Goal: Task Accomplishment & Management: Manage account settings

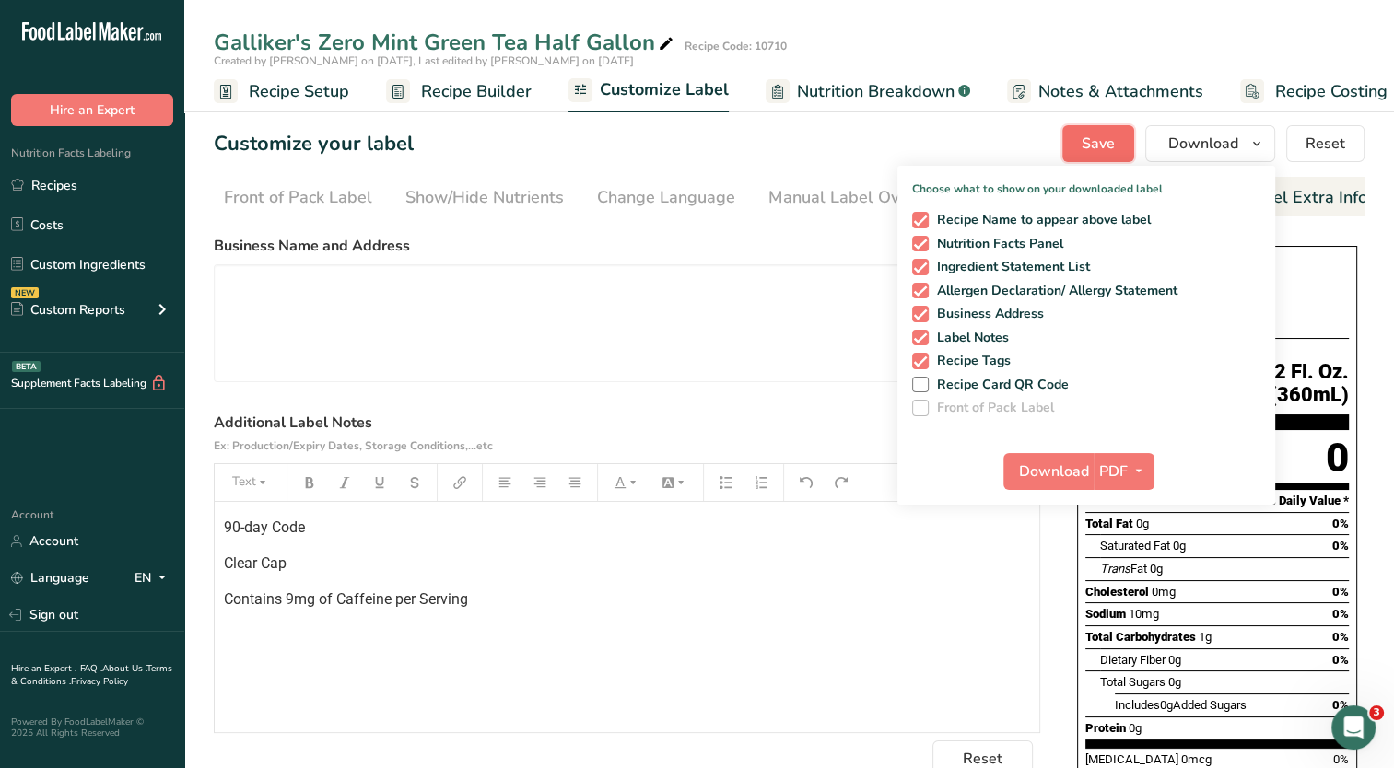
click at [1110, 137] on span "Save" at bounding box center [1097, 144] width 33 height 22
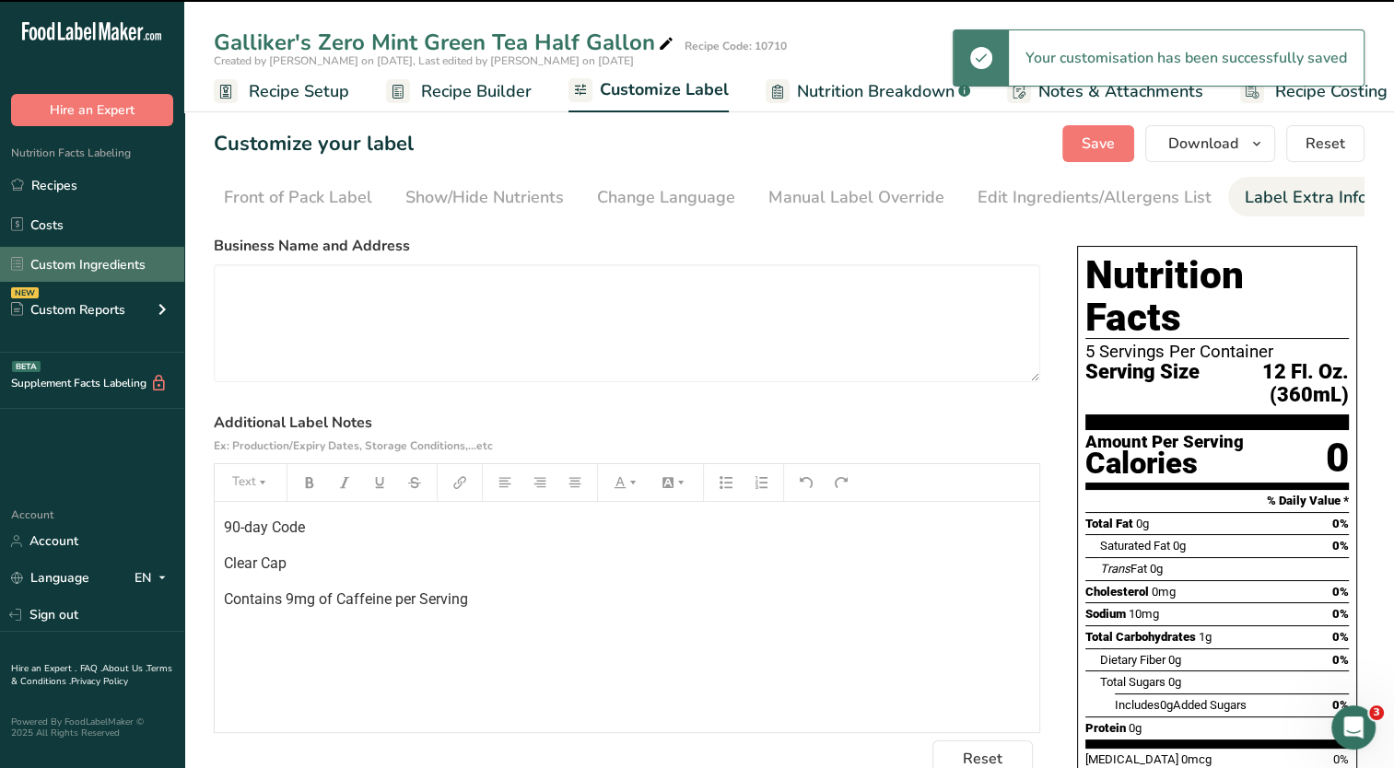
click at [60, 268] on link "Custom Ingredients" at bounding box center [92, 264] width 184 height 35
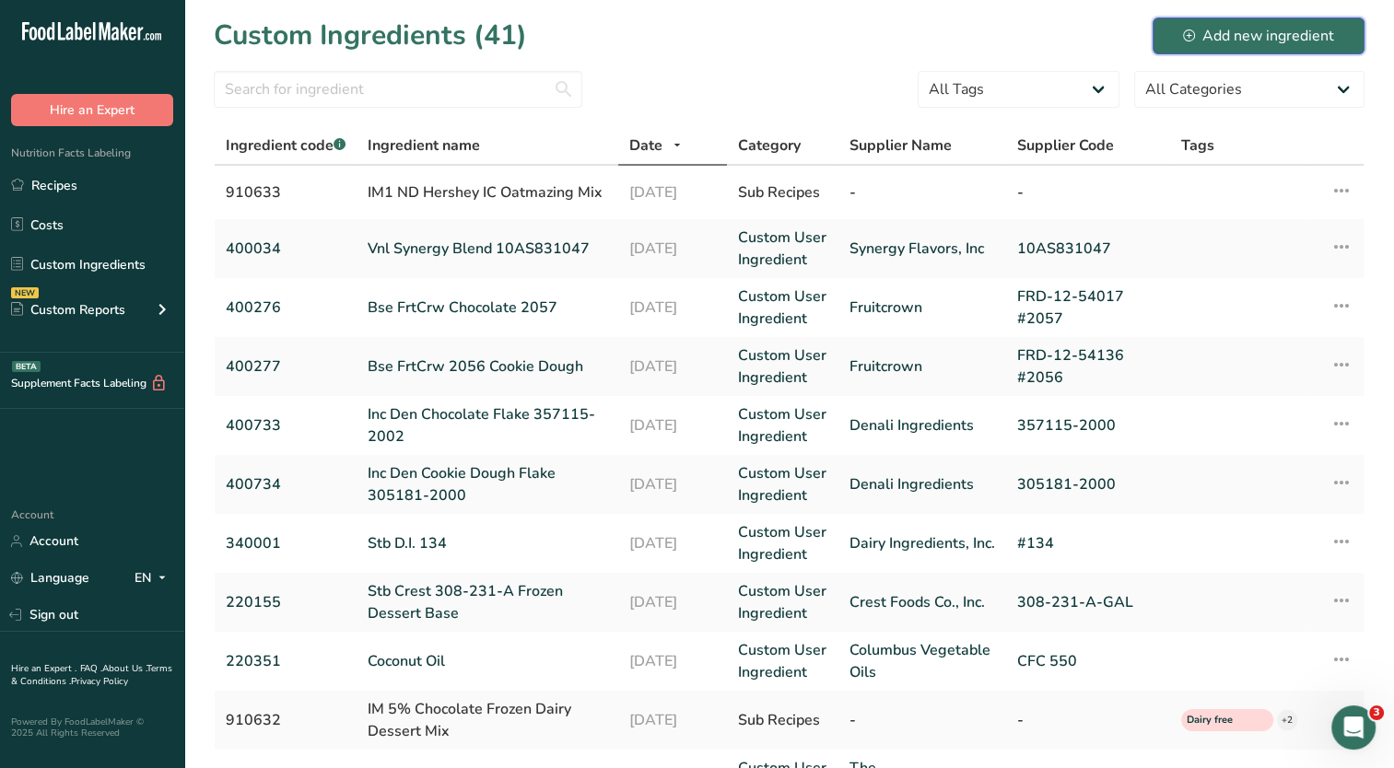
click at [1263, 30] on div "Add new ingredient" at bounding box center [1258, 36] width 151 height 22
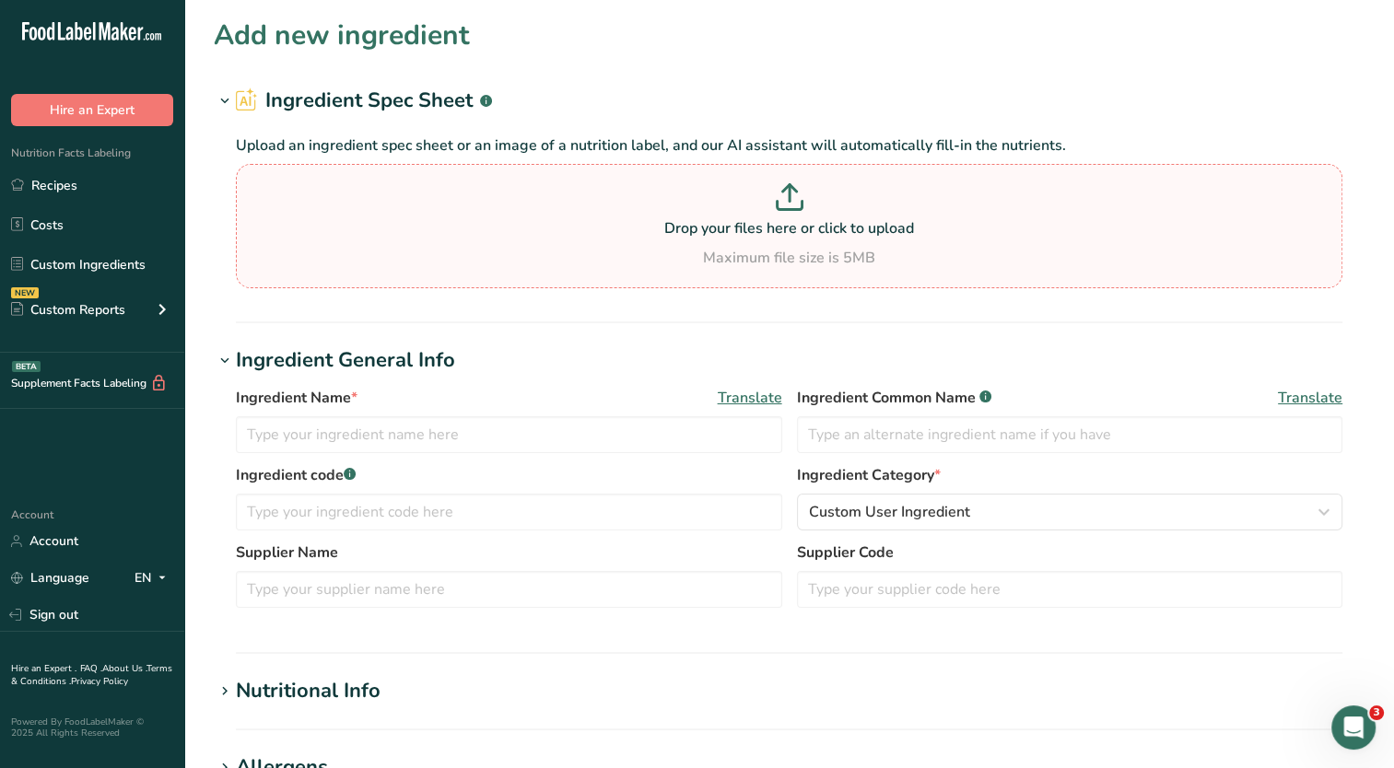
click at [585, 237] on p "Drop your files here or click to upload" at bounding box center [788, 228] width 1097 height 22
click at [585, 237] on input "Drop your files here or click to upload Maximum file size is 5MB" at bounding box center [789, 226] width 1106 height 124
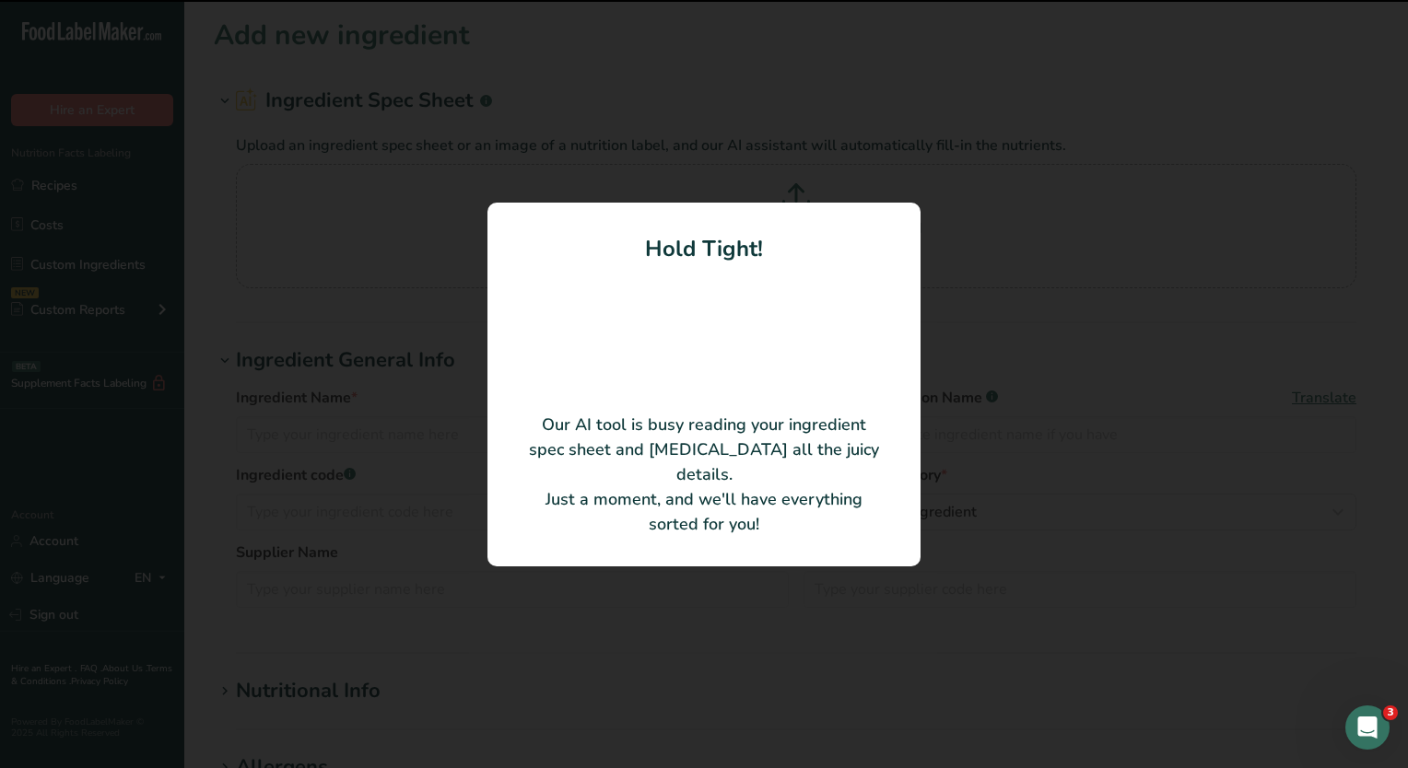
type input "WATER, [MEDICAL_DATA], BLUE #1"
type input "[PERSON_NAME] & COMPANY"
type input "37-85-4751"
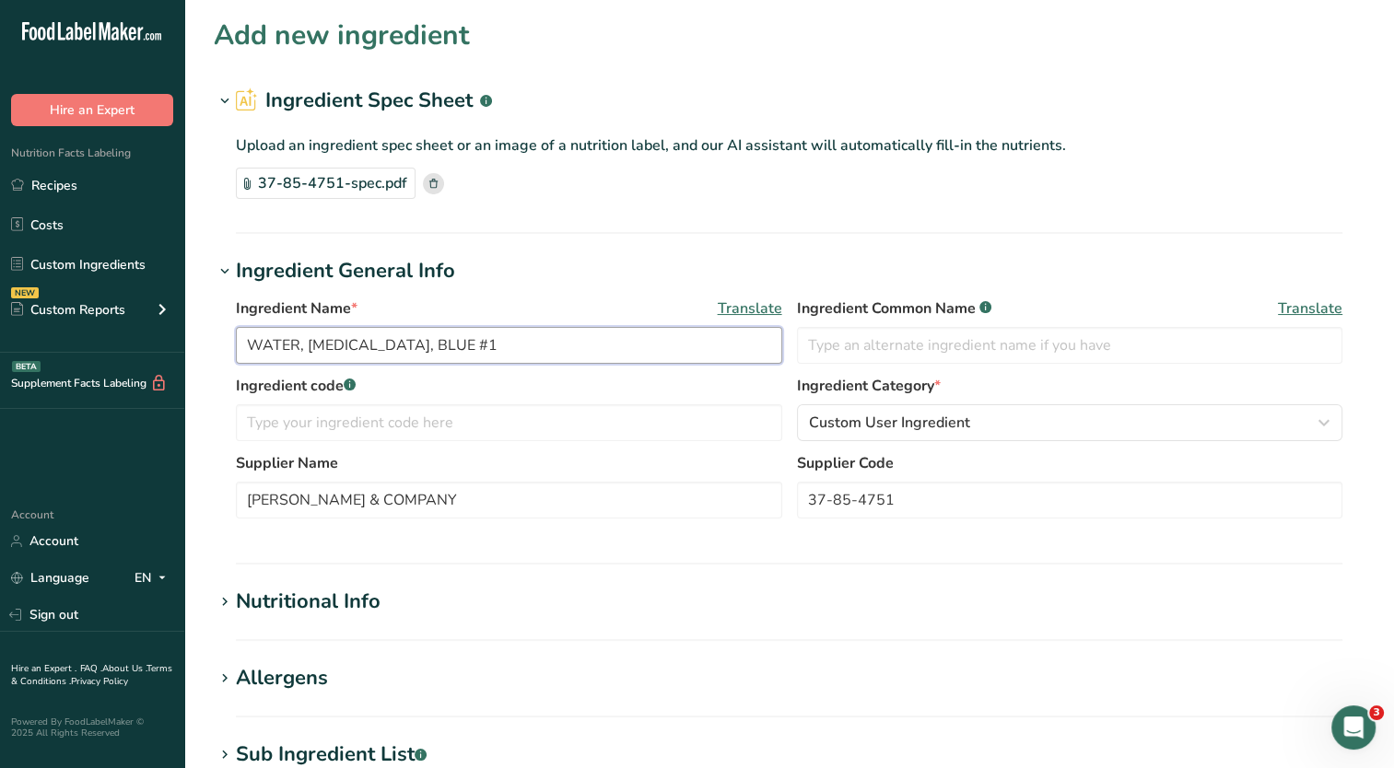
drag, startPoint x: 512, startPoint y: 346, endPoint x: 265, endPoint y: 346, distance: 246.9
click at [265, 346] on input "WATER, [MEDICAL_DATA], BLUE #1" at bounding box center [509, 345] width 546 height 37
click at [523, 347] on input "WATER, [MEDICAL_DATA], BLUE #1" at bounding box center [509, 345] width 546 height 37
drag, startPoint x: 326, startPoint y: 340, endPoint x: 198, endPoint y: 338, distance: 128.1
click at [198, 338] on section "Add new ingredient Ingredient Spec Sheet .a-a{fill:#347362;}.b-a{fill:#fff;} Up…" at bounding box center [789, 632] width 1210 height 1264
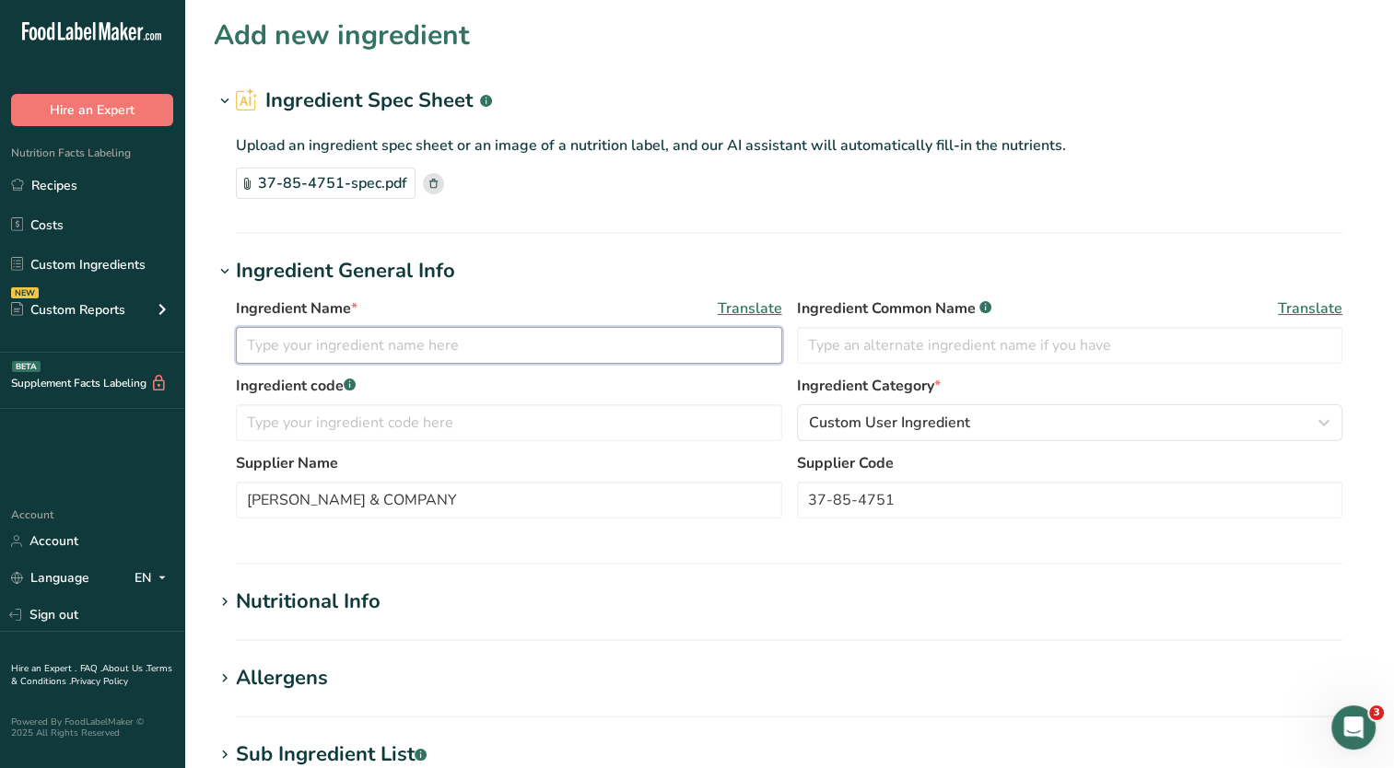
click at [348, 351] on input "text" at bounding box center [509, 345] width 546 height 37
paste input "Clr Web Blue 4751"
type input "Clr Web Blue 4751"
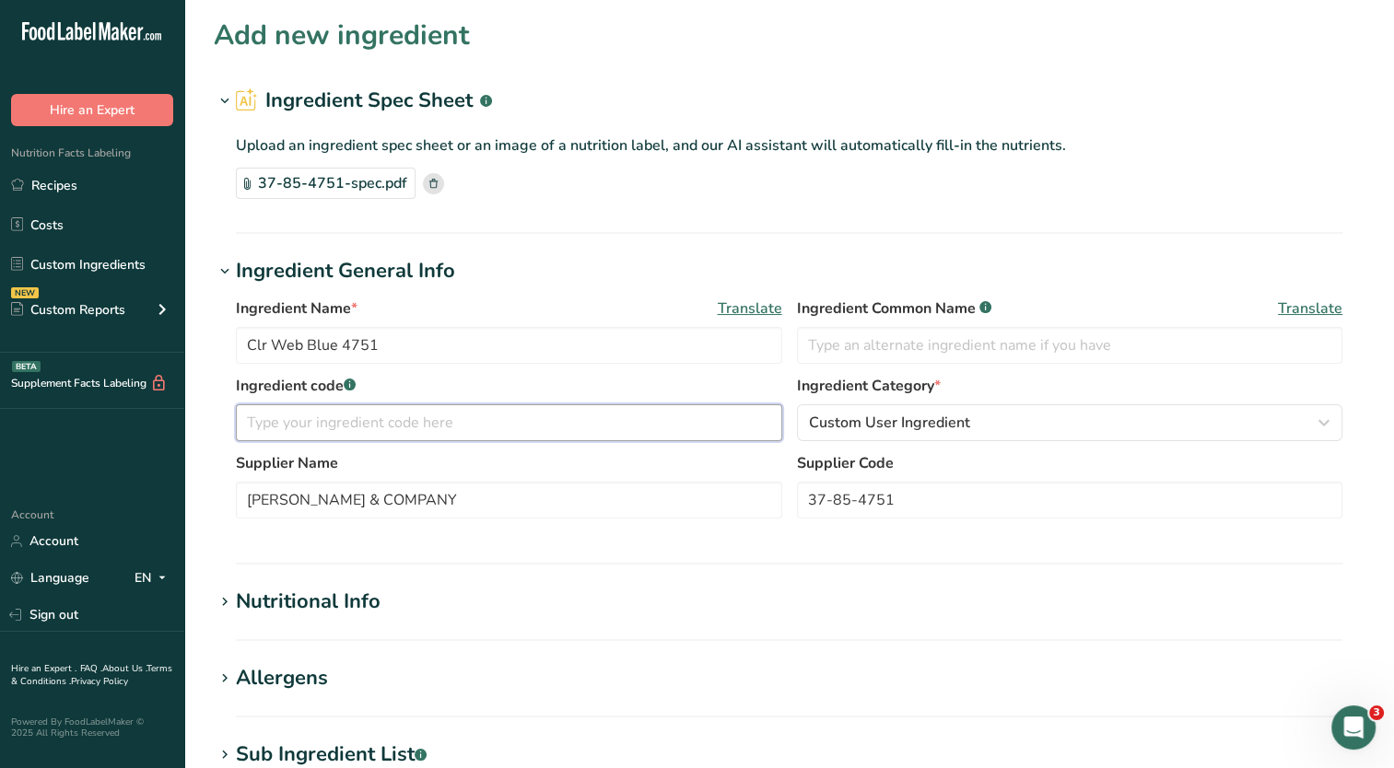
click at [496, 430] on input "text" at bounding box center [509, 422] width 546 height 37
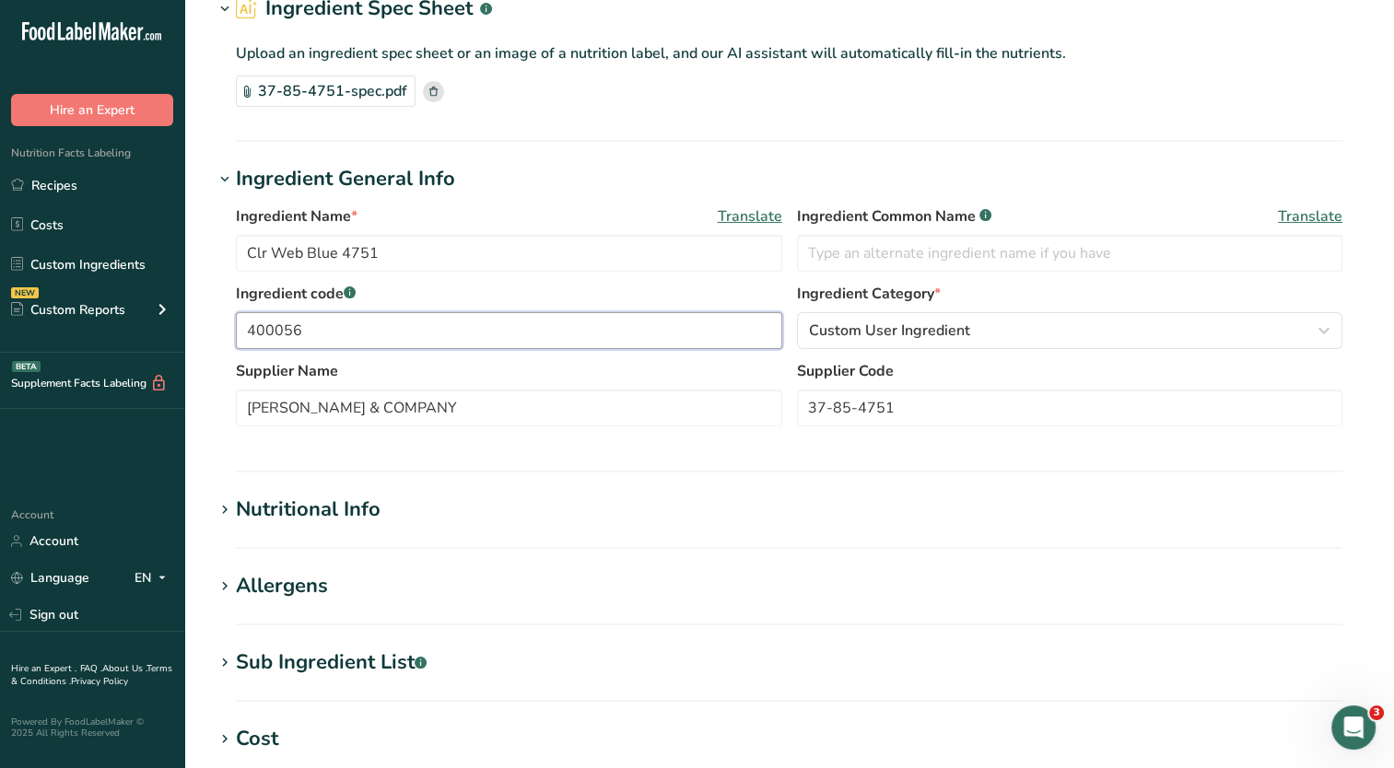
type input "400056"
click at [339, 501] on div "Nutritional Info" at bounding box center [308, 510] width 145 height 30
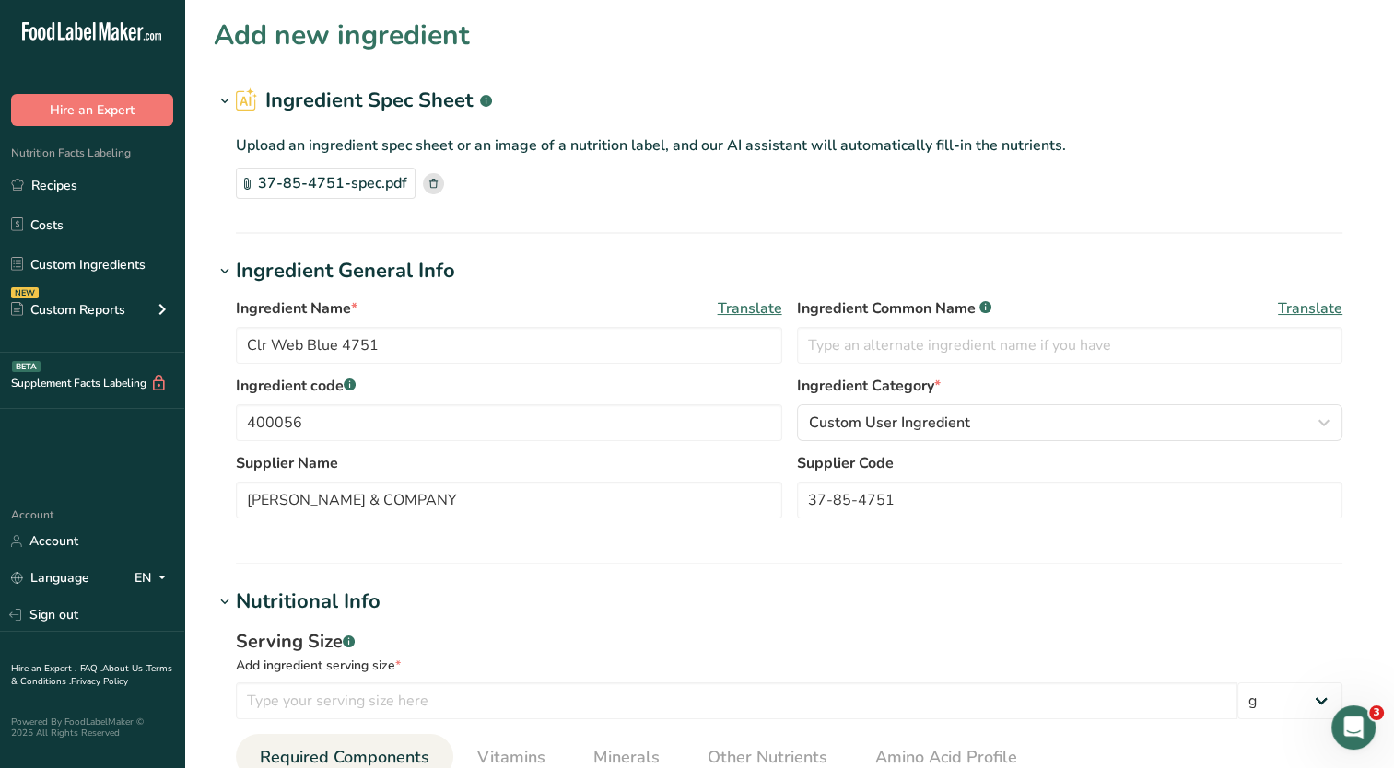
scroll to position [368, 0]
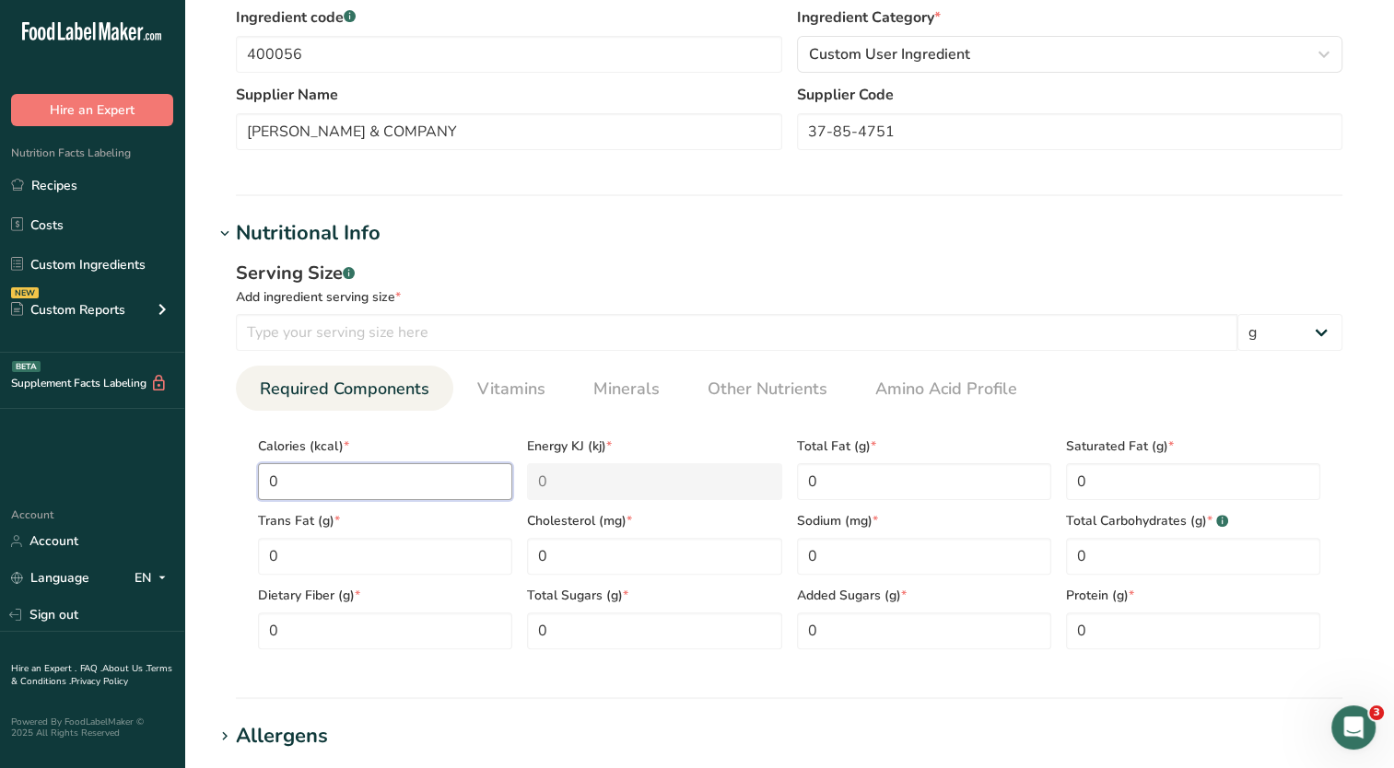
click at [364, 493] on input "0" at bounding box center [385, 481] width 254 height 37
type input "81"
type KJ "338.9"
type input "81.4"
type KJ "340.6"
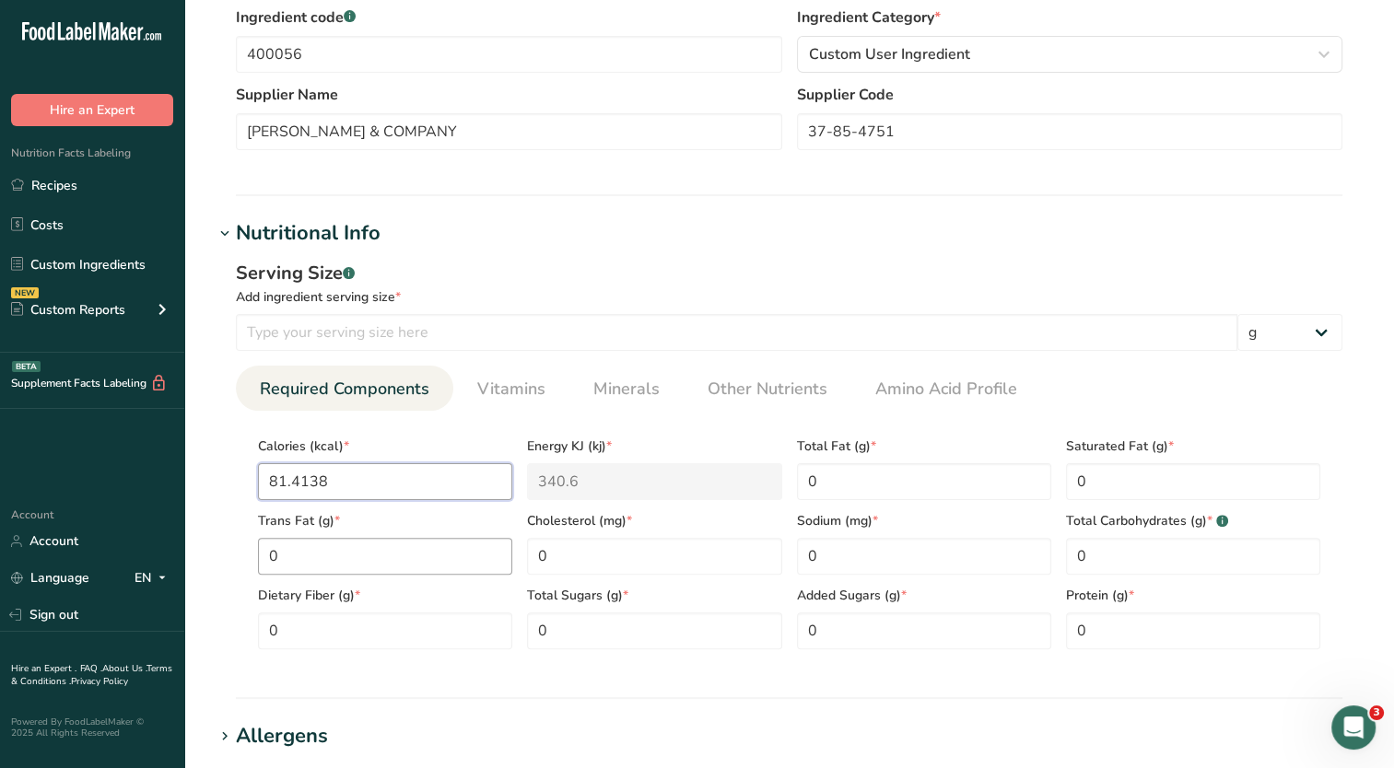
type input "81.4138"
click at [372, 545] on Fat "0" at bounding box center [385, 556] width 254 height 37
click at [844, 567] on input "0" at bounding box center [924, 556] width 254 height 37
type input "62.5884"
click at [1146, 561] on Carbohydrates "0" at bounding box center [1193, 556] width 254 height 37
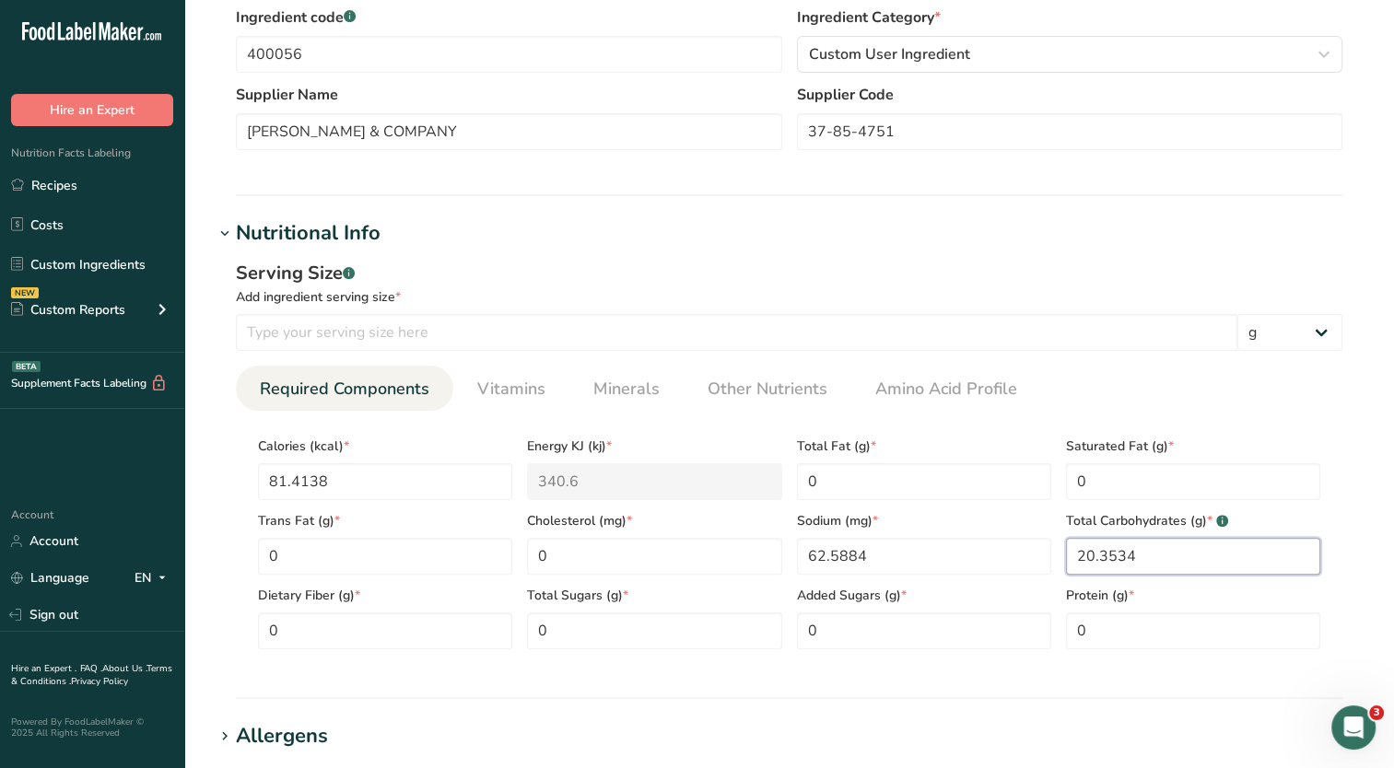
type Carbohydrates "20.3534"
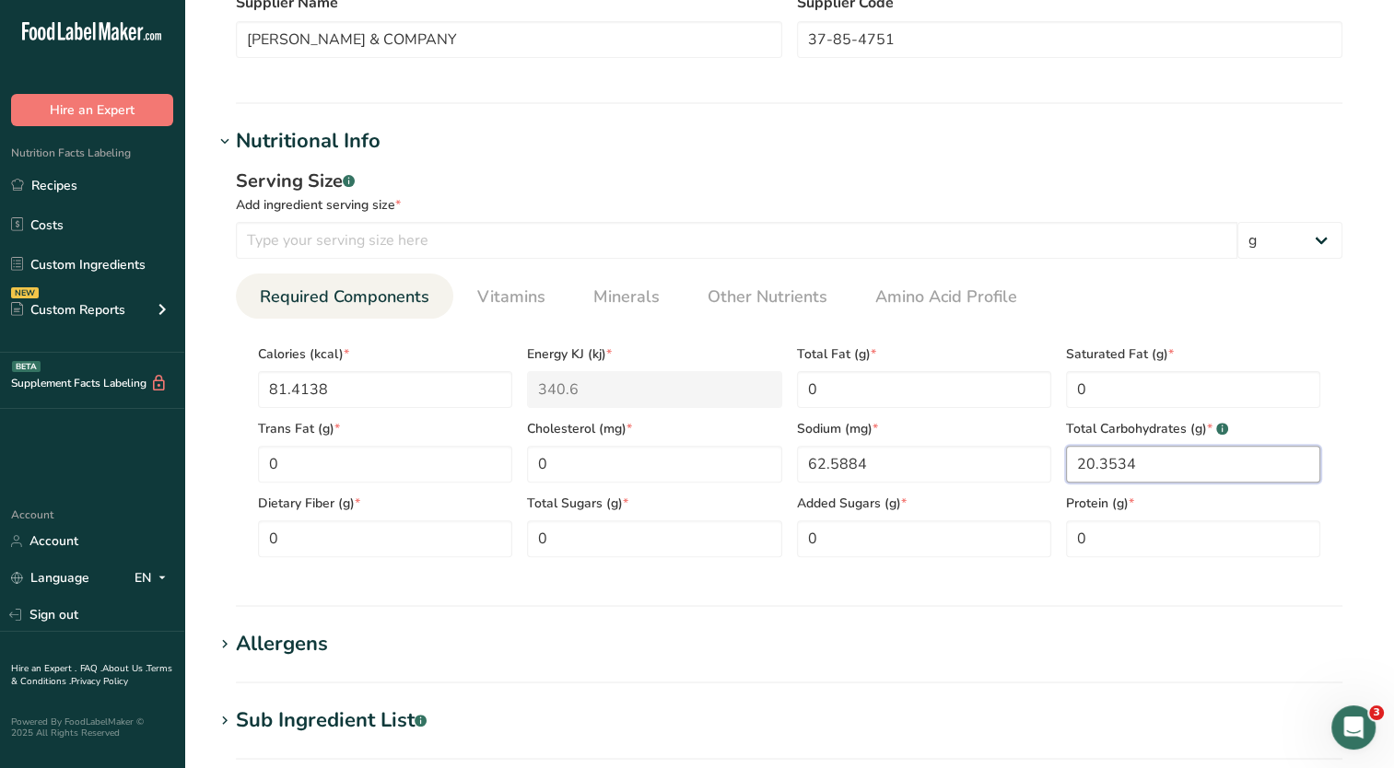
scroll to position [737, 0]
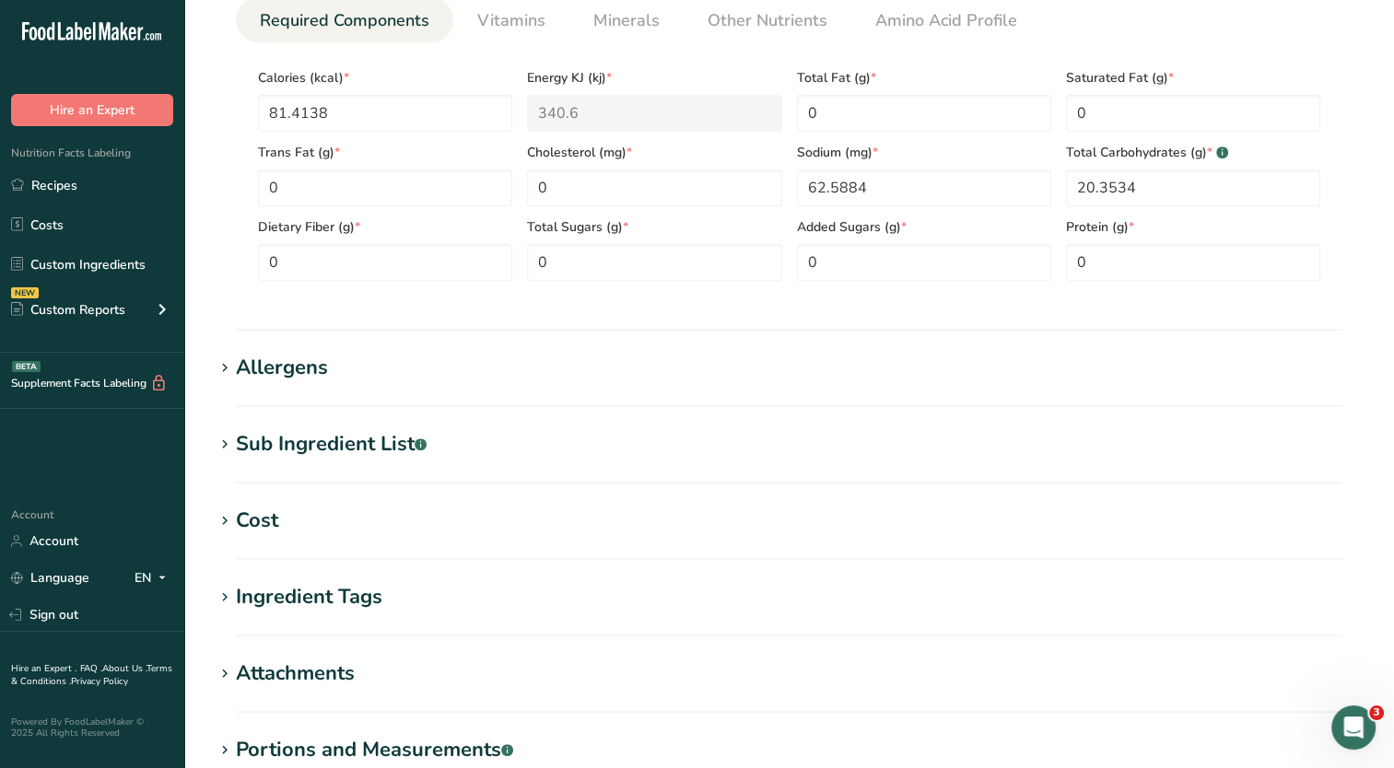
click at [285, 367] on div "Allergens" at bounding box center [282, 368] width 92 height 30
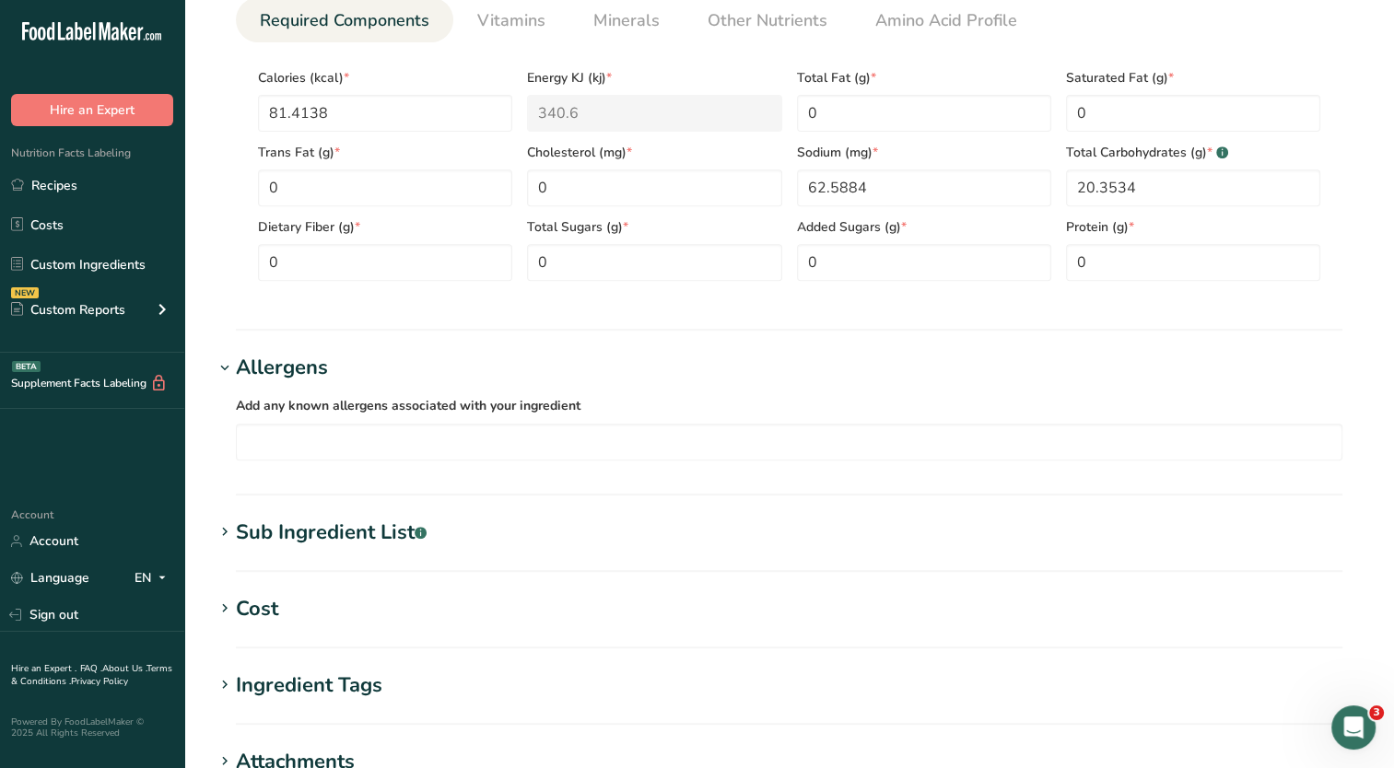
click at [301, 532] on div "Sub Ingredient List .a-a{fill:#347362;}.b-a{fill:#fff;}" at bounding box center [331, 533] width 191 height 30
click at [370, 601] on textarea at bounding box center [789, 625] width 1106 height 88
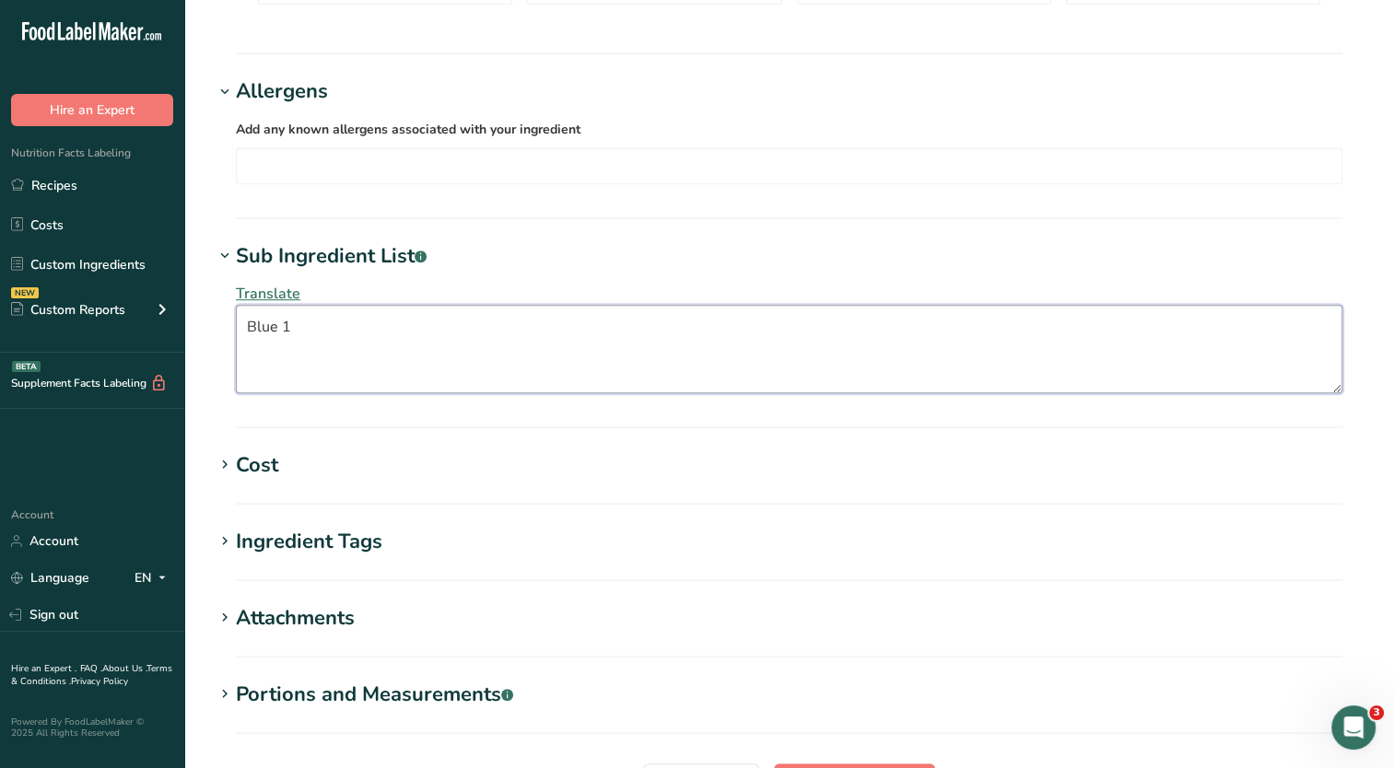
scroll to position [1200, 0]
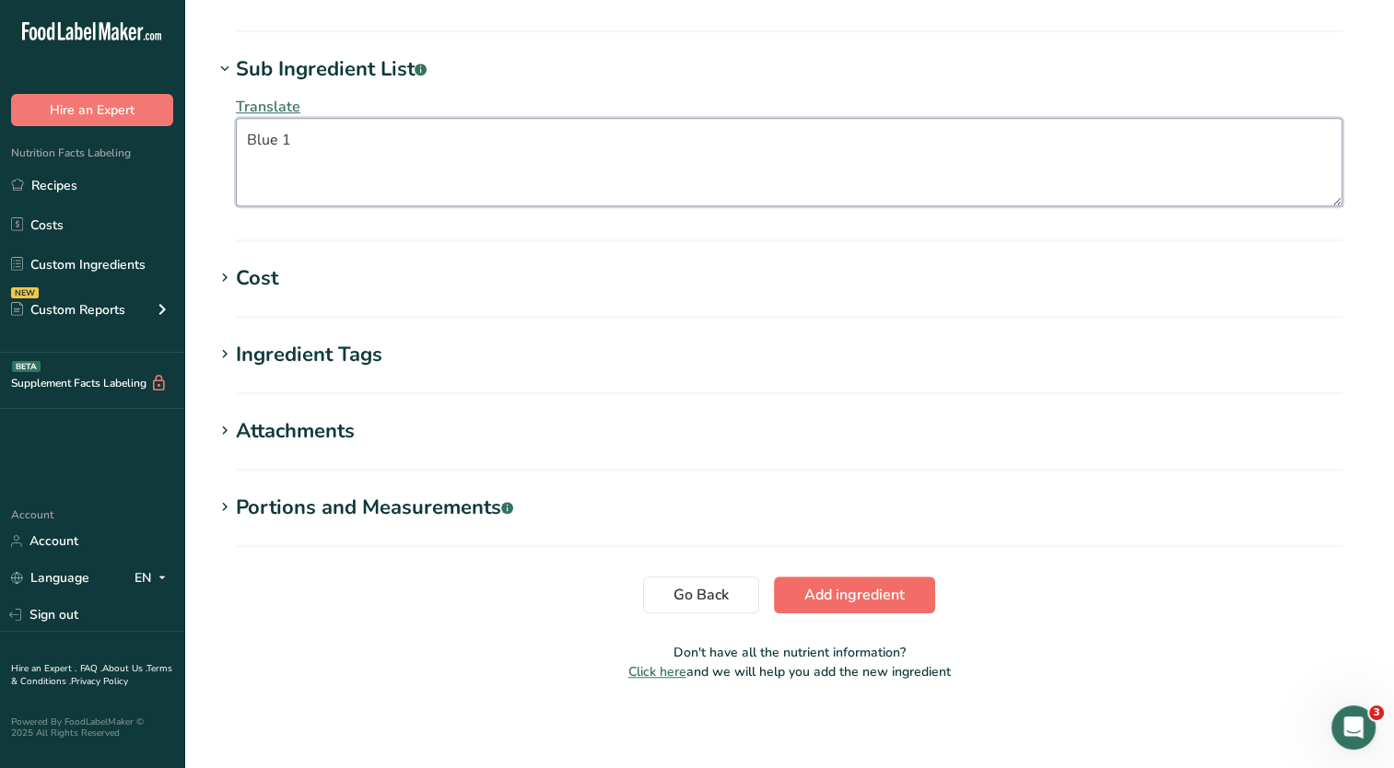
type textarea "Blue 1"
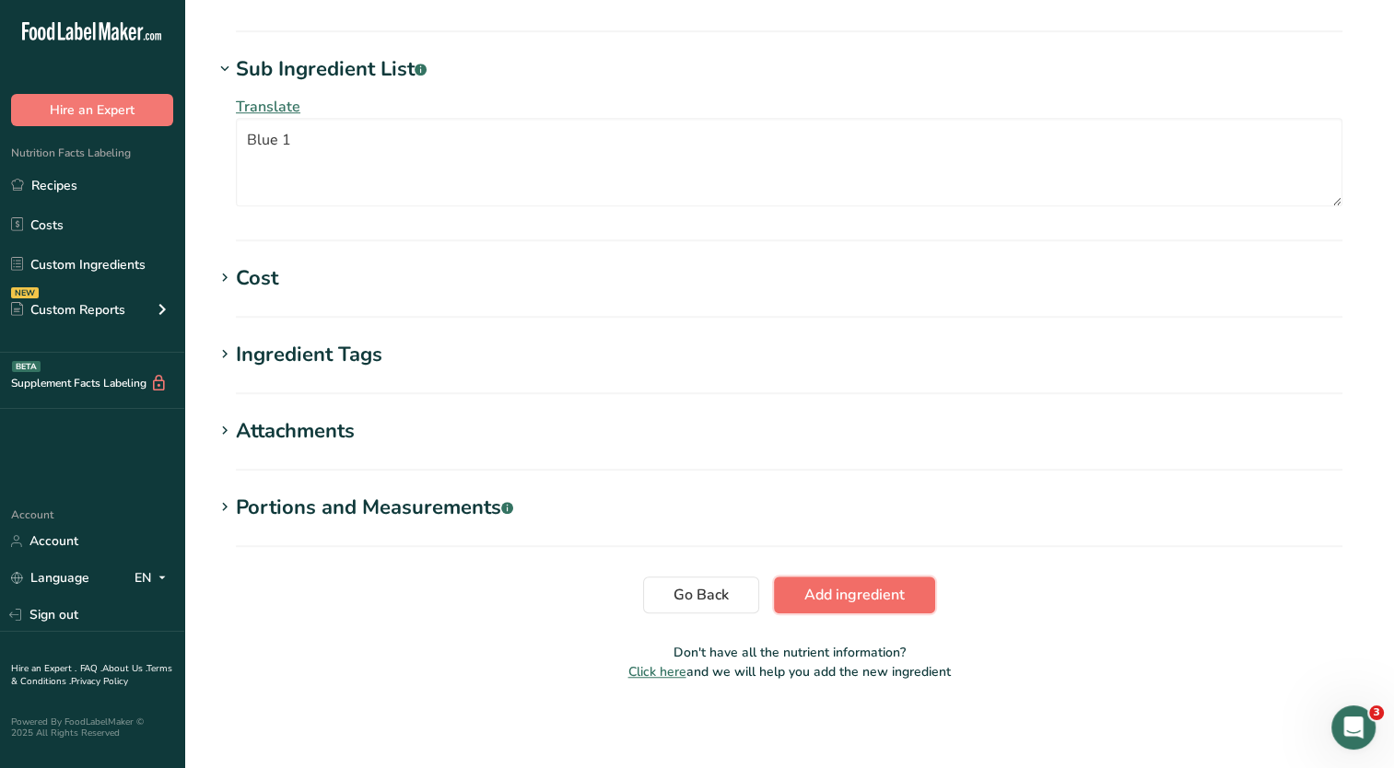
click at [884, 599] on span "Add ingredient" at bounding box center [854, 595] width 100 height 22
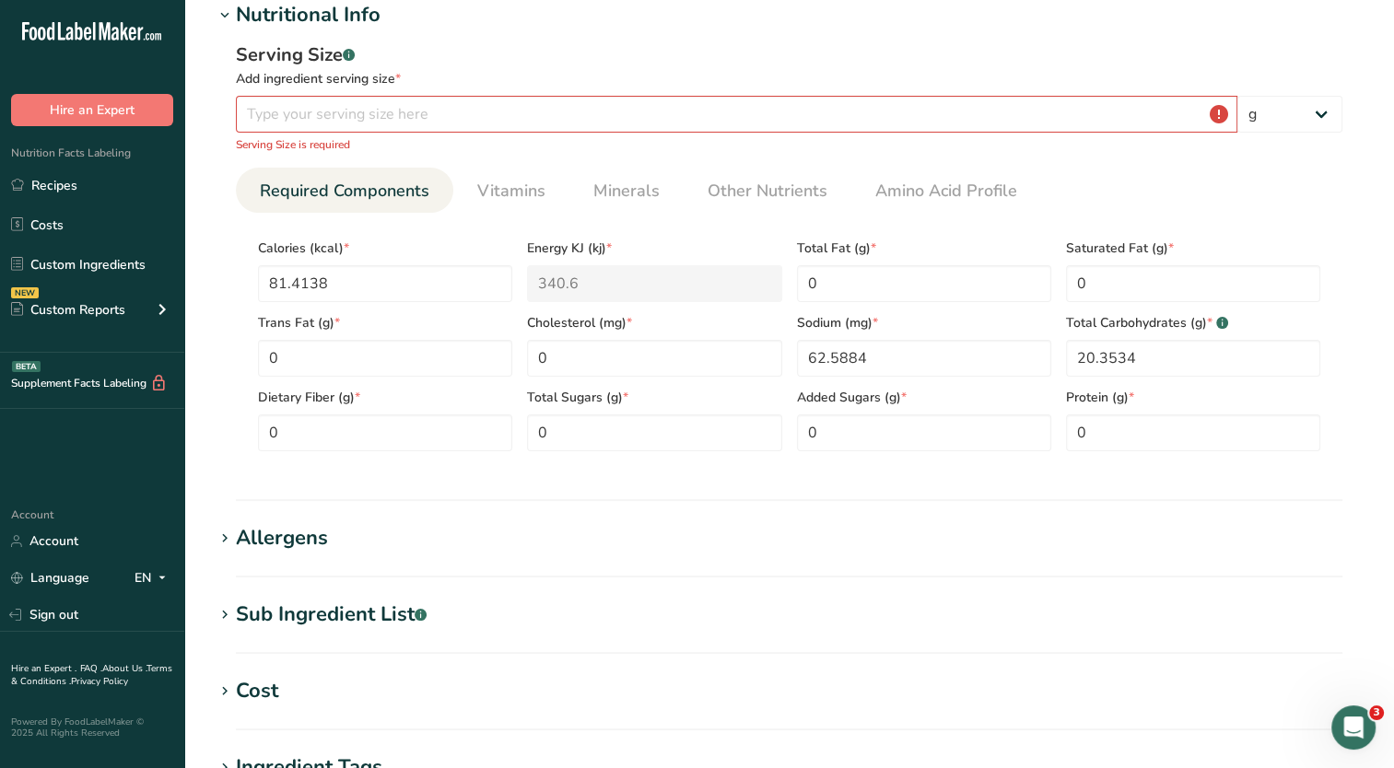
scroll to position [54, 0]
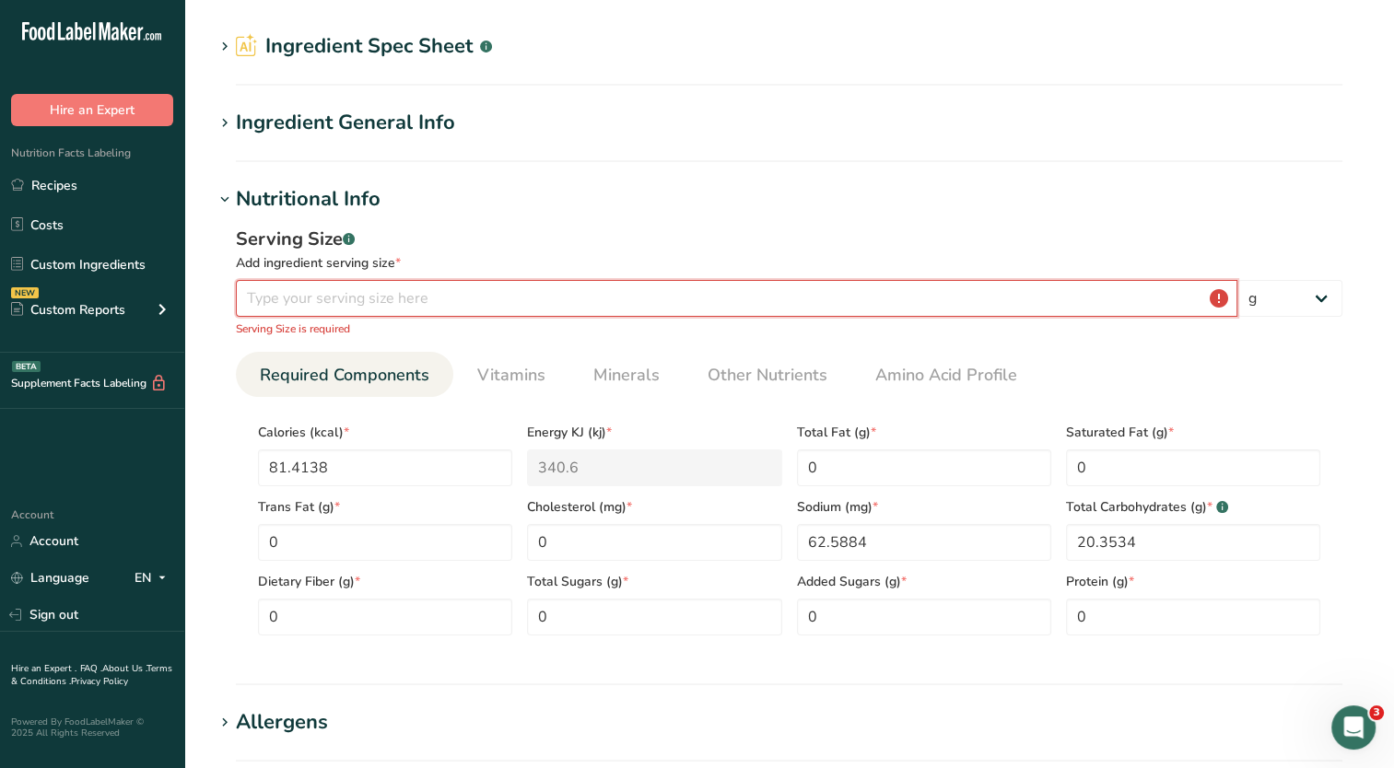
click at [361, 292] on input "number" at bounding box center [736, 298] width 1001 height 37
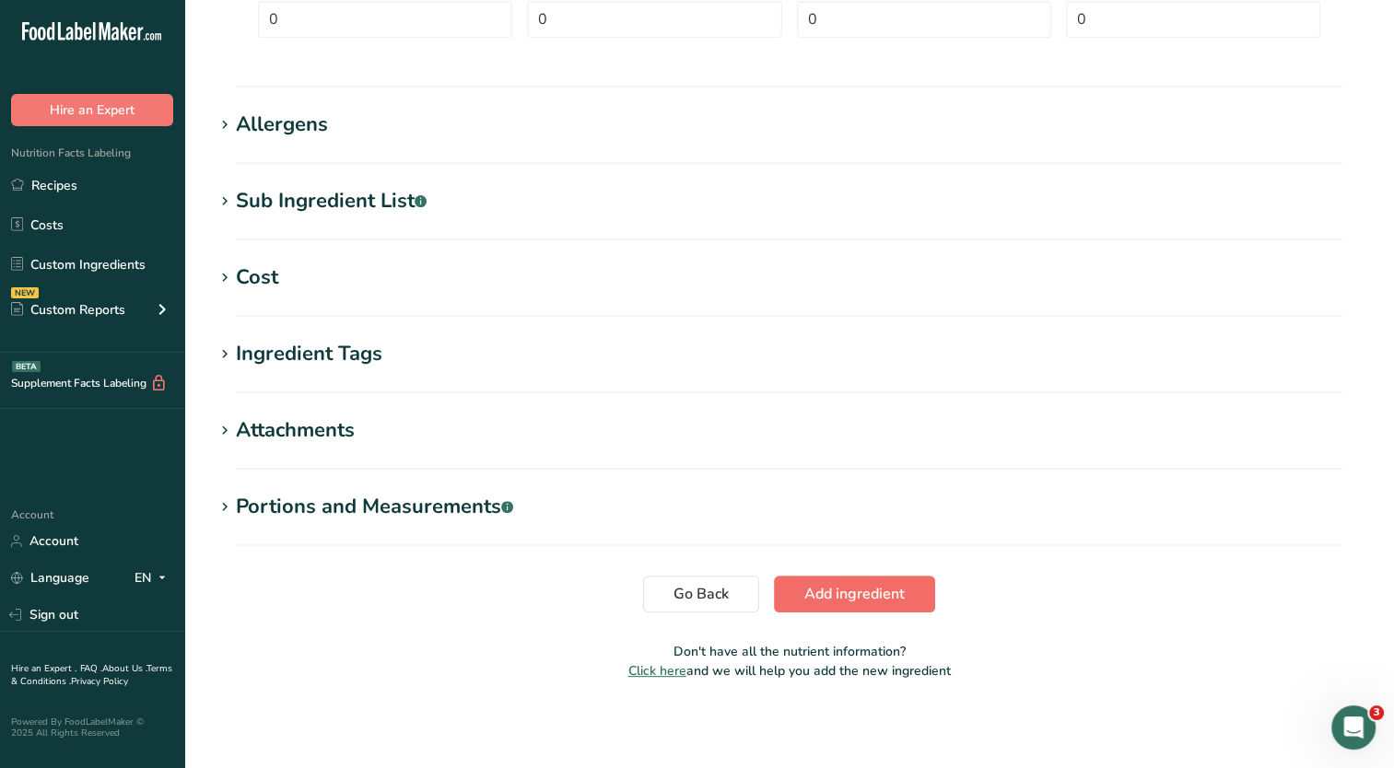
type input "100"
click at [868, 591] on span "Add ingredient" at bounding box center [854, 594] width 100 height 22
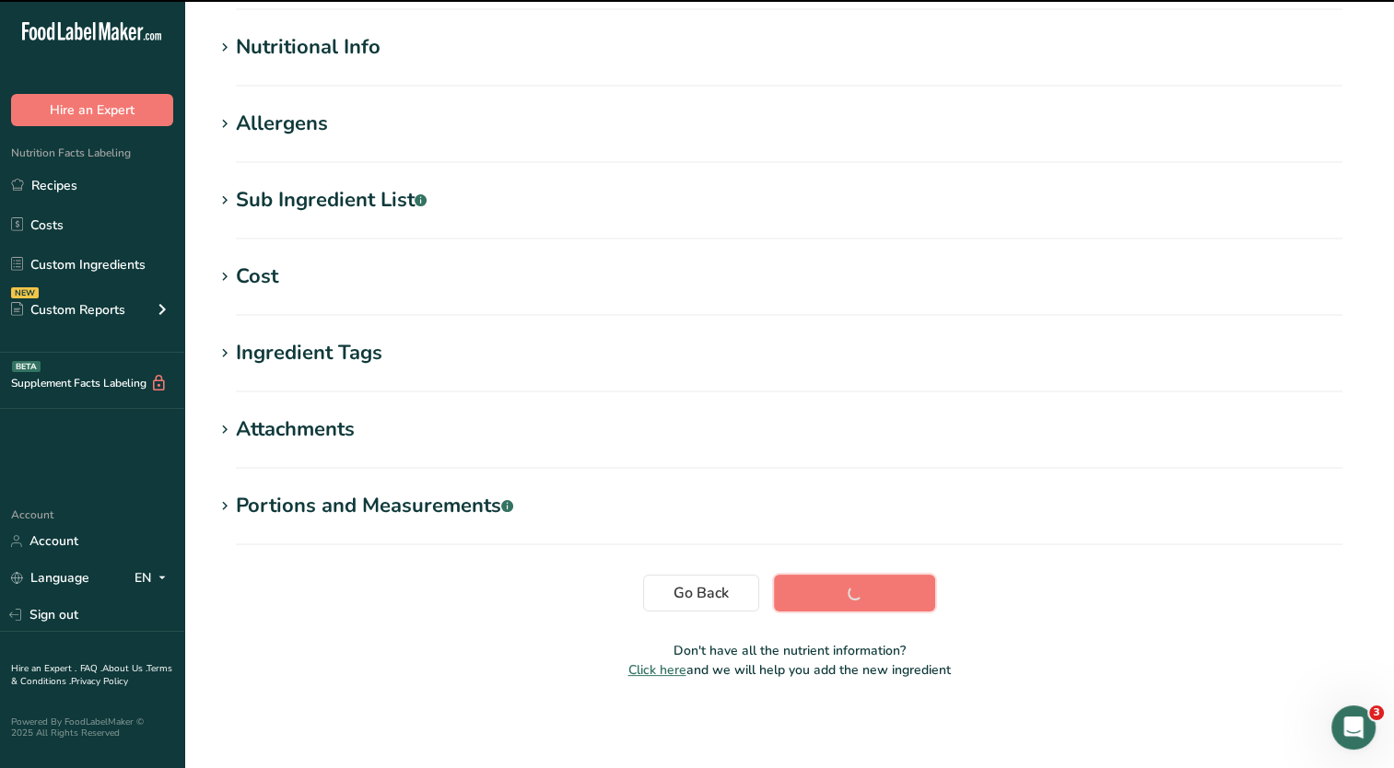
scroll to position [206, 0]
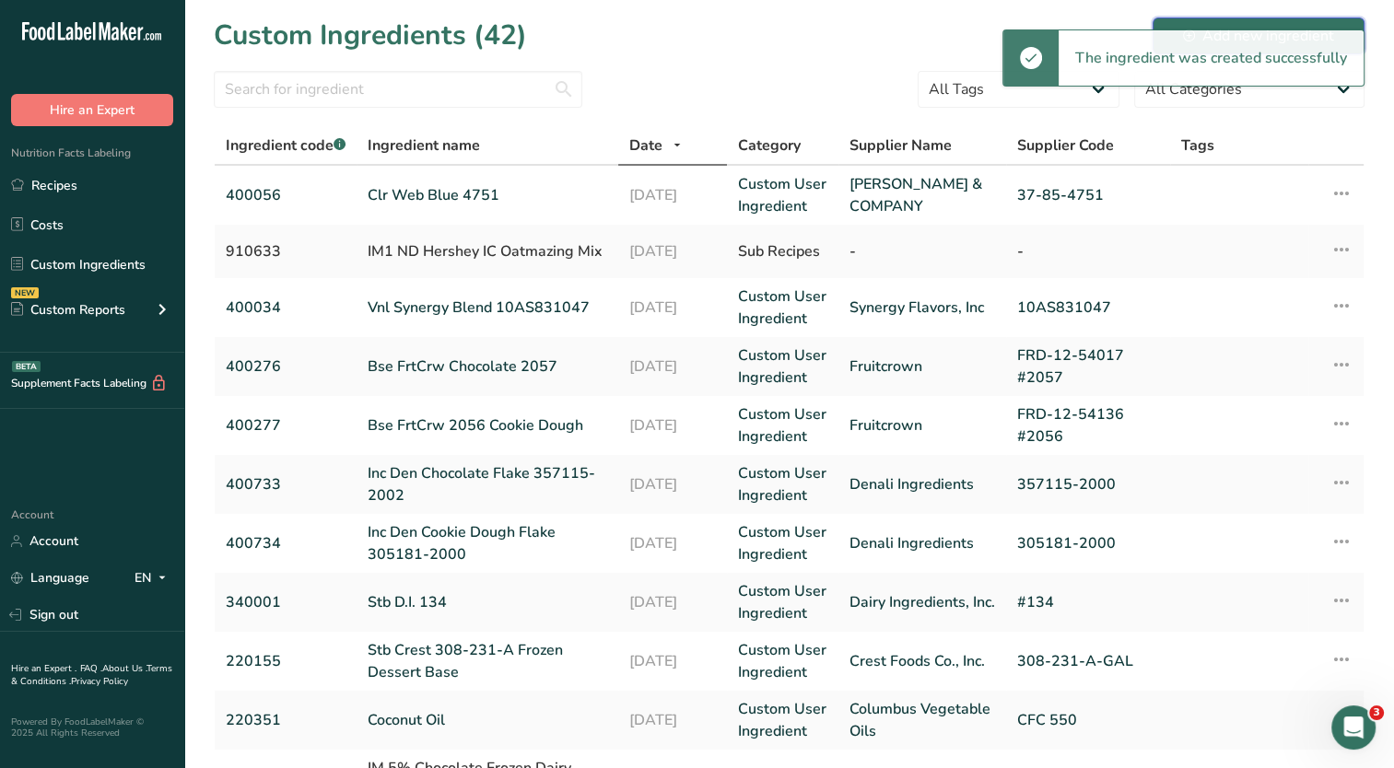
click at [1260, 21] on button "Add new ingredient" at bounding box center [1258, 36] width 212 height 37
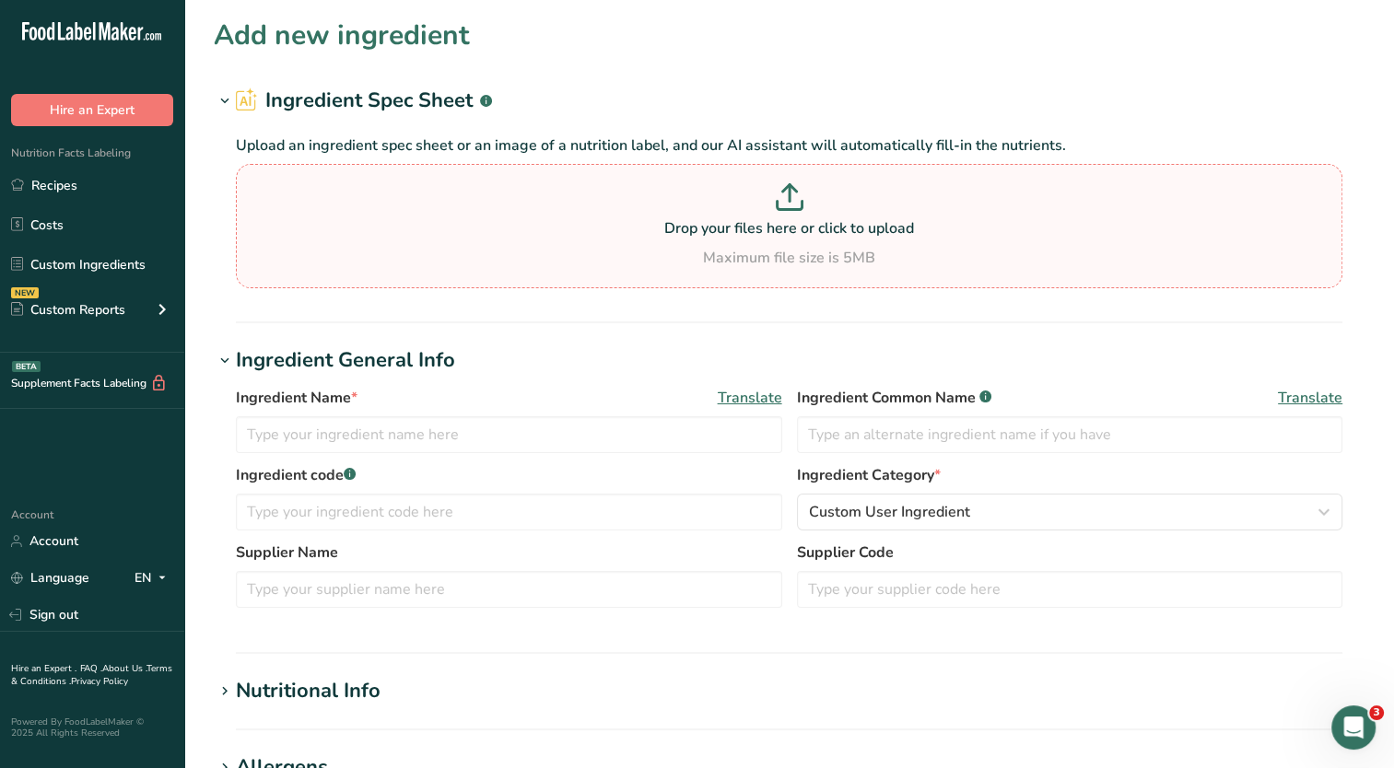
click at [630, 218] on p "Drop your files here or click to upload" at bounding box center [788, 228] width 1097 height 22
click at [630, 218] on input "Drop your files here or click to upload Maximum file size is 5MB" at bounding box center [789, 226] width 1106 height 124
click at [452, 231] on p "Drop your files here or click to upload" at bounding box center [788, 228] width 1097 height 22
click at [452, 231] on input "Drop your files here or click to upload Maximum file size is 5MB" at bounding box center [789, 226] width 1106 height 124
type input "C:\fakepath\Art Cotton Candy Flavor.pdf"
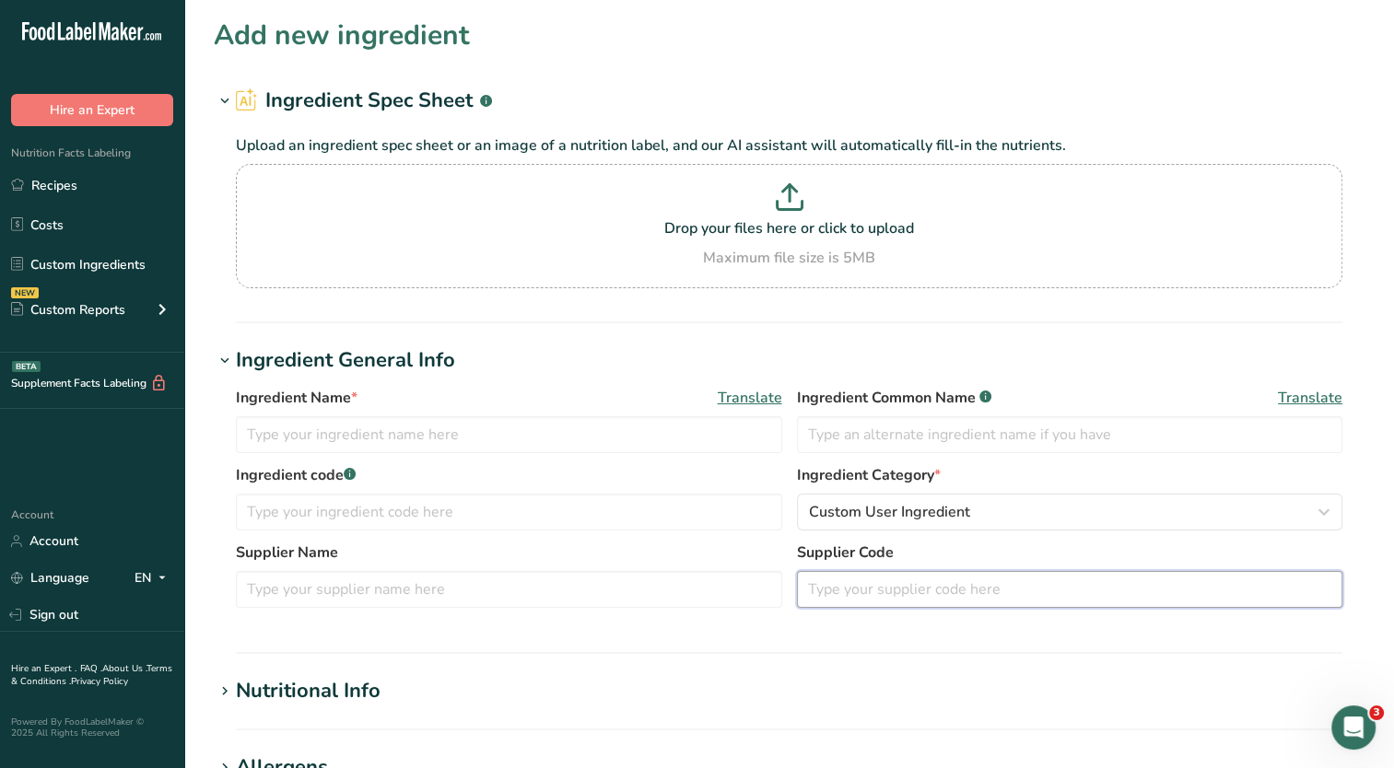
click at [903, 591] on input "text" at bounding box center [1070, 589] width 546 height 37
type input "33.078"
click at [405, 440] on input "text" at bounding box center [509, 434] width 546 height 37
paste input "Flv FlvChm Art Cotton Candy"
click at [512, 439] on input "Flv FlvChm Art Cotton Candy" at bounding box center [509, 434] width 546 height 37
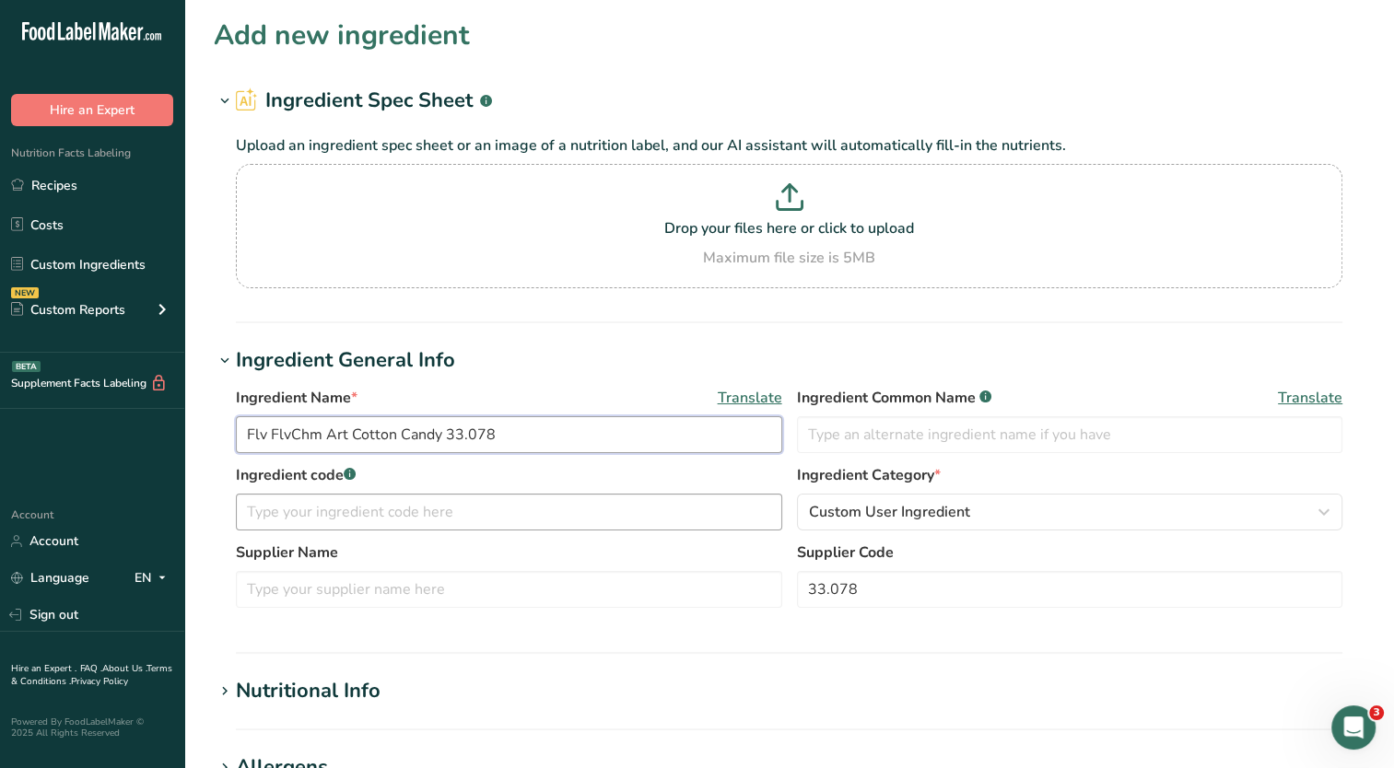
type input "Flv FlvChm Art Cotton Candy 33.078"
click at [444, 511] on input "text" at bounding box center [509, 512] width 546 height 37
type input "400036"
click at [416, 581] on input "text" at bounding box center [509, 589] width 546 height 37
type input "FlavorChem"
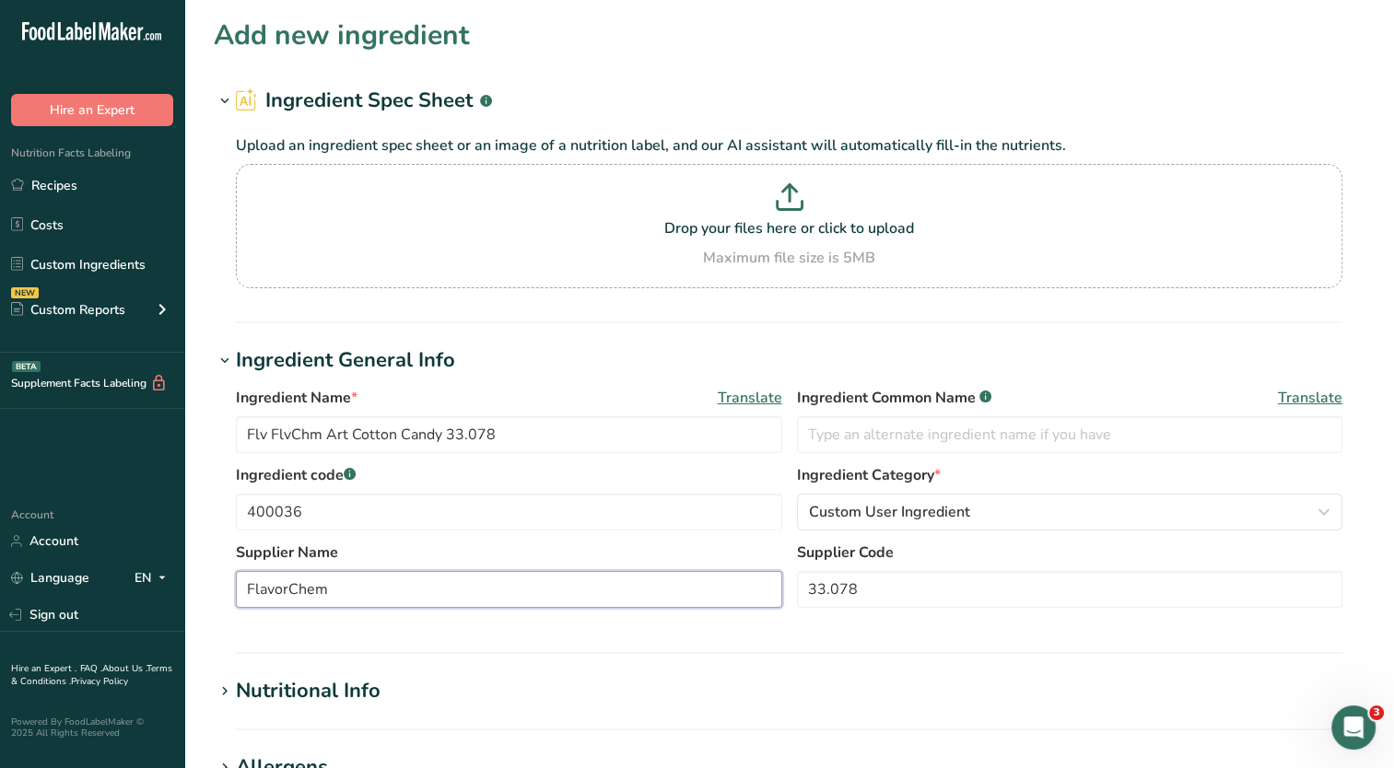
scroll to position [276, 0]
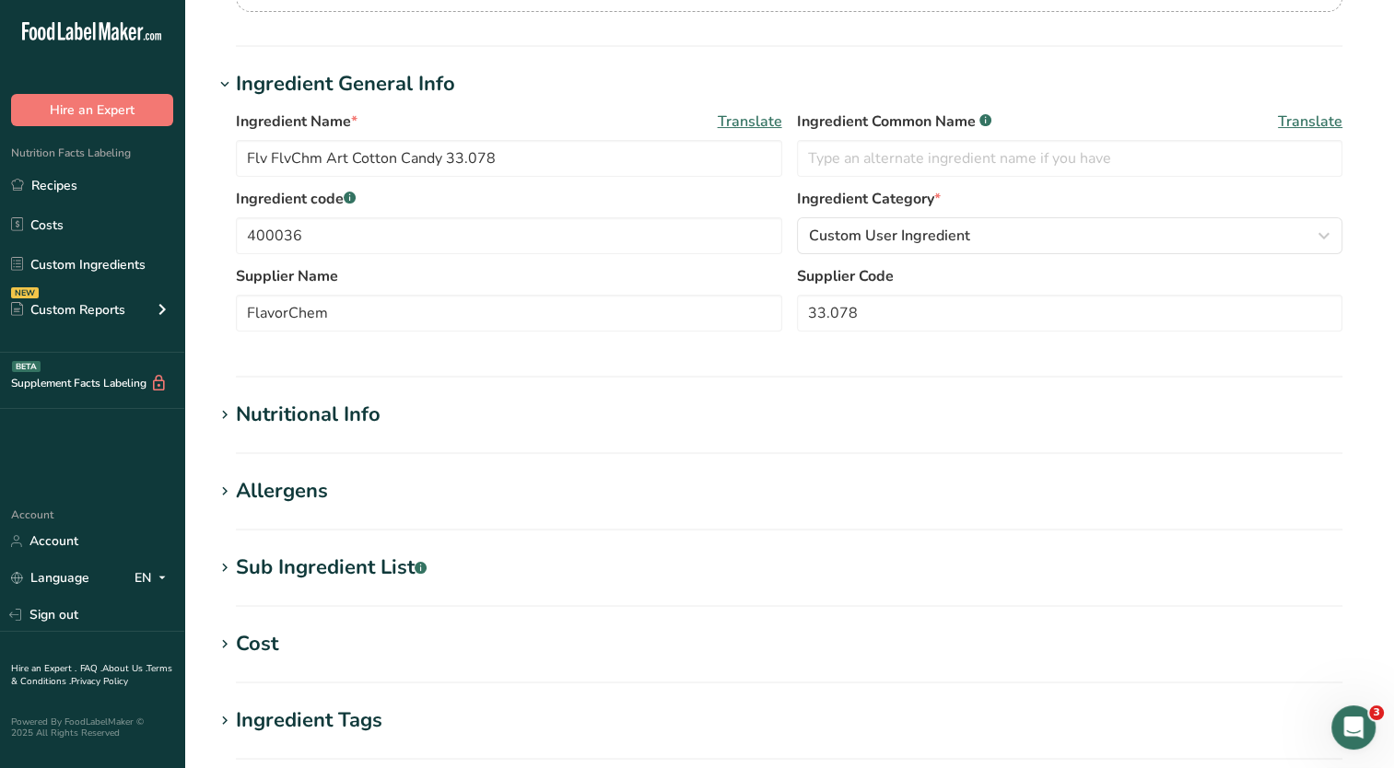
click at [307, 577] on div "Sub Ingredient List .a-a{fill:#347362;}.b-a{fill:#fff;}" at bounding box center [331, 568] width 191 height 30
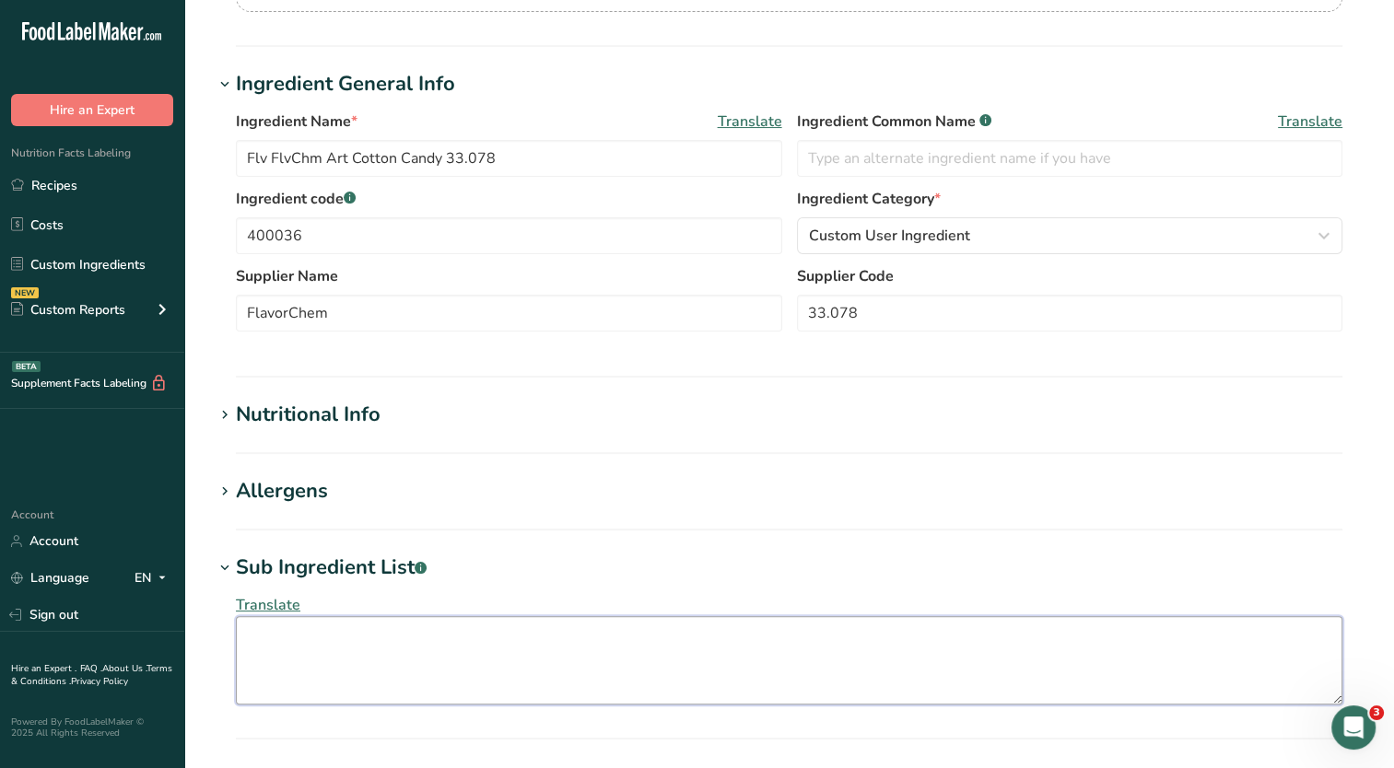
click at [346, 638] on textarea at bounding box center [789, 660] width 1106 height 88
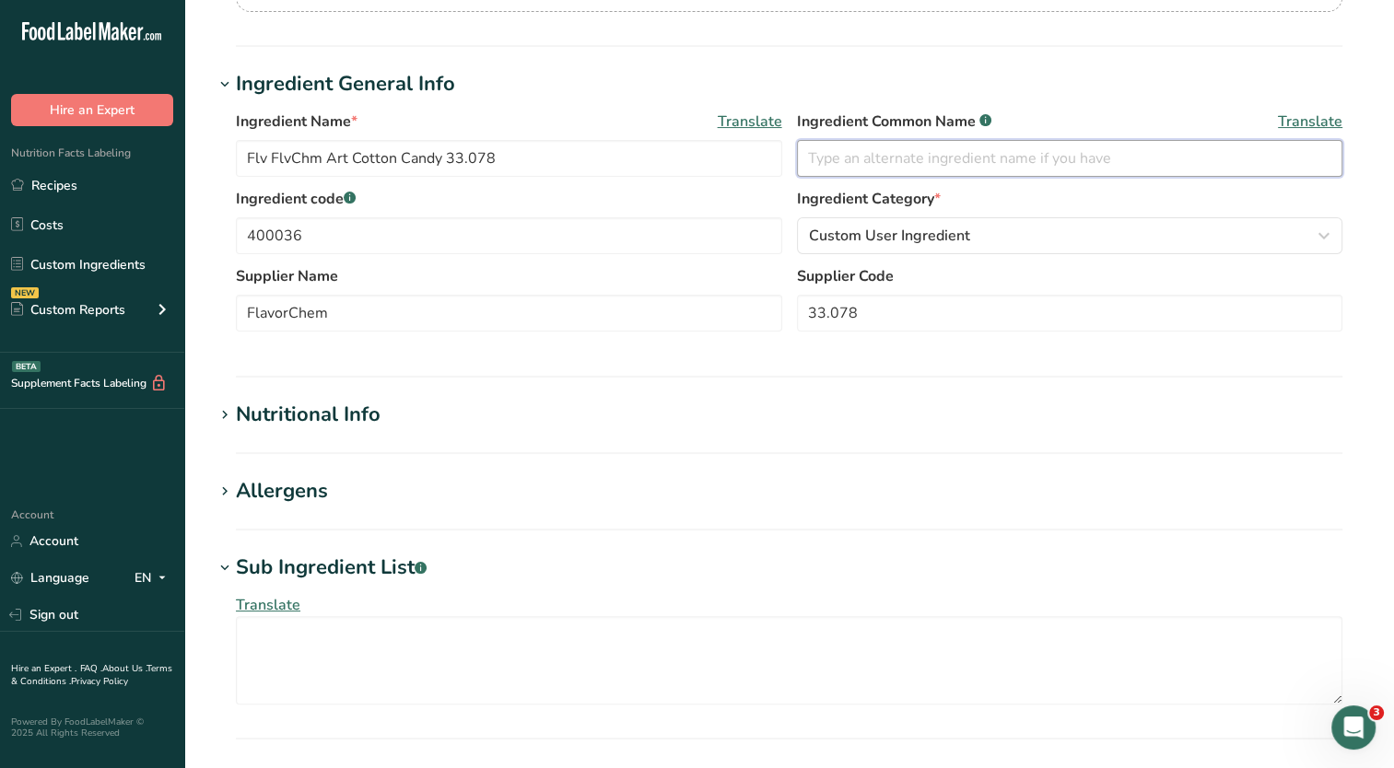
click at [867, 157] on input "text" at bounding box center [1070, 158] width 546 height 37
type input "Artificial Flavor"
click at [349, 408] on div "Nutritional Info" at bounding box center [308, 415] width 145 height 30
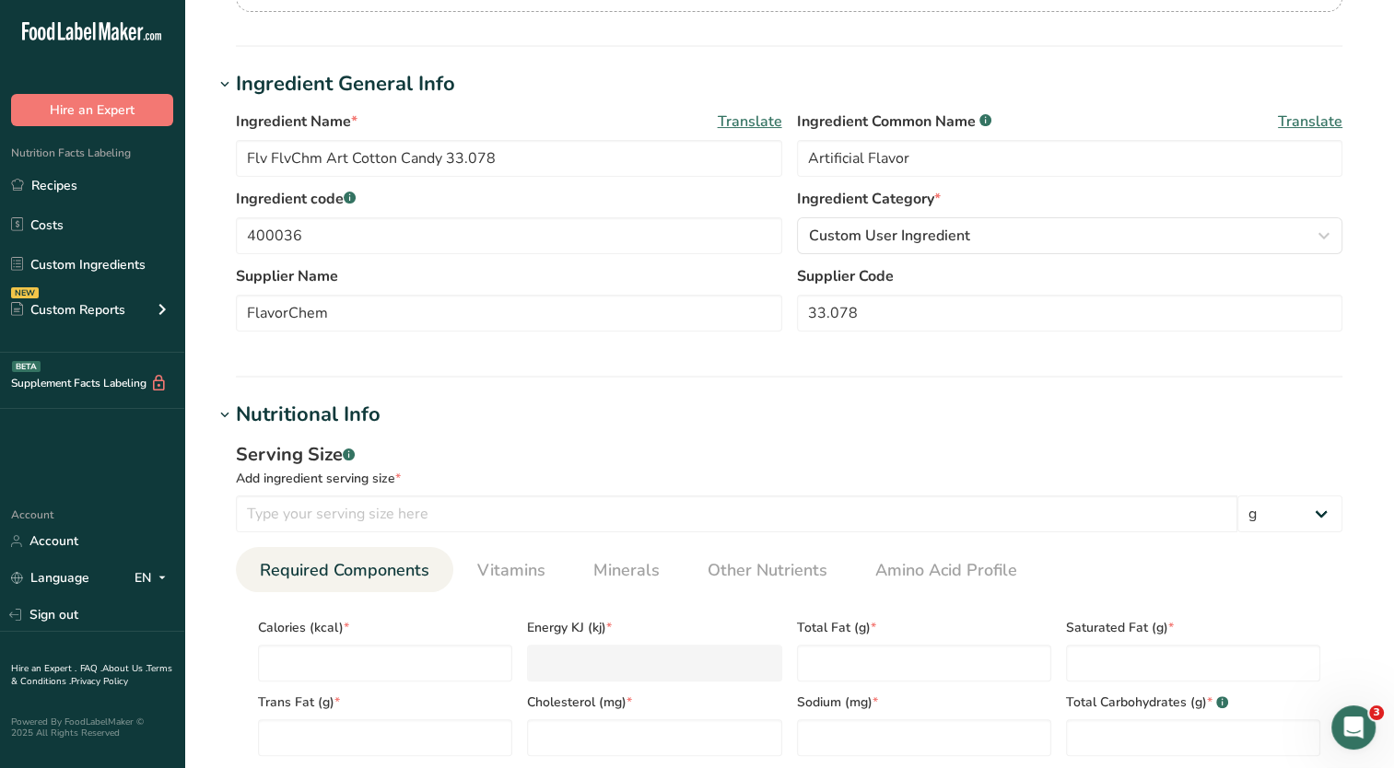
click at [240, 409] on div "Nutritional Info" at bounding box center [308, 415] width 145 height 30
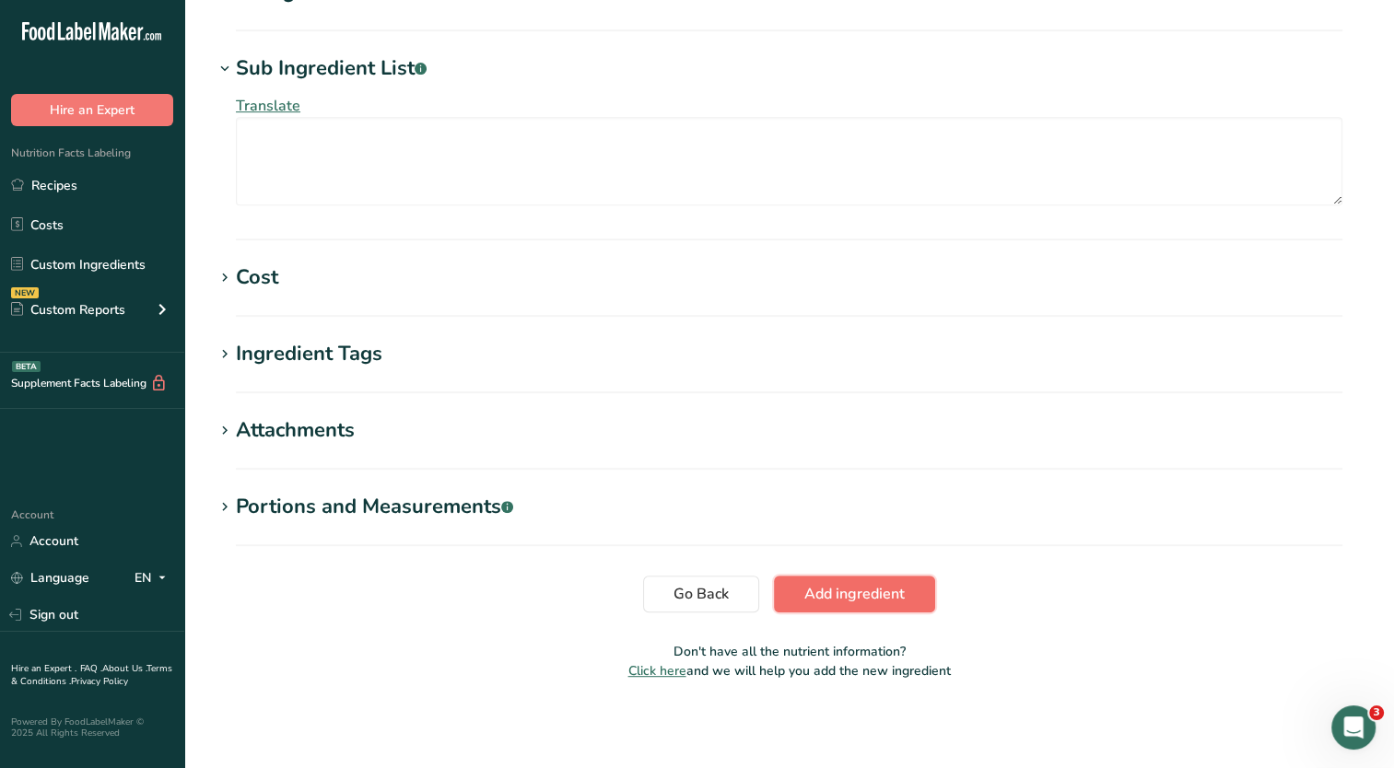
click at [873, 593] on span "Add ingredient" at bounding box center [854, 594] width 100 height 22
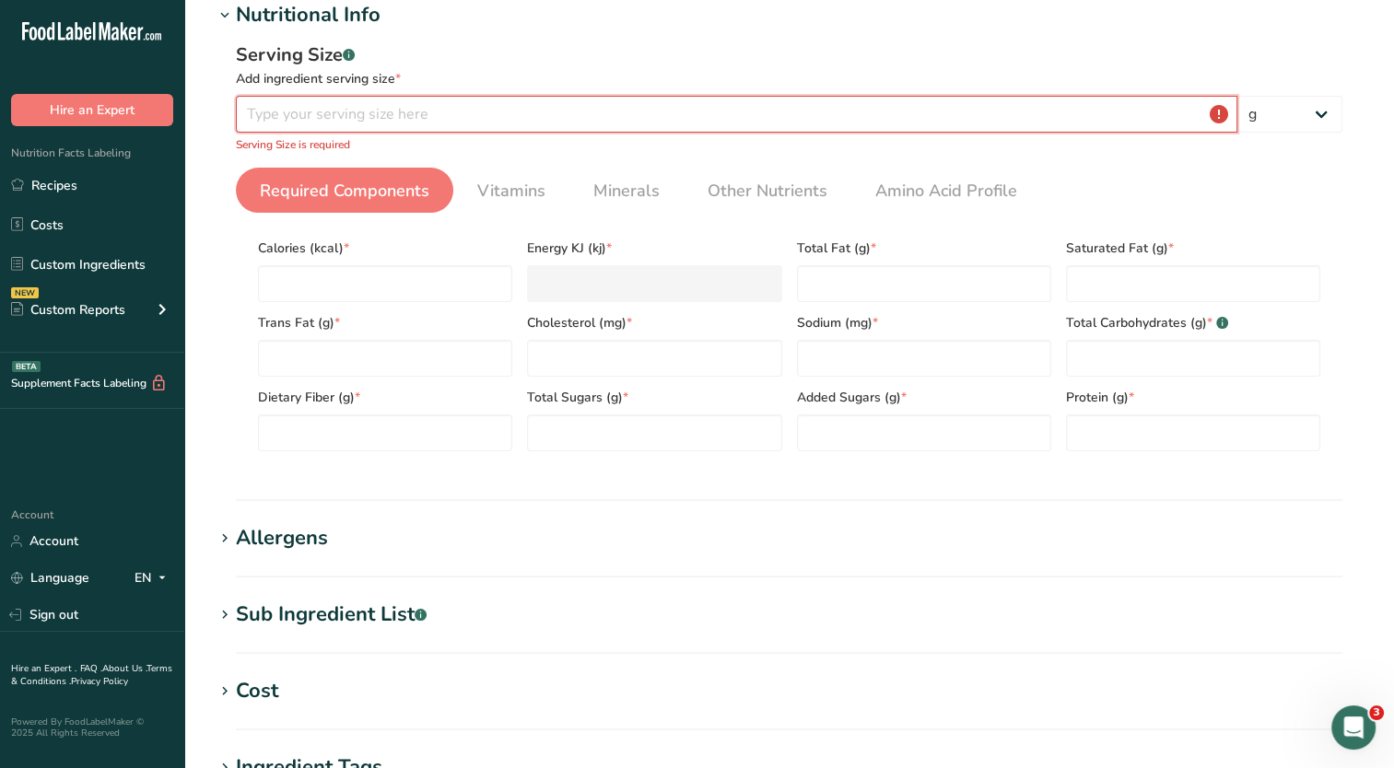
click at [355, 97] on input "number" at bounding box center [736, 114] width 1001 height 37
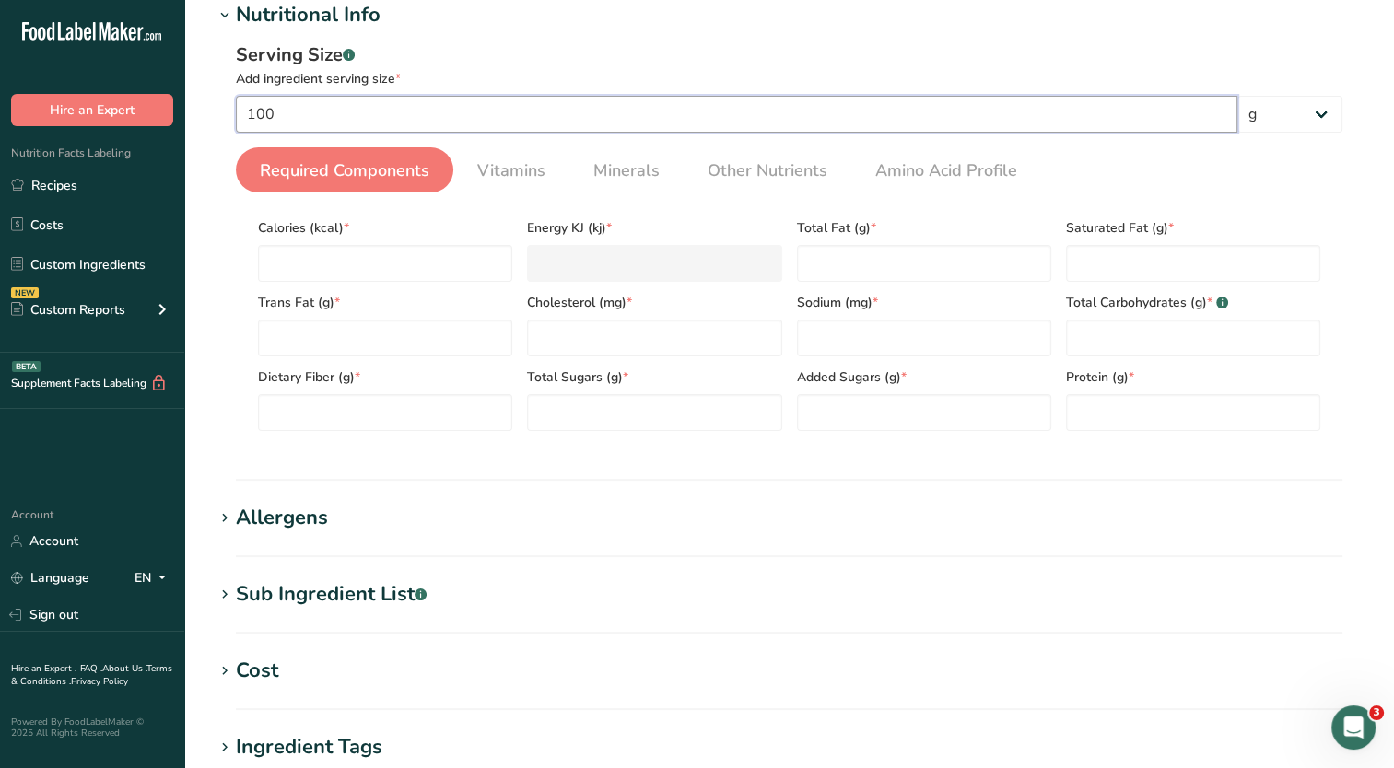
type input "100"
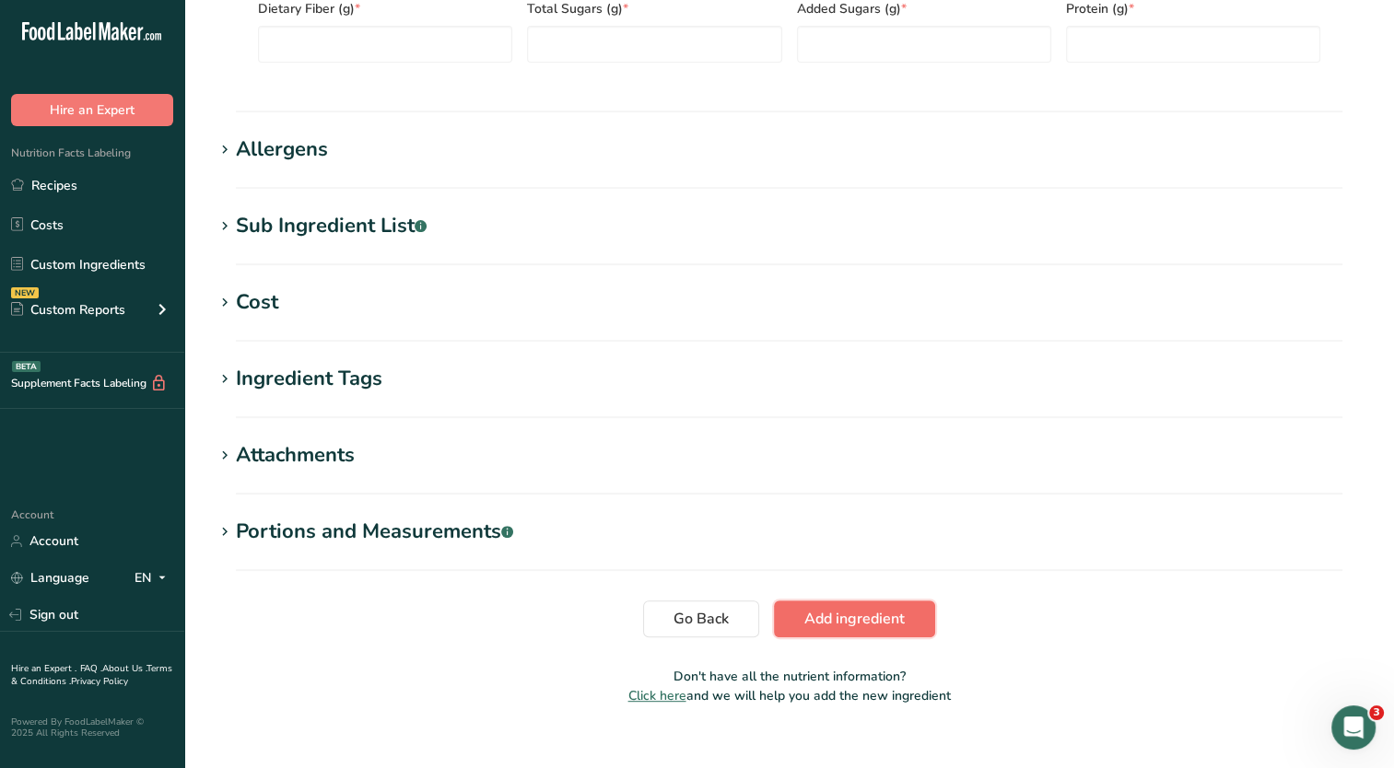
click at [833, 620] on span "Add ingredient" at bounding box center [854, 619] width 100 height 22
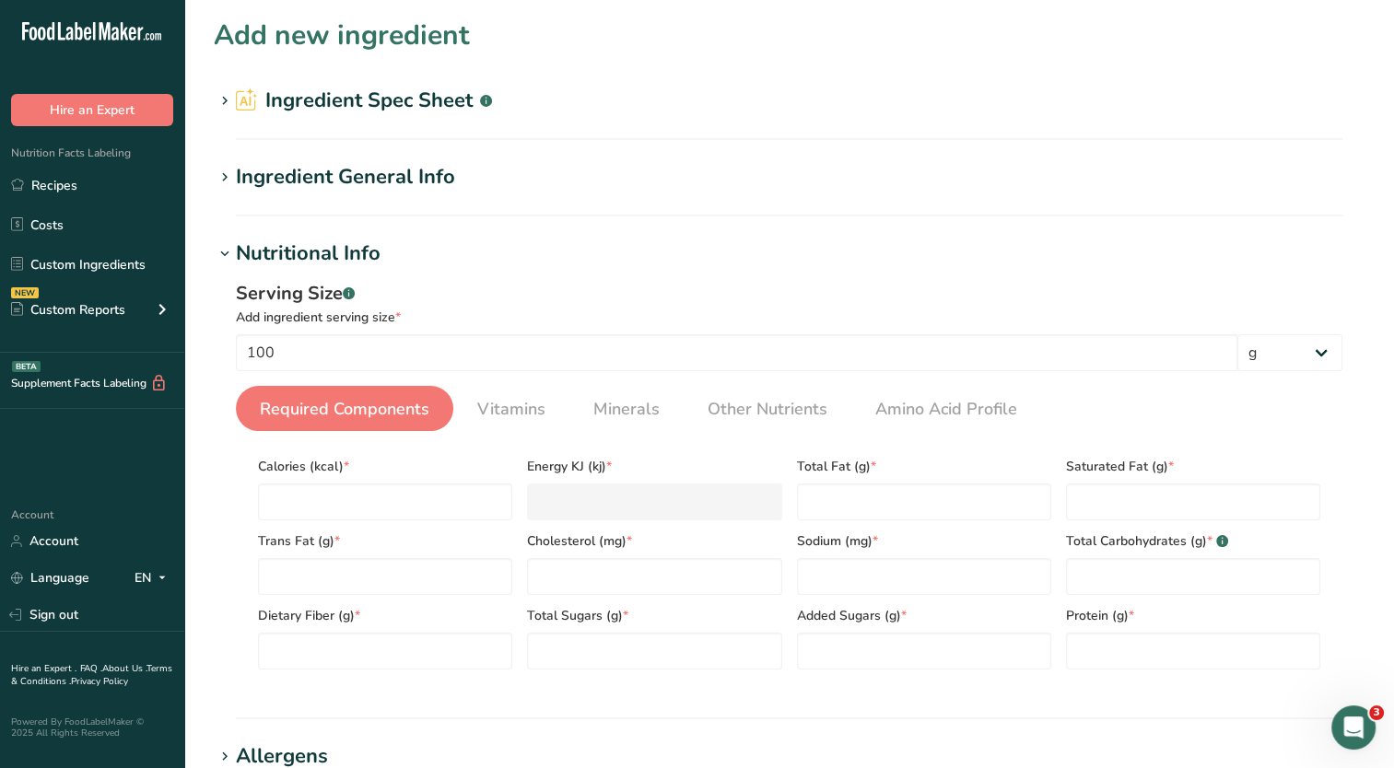
scroll to position [632, 0]
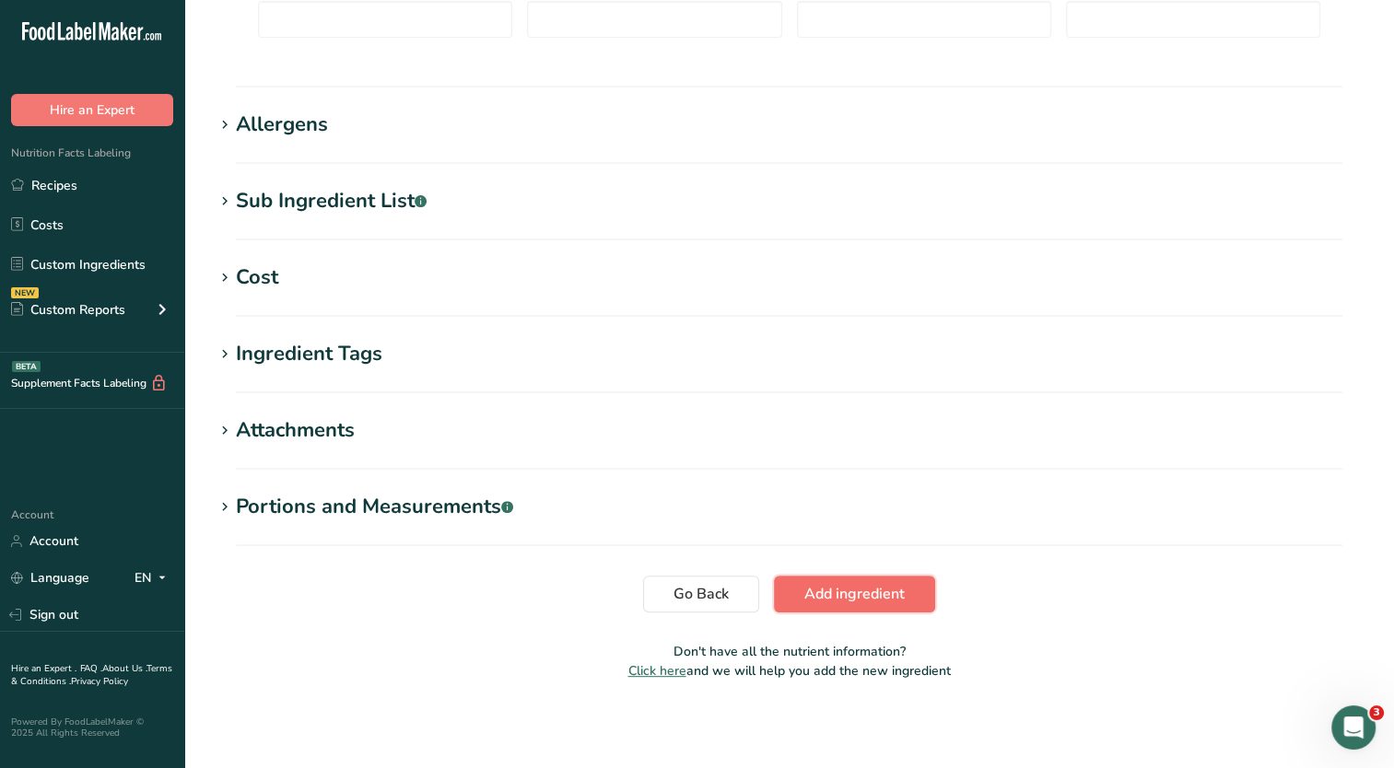
click at [867, 595] on span "Add ingredient" at bounding box center [854, 594] width 100 height 22
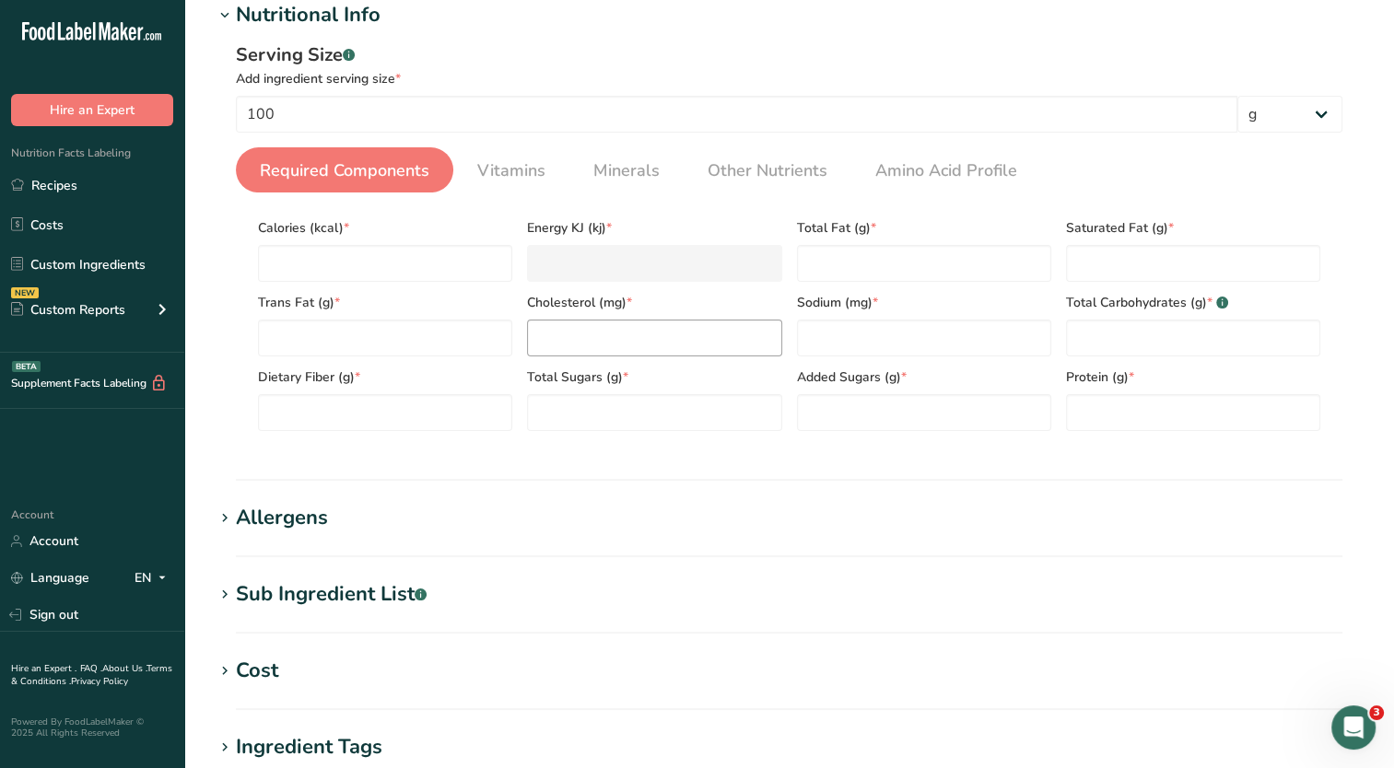
scroll to position [0, 0]
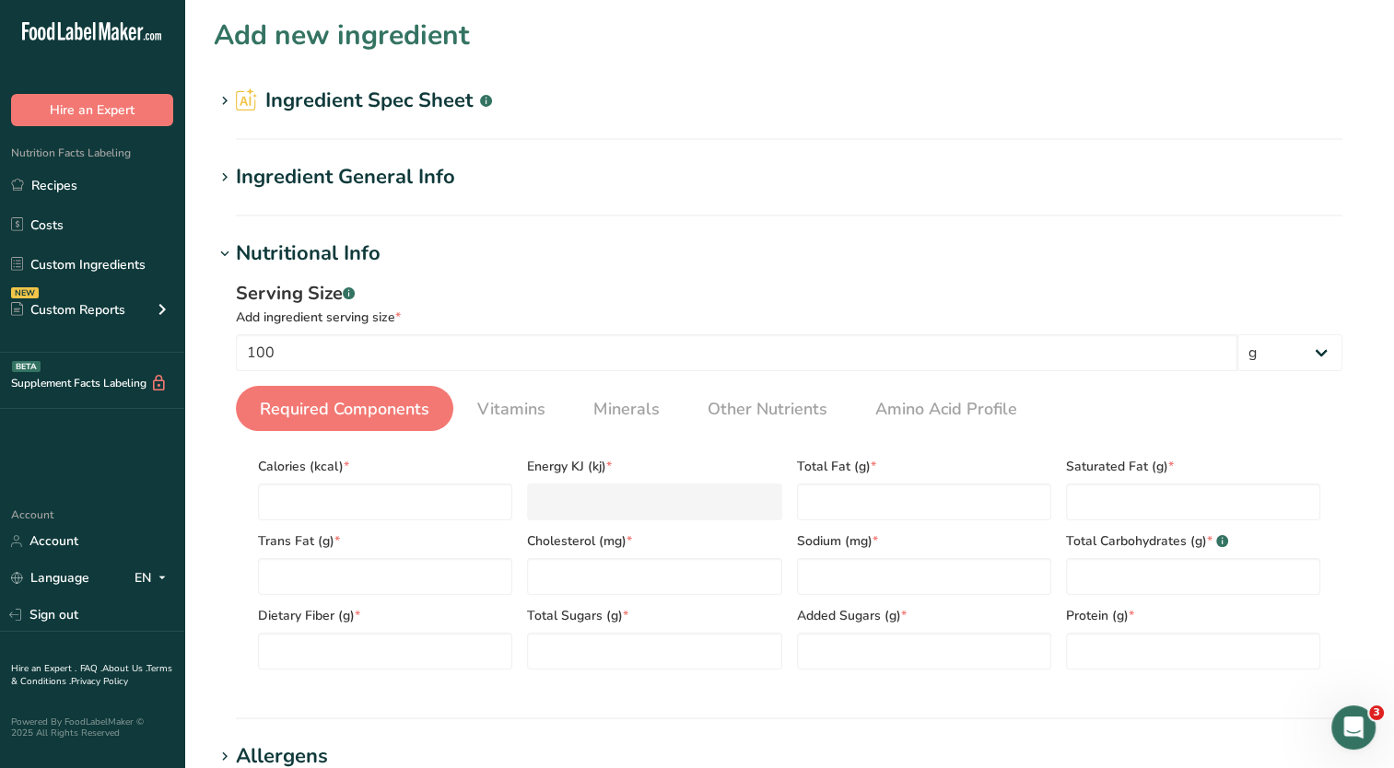
click at [226, 103] on icon at bounding box center [224, 101] width 17 height 26
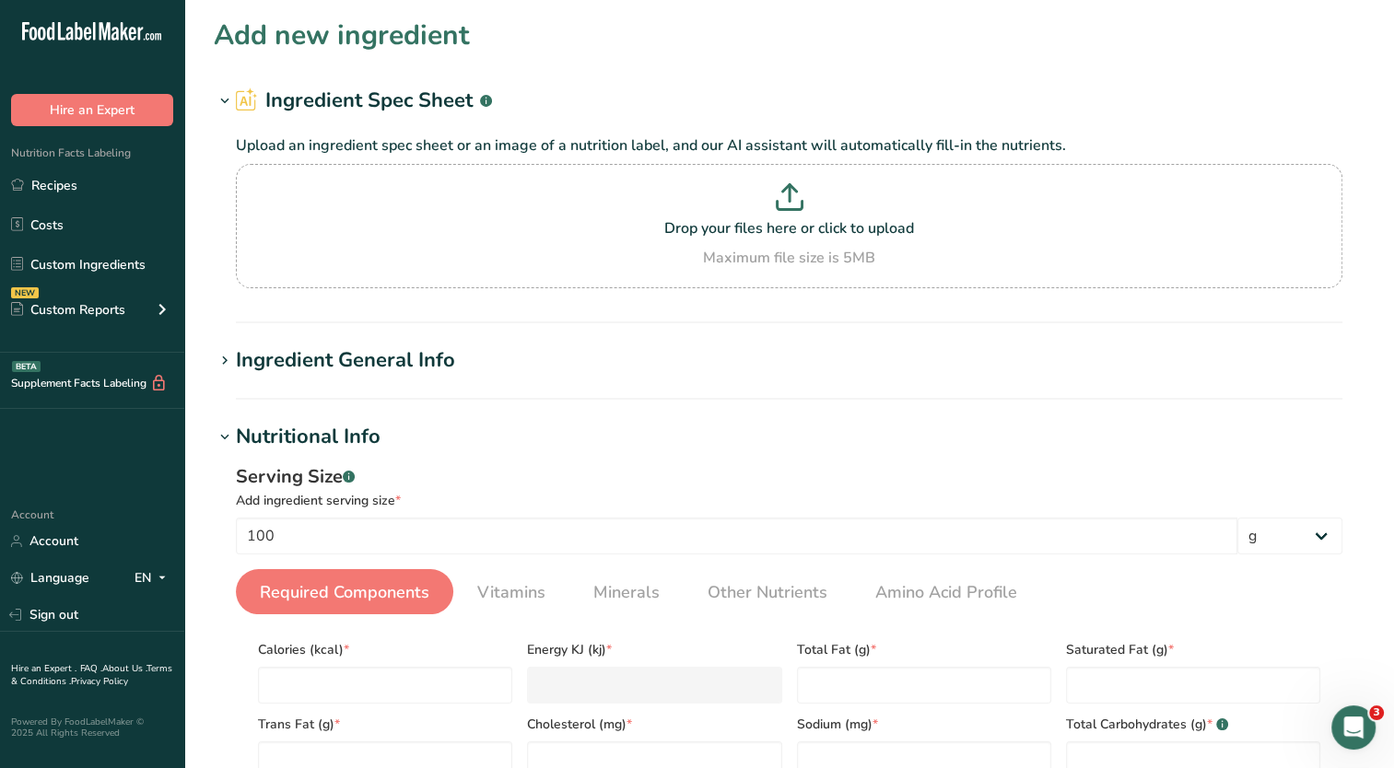
click at [248, 341] on section "Add new ingredient Ingredient Spec Sheet .a-a{fill:#347362;}.b-a{fill:#fff;} Up…" at bounding box center [789, 762] width 1210 height 1525
click at [249, 356] on div "Ingredient General Info" at bounding box center [345, 360] width 219 height 30
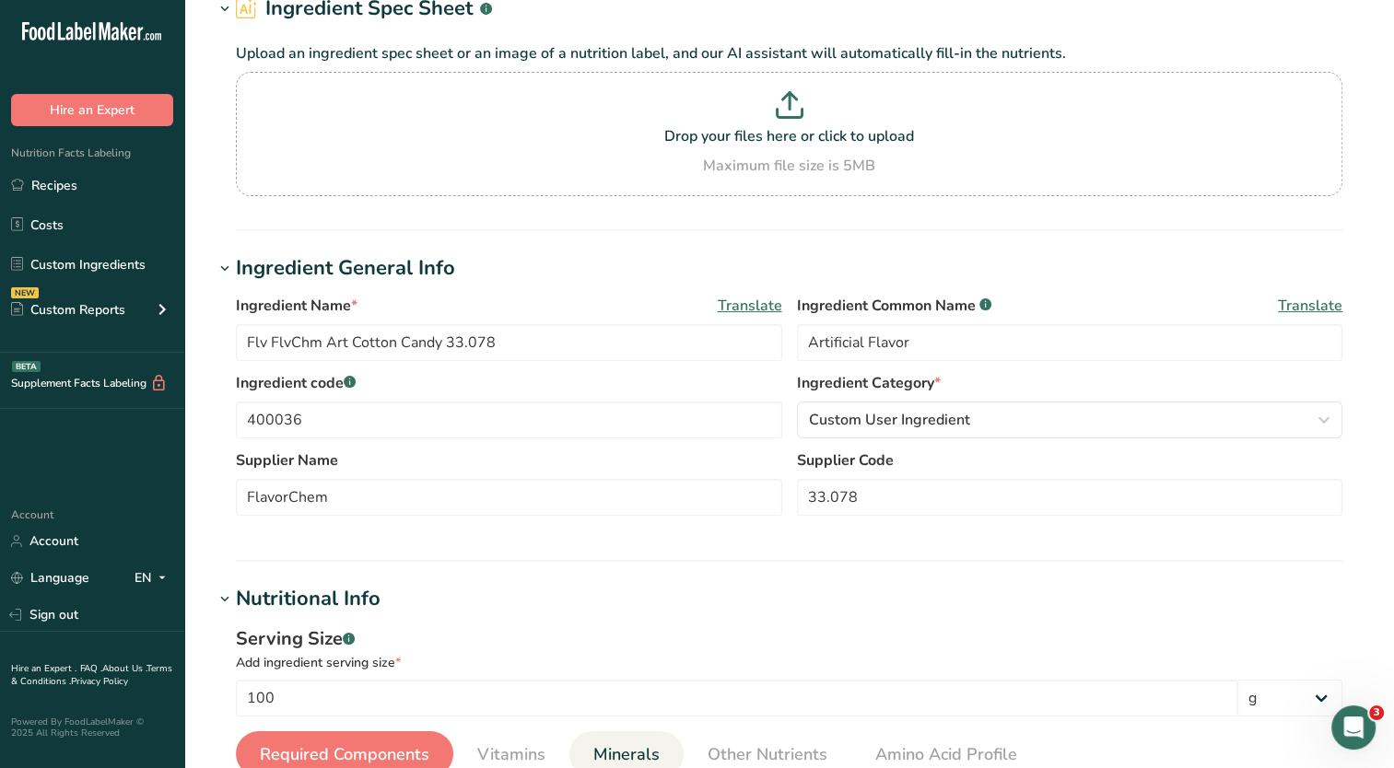
scroll to position [461, 0]
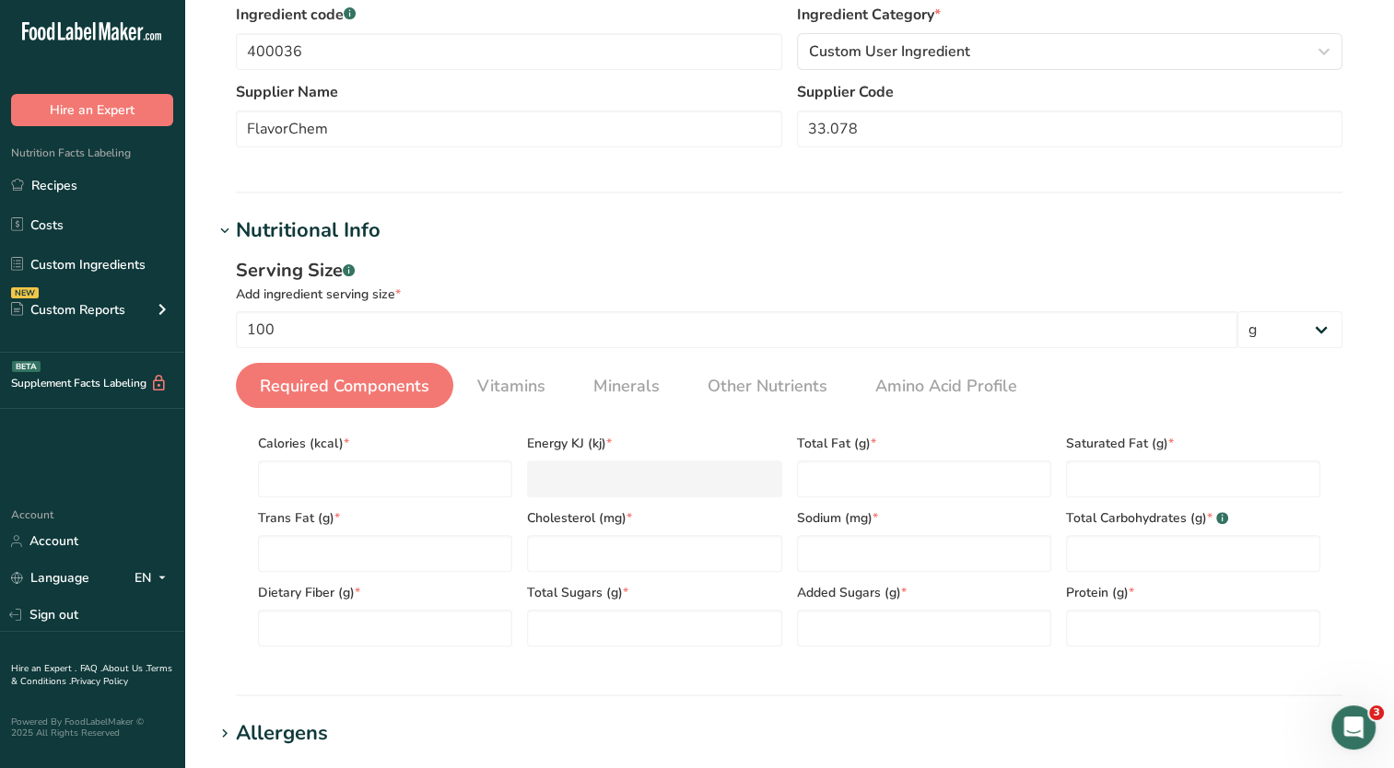
click at [403, 385] on span "Required Components" at bounding box center [344, 386] width 169 height 25
click at [373, 481] on input "number" at bounding box center [385, 479] width 254 height 37
type input "0"
type KJ "0"
type input "0"
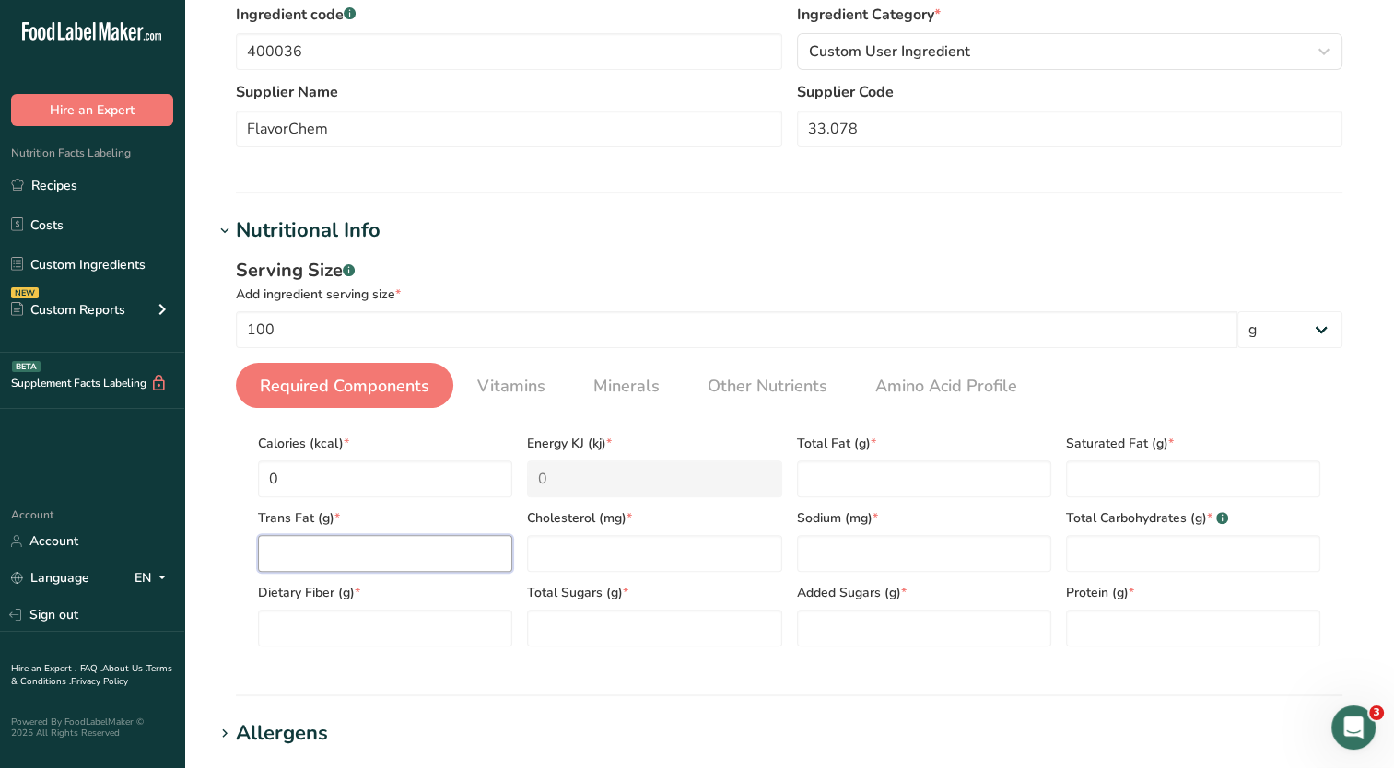
click at [374, 547] on Fat "number" at bounding box center [385, 553] width 254 height 37
type Fat "0"
click at [415, 621] on Fiber "number" at bounding box center [385, 628] width 254 height 37
type Fiber "0"
click at [620, 640] on Sugars "number" at bounding box center [654, 628] width 254 height 37
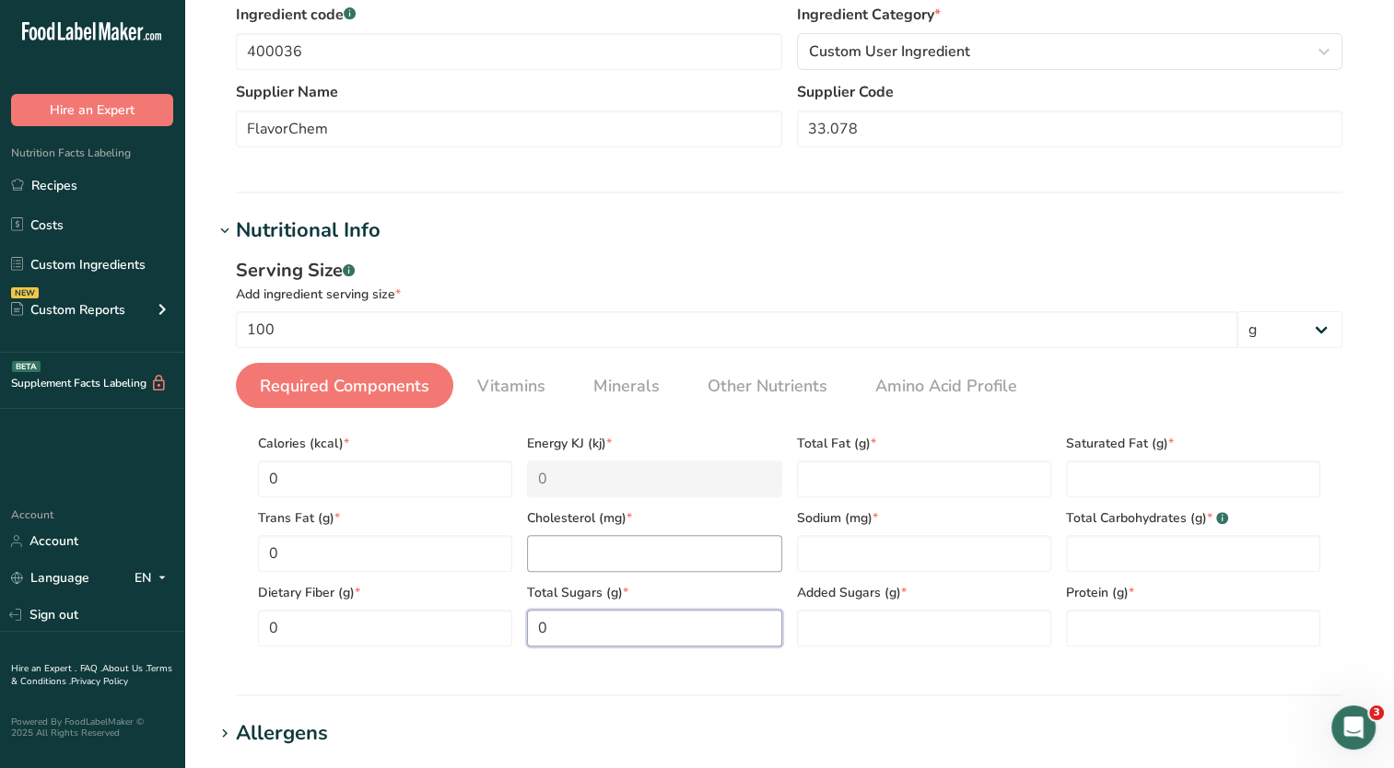
type Sugars "0"
click at [661, 553] on input "number" at bounding box center [654, 553] width 254 height 37
type input "0"
click at [837, 554] on input "number" at bounding box center [924, 553] width 254 height 37
type input "0"
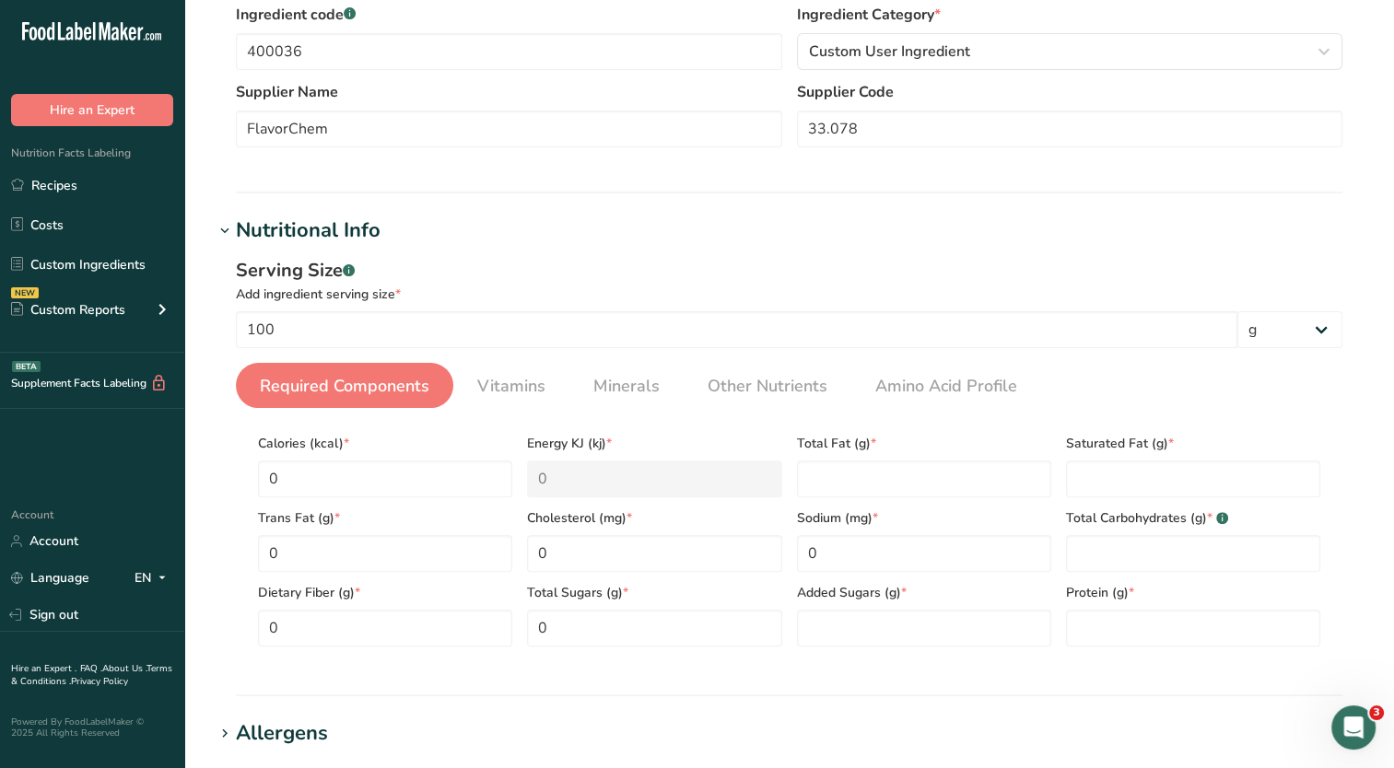
click at [876, 651] on section "Calories (kcal) * 0 Energy KJ (kj) * 0 Total Fat (g) * Saturated Fat (g) * Tran…" at bounding box center [789, 534] width 1106 height 253
click at [876, 635] on Sugars "number" at bounding box center [924, 628] width 254 height 37
type Sugars "0"
click at [885, 473] on Fat "number" at bounding box center [924, 479] width 254 height 37
type Fat "0"
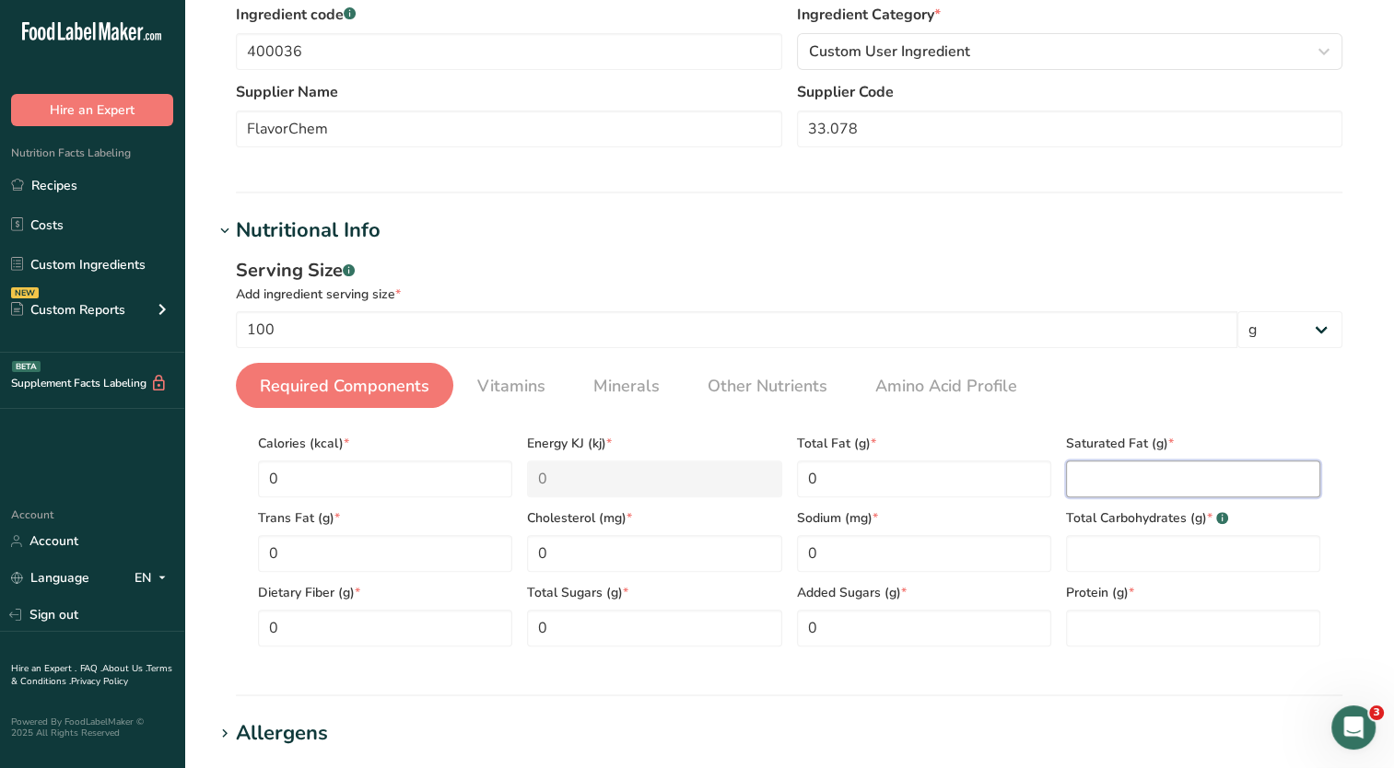
click at [1142, 480] on Fat "number" at bounding box center [1193, 479] width 254 height 37
type Fat "0"
click at [1148, 625] on input "number" at bounding box center [1193, 628] width 254 height 37
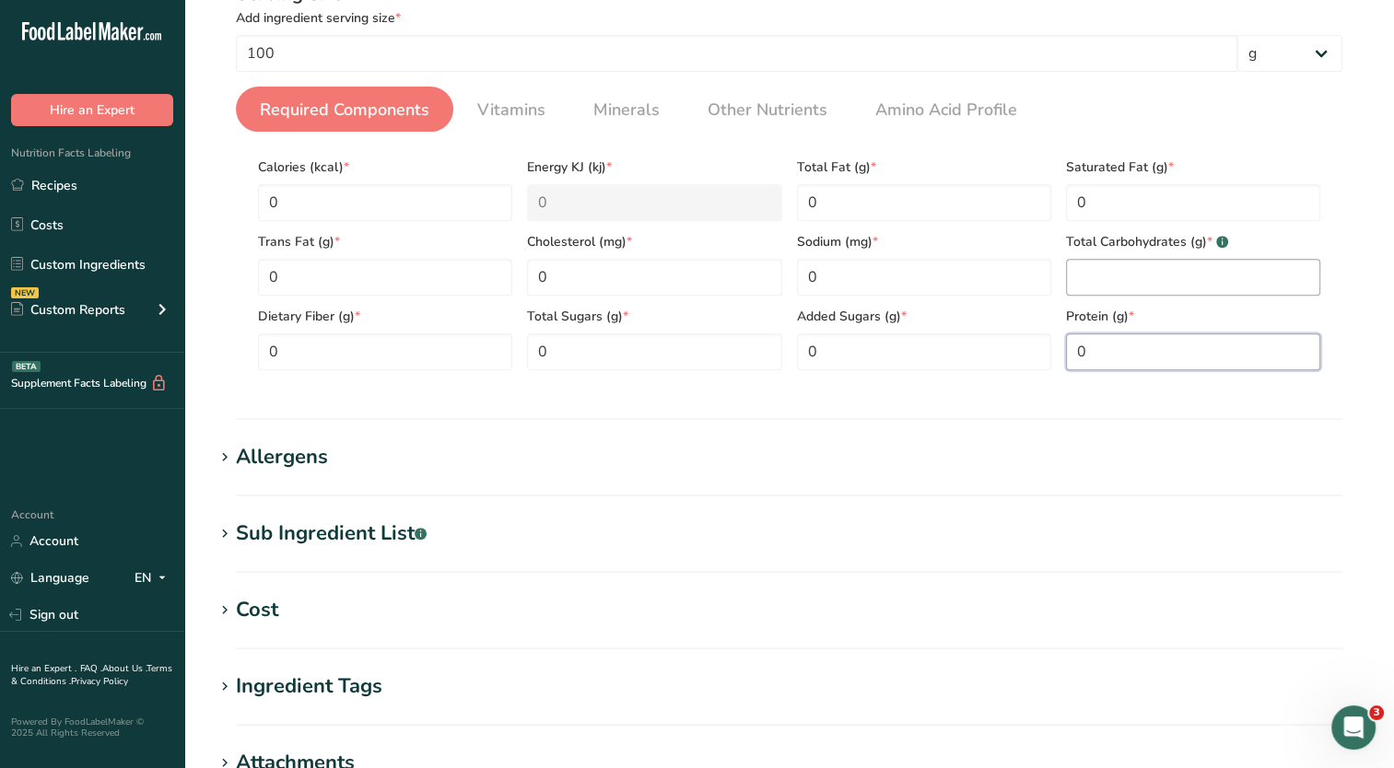
type input "0"
click at [1111, 278] on Carbohydrates "number" at bounding box center [1193, 277] width 254 height 37
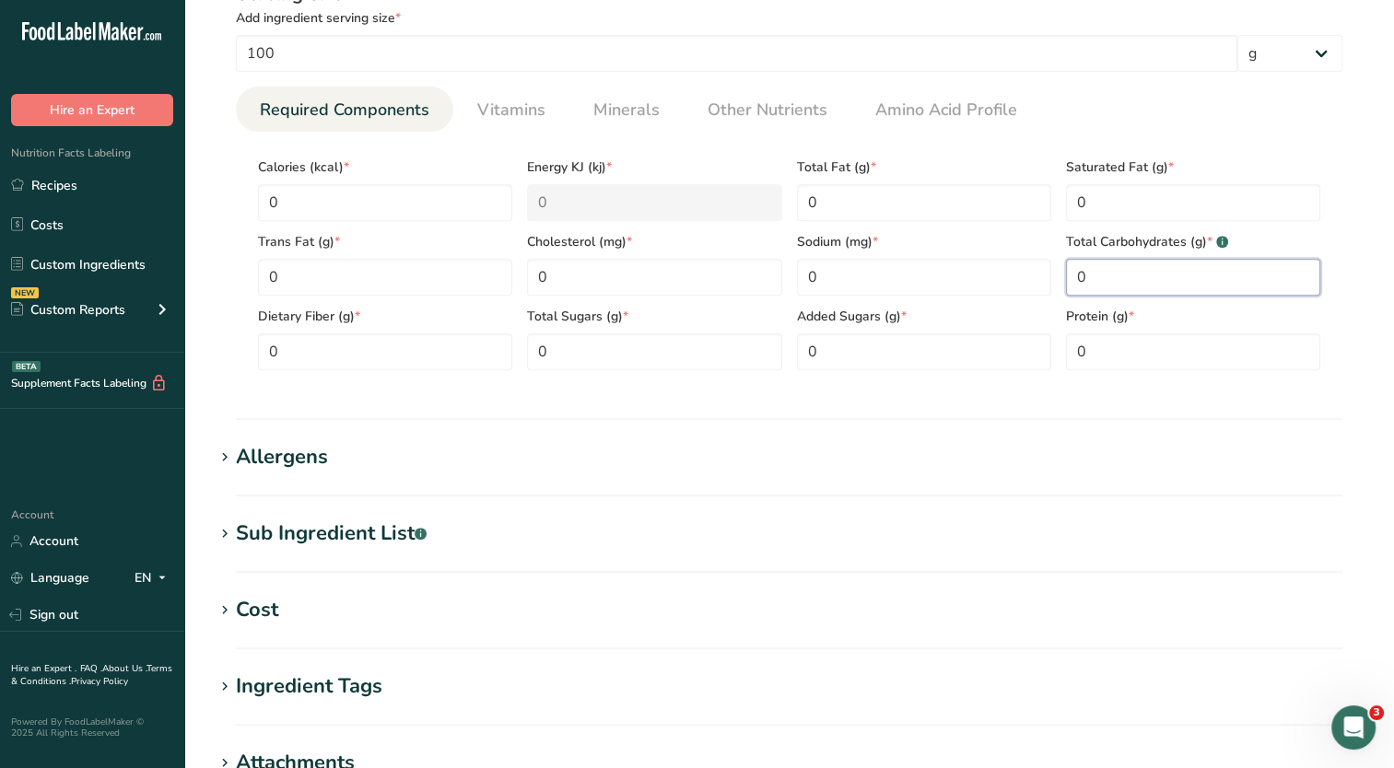
scroll to position [1013, 0]
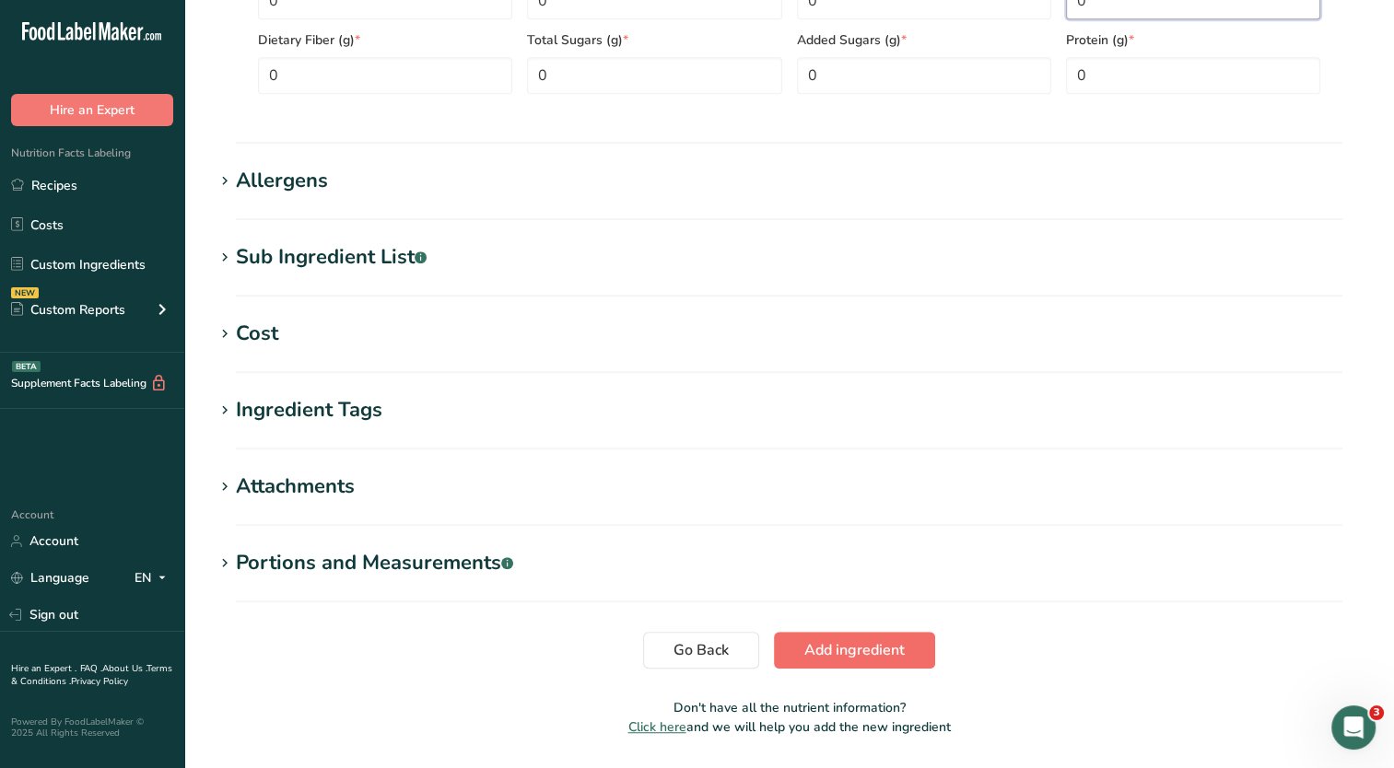
type Carbohydrates "0"
click at [853, 660] on span "Add ingredient" at bounding box center [854, 650] width 100 height 22
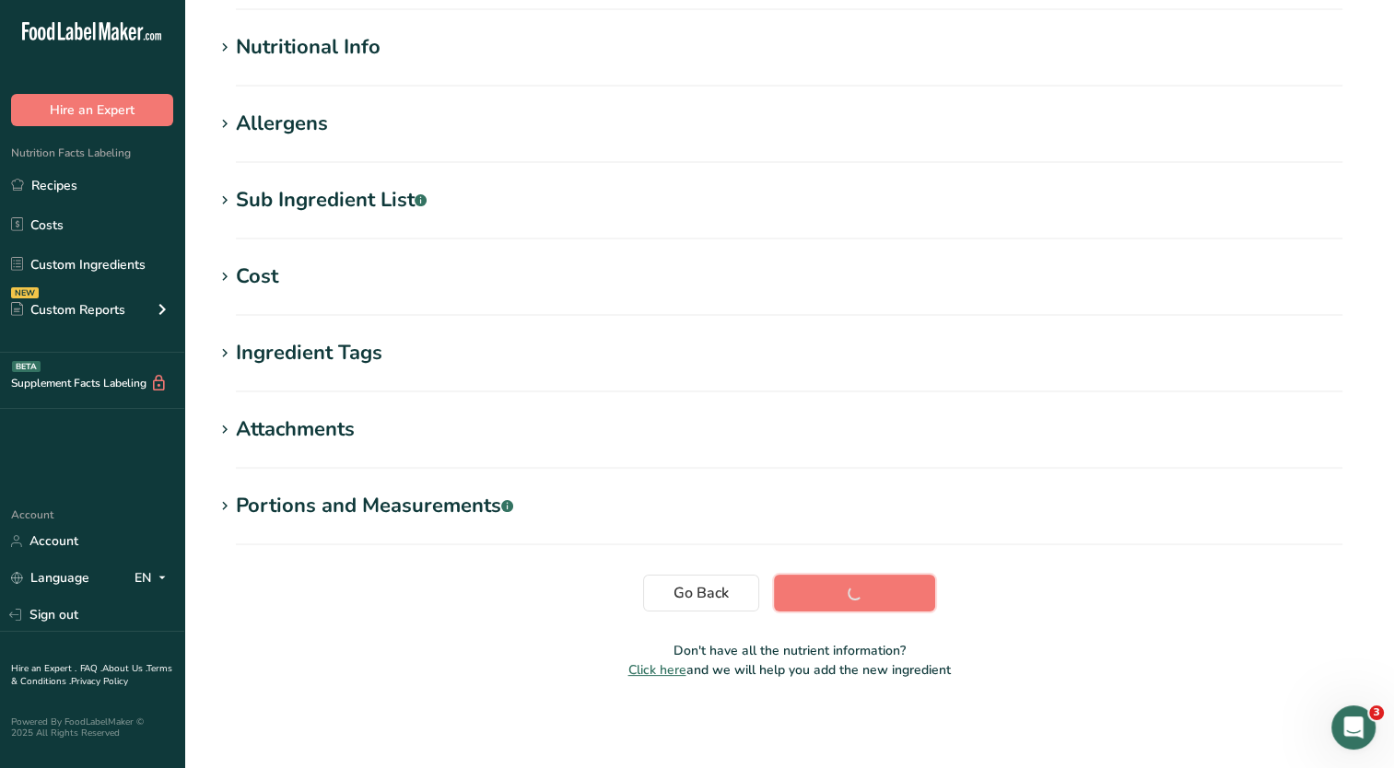
scroll to position [206, 0]
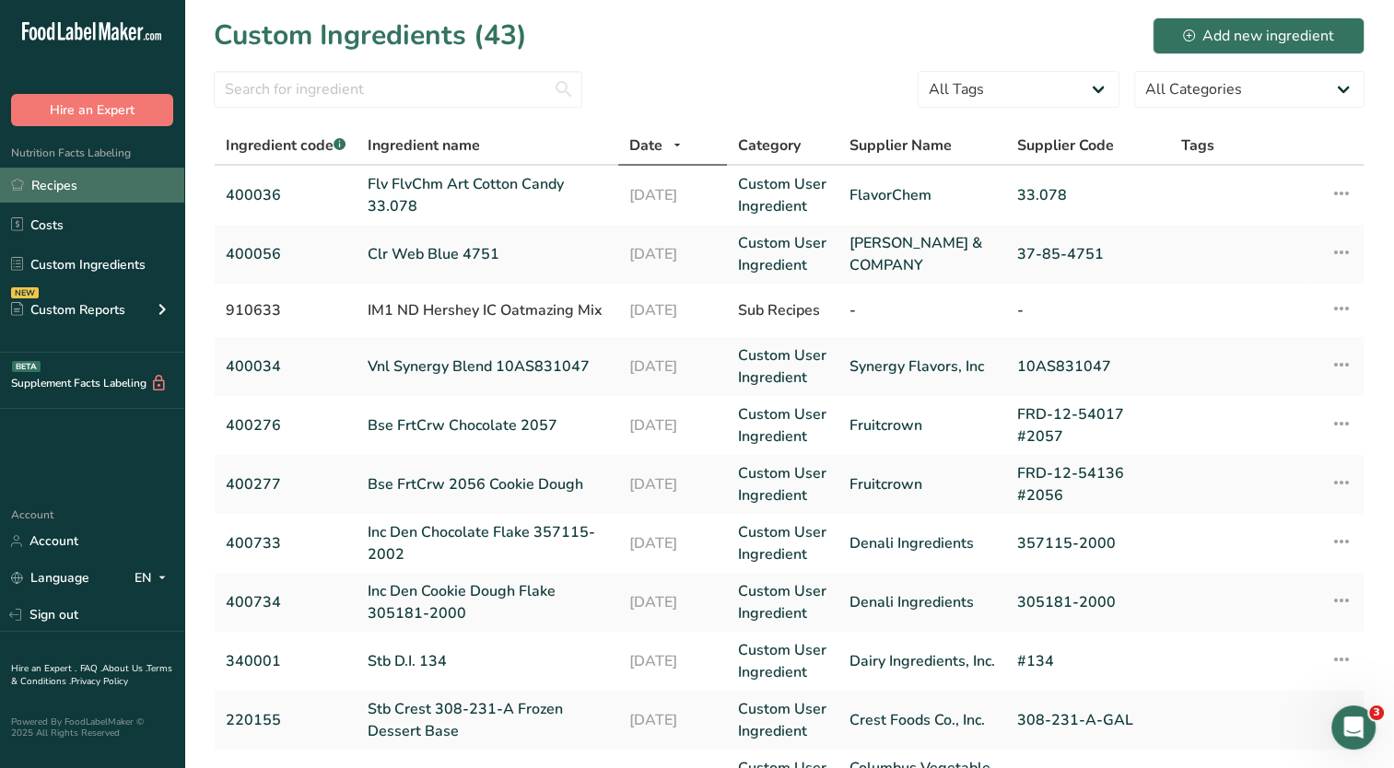
click at [119, 193] on link "Recipes" at bounding box center [92, 185] width 184 height 35
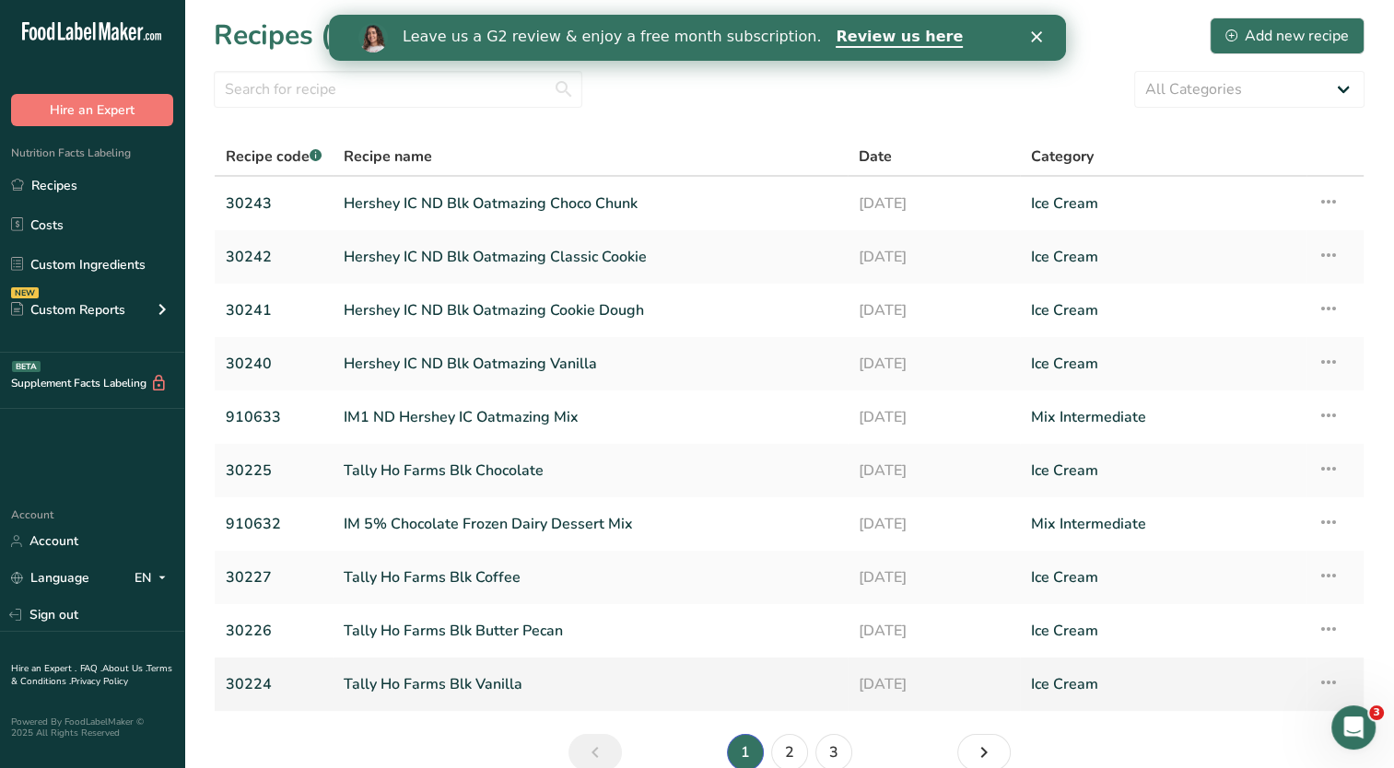
click at [484, 676] on link "Tally Ho Farms Blk Vanilla" at bounding box center [590, 684] width 493 height 39
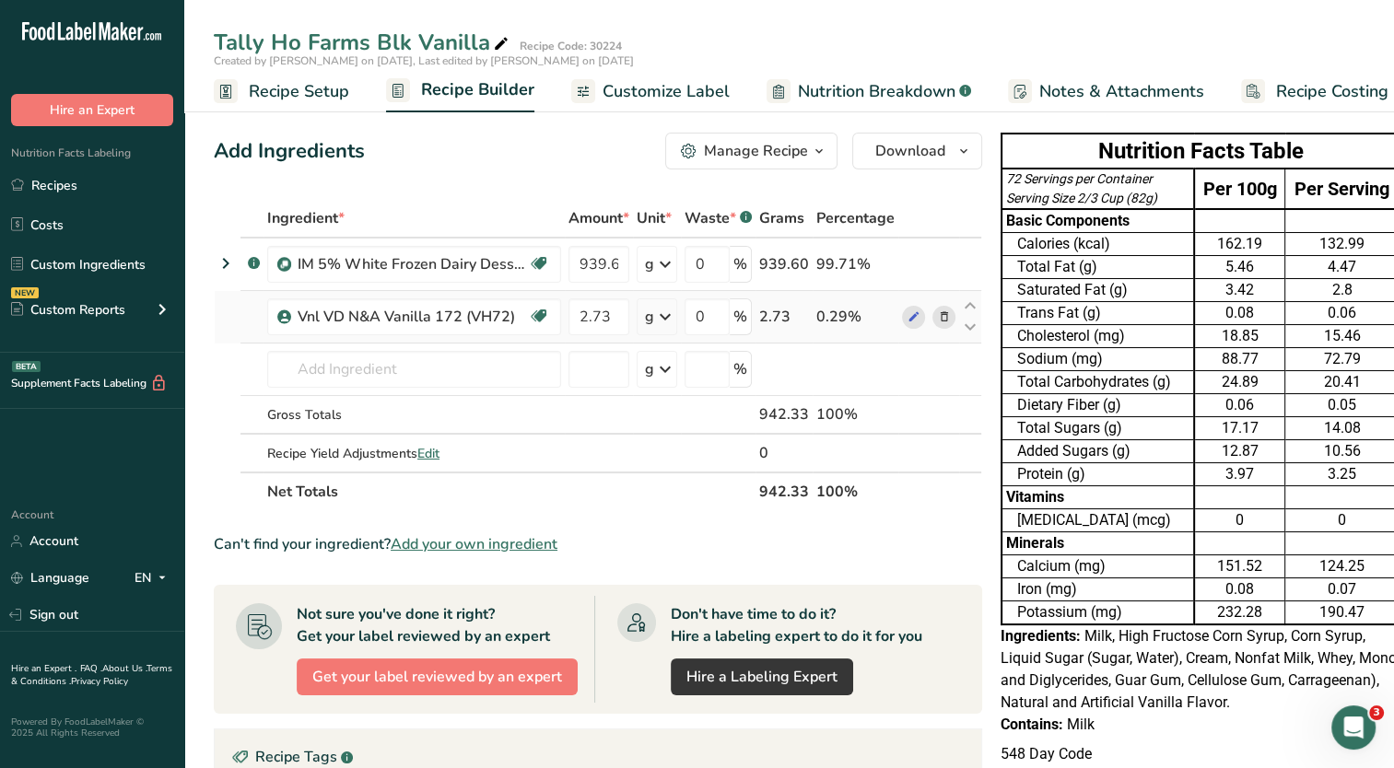
click at [938, 314] on icon at bounding box center [944, 317] width 13 height 19
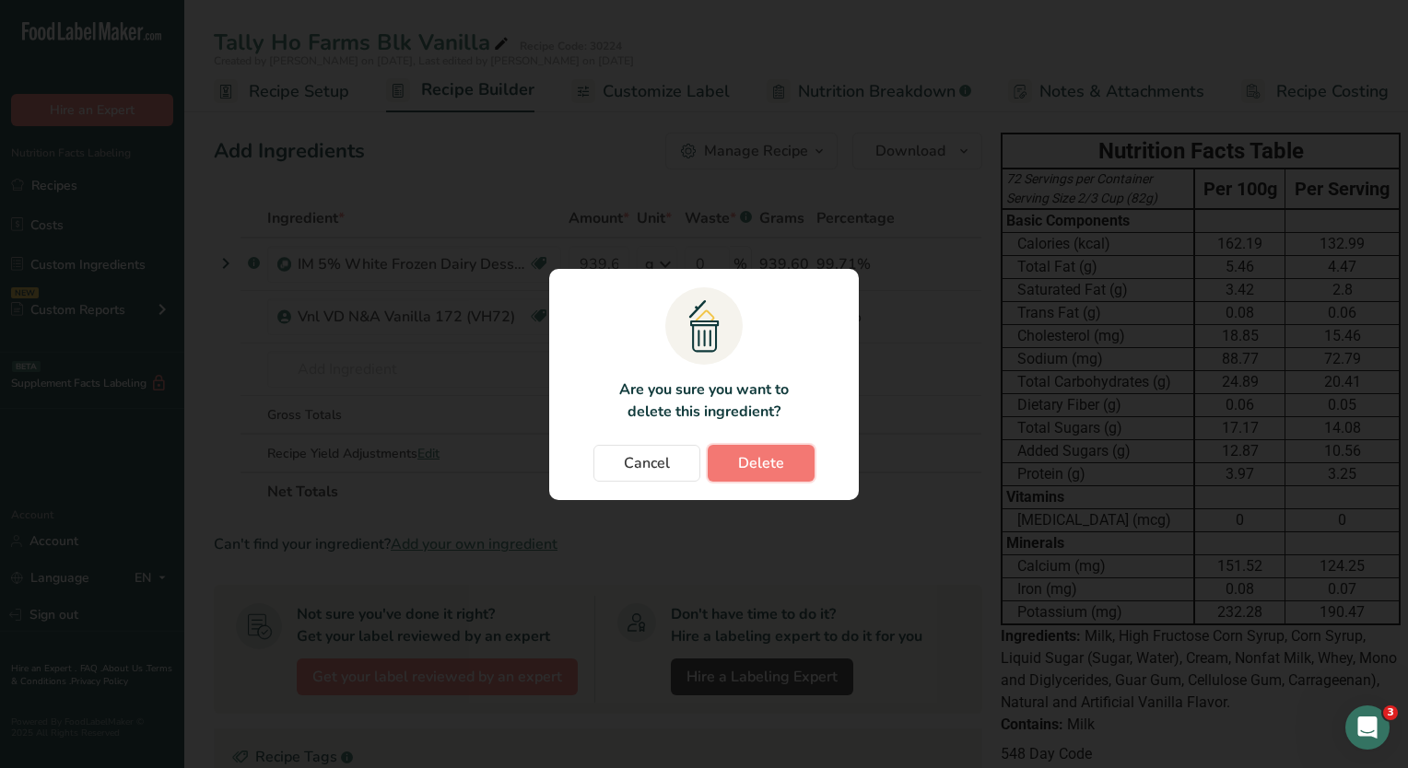
click at [763, 467] on span "Delete" at bounding box center [761, 463] width 46 height 22
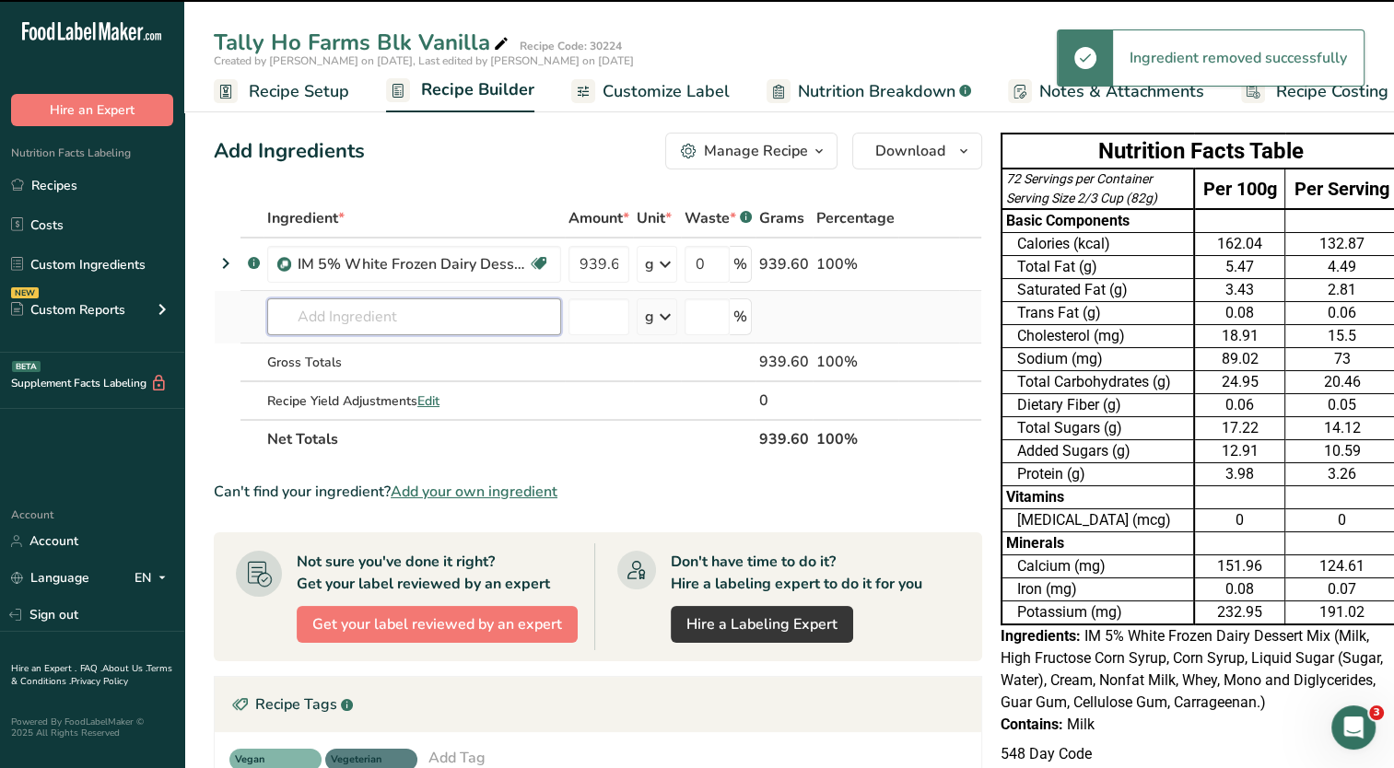
click at [392, 315] on input "text" at bounding box center [414, 316] width 294 height 37
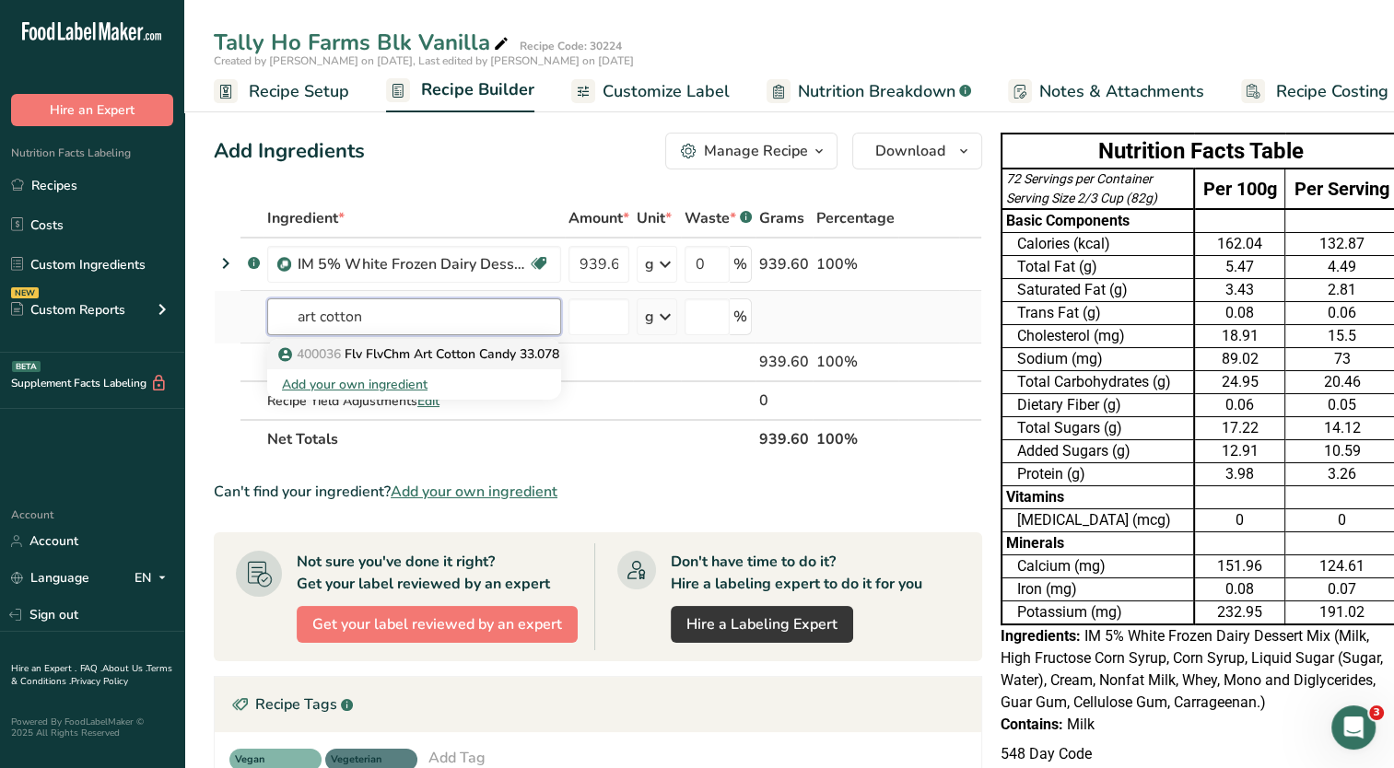
type input "art cotton"
click at [452, 354] on p "400036 Flv FlvChm Art Cotton Candy 33.078" at bounding box center [420, 354] width 277 height 19
type input "Flv FlvChm Art Cotton Candy 33.078"
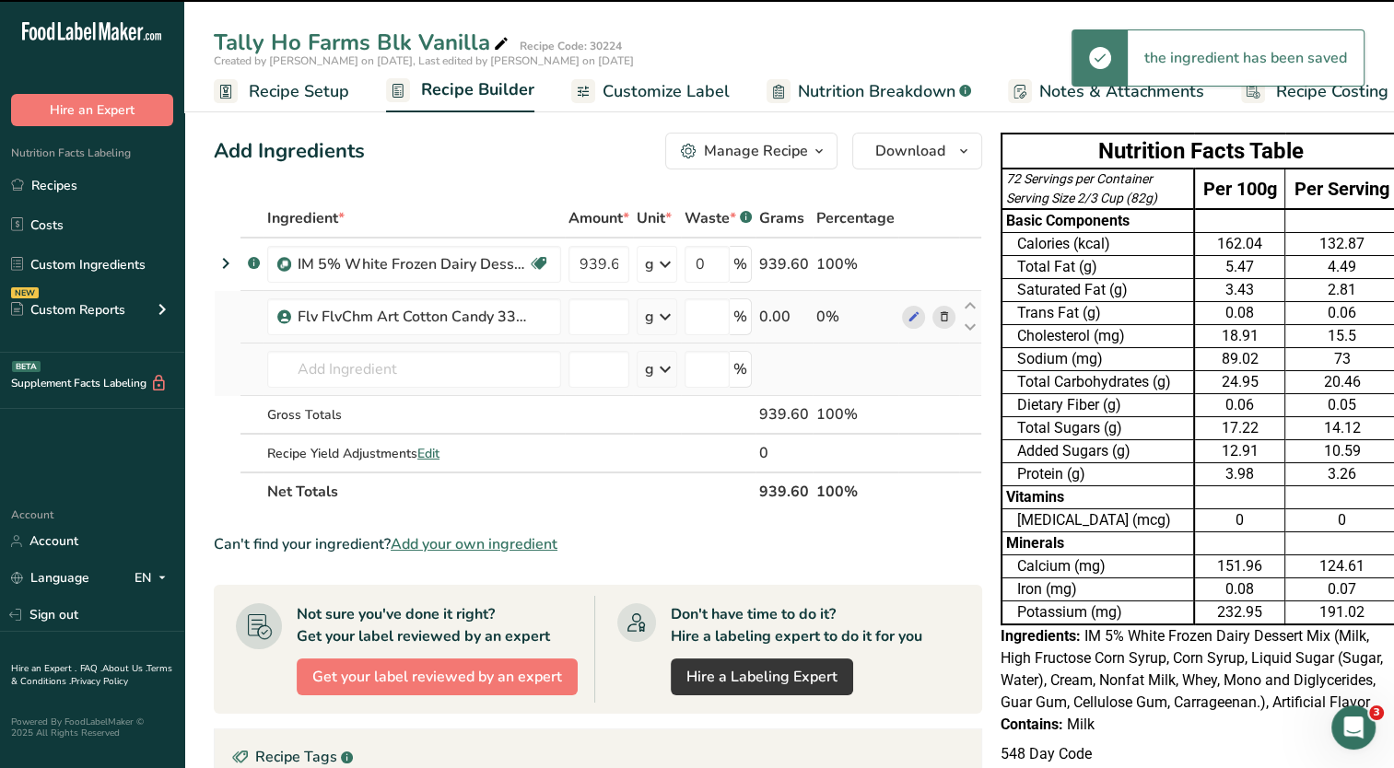
type input "0"
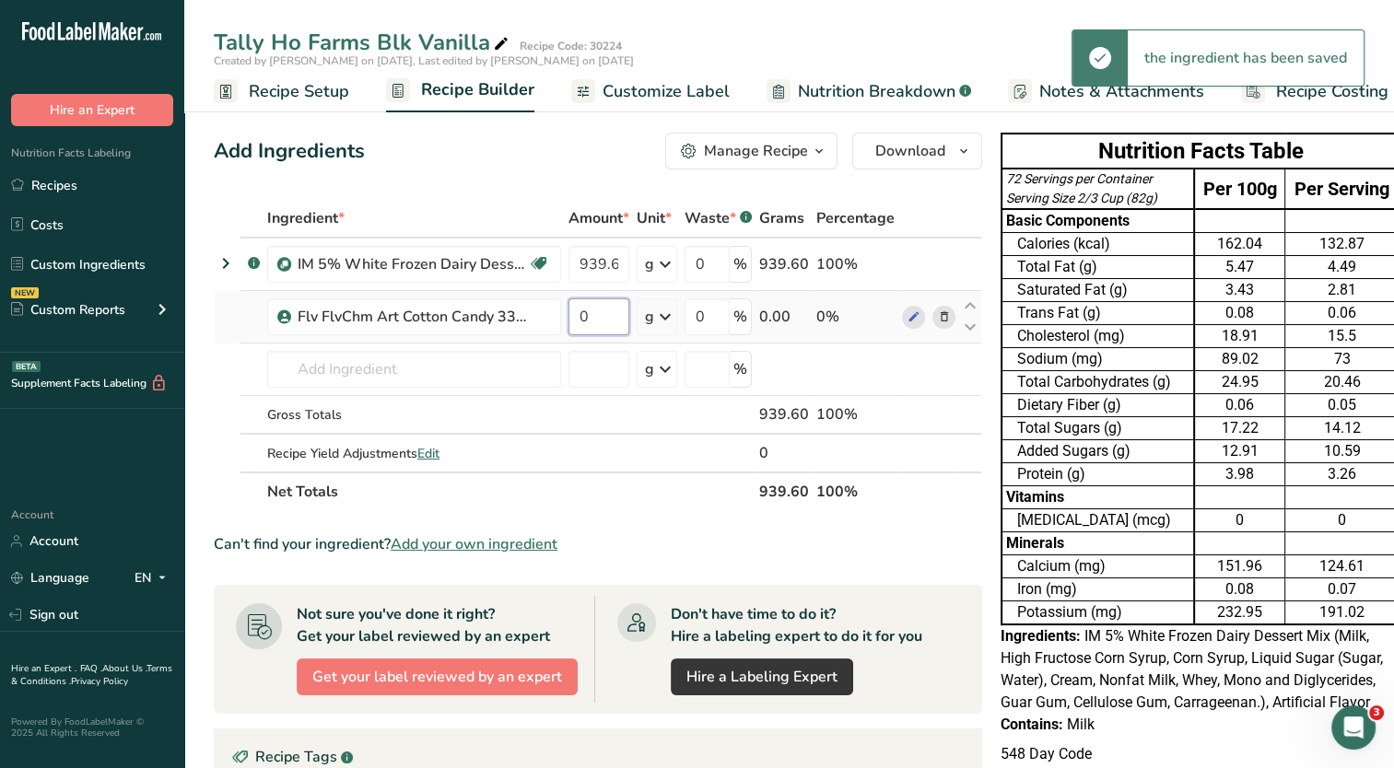
click at [600, 321] on input "0" at bounding box center [598, 316] width 61 height 37
type input "2.05"
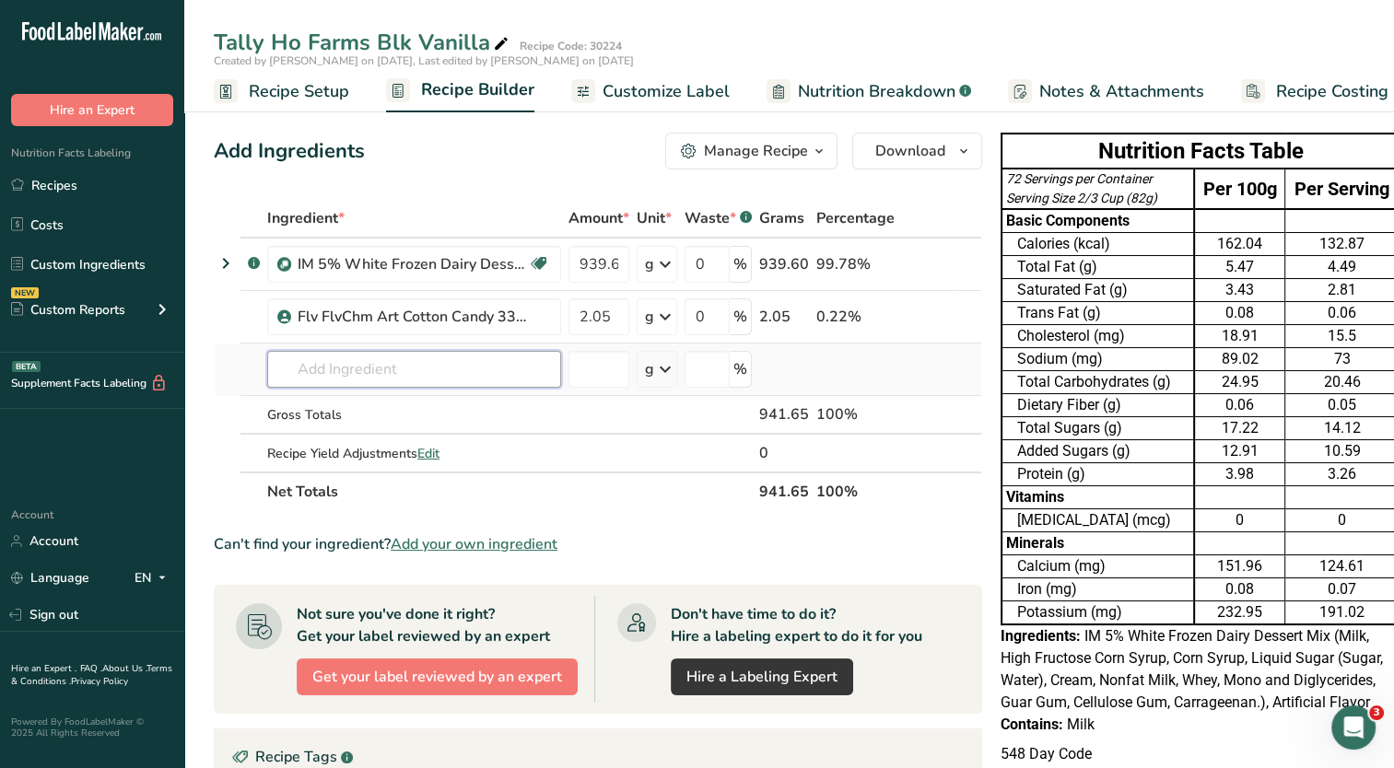
click at [462, 360] on div "Ingredient * Amount * Unit * Waste * .a-a{fill:#347362;}.b-a{fill:#fff;} Grams …" at bounding box center [598, 355] width 768 height 312
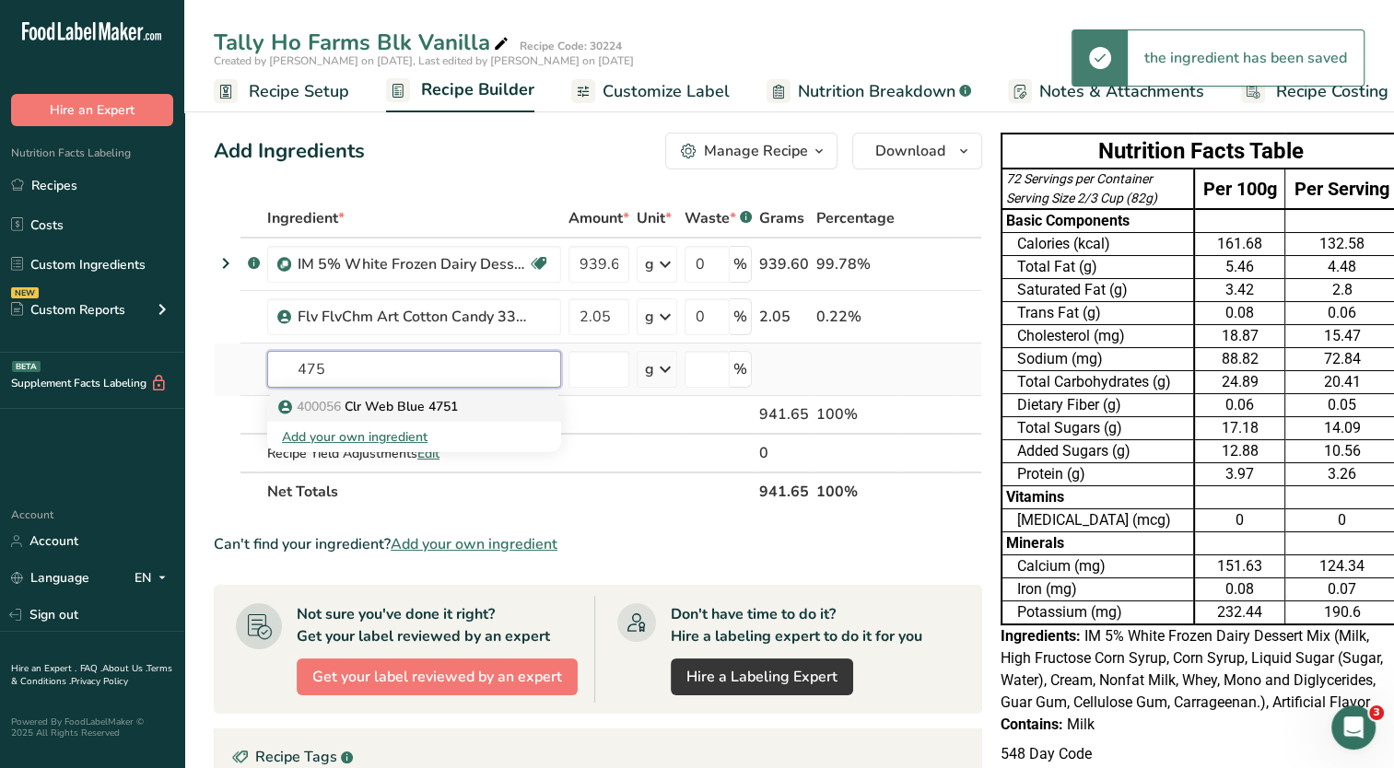
type input "475"
click at [442, 407] on p "400056 Clr Web Blue 4751" at bounding box center [370, 406] width 176 height 19
type input "Clr Web Blue 4751"
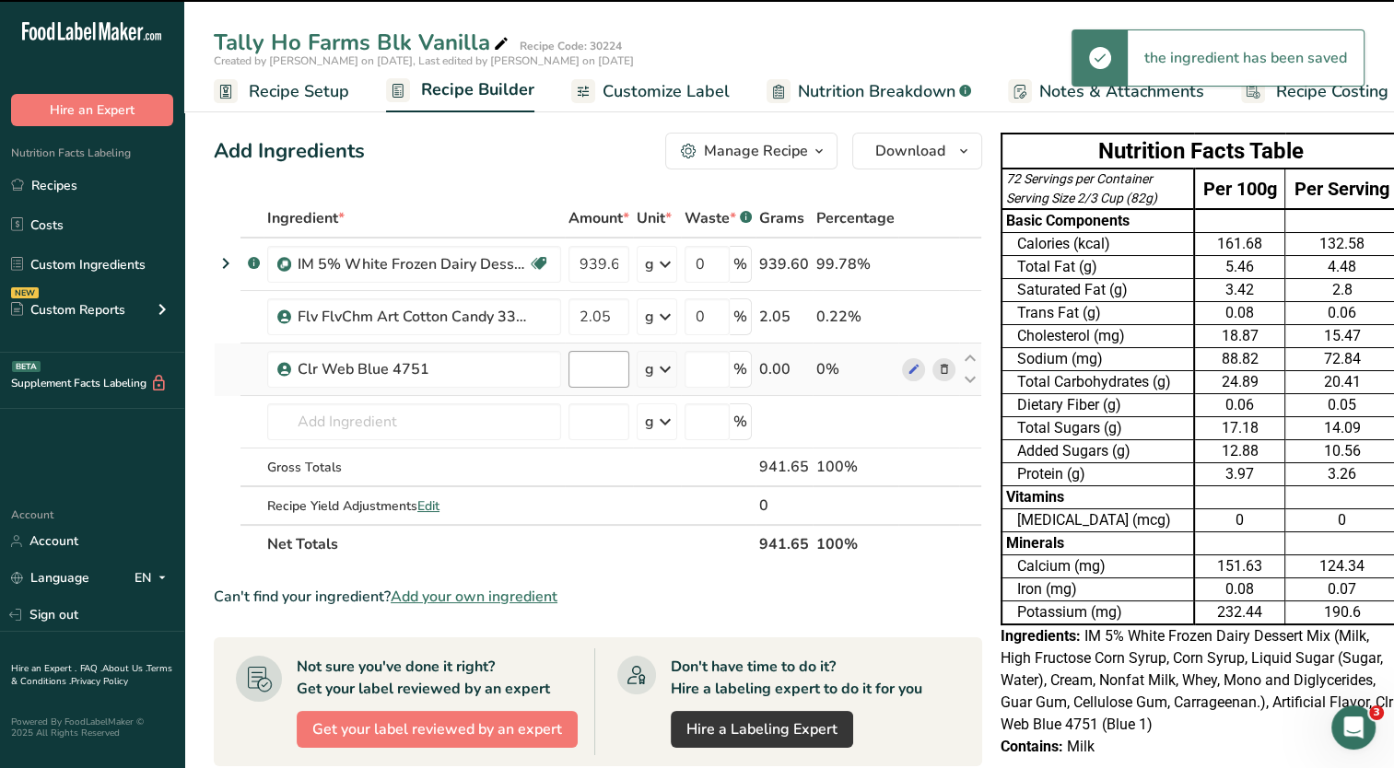
type input "0"
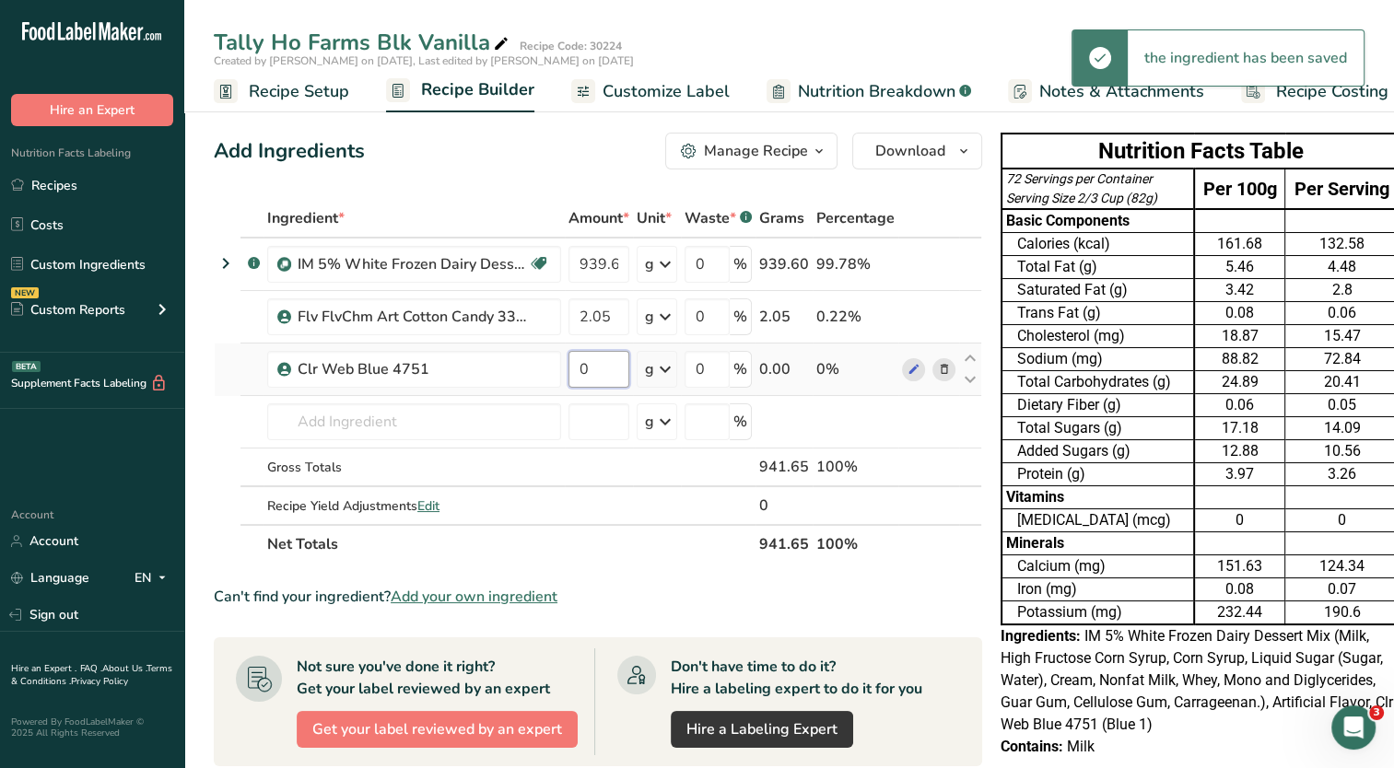
click at [608, 380] on input "0" at bounding box center [598, 369] width 61 height 37
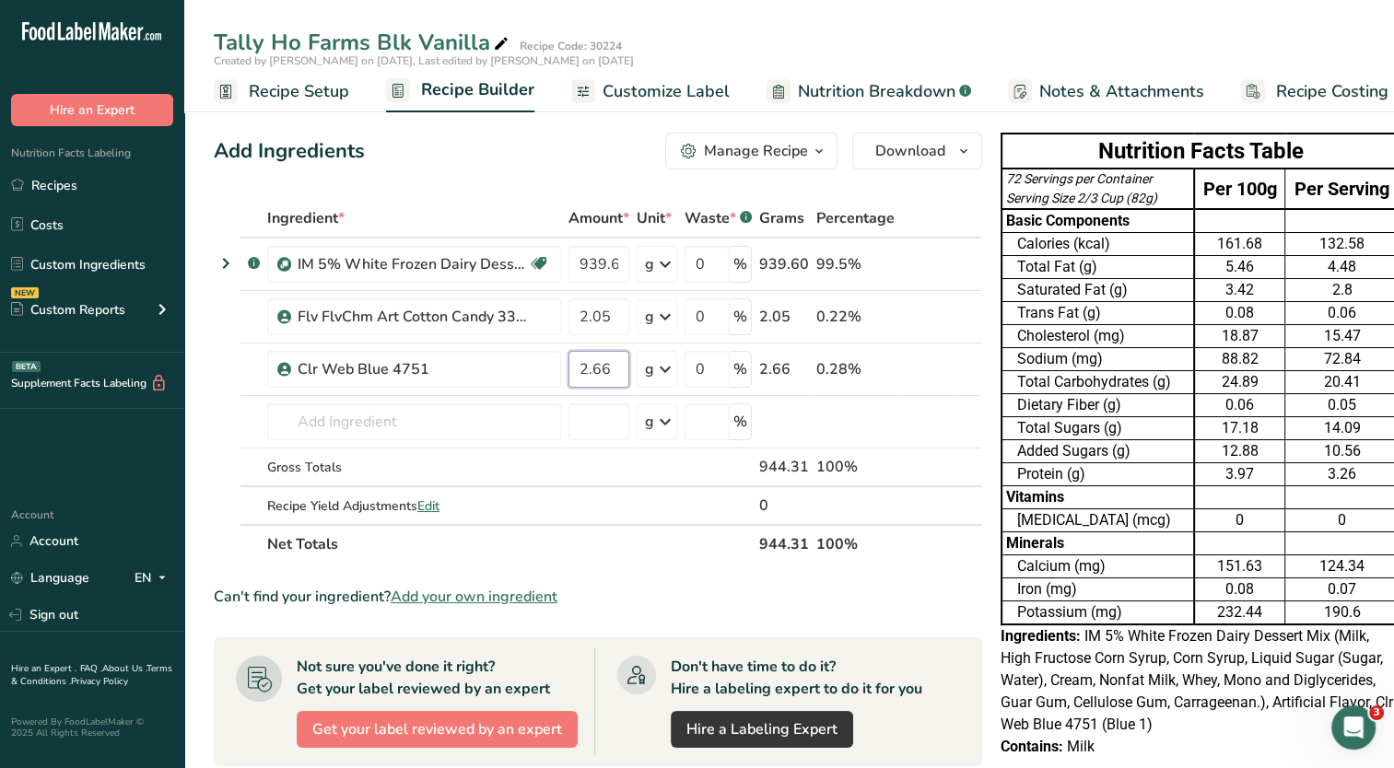
type input "2.66"
click at [637, 94] on span "Customize Label" at bounding box center [665, 91] width 127 height 25
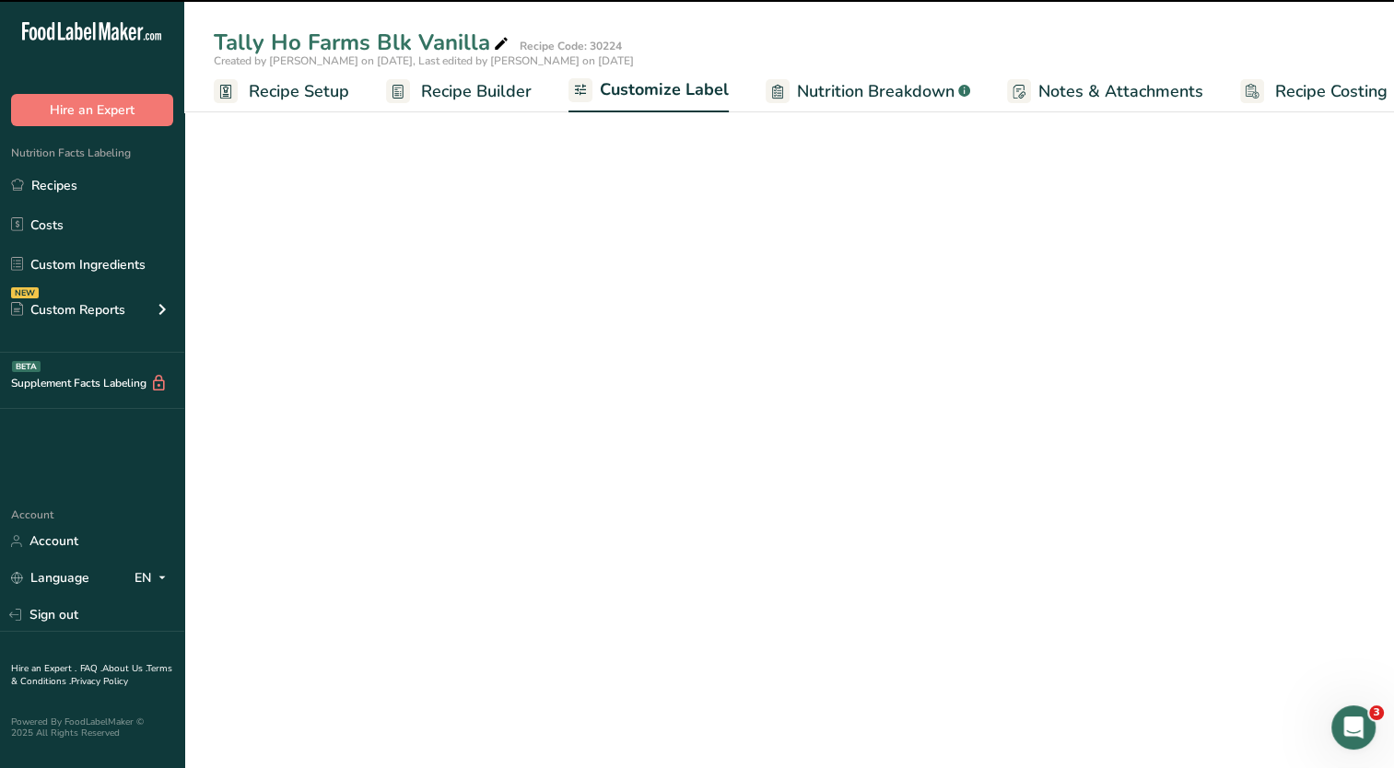
scroll to position [0, 23]
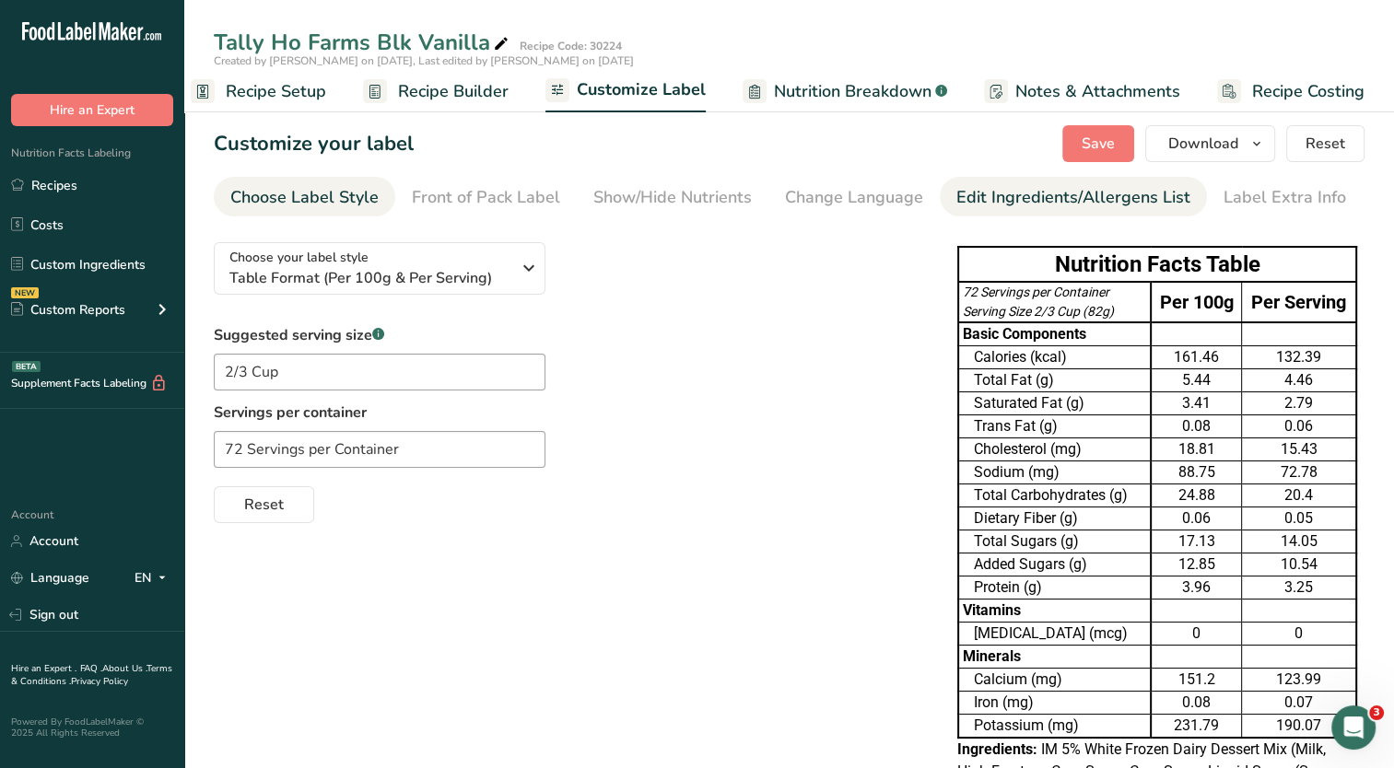
click at [1009, 196] on div "Edit Ingredients/Allergens List" at bounding box center [1073, 197] width 234 height 25
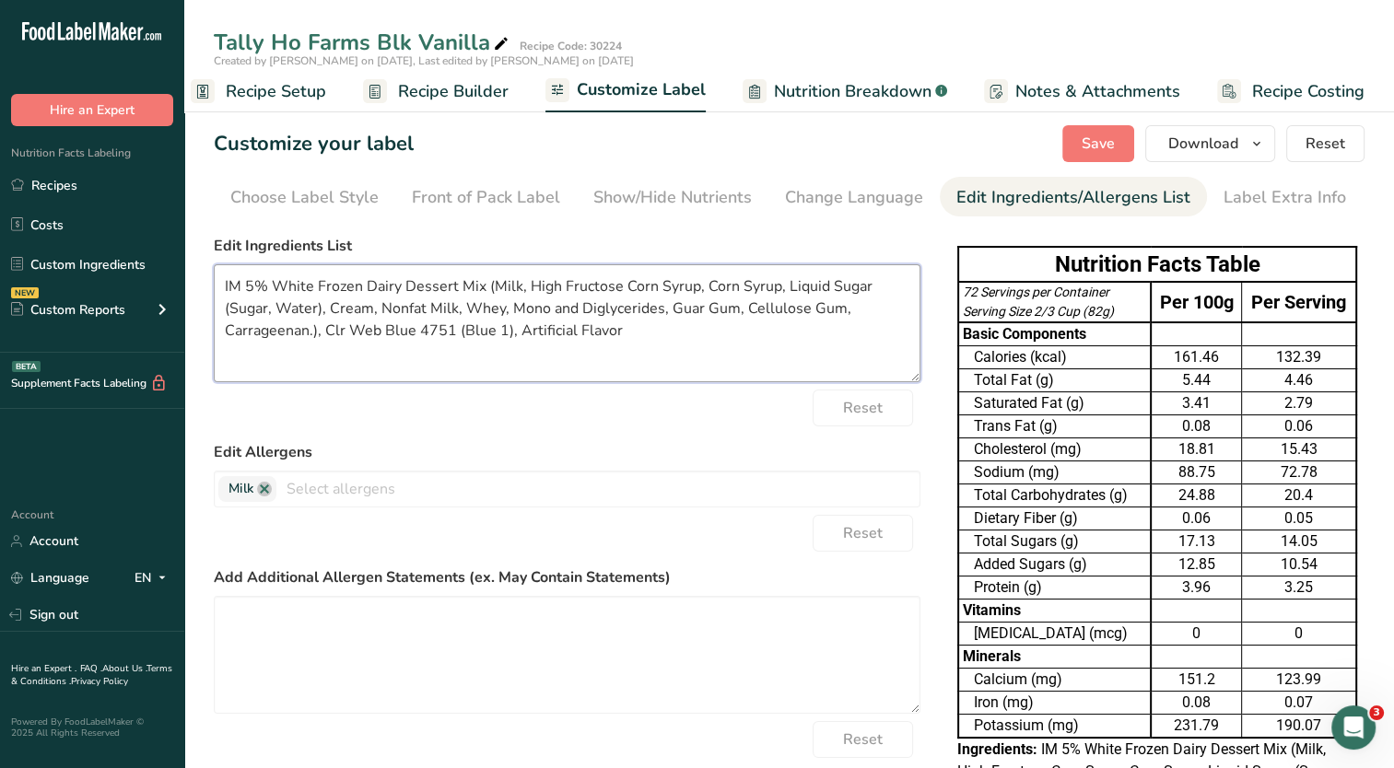
drag, startPoint x: 492, startPoint y: 286, endPoint x: 143, endPoint y: 284, distance: 349.1
click at [143, 284] on div ".a-20{fill:#fff;} Hire an Expert Nutrition Facts Labeling Recipes Costs Custom …" at bounding box center [697, 498] width 1394 height 997
click at [656, 308] on textarea "Milk, High Fructose Corn Syrup, Corn Syrup, Liquid Sugar (Sugar, Water), Cream,…" at bounding box center [567, 323] width 707 height 118
drag, startPoint x: 786, startPoint y: 307, endPoint x: 649, endPoint y: 310, distance: 137.3
click at [649, 310] on textarea "Milk, High Fructose Corn Syrup, Corn Syrup, Liquid Sugar (Sugar, Water), Cream,…" at bounding box center [567, 323] width 707 height 118
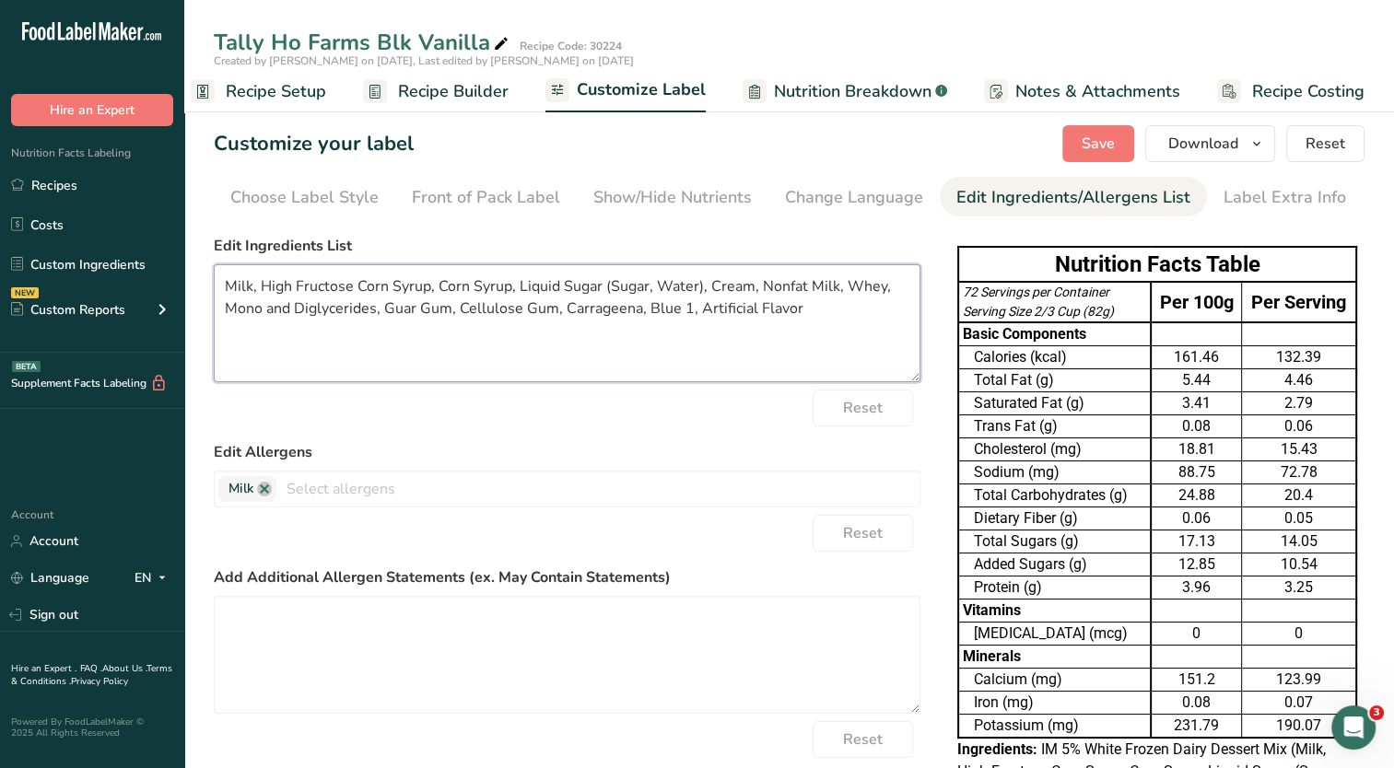
click at [806, 309] on textarea "Milk, High Fructose Corn Syrup, Corn Syrup, Liquid Sugar (Sugar, Water), Cream,…" at bounding box center [567, 323] width 707 height 118
click at [542, 363] on textarea "Milk, High Fructose Corn Syrup, Corn Syrup, Liquid Sugar (Sugar, Water), Cream,…" at bounding box center [567, 323] width 707 height 118
drag, startPoint x: 828, startPoint y: 319, endPoint x: -94, endPoint y: 216, distance: 927.8
click at [0, 216] on html ".a-20{fill:#fff;} Hire an Expert Nutrition Facts Labeling Recipes Costs Custom …" at bounding box center [697, 498] width 1394 height 997
paste textarea "Ingredients: Milk, High Fructose Corn Syrup, Corn Syrup, Sugar, Cream, Nonfat M…"
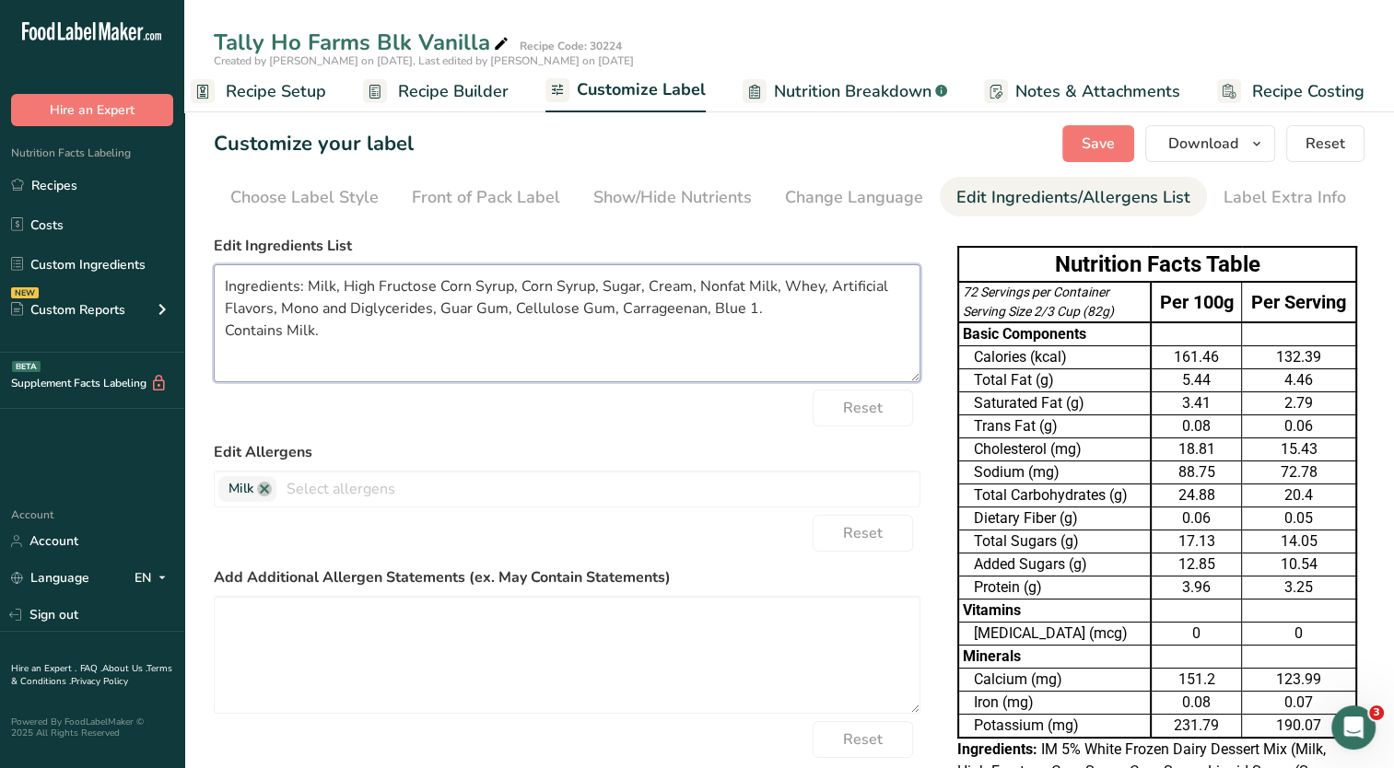
drag, startPoint x: 309, startPoint y: 286, endPoint x: 217, endPoint y: 275, distance: 91.9
click at [194, 284] on section "Customize your label Save Download Choose what to show on your downloaded label…" at bounding box center [789, 546] width 1210 height 901
drag, startPoint x: 203, startPoint y: 326, endPoint x: 97, endPoint y: 325, distance: 105.9
click at [100, 325] on div ".a-20{fill:#fff;} Hire an Expert Nutrition Facts Labeling Recipes Costs Custom …" at bounding box center [697, 498] width 1394 height 997
click at [700, 301] on textarea "Milk, High Fructose Corn Syrup, Corn Syrup, Sugar, Cream, Nonfat Milk, Whey, Ar…" at bounding box center [567, 323] width 707 height 118
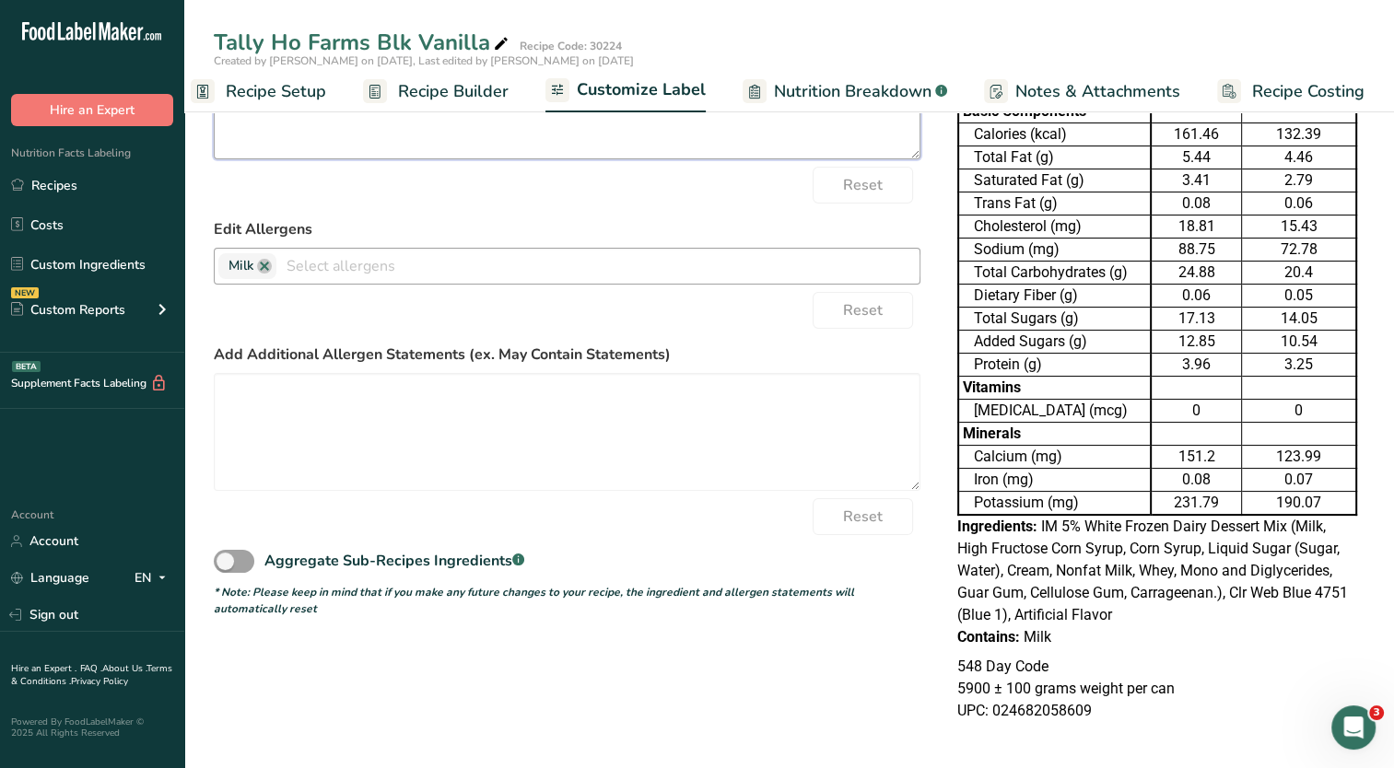
scroll to position [0, 0]
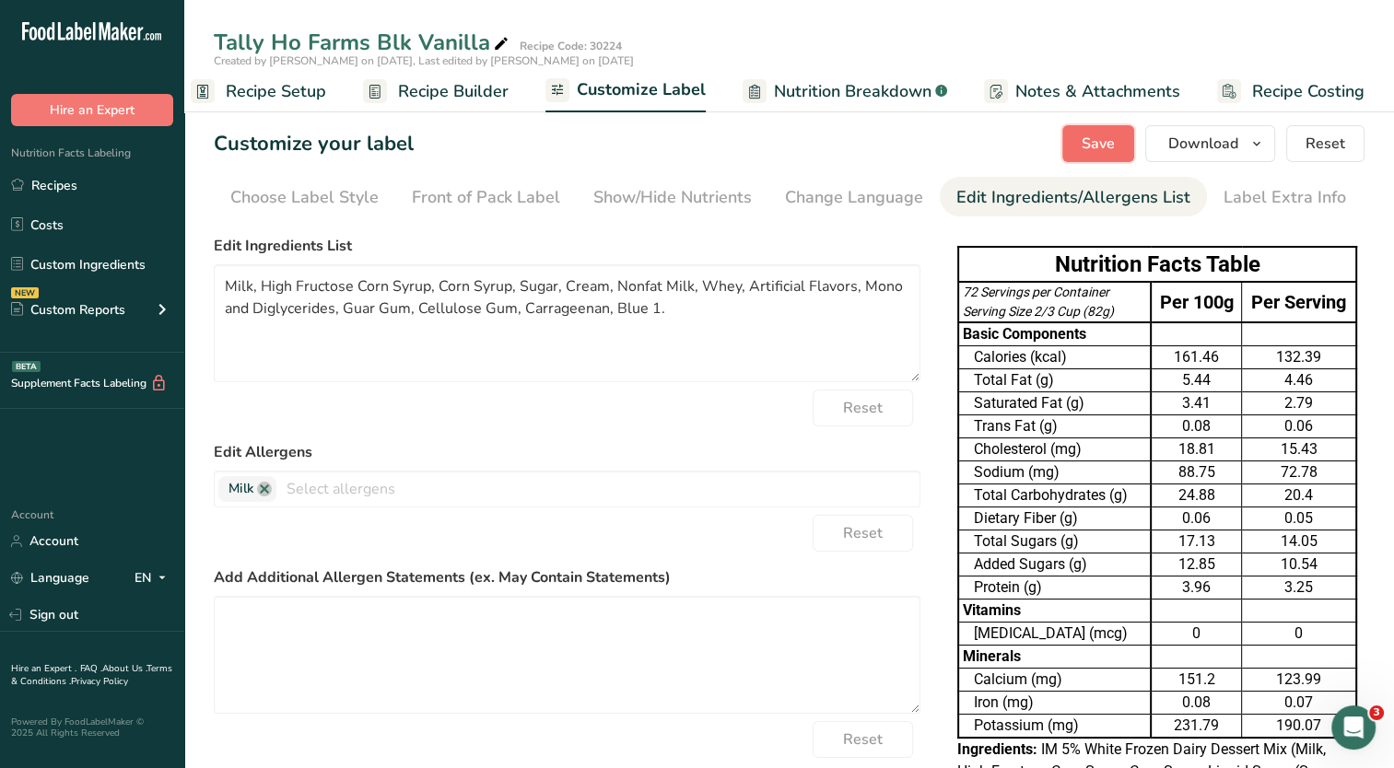
click at [1102, 143] on span "Save" at bounding box center [1097, 144] width 33 height 22
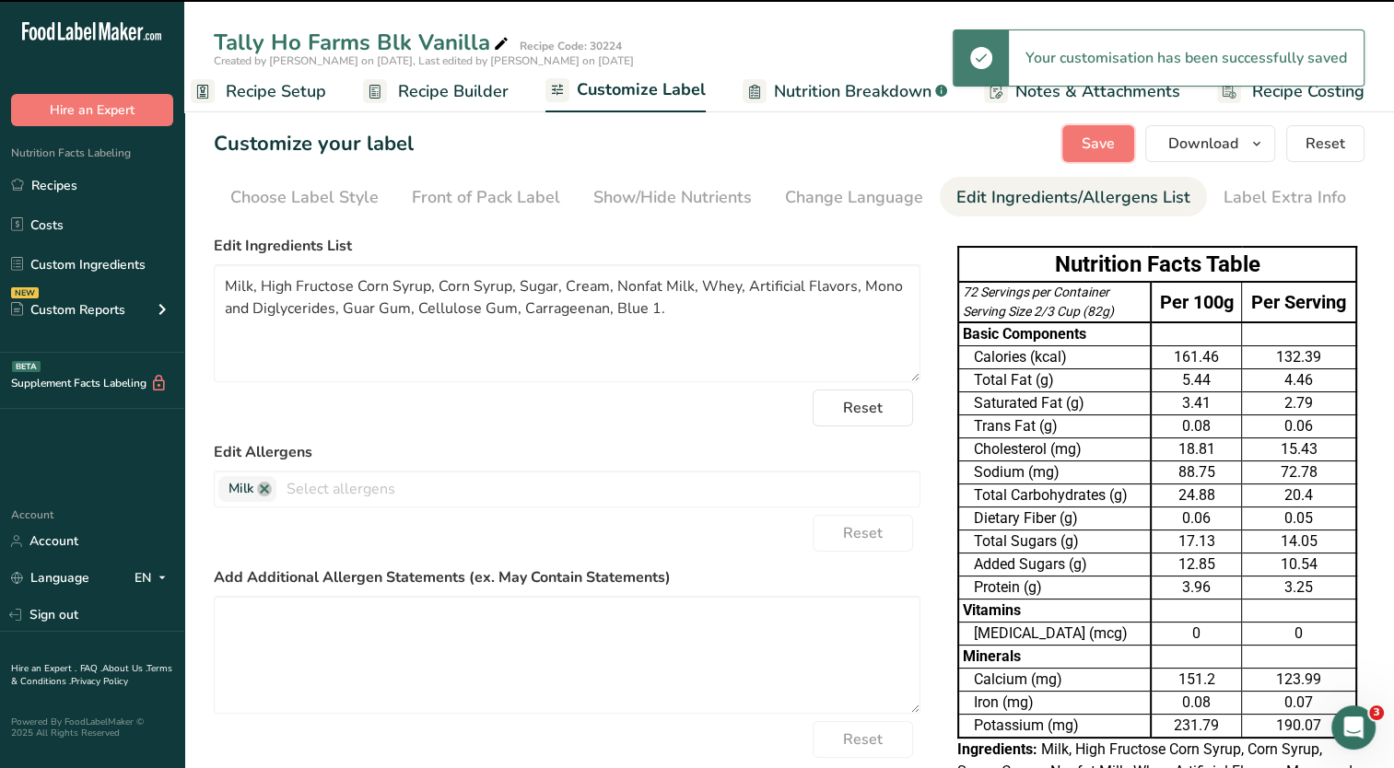
type textarea "Milk, High Fructose Corn Syrup, Corn Syrup, Sugar, Cream, Nonfat Milk, Whey, Ar…"
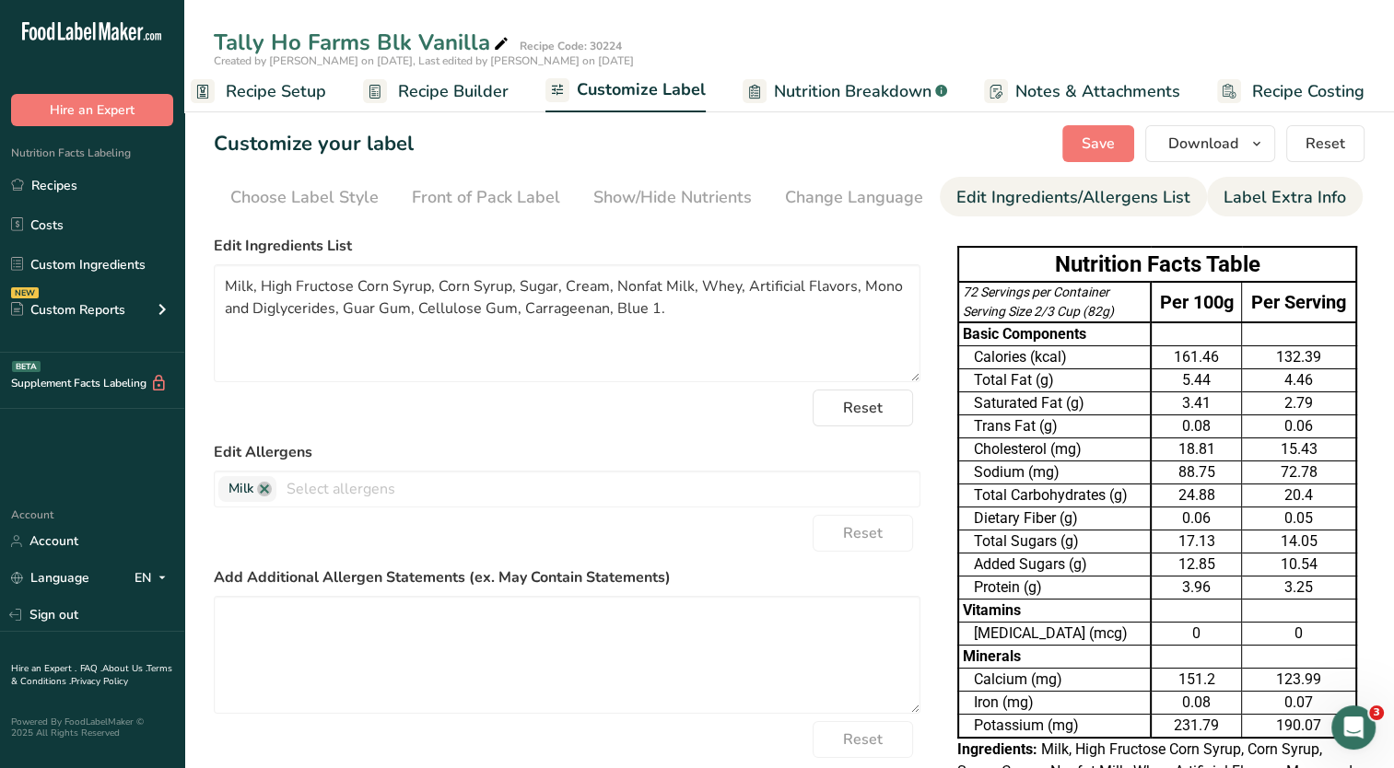
click at [1236, 201] on div "Label Extra Info" at bounding box center [1284, 197] width 123 height 25
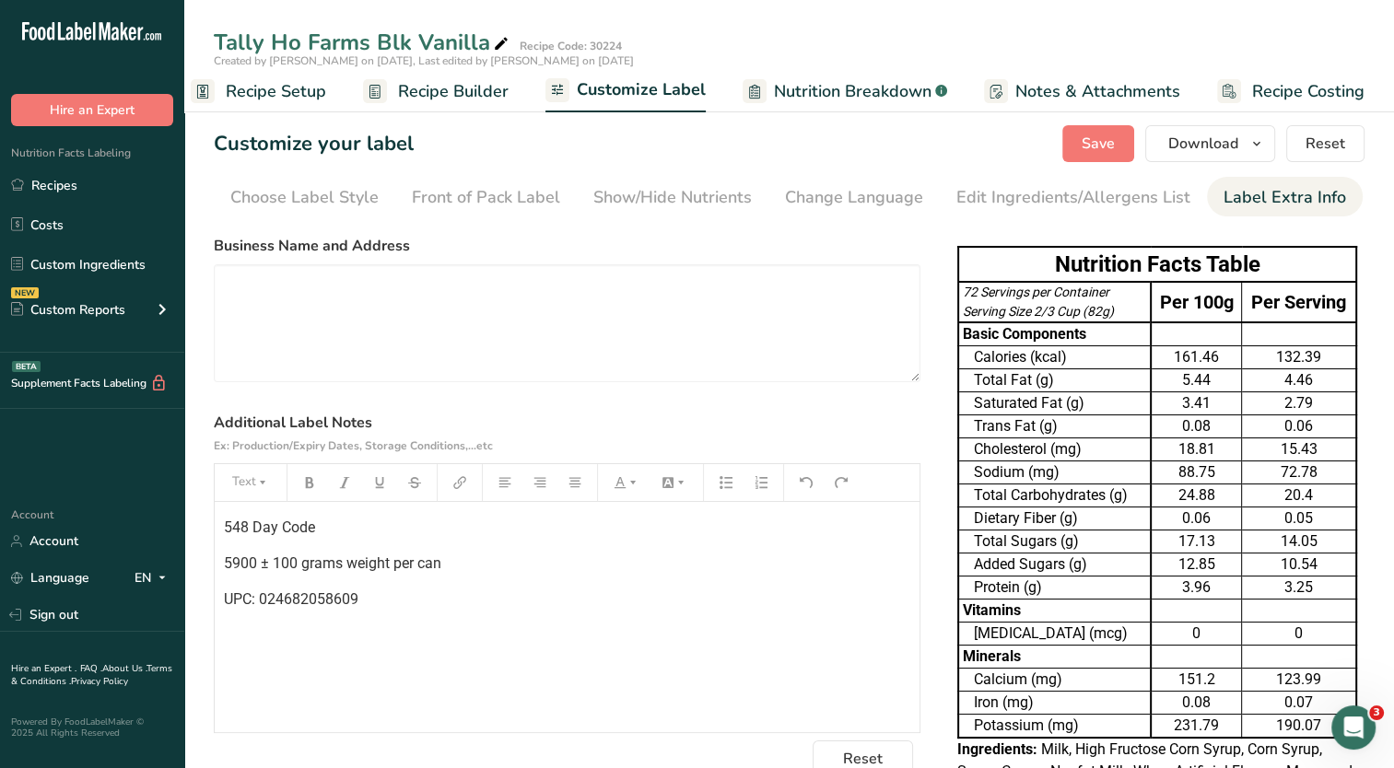
click at [378, 610] on div "548 Day Code 5900 ± 100 grams weight per can UPC: 024682058609" at bounding box center [567, 617] width 705 height 230
click at [340, 599] on p "UPC:" at bounding box center [567, 600] width 686 height 22
click at [1095, 152] on span "Save" at bounding box center [1097, 144] width 33 height 22
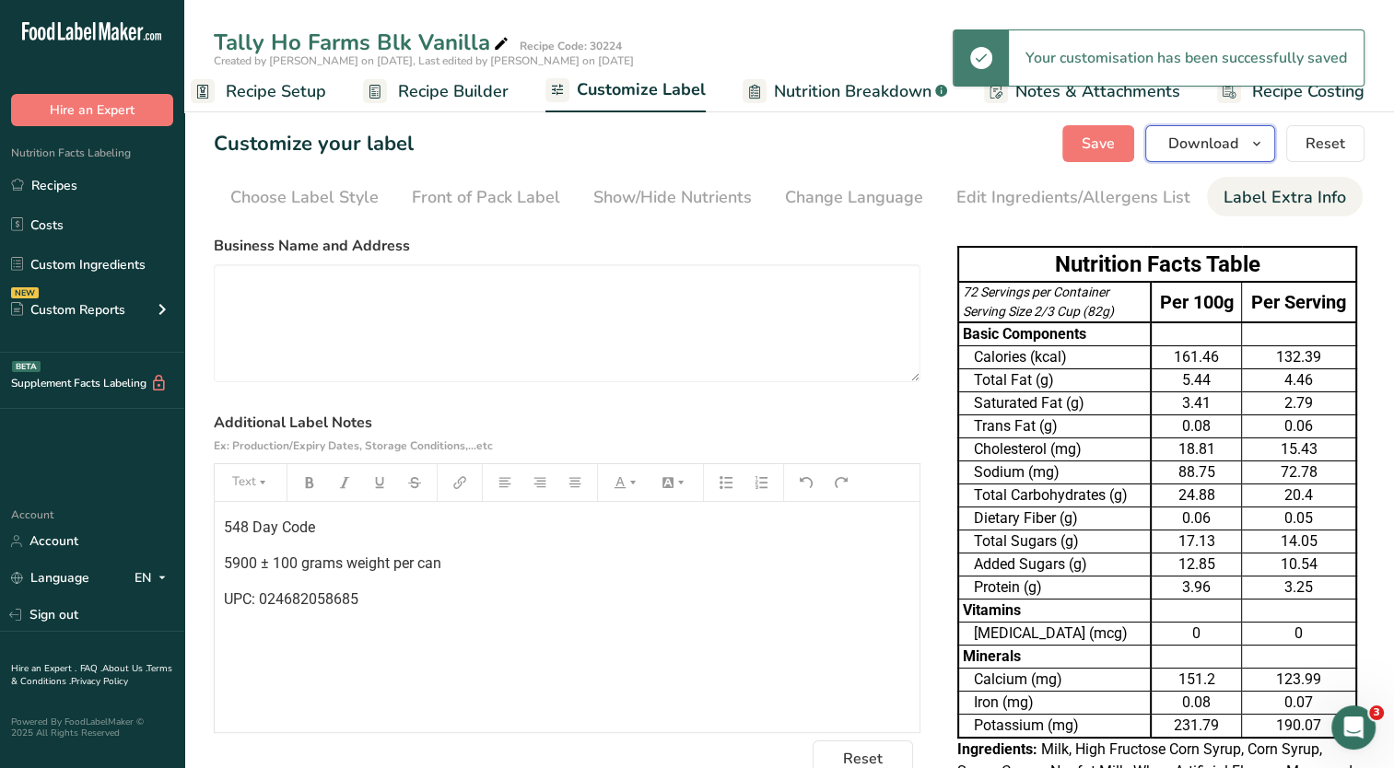
click at [1263, 144] on icon "button" at bounding box center [1256, 144] width 15 height 23
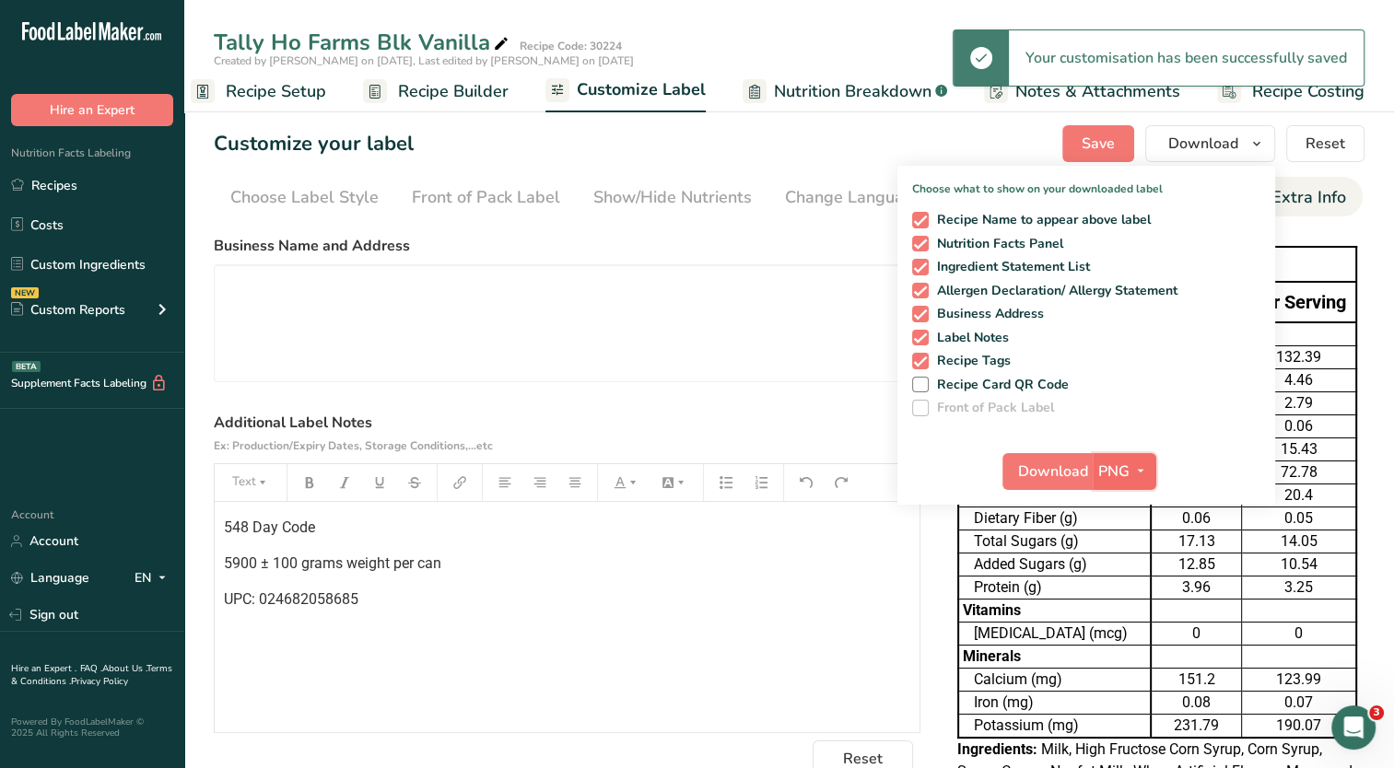
click at [1147, 482] on icon "button" at bounding box center [1140, 471] width 15 height 23
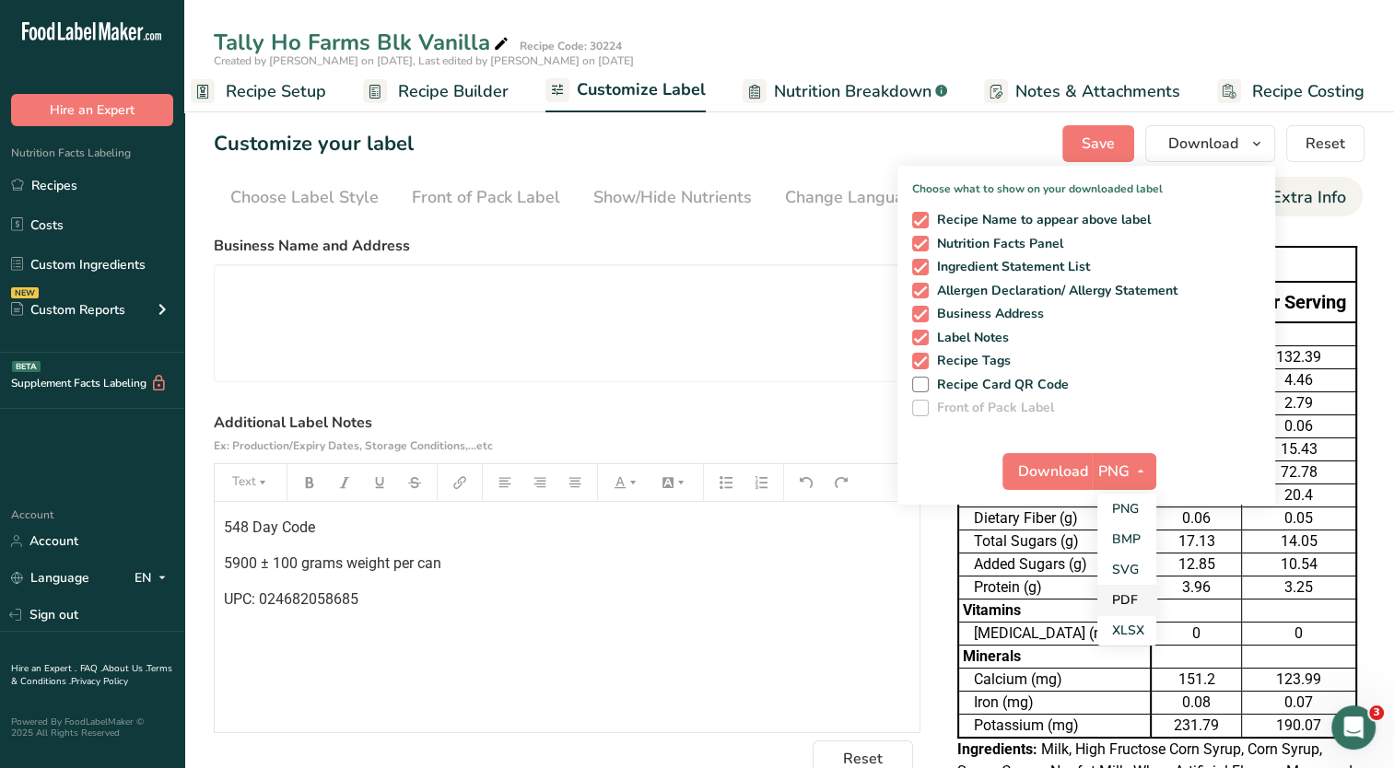
click at [1131, 600] on link "PDF" at bounding box center [1126, 600] width 59 height 30
click at [1066, 466] on span "Download" at bounding box center [1054, 472] width 70 height 22
click at [607, 240] on label "Business Name and Address" at bounding box center [567, 246] width 707 height 22
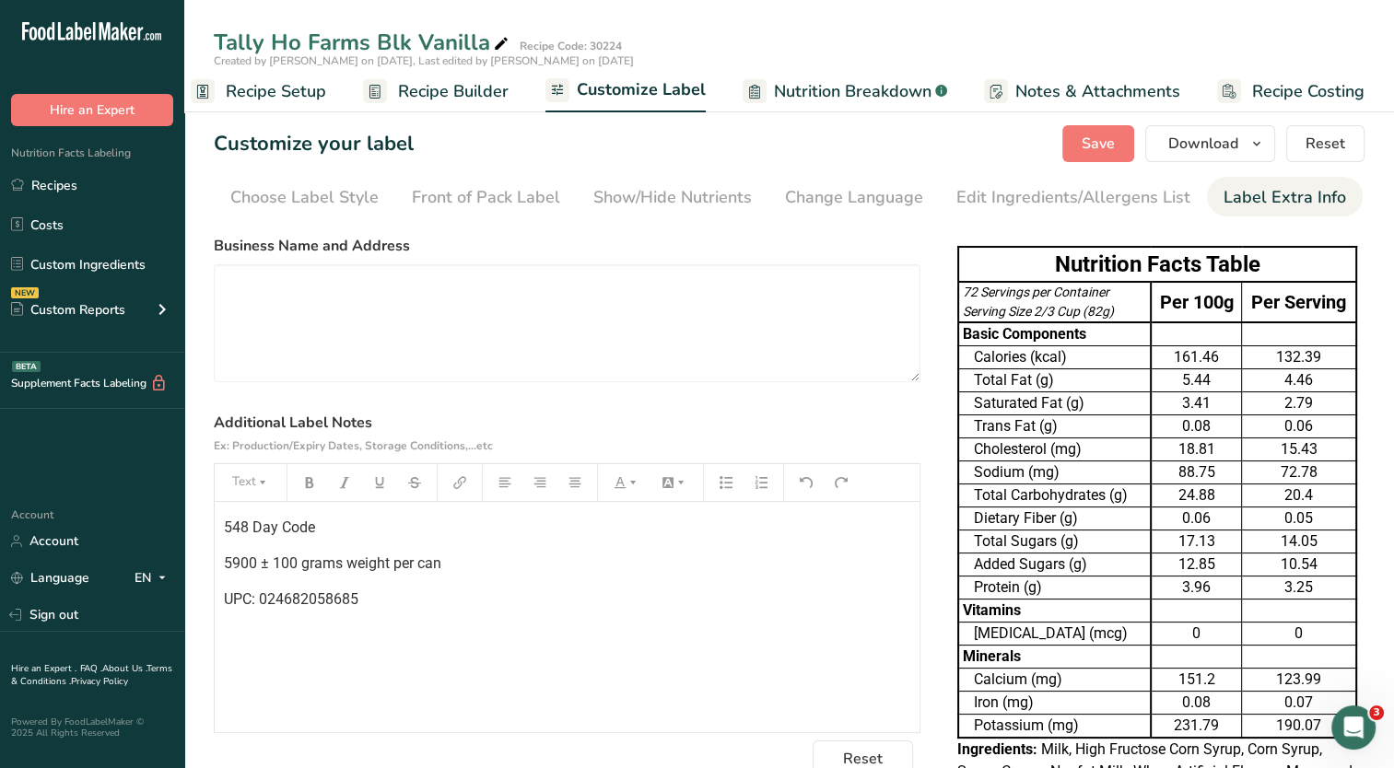
drag, startPoint x: 277, startPoint y: 100, endPoint x: 490, endPoint y: 39, distance: 221.6
click at [277, 100] on span "Recipe Setup" at bounding box center [276, 91] width 100 height 25
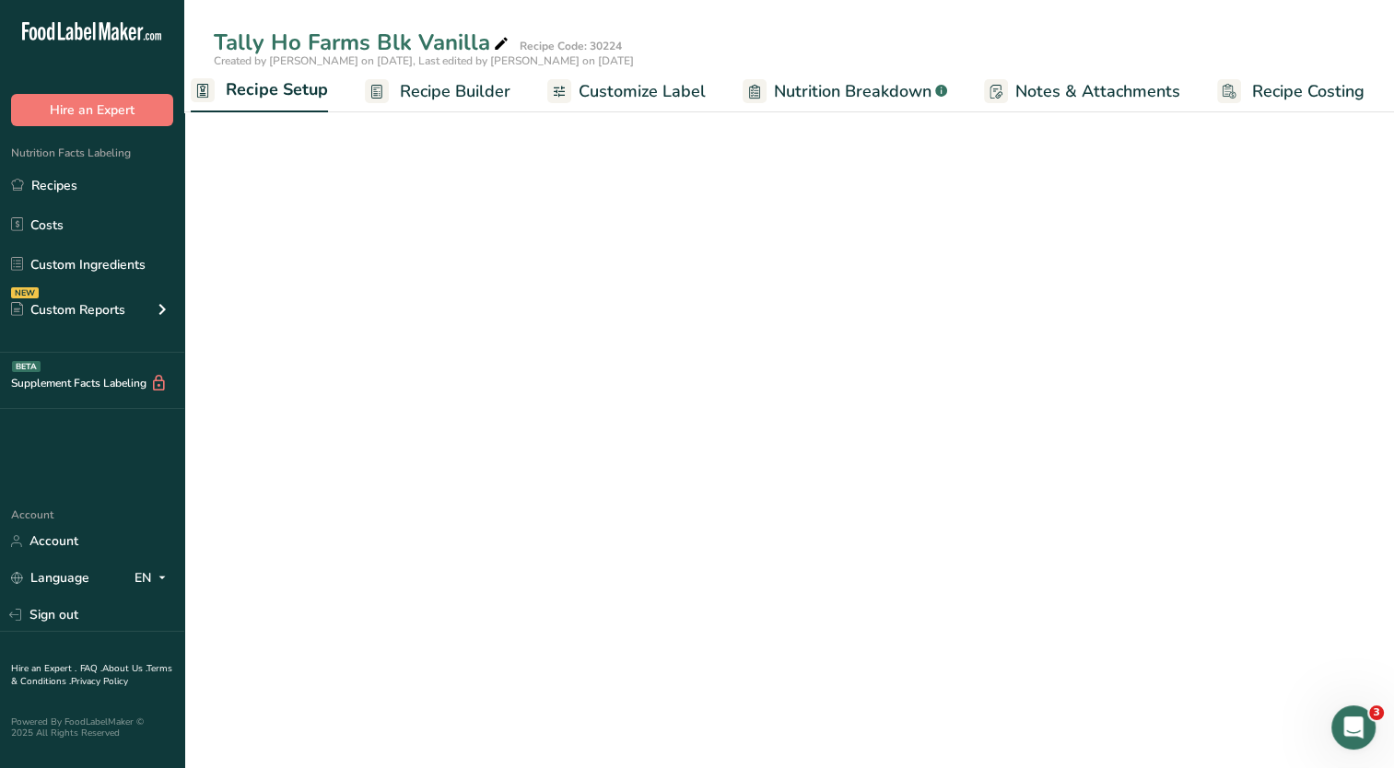
scroll to position [0, 6]
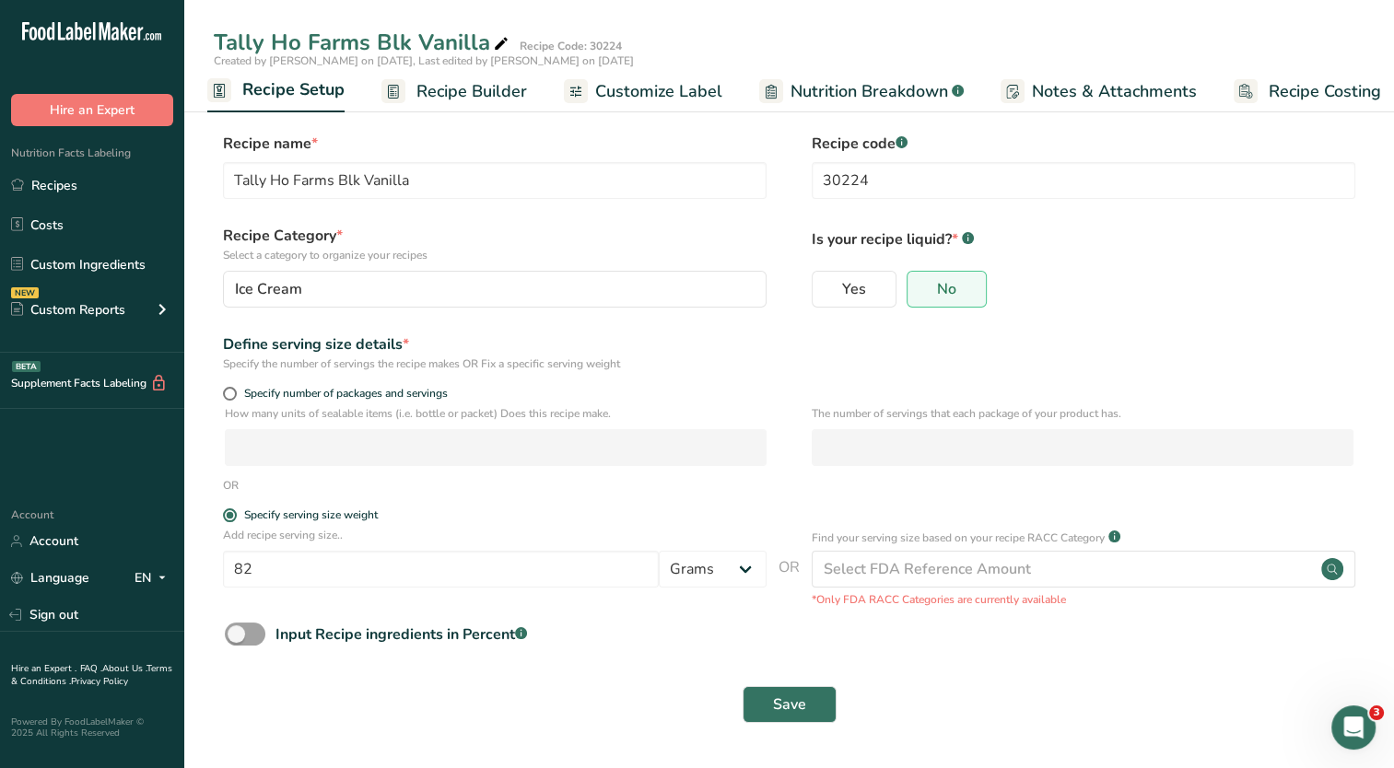
click at [497, 46] on icon at bounding box center [501, 44] width 17 height 26
click at [503, 44] on input "Tally Ho Farms Blk Vanilla" at bounding box center [734, 42] width 1041 height 33
click at [80, 182] on link "Recipes" at bounding box center [92, 185] width 184 height 35
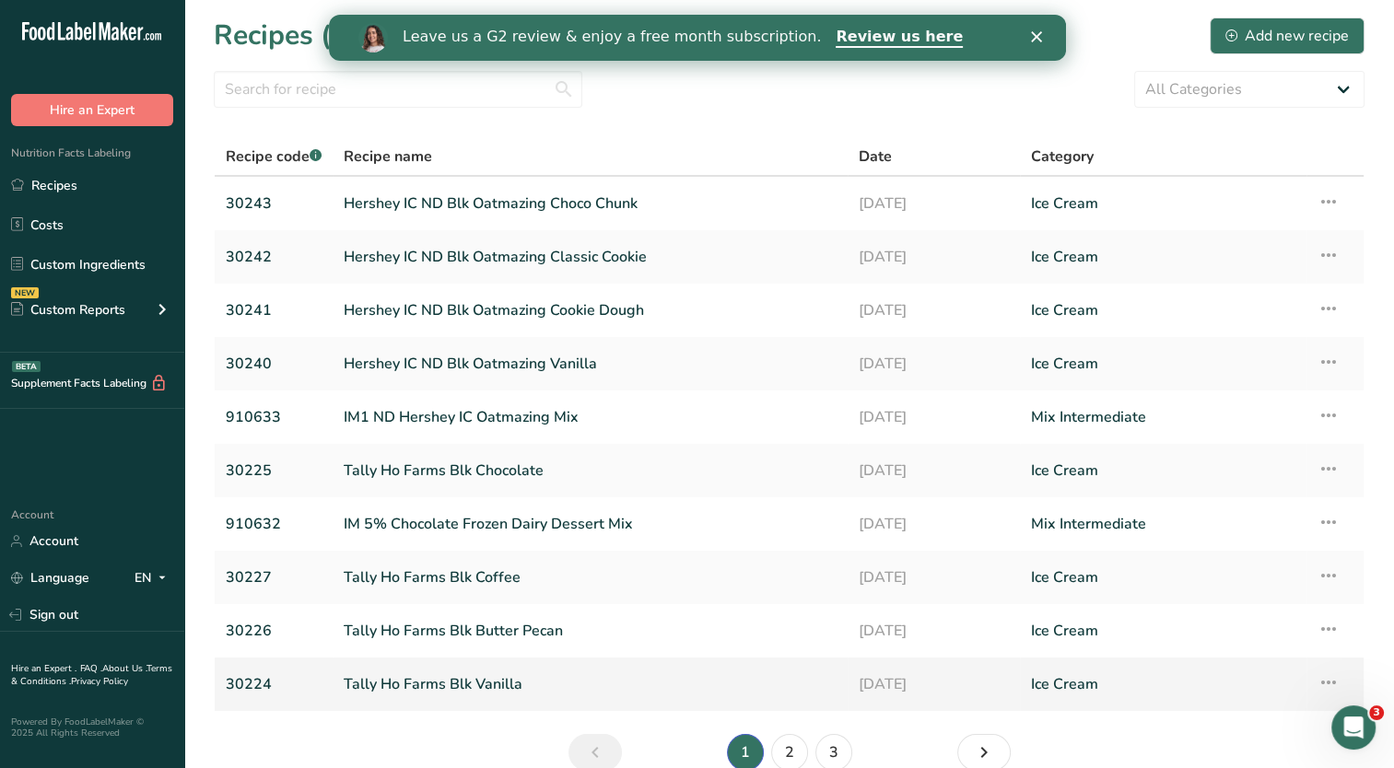
click at [488, 688] on link "Tally Ho Farms Blk Vanilla" at bounding box center [590, 684] width 493 height 39
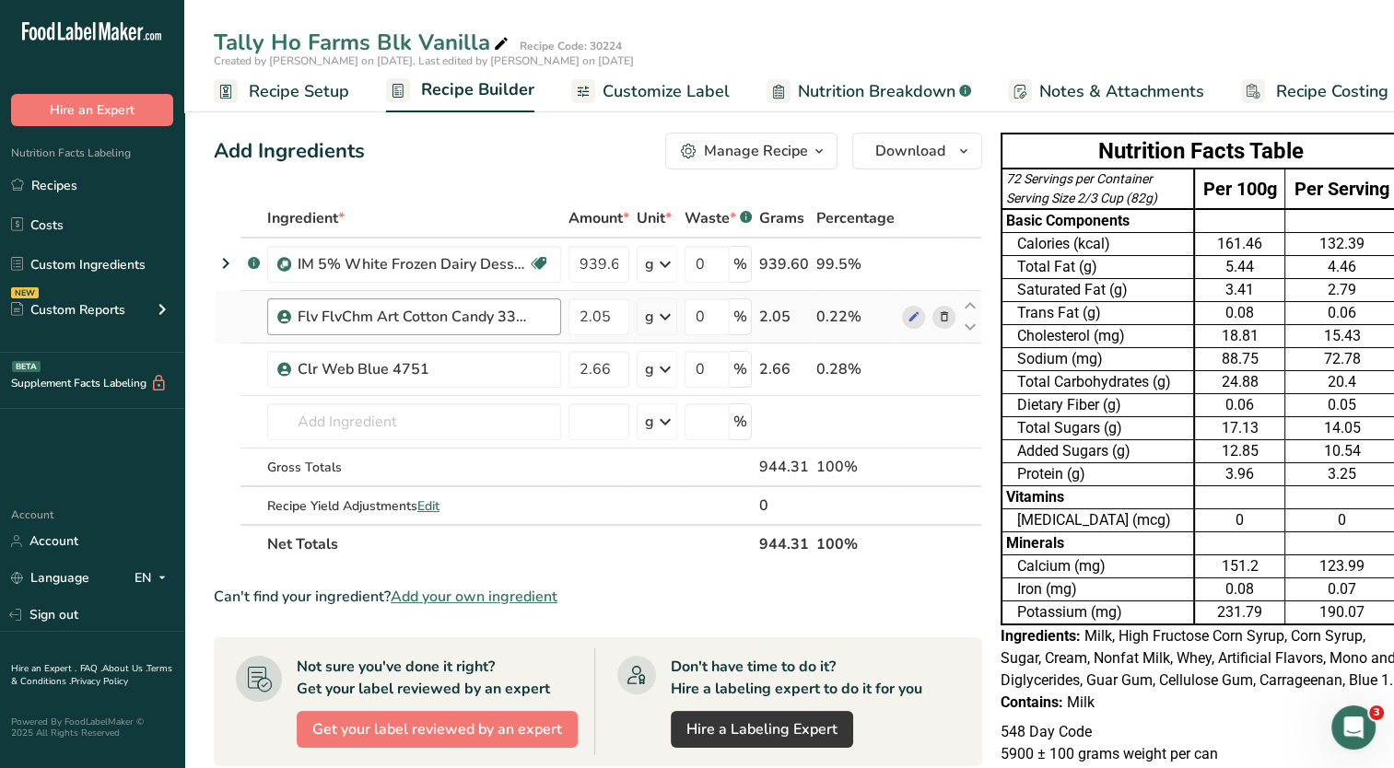
click at [548, 320] on div "Flv FlvChm Art Cotton Candy 33.078" at bounding box center [424, 317] width 252 height 22
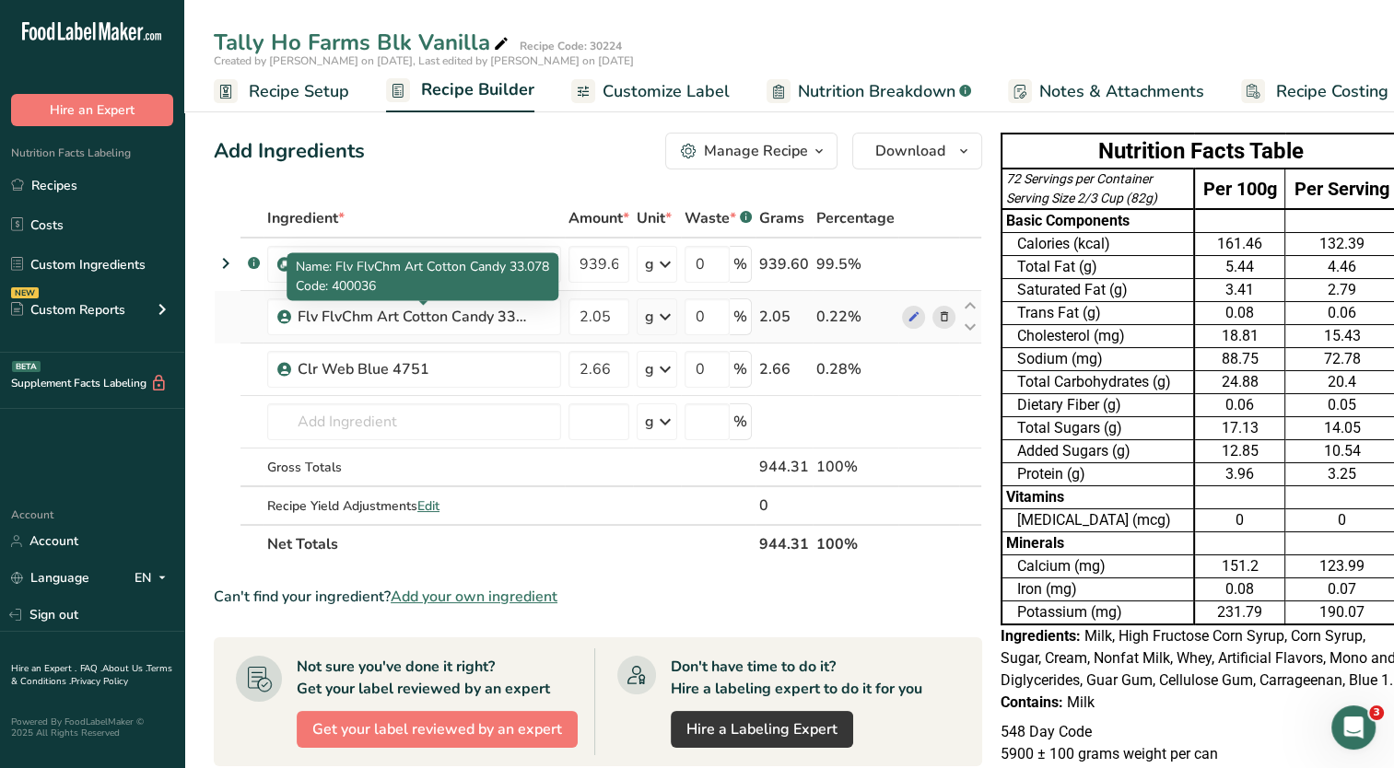
drag, startPoint x: 545, startPoint y: 315, endPoint x: 244, endPoint y: 310, distance: 301.3
click at [244, 310] on tr "Flv FlvChm Art Cotton Candy 33.078 2.05 g Weight Units g kg mg See more Volume …" at bounding box center [598, 317] width 766 height 53
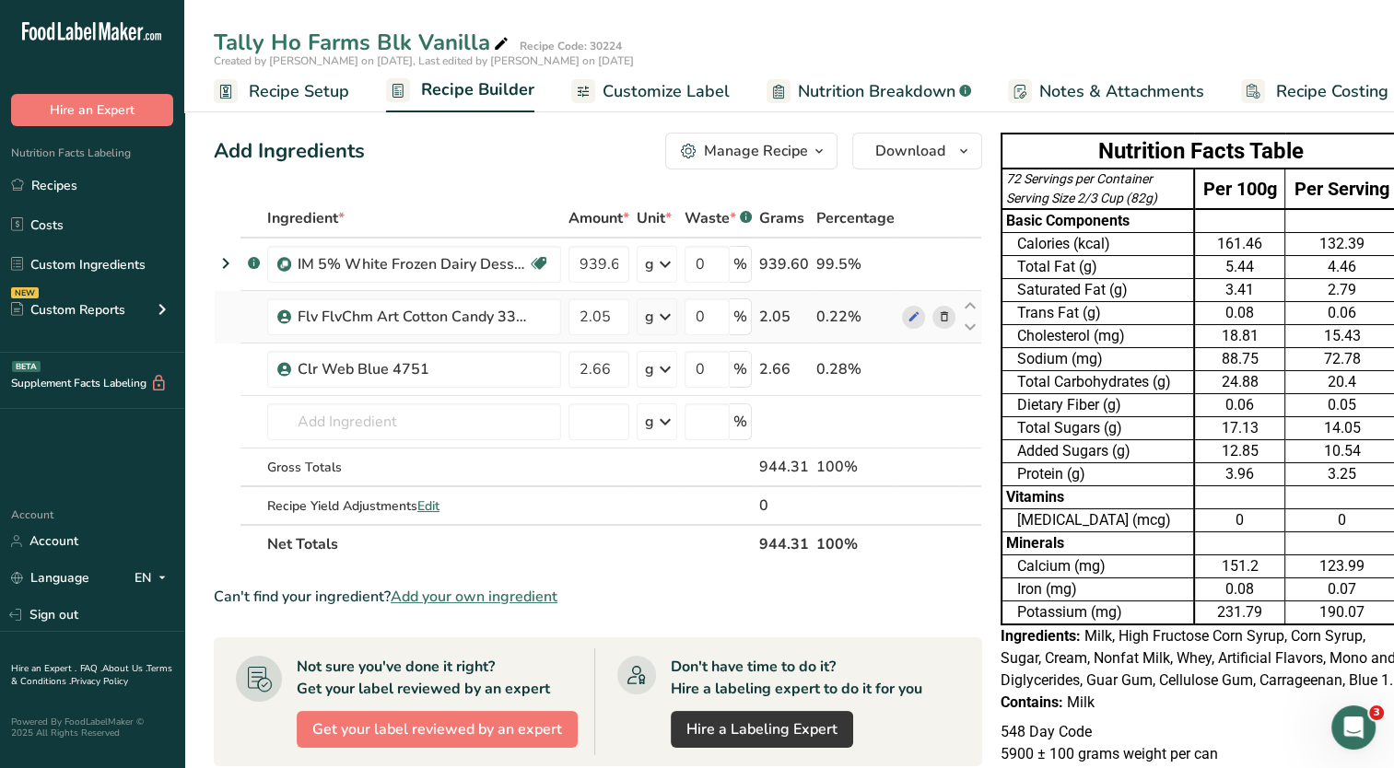
click at [939, 317] on icon at bounding box center [944, 317] width 13 height 19
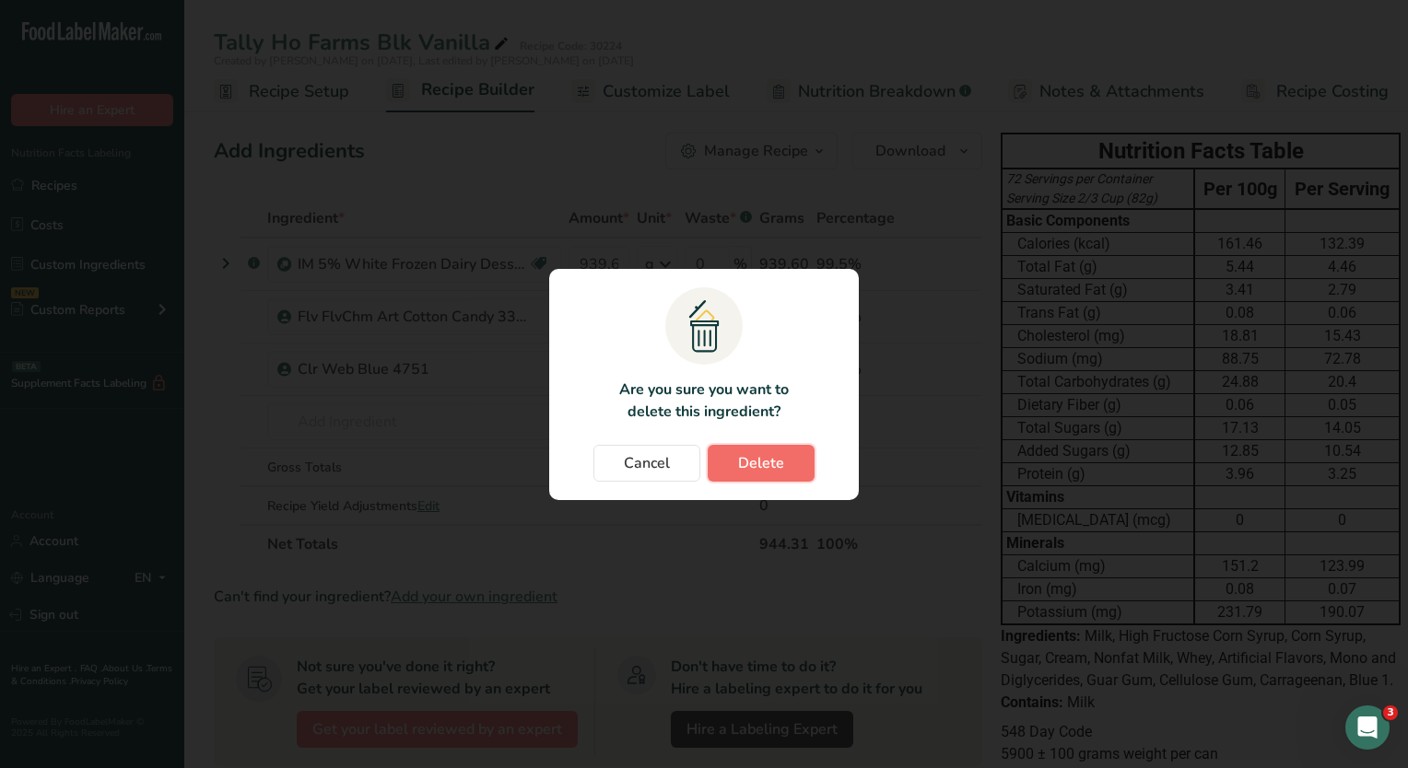
click at [756, 474] on button "Delete" at bounding box center [760, 463] width 107 height 37
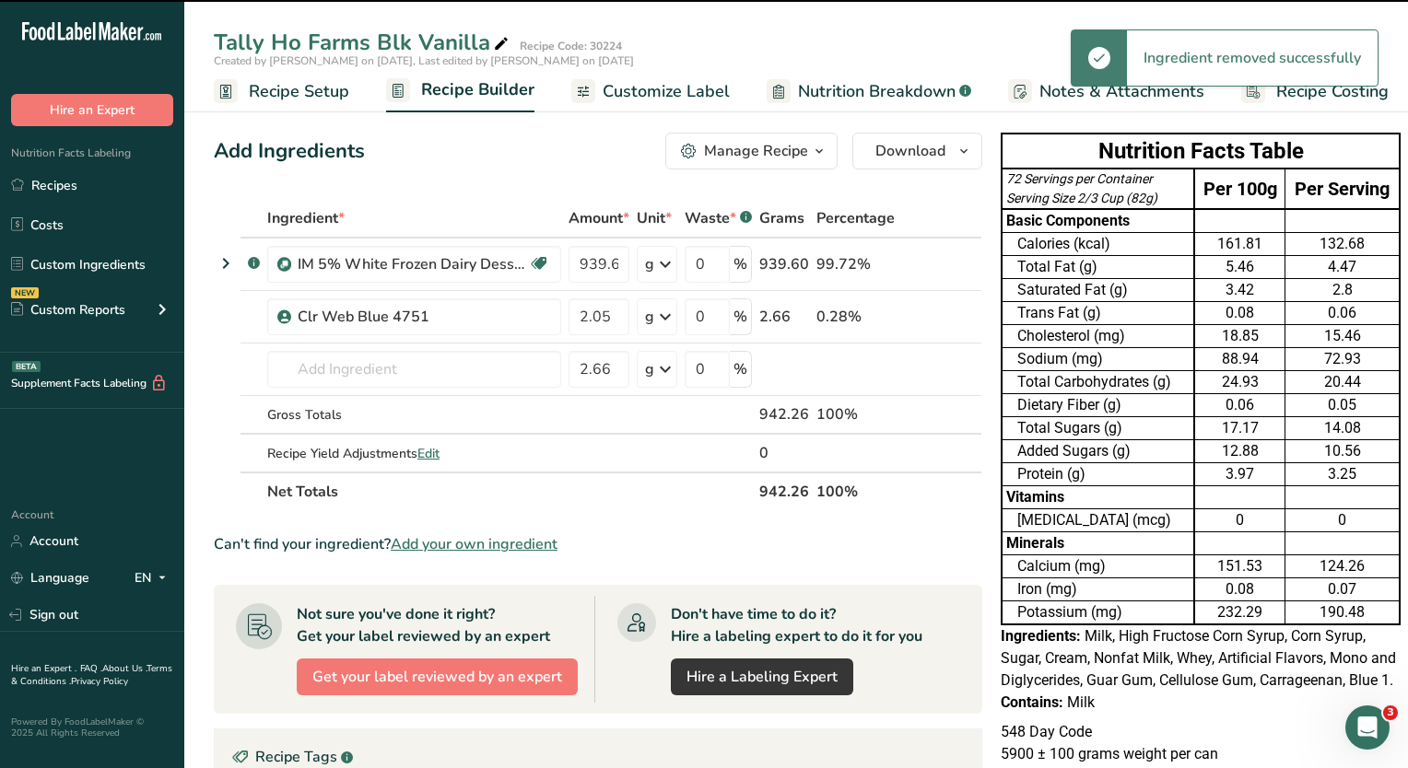
type input "2.66"
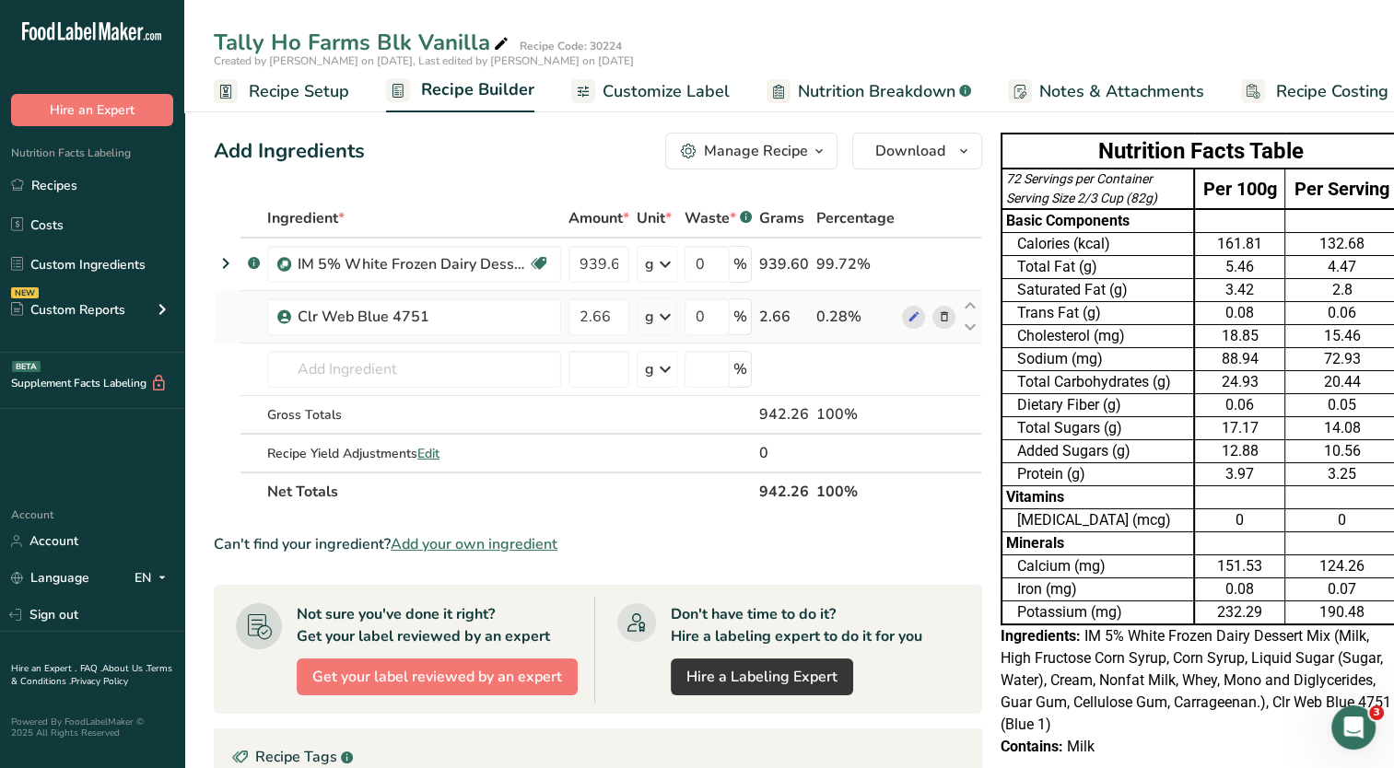
click at [933, 312] on span at bounding box center [944, 317] width 22 height 22
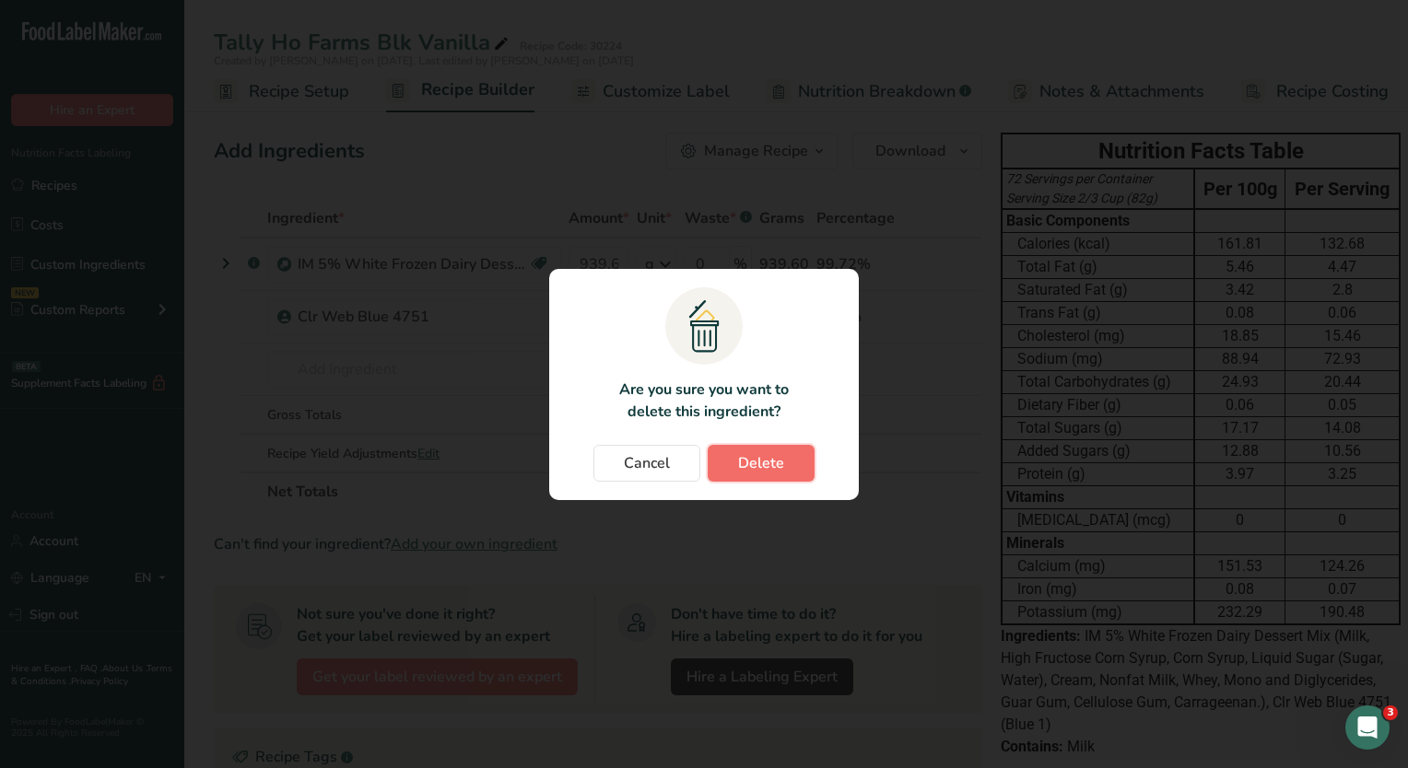
click at [738, 473] on span "Delete" at bounding box center [761, 463] width 46 height 22
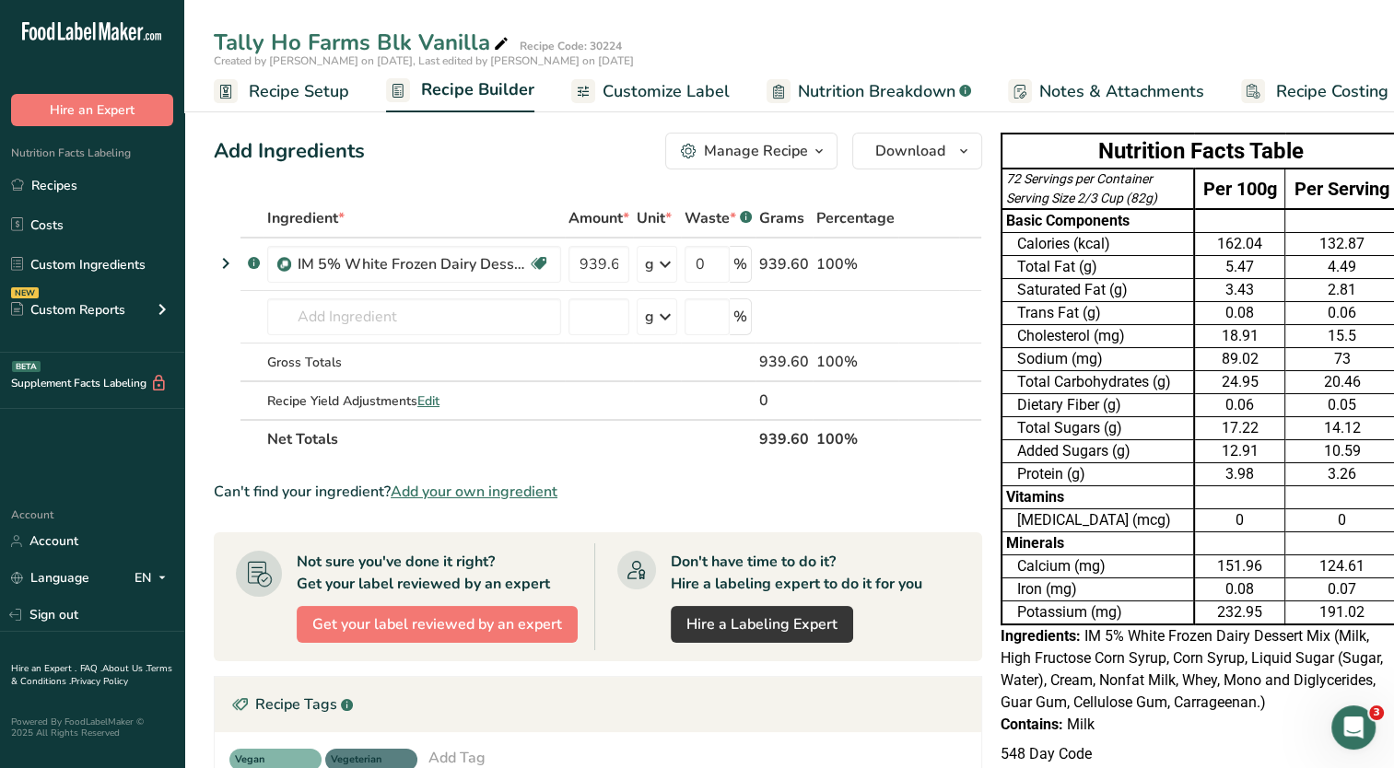
click at [542, 65] on span "Created by [PERSON_NAME] on [DATE], Last edited by [PERSON_NAME] on [DATE]" at bounding box center [424, 60] width 420 height 15
click at [812, 156] on icon "button" at bounding box center [819, 151] width 15 height 23
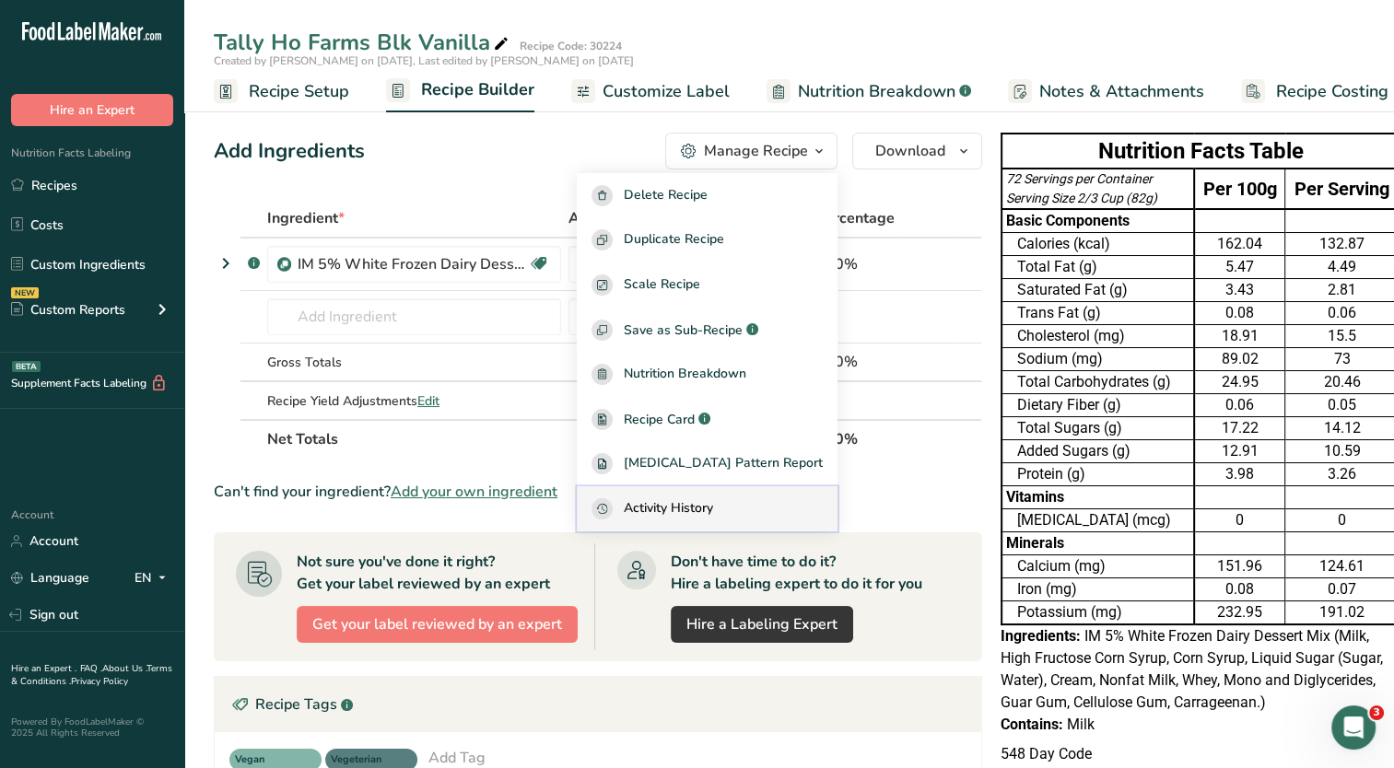
click at [713, 500] on span "Activity History" at bounding box center [668, 508] width 89 height 21
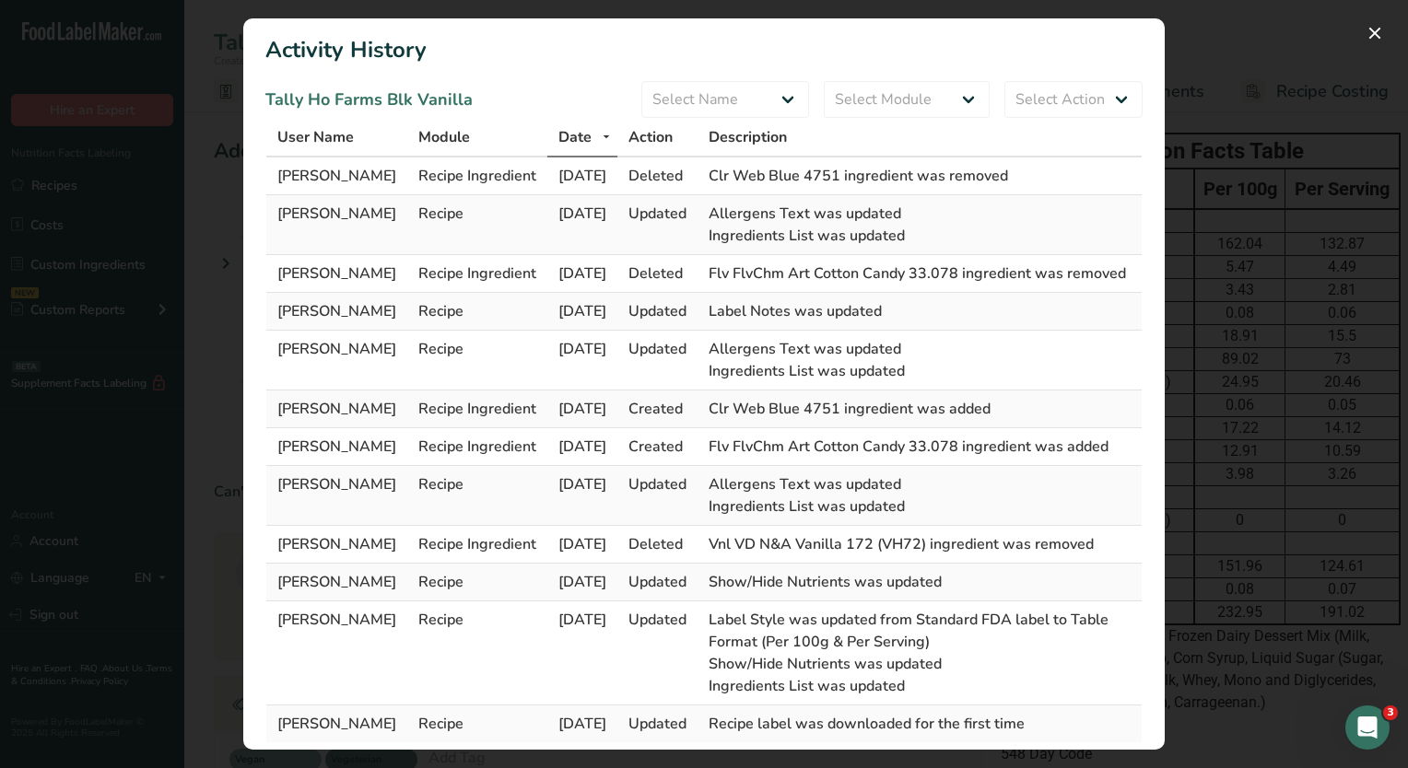
click at [1201, 106] on div "Activity Log Modal" at bounding box center [704, 384] width 1408 height 768
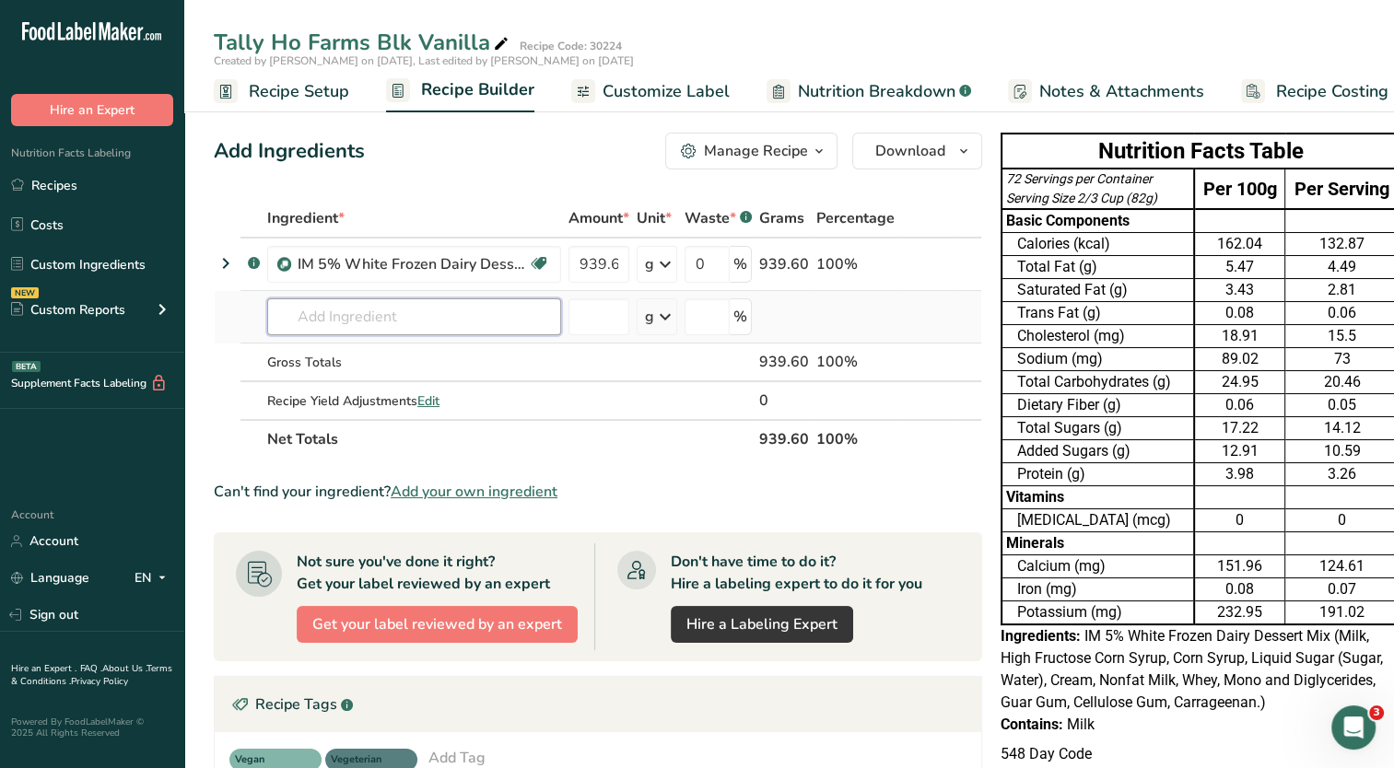
click at [400, 308] on input "text" at bounding box center [414, 316] width 294 height 37
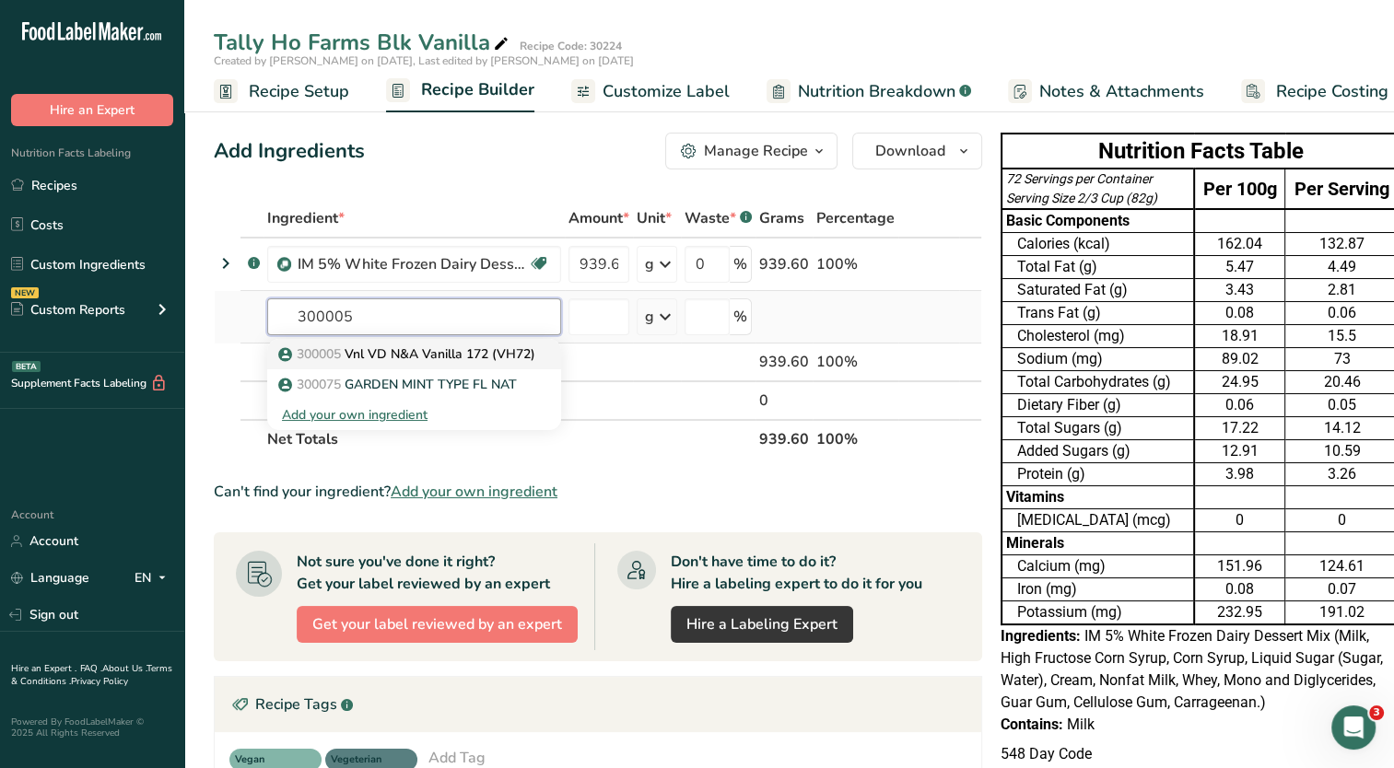
type input "300005"
click at [416, 352] on p "300005 Vnl VD N&A Vanilla 172 (VH72)" at bounding box center [408, 354] width 253 height 19
type input "Vnl VD N&A Vanilla 172 (VH72)"
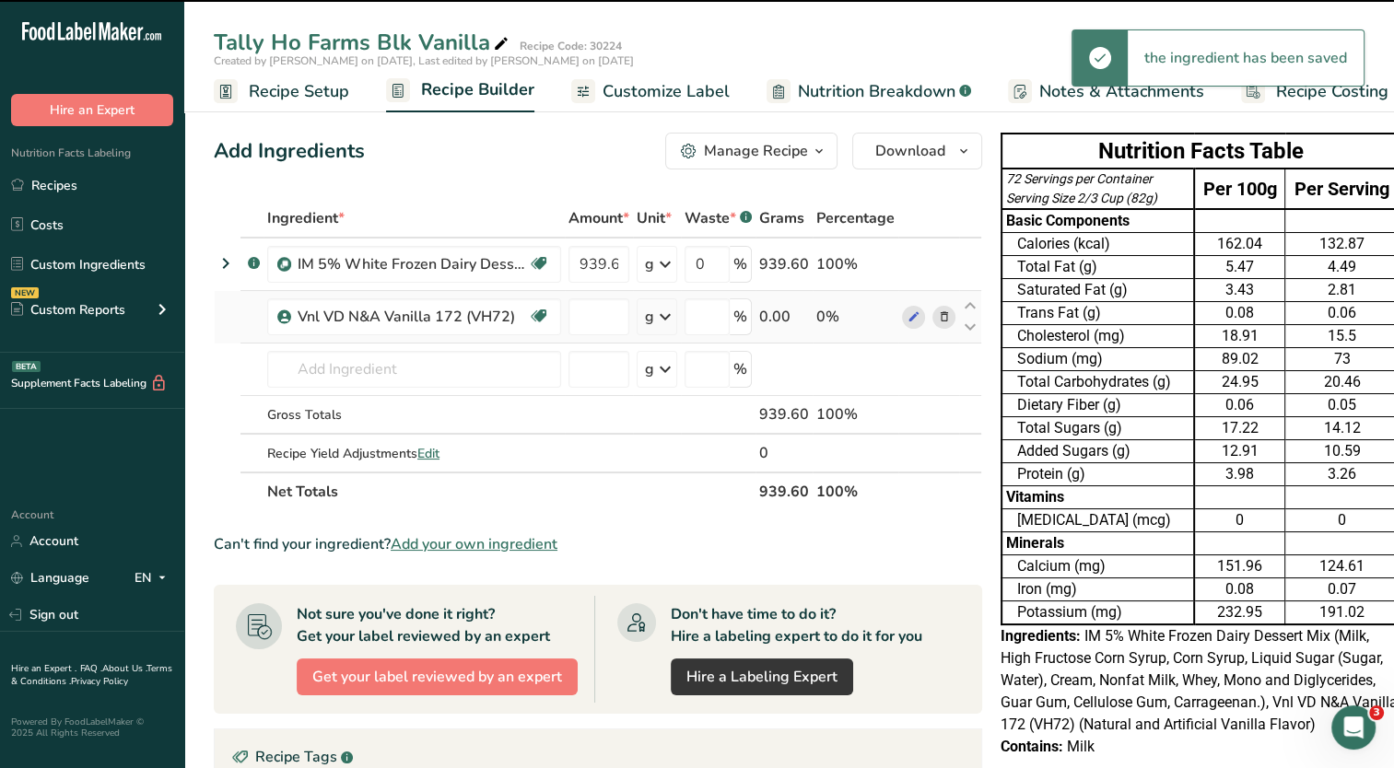
type input "0"
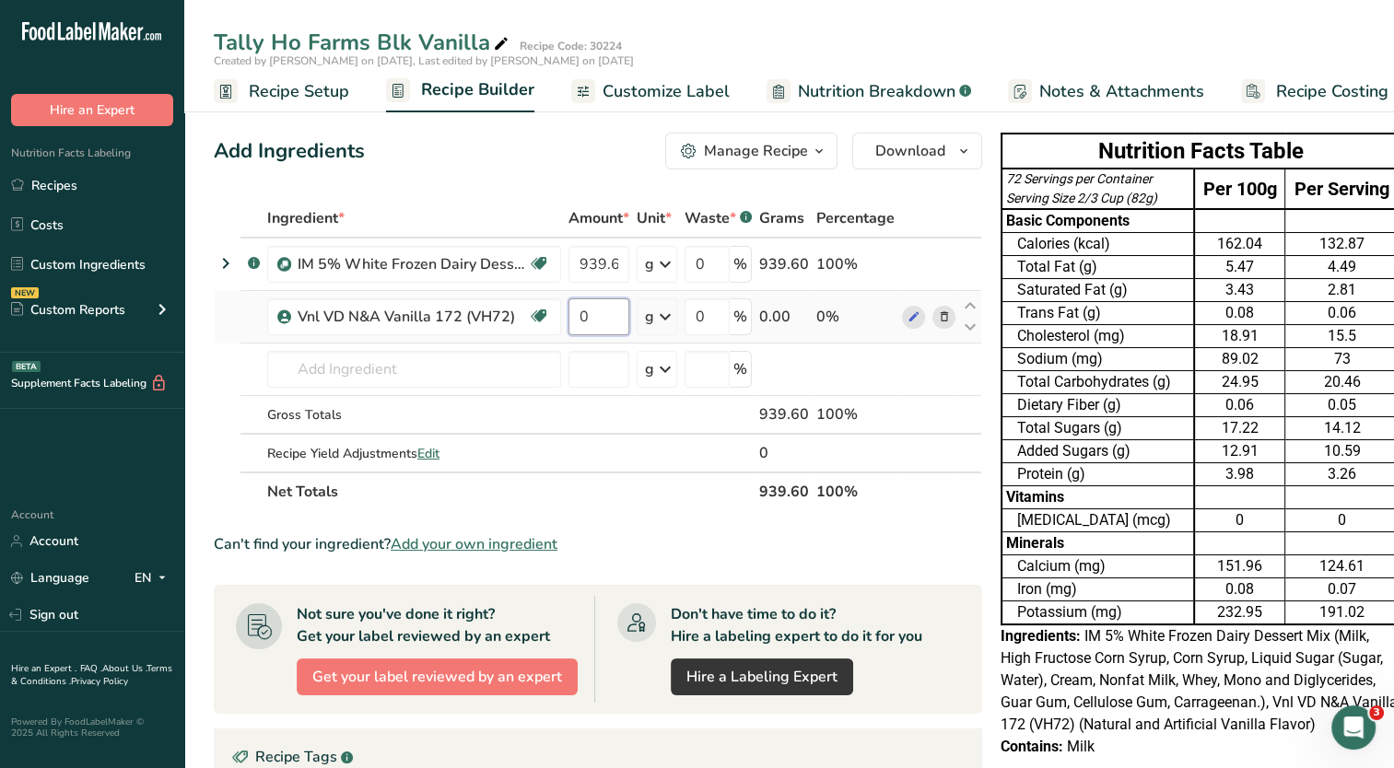
click at [612, 321] on input "0" at bounding box center [598, 316] width 61 height 37
type input "2.73"
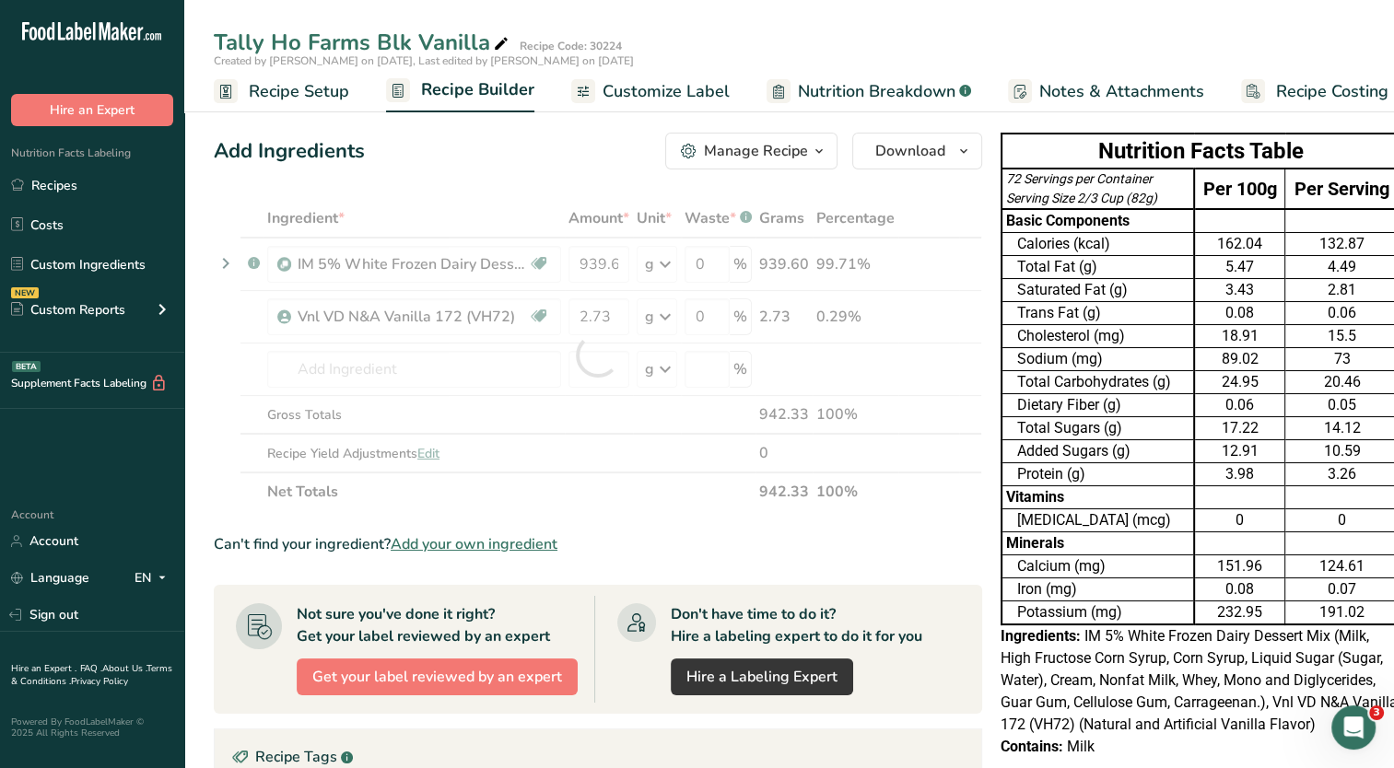
click at [944, 508] on div "Ingredient * Amount * Unit * Waste * .a-a{fill:#347362;}.b-a{fill:#fff;} Grams …" at bounding box center [598, 355] width 768 height 312
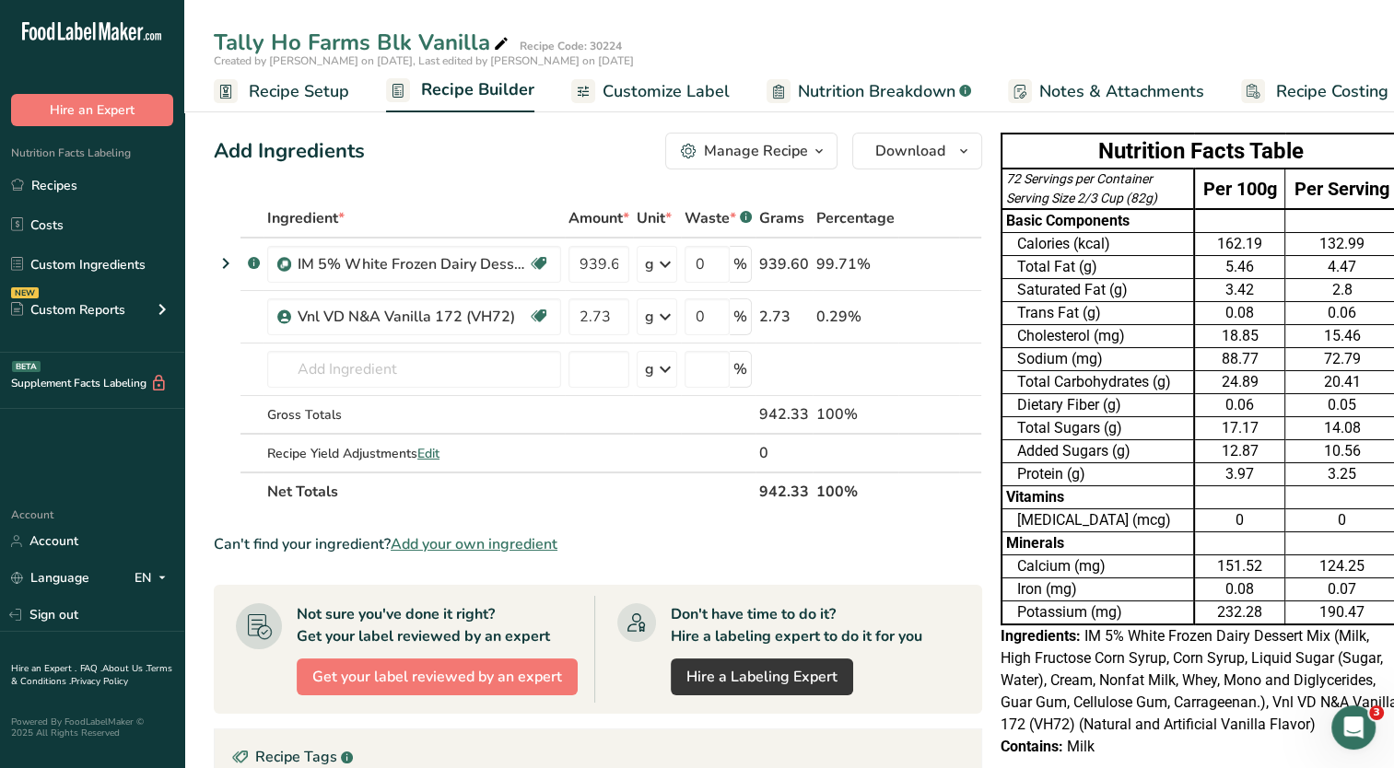
drag, startPoint x: 689, startPoint y: 90, endPoint x: 1023, endPoint y: 226, distance: 360.8
click at [689, 90] on span "Customize Label" at bounding box center [665, 91] width 127 height 25
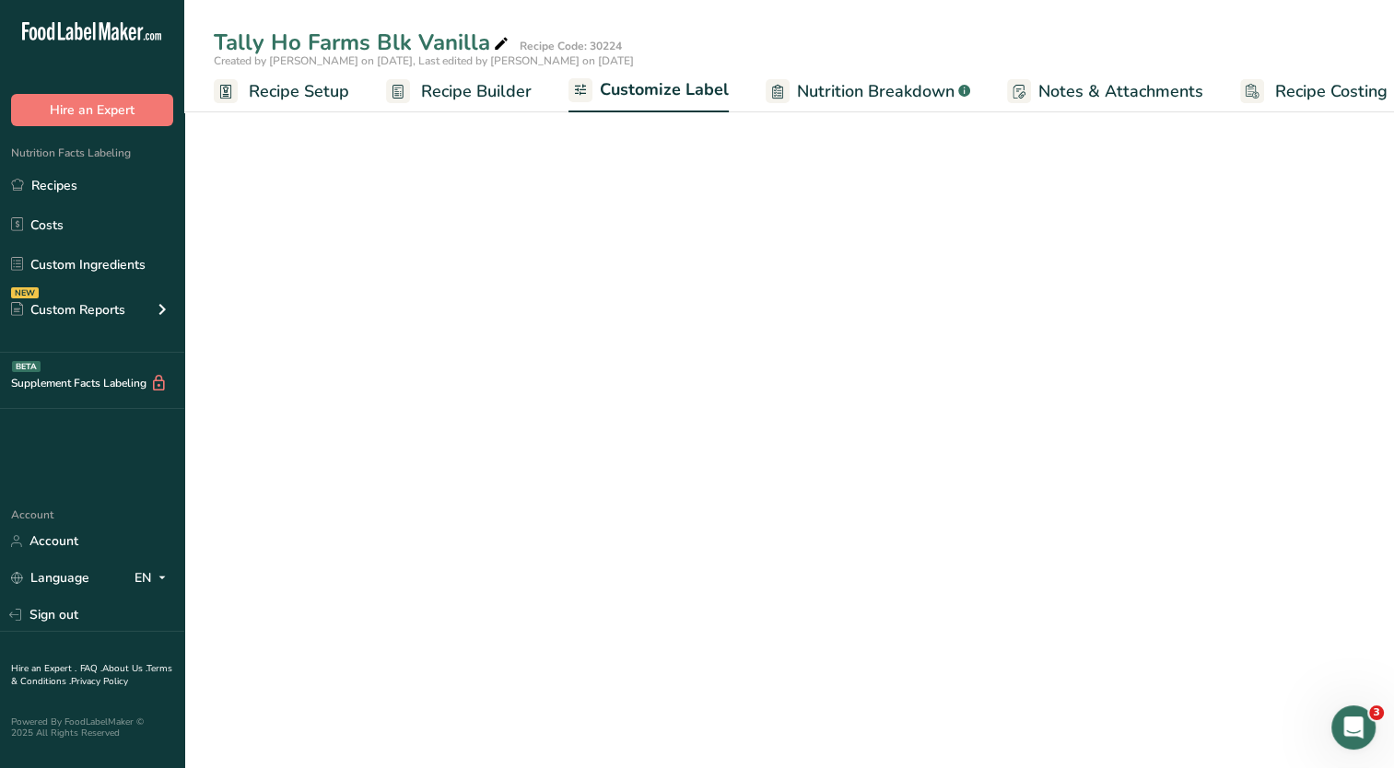
scroll to position [0, 23]
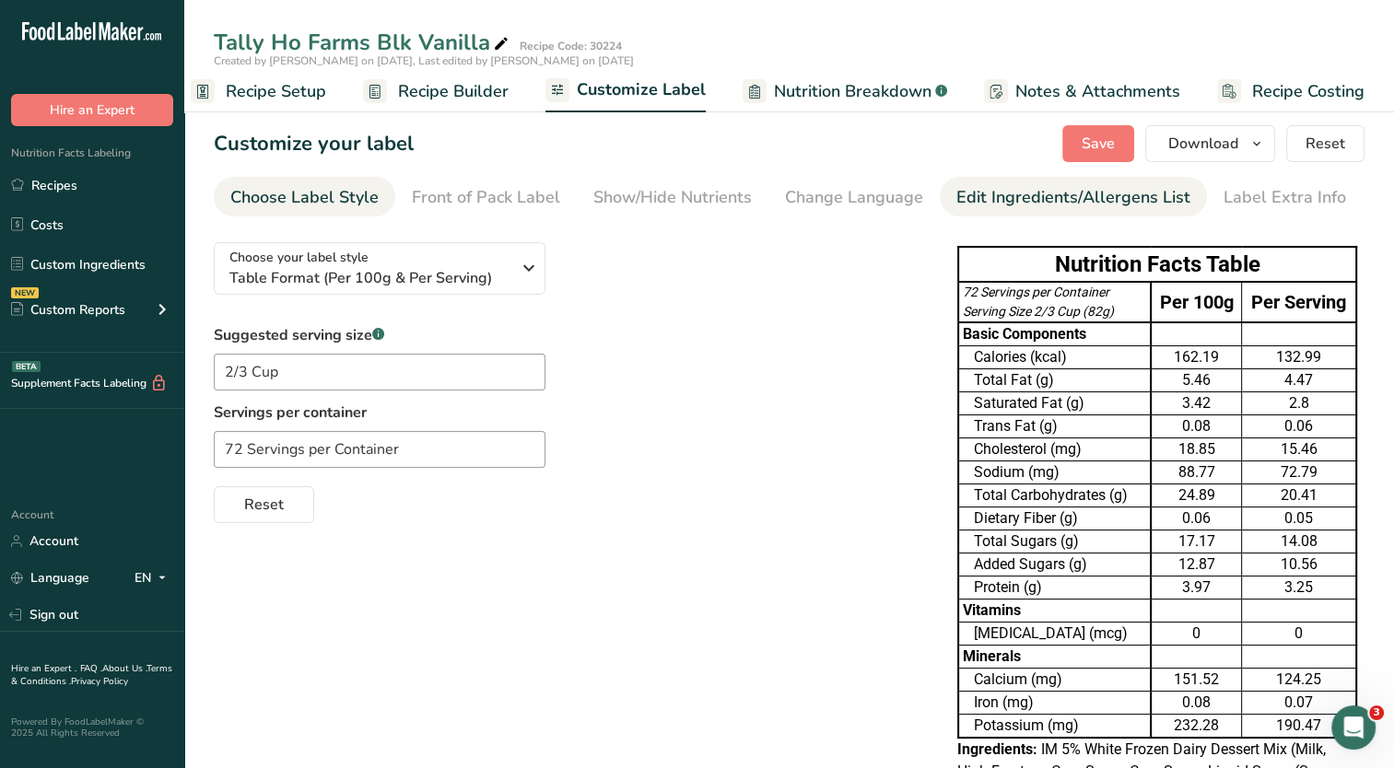
click at [1100, 193] on div "Edit Ingredients/Allergens List" at bounding box center [1073, 197] width 234 height 25
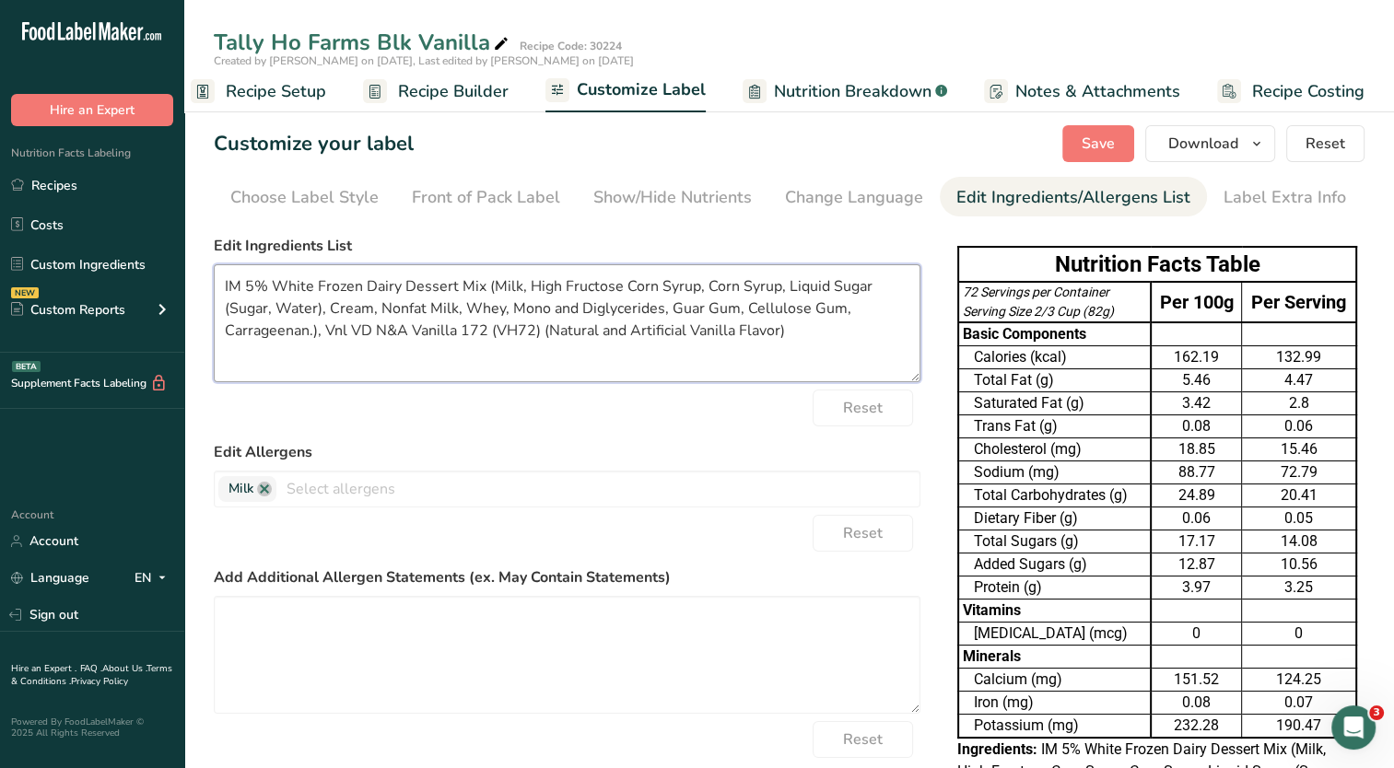
drag, startPoint x: 813, startPoint y: 333, endPoint x: 18, endPoint y: 243, distance: 800.1
click at [18, 245] on div ".a-20{fill:#fff;} Hire an Expert Nutrition Facts Labeling Recipes Costs Custom …" at bounding box center [697, 498] width 1394 height 997
paste textarea "Milk, High Fructose Corn Syrup, Corn Syrup, Sugar, Cream, Nonfat Milk, Whey, Na…"
type textarea "Milk, High Fructose Corn Syrup, Corn Syrup, Sugar, Cream, Nonfat Milk, Whey, Na…"
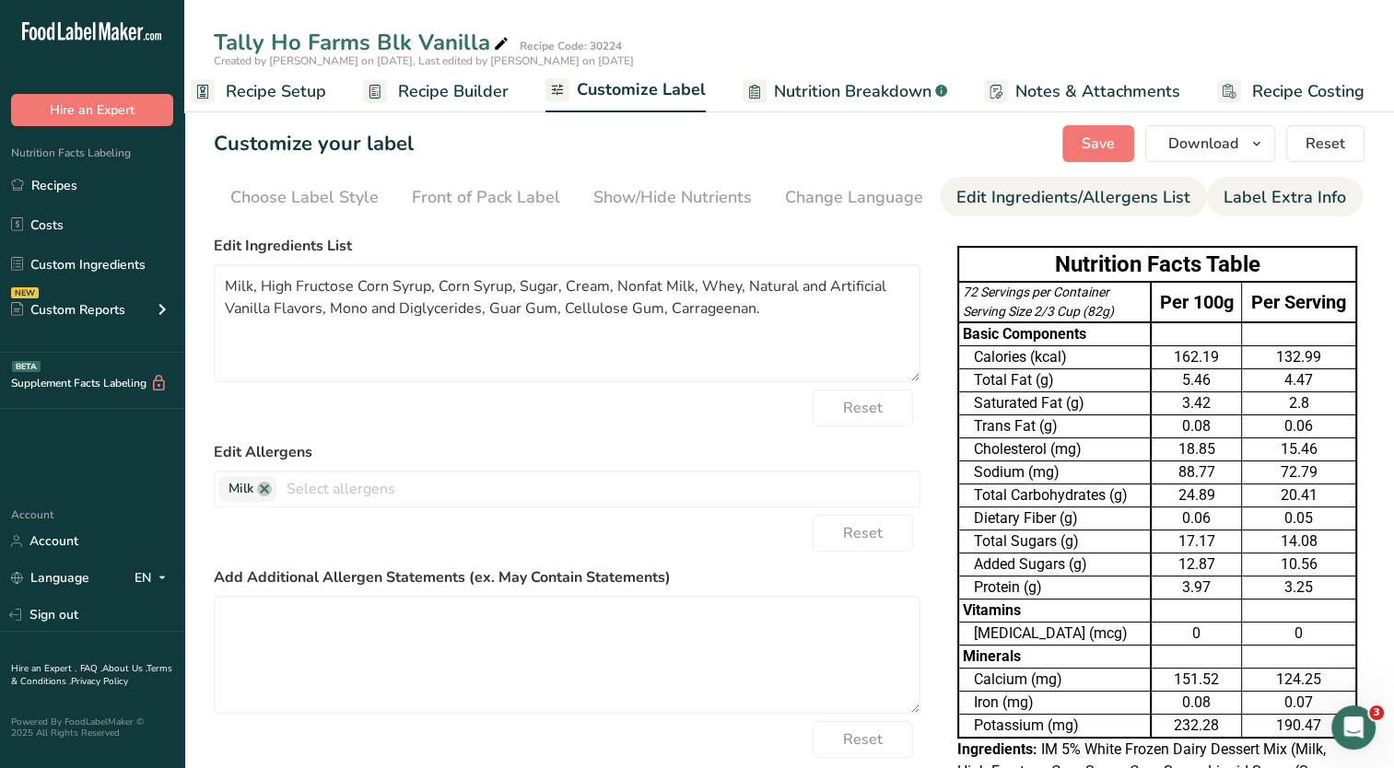
click at [1278, 203] on div "Label Extra Info" at bounding box center [1284, 197] width 123 height 25
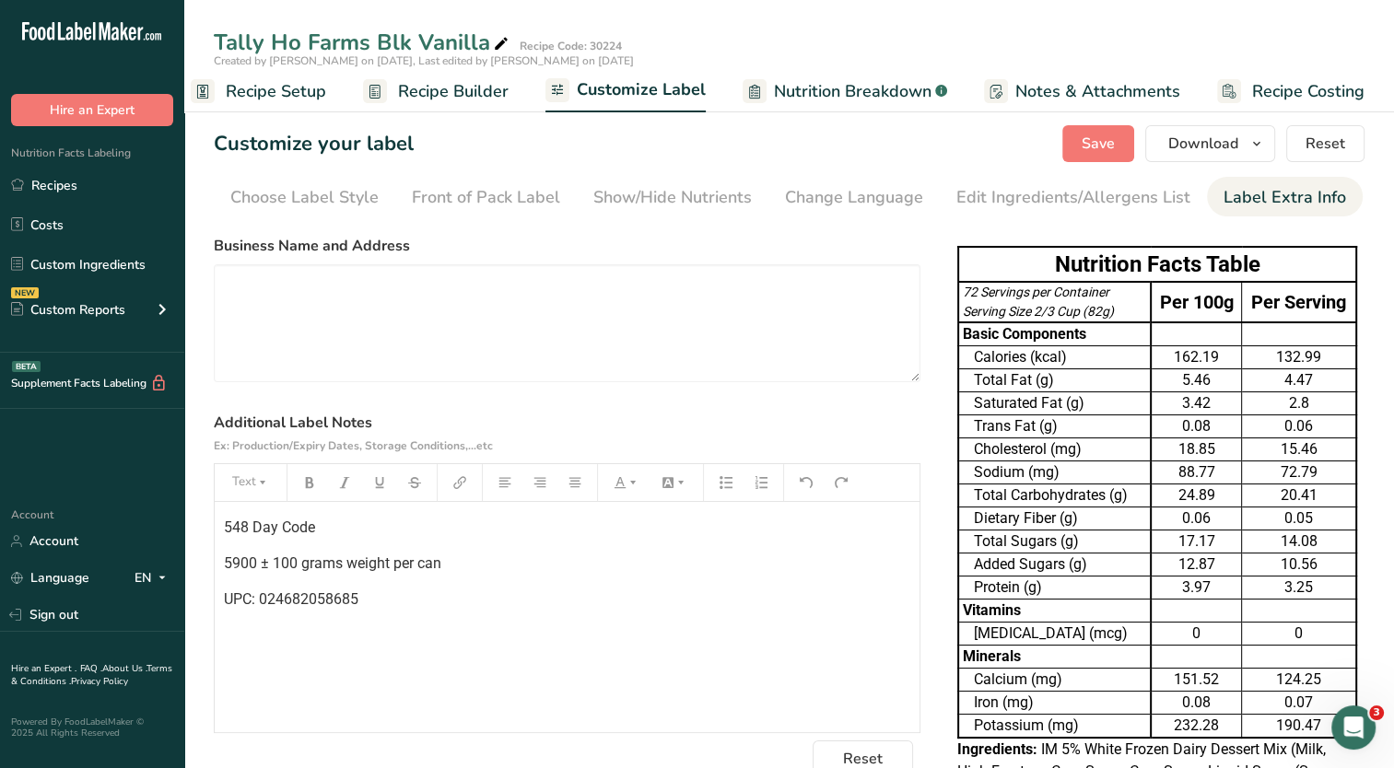
click at [392, 596] on p "UPC: 024682058685" at bounding box center [567, 600] width 686 height 22
click at [1101, 151] on span "Save" at bounding box center [1097, 144] width 33 height 22
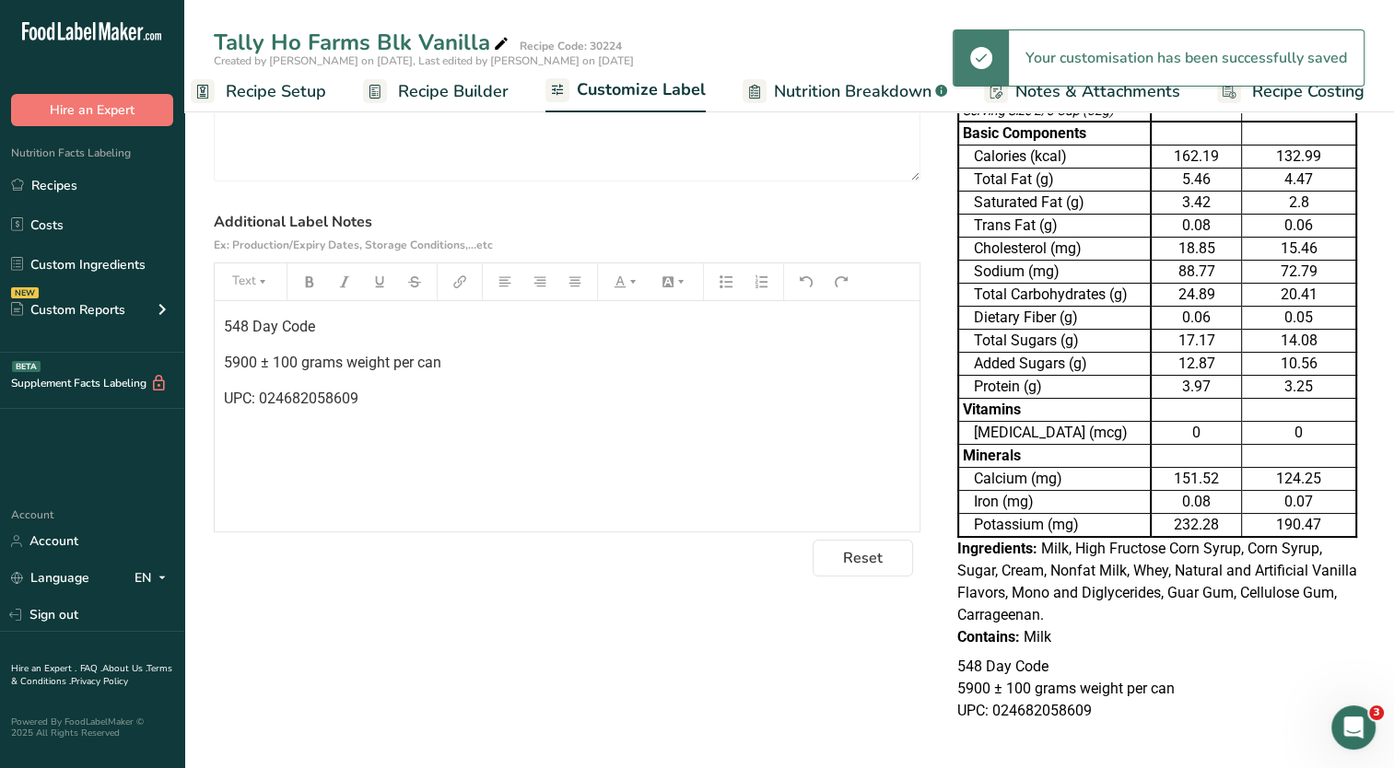
scroll to position [0, 0]
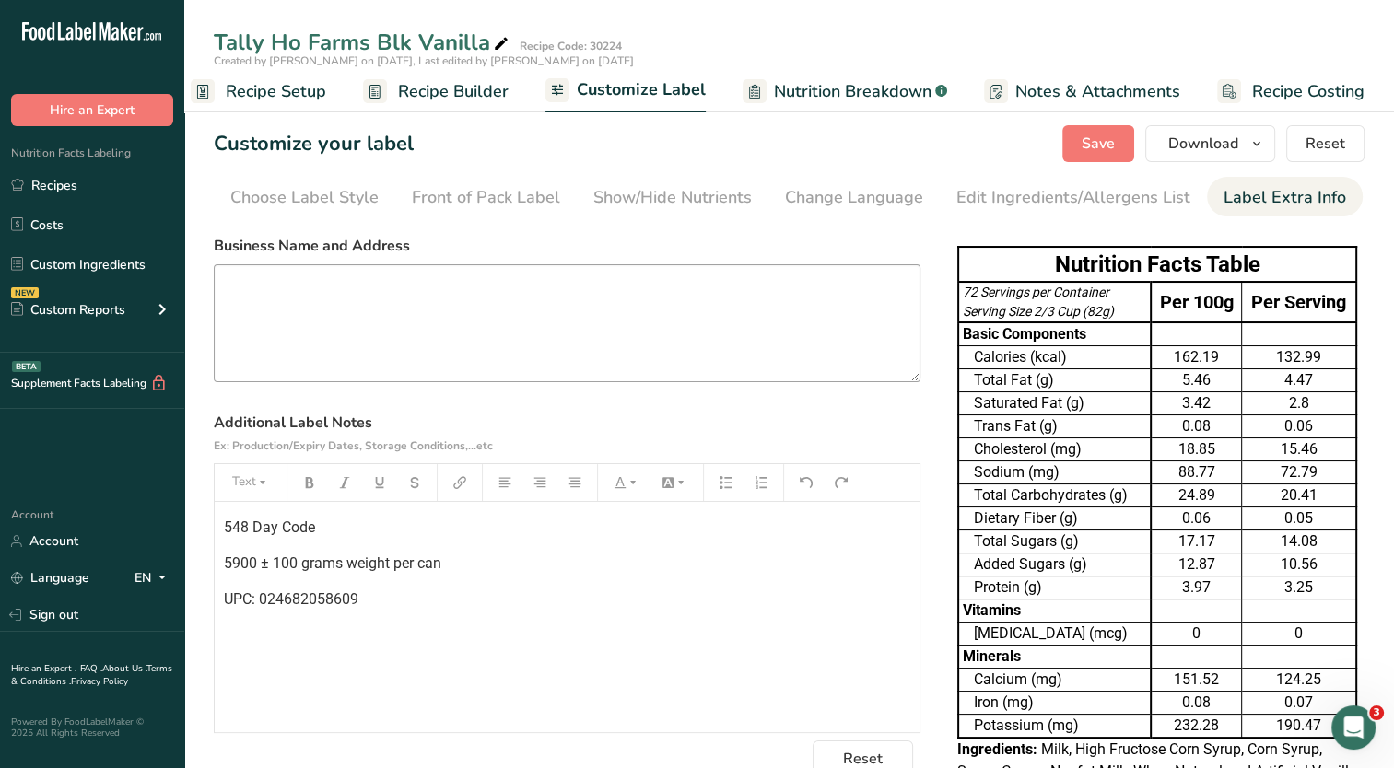
drag, startPoint x: 82, startPoint y: 182, endPoint x: 661, endPoint y: 334, distance: 599.0
click at [82, 182] on link "Recipes" at bounding box center [92, 185] width 184 height 35
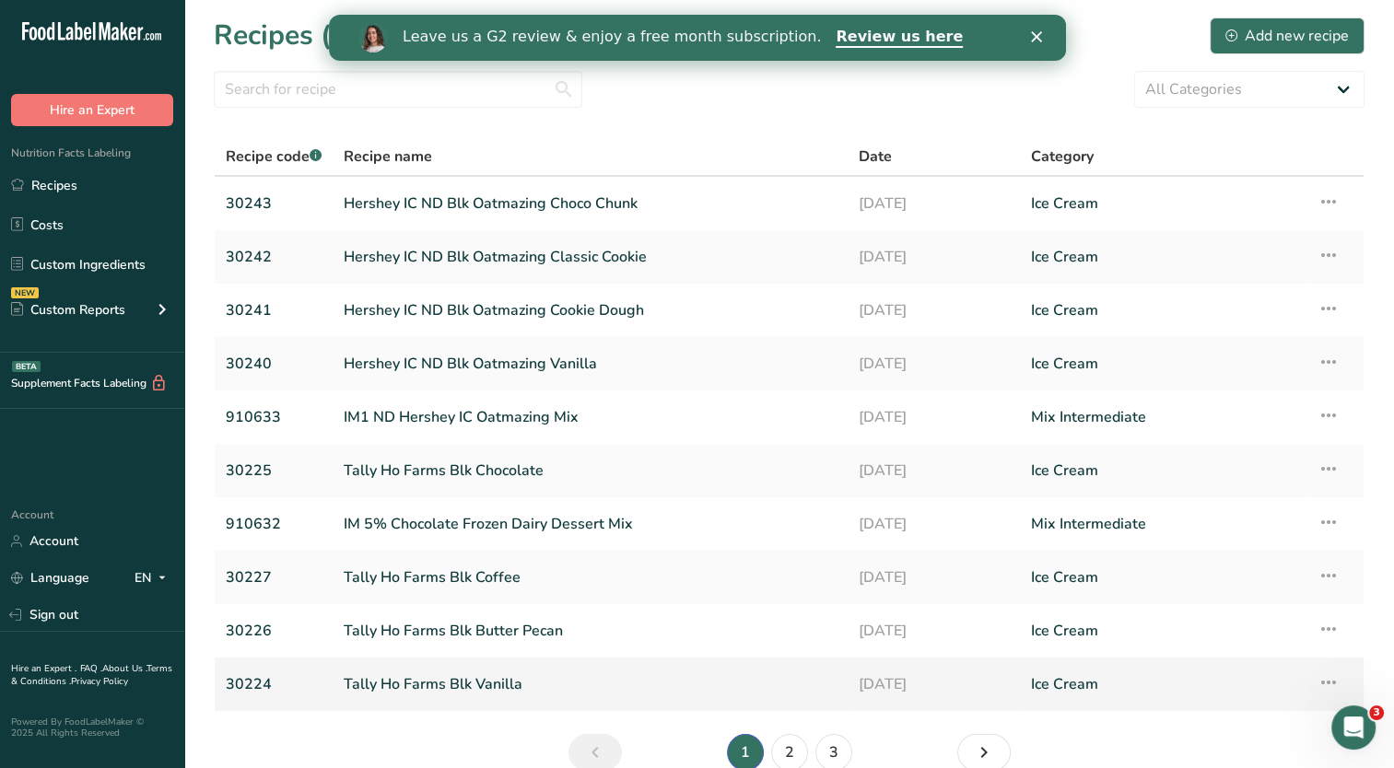
click at [1323, 680] on icon at bounding box center [1328, 682] width 22 height 33
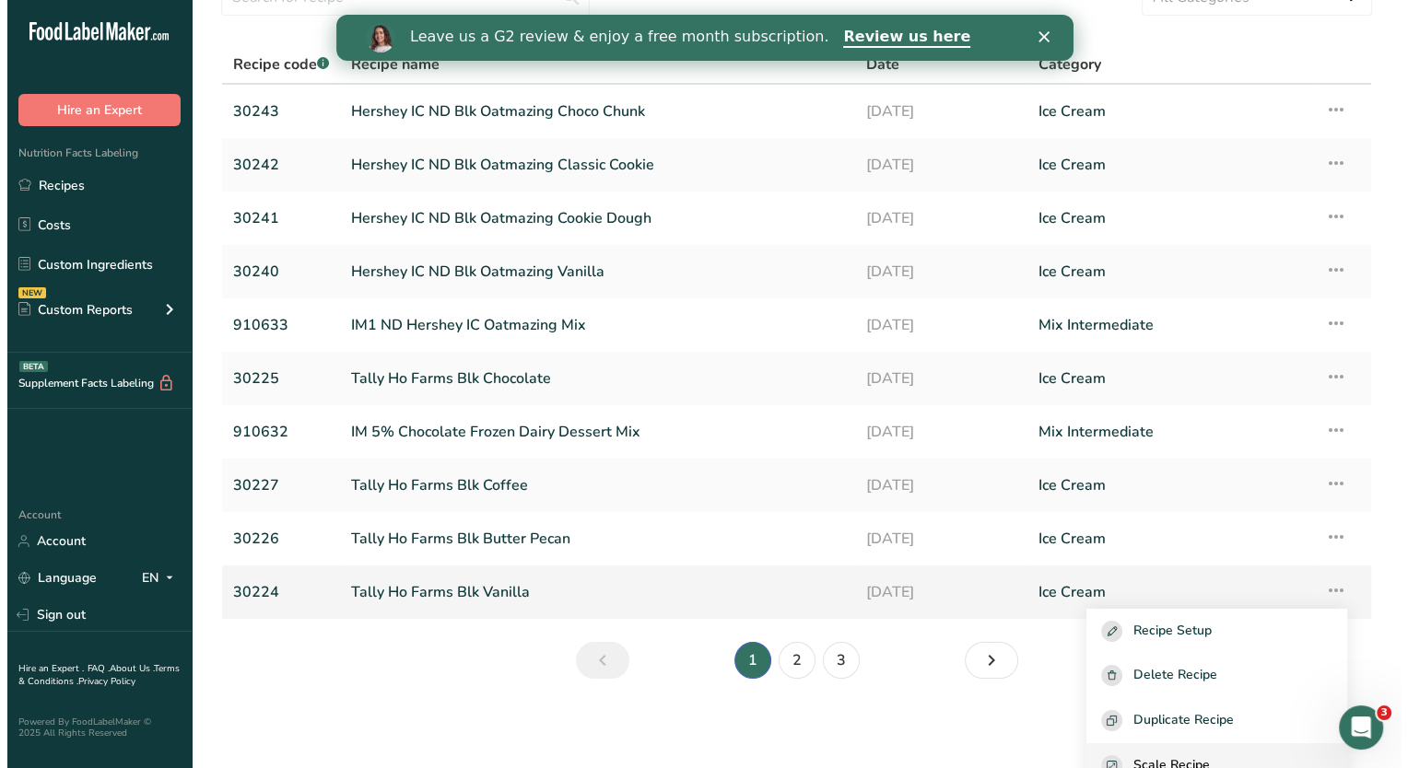
scroll to position [184, 0]
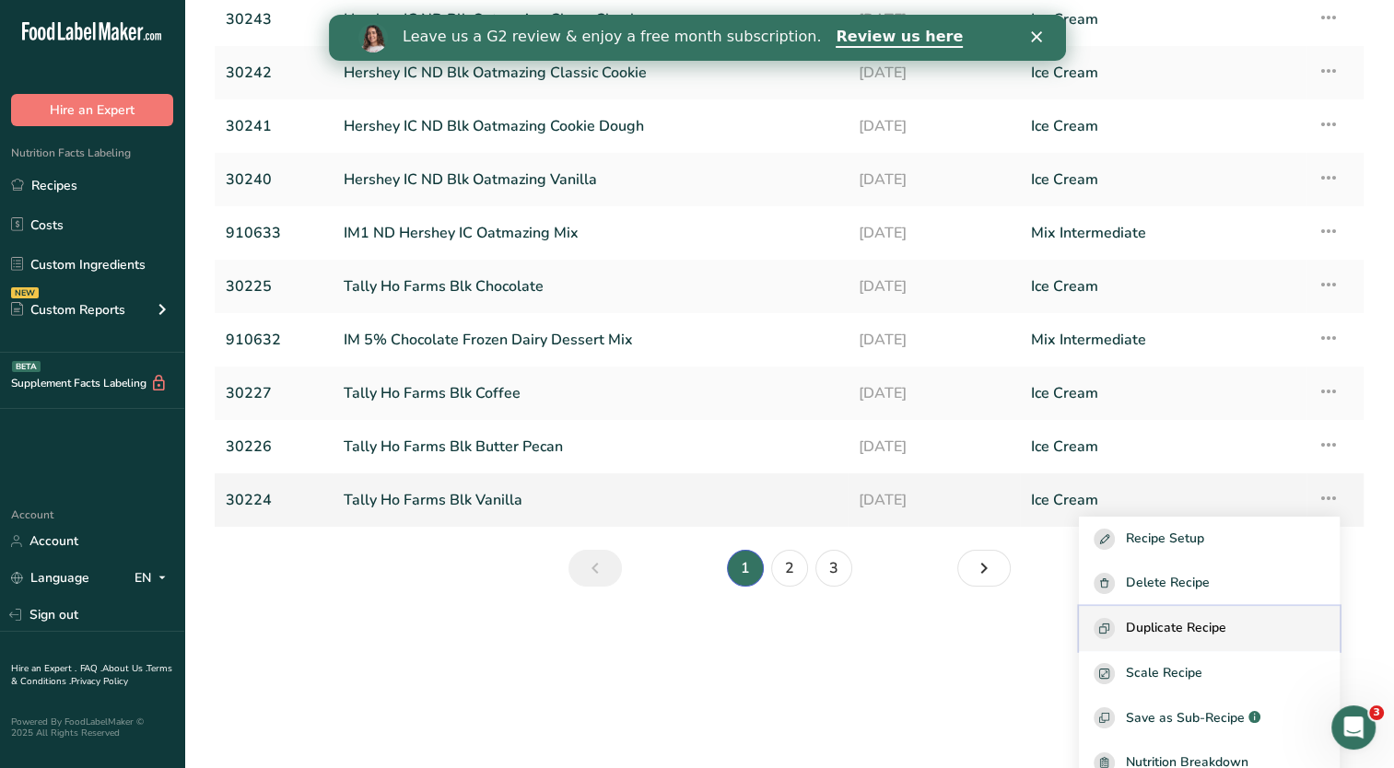
click at [1198, 631] on span "Duplicate Recipe" at bounding box center [1176, 628] width 100 height 21
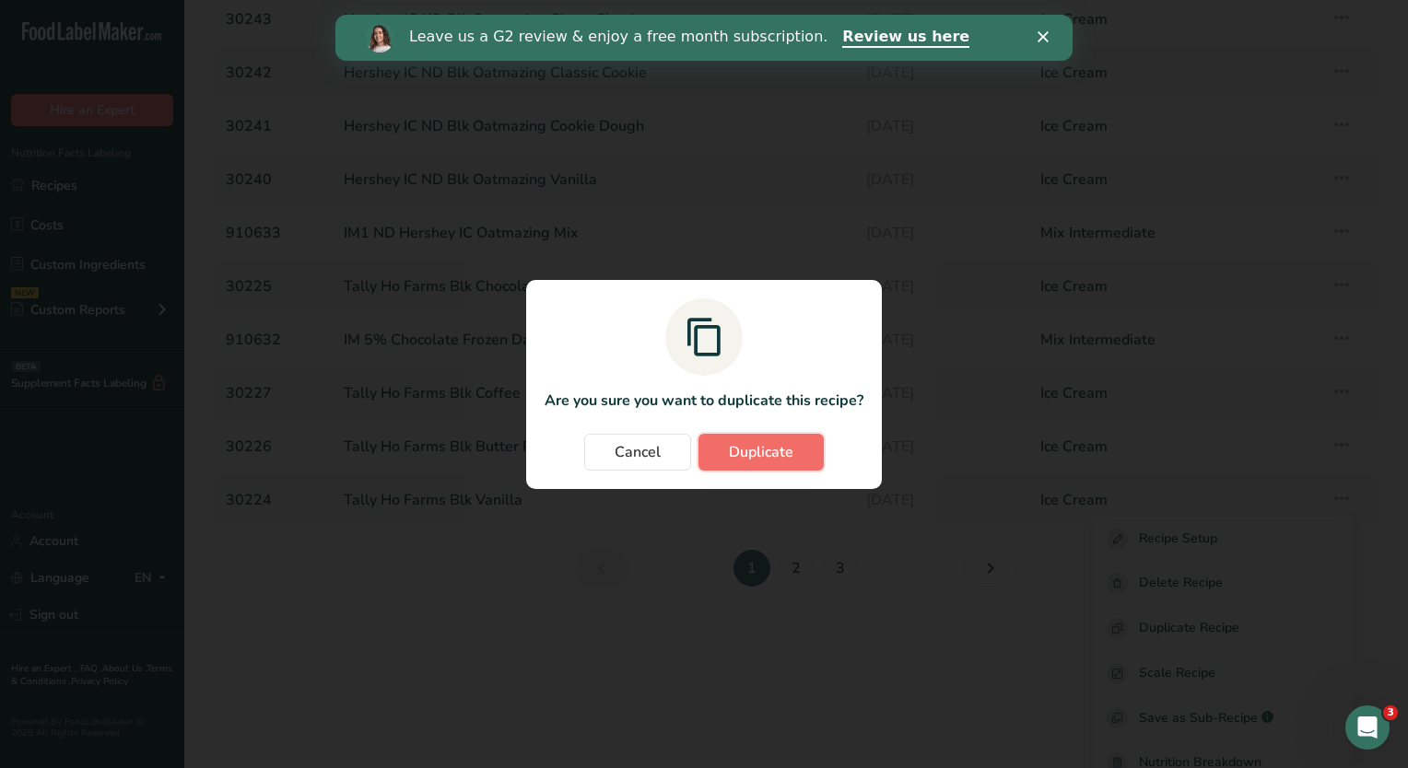
click at [746, 456] on span "Duplicate" at bounding box center [761, 452] width 64 height 22
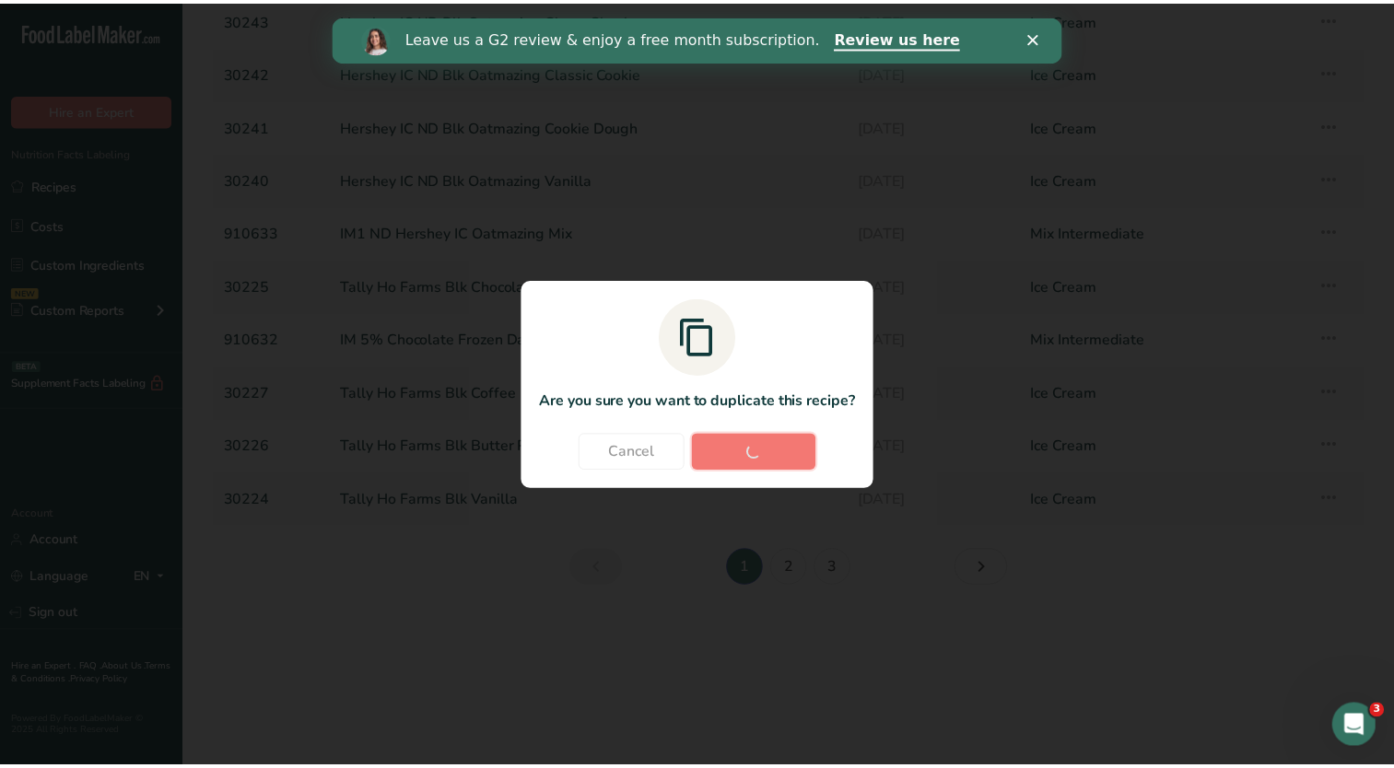
scroll to position [0, 0]
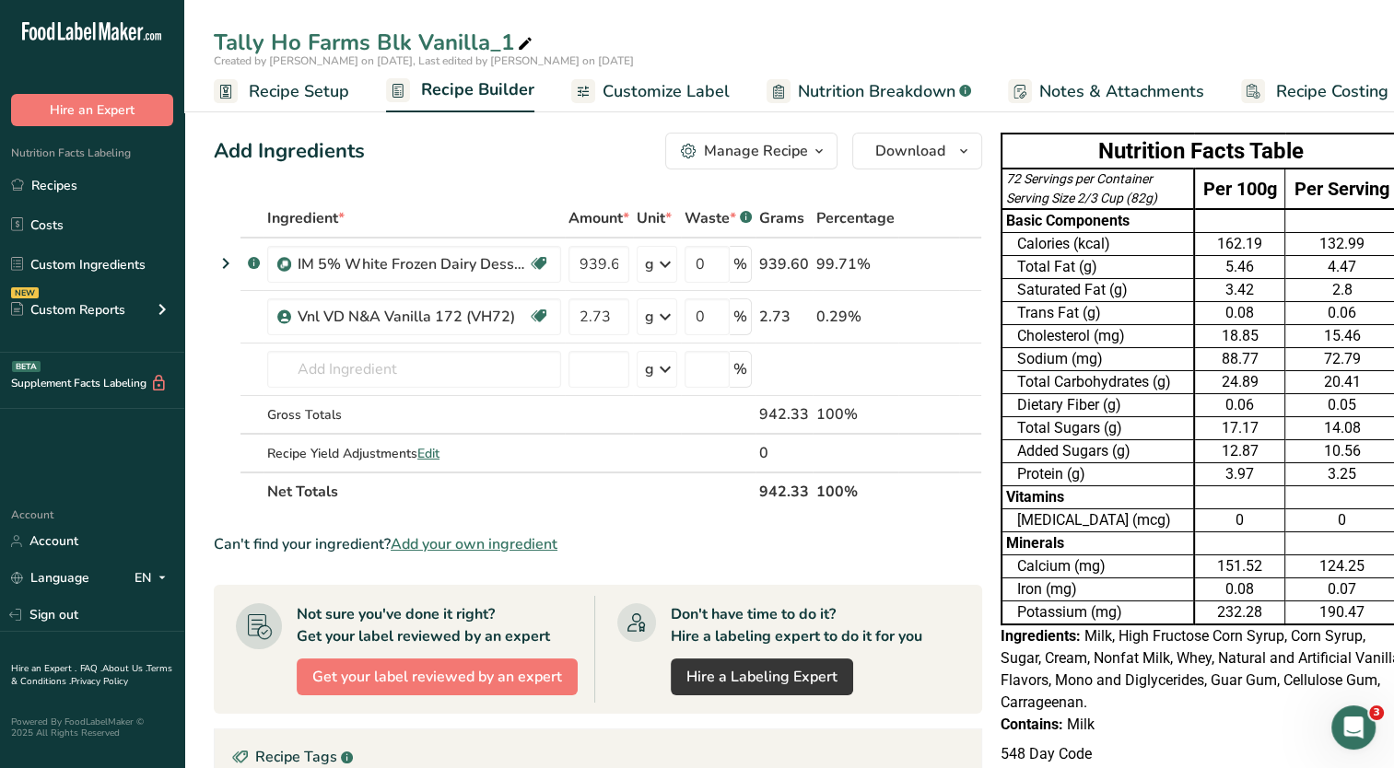
click at [520, 44] on icon at bounding box center [525, 44] width 17 height 26
type input "Tally Ho Farms Blk Cotton Candy"
click at [942, 319] on icon at bounding box center [944, 317] width 13 height 19
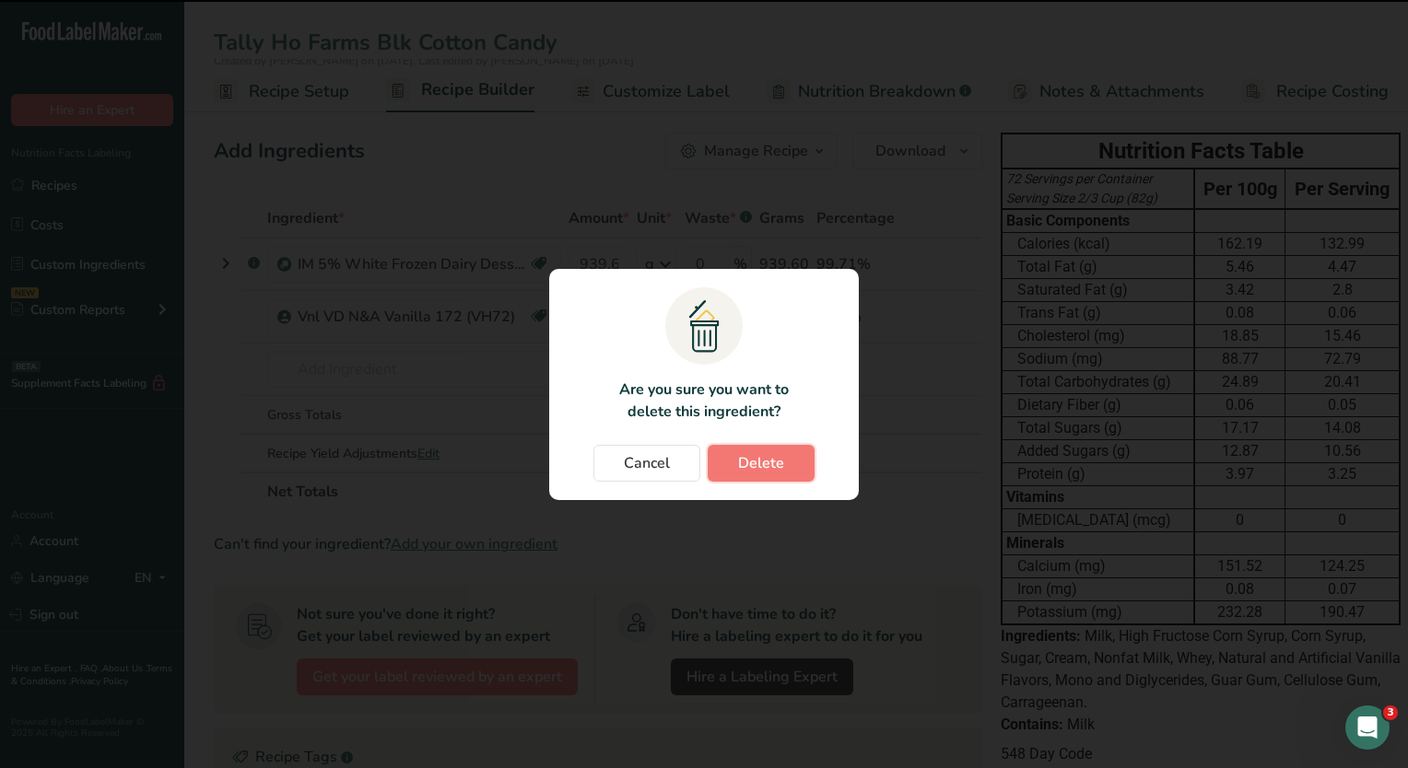
click at [747, 466] on span "Delete" at bounding box center [761, 463] width 46 height 22
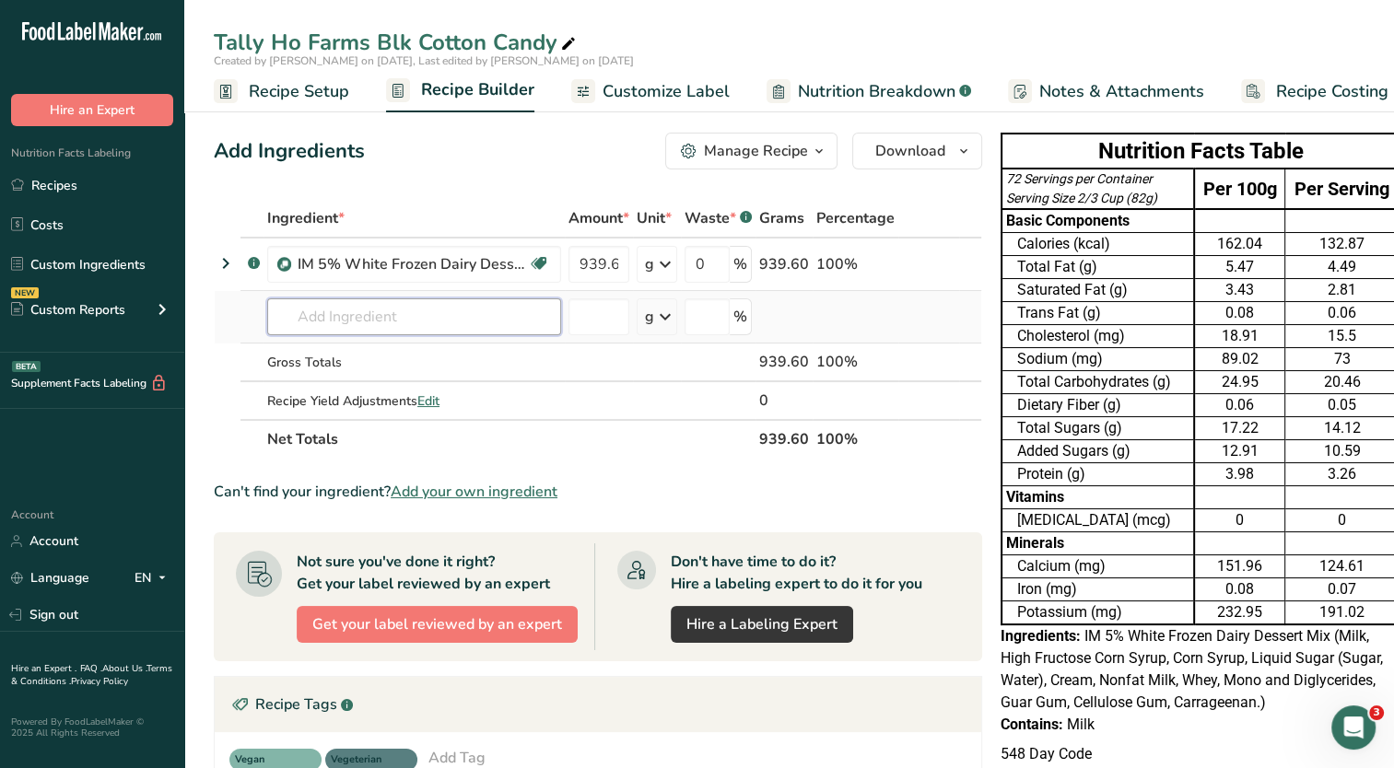
click at [387, 311] on input "text" at bounding box center [414, 316] width 294 height 37
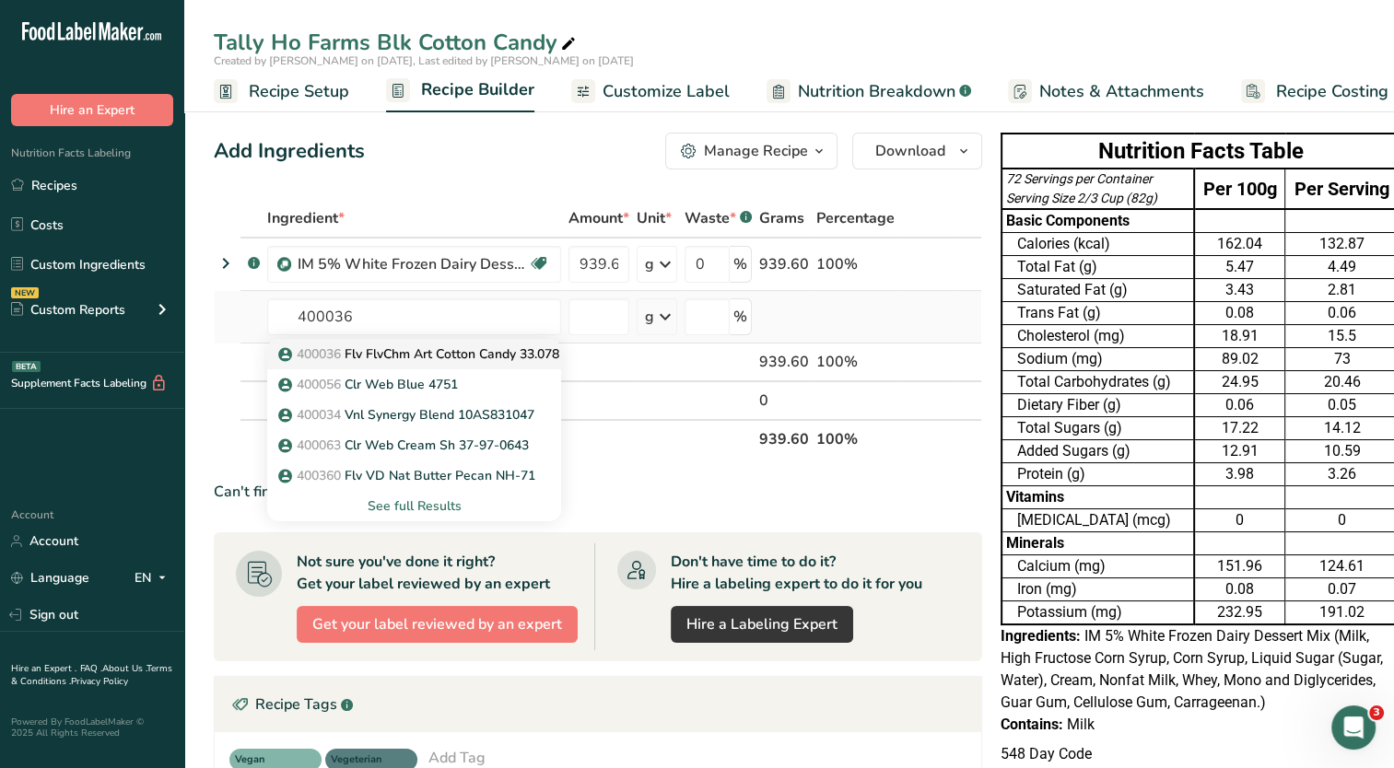
click at [450, 352] on p "400036 Flv FlvChm Art Cotton Candy 33.078" at bounding box center [420, 354] width 277 height 19
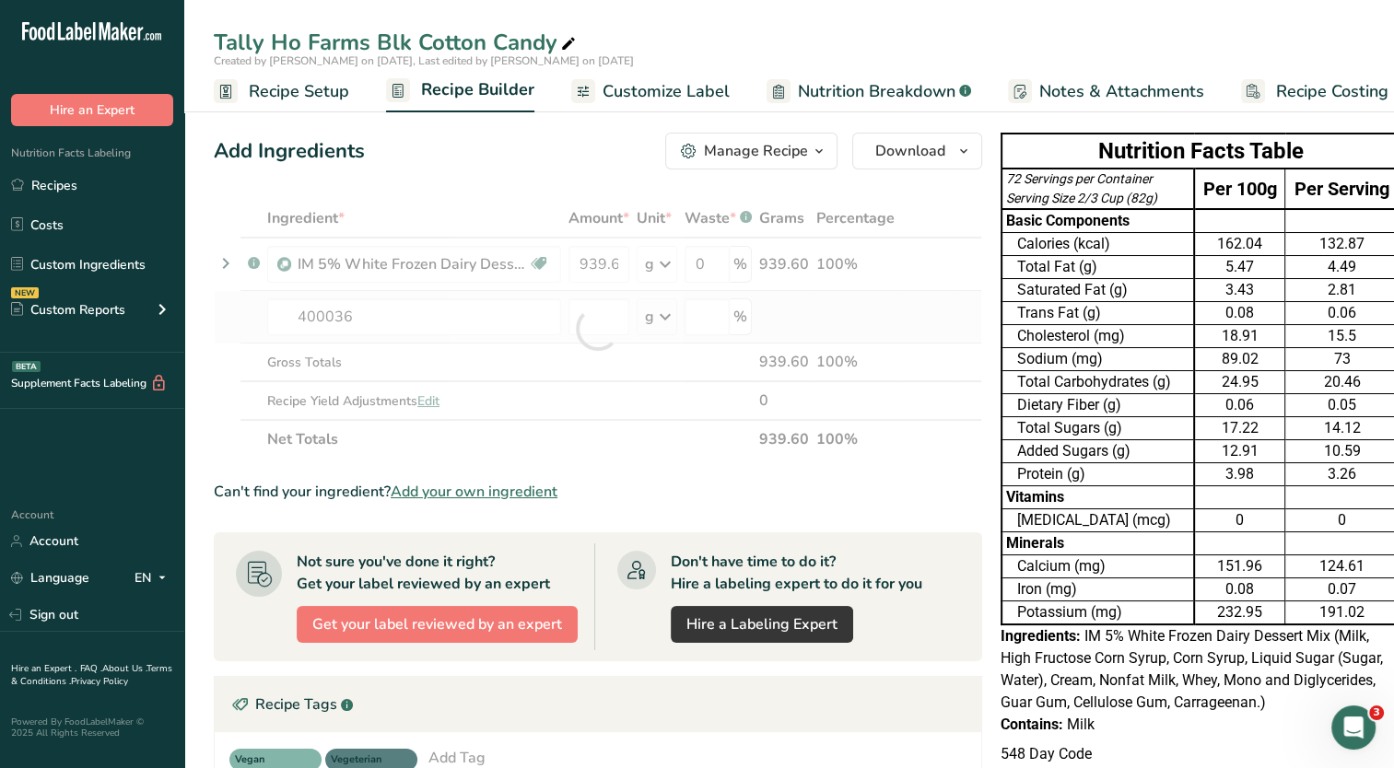
type input "Flv FlvChm Art Cotton Candy 33.078"
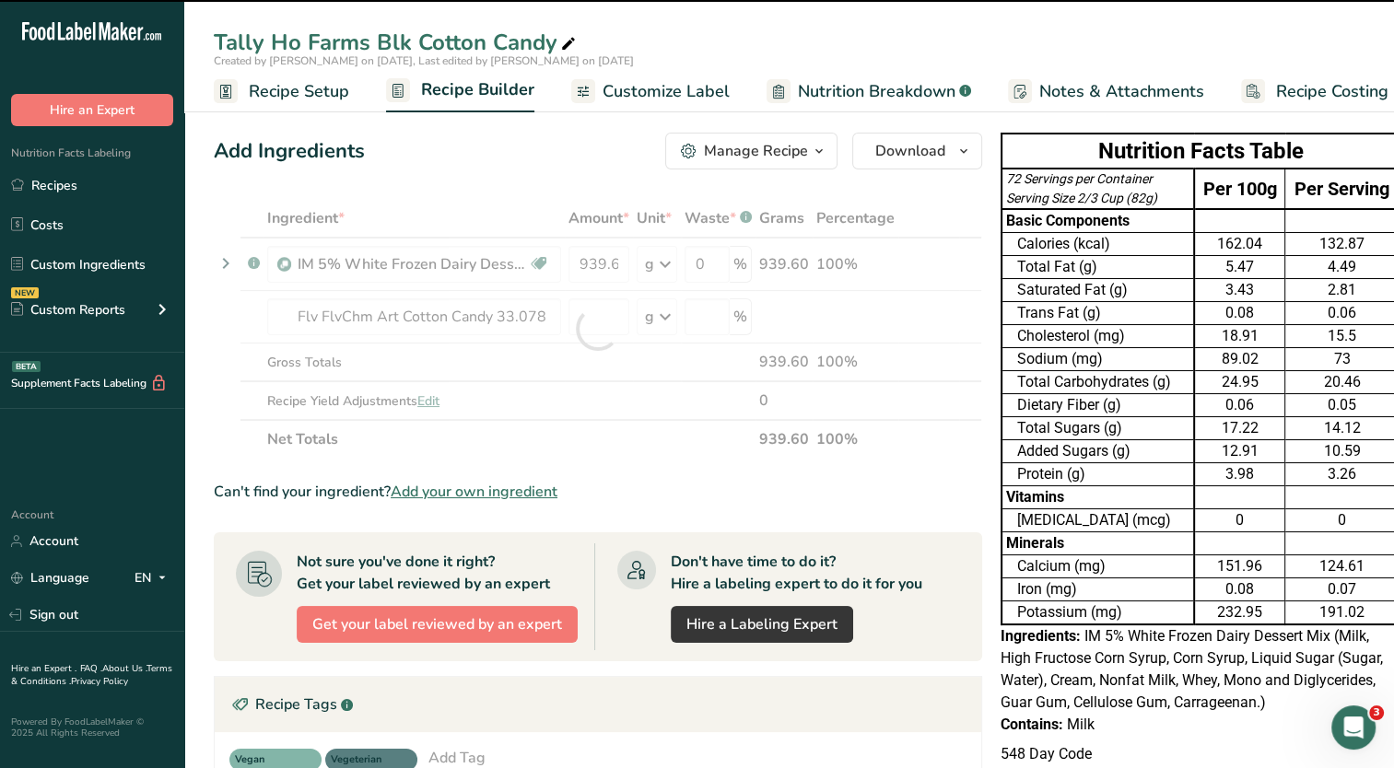
type input "0"
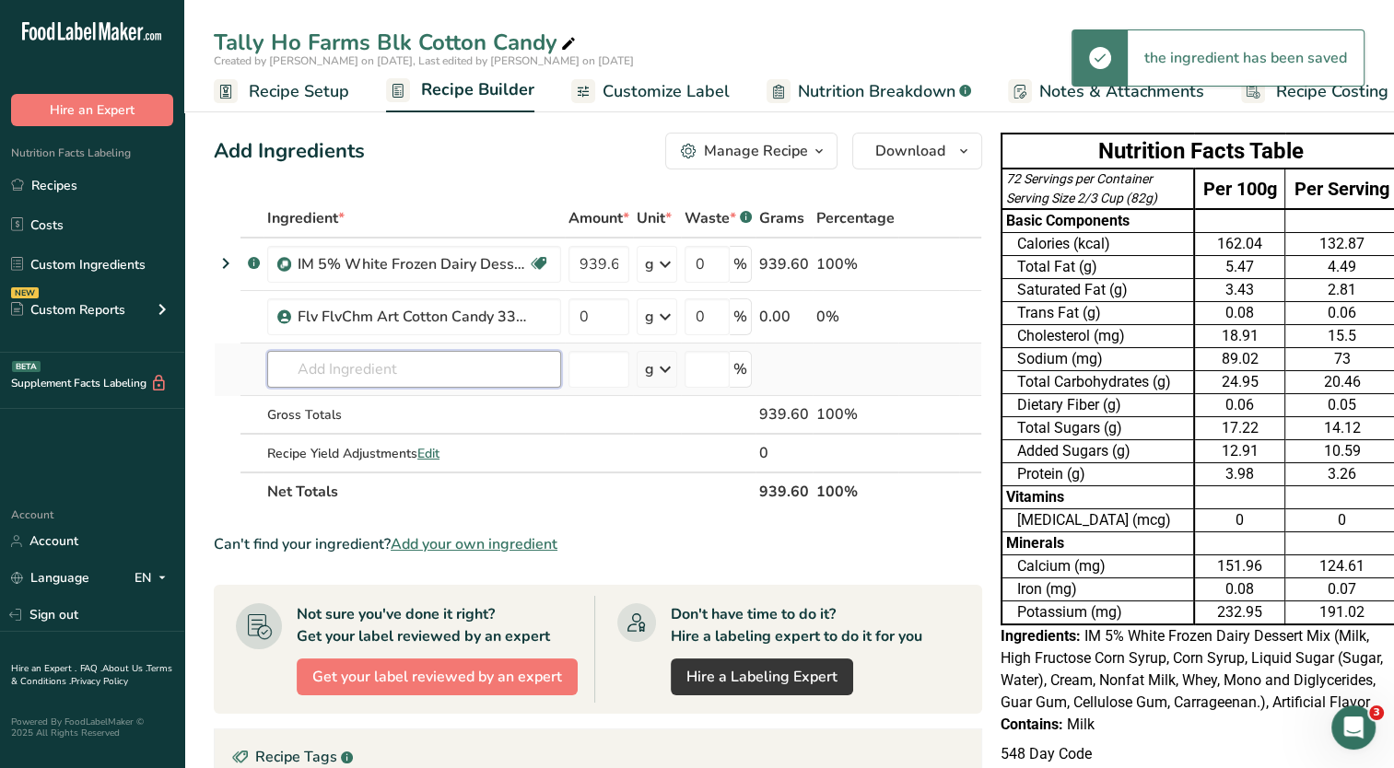
click at [392, 368] on input "text" at bounding box center [414, 369] width 294 height 37
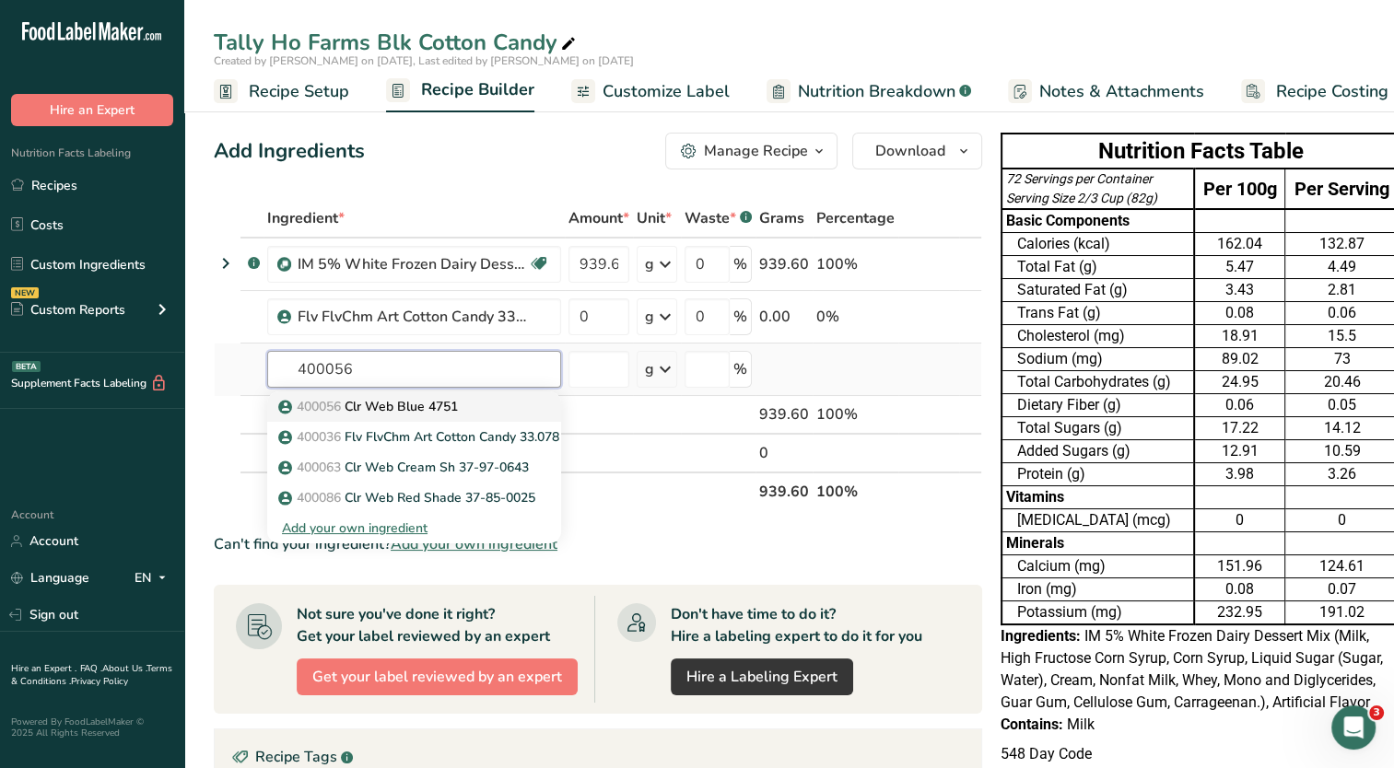
type input "400056"
click at [425, 412] on p "400056 Clr Web Blue 4751" at bounding box center [370, 406] width 176 height 19
type input "Clr Web Blue 4751"
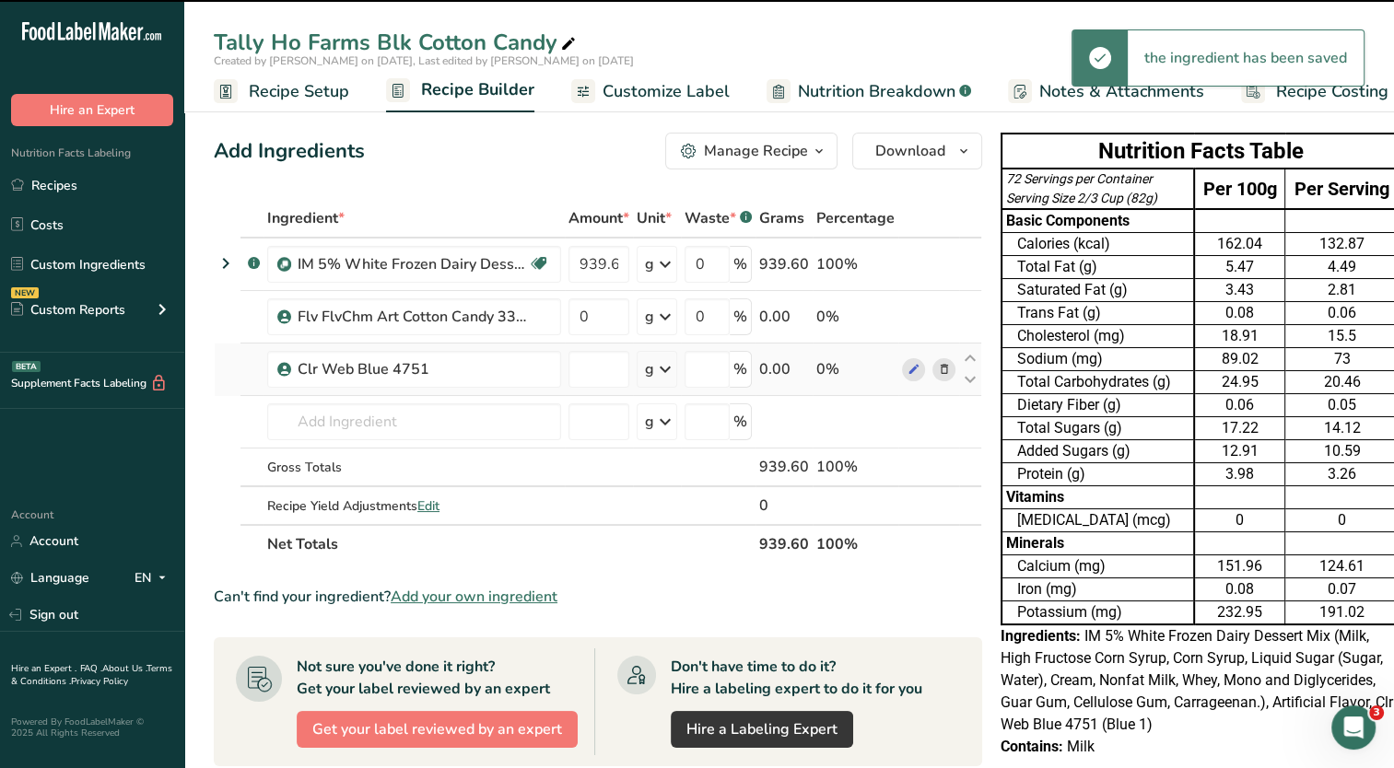
type input "0"
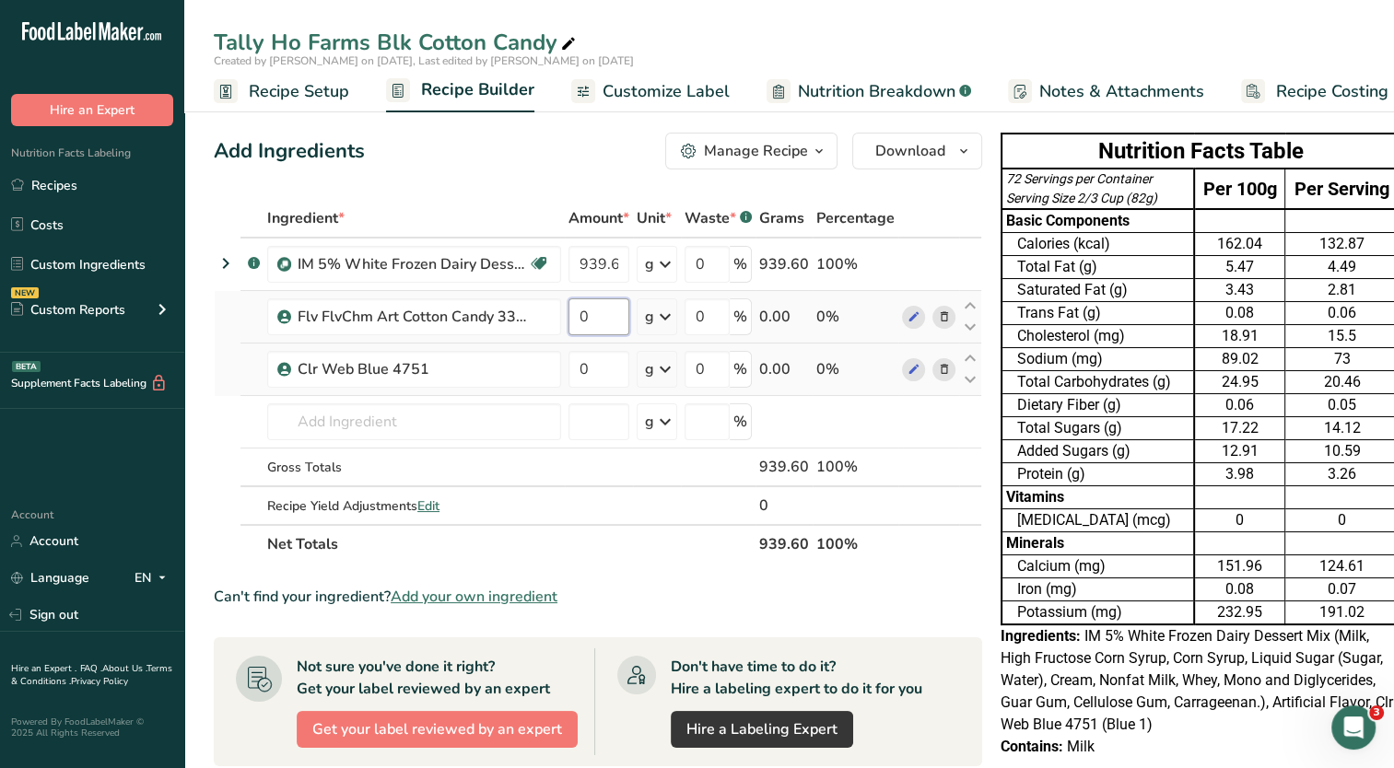
click at [604, 319] on input "0" at bounding box center [598, 316] width 61 height 37
type input "2.05"
click at [614, 363] on div "Ingredient * Amount * Unit * Waste * .a-a{fill:#347362;}.b-a{fill:#fff;} Grams …" at bounding box center [598, 381] width 768 height 365
type input "2.66"
click at [717, 98] on span "Customize Label" at bounding box center [665, 91] width 127 height 25
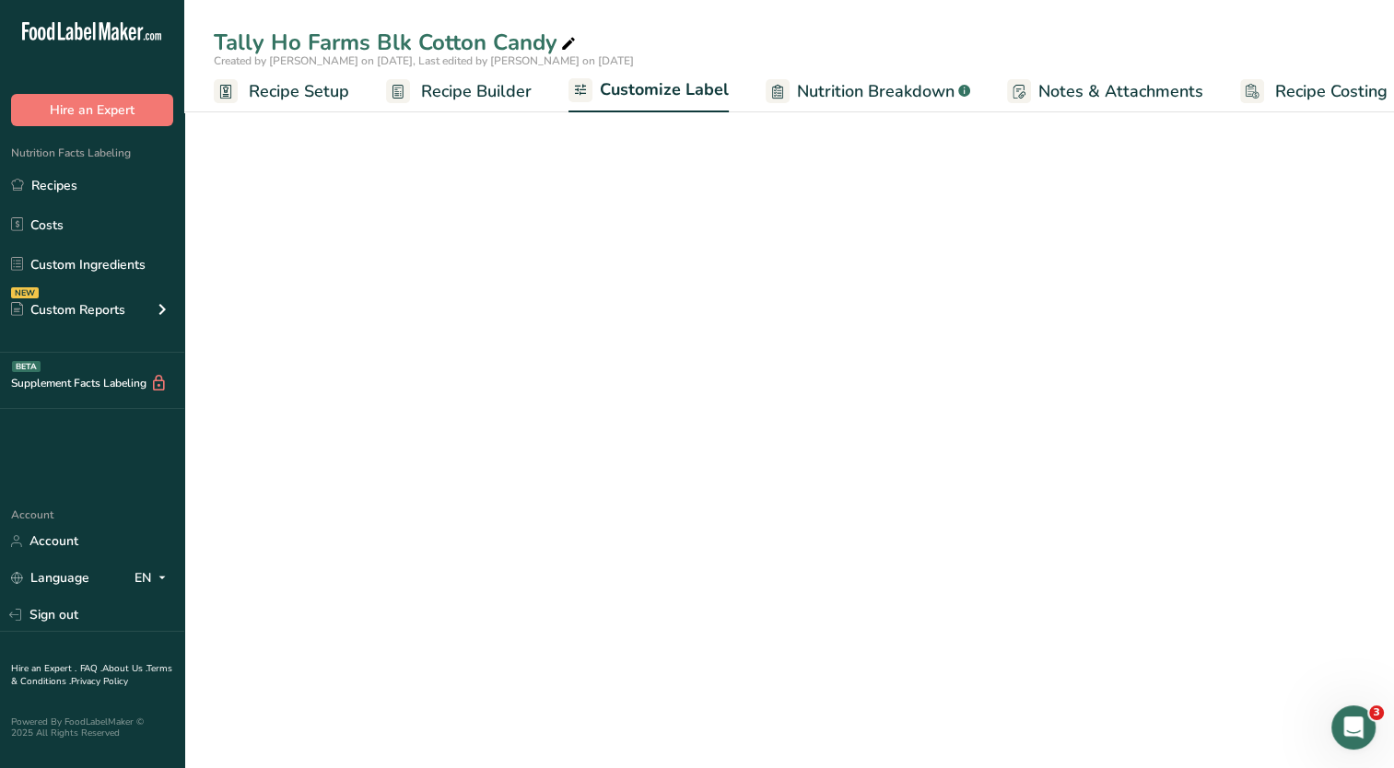
scroll to position [0, 23]
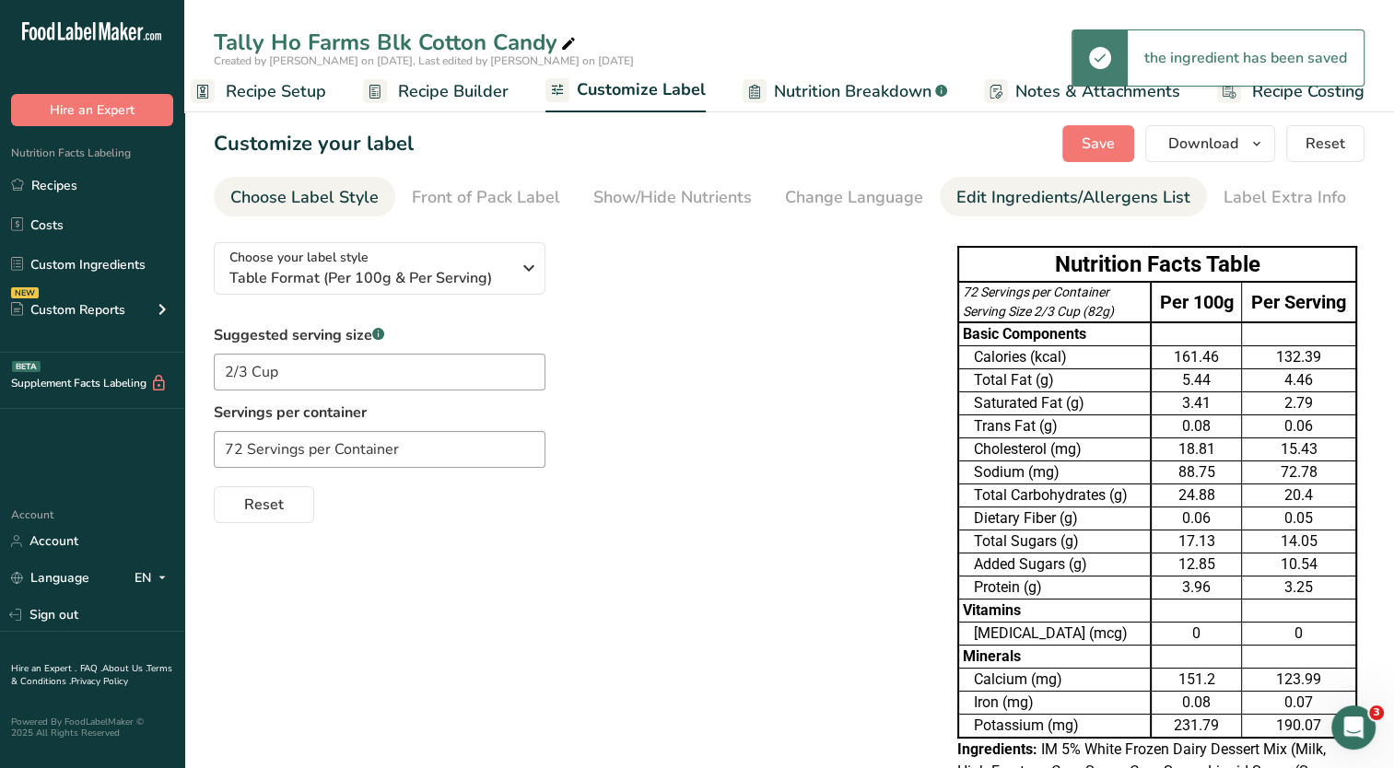
click at [1074, 201] on div "Edit Ingredients/Allergens List" at bounding box center [1073, 197] width 234 height 25
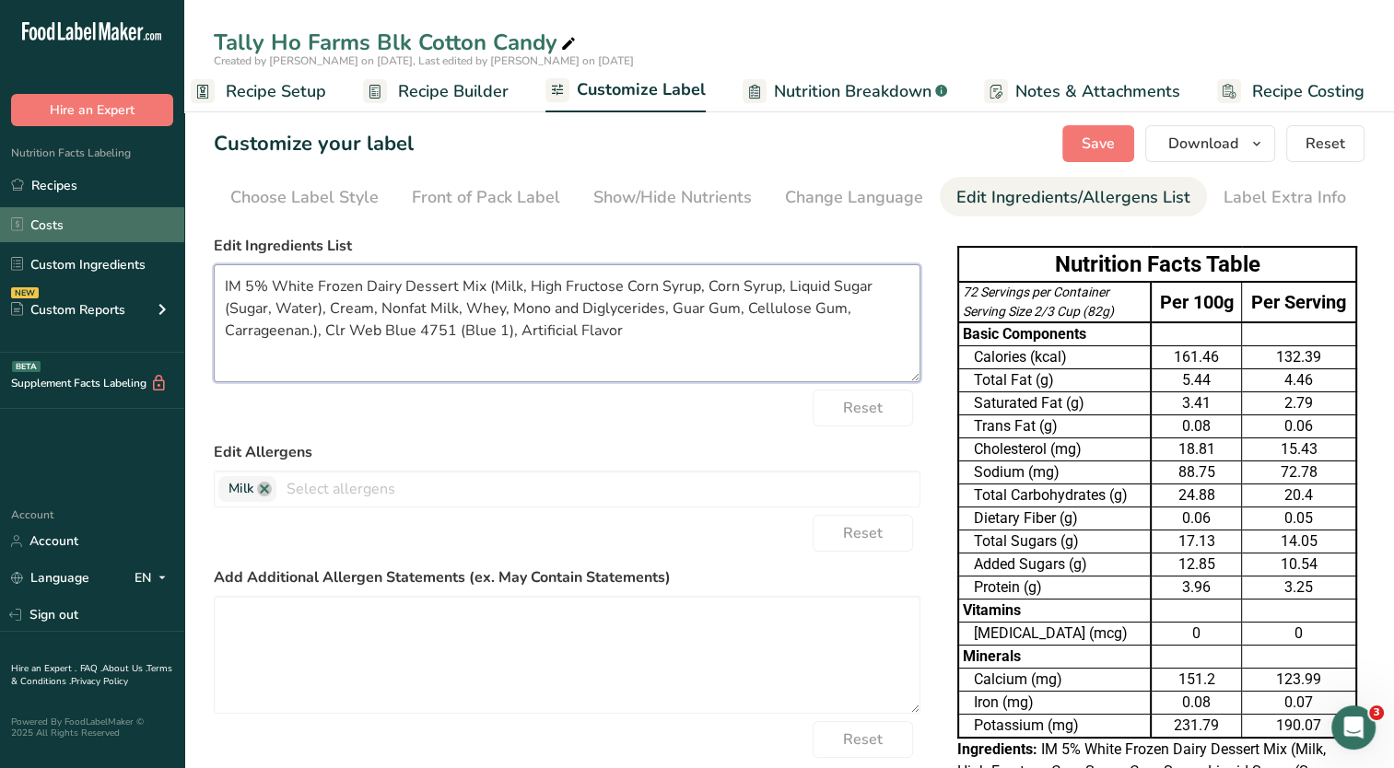
drag, startPoint x: 636, startPoint y: 325, endPoint x: 109, endPoint y: 215, distance: 538.4
click at [110, 215] on div ".a-20{fill:#fff;} Hire an Expert Nutrition Facts Labeling Recipes Costs Custom …" at bounding box center [697, 498] width 1394 height 997
paste textarea "Milk, High Fructose Corn Syrup, Corn Syrup, Sugar, Cream, Nonfat Milk, Whey, Ar…"
type textarea "Milk, High Fructose Corn Syrup, Corn Syrup, Sugar, Cream, Nonfat Milk, Whey, Ar…"
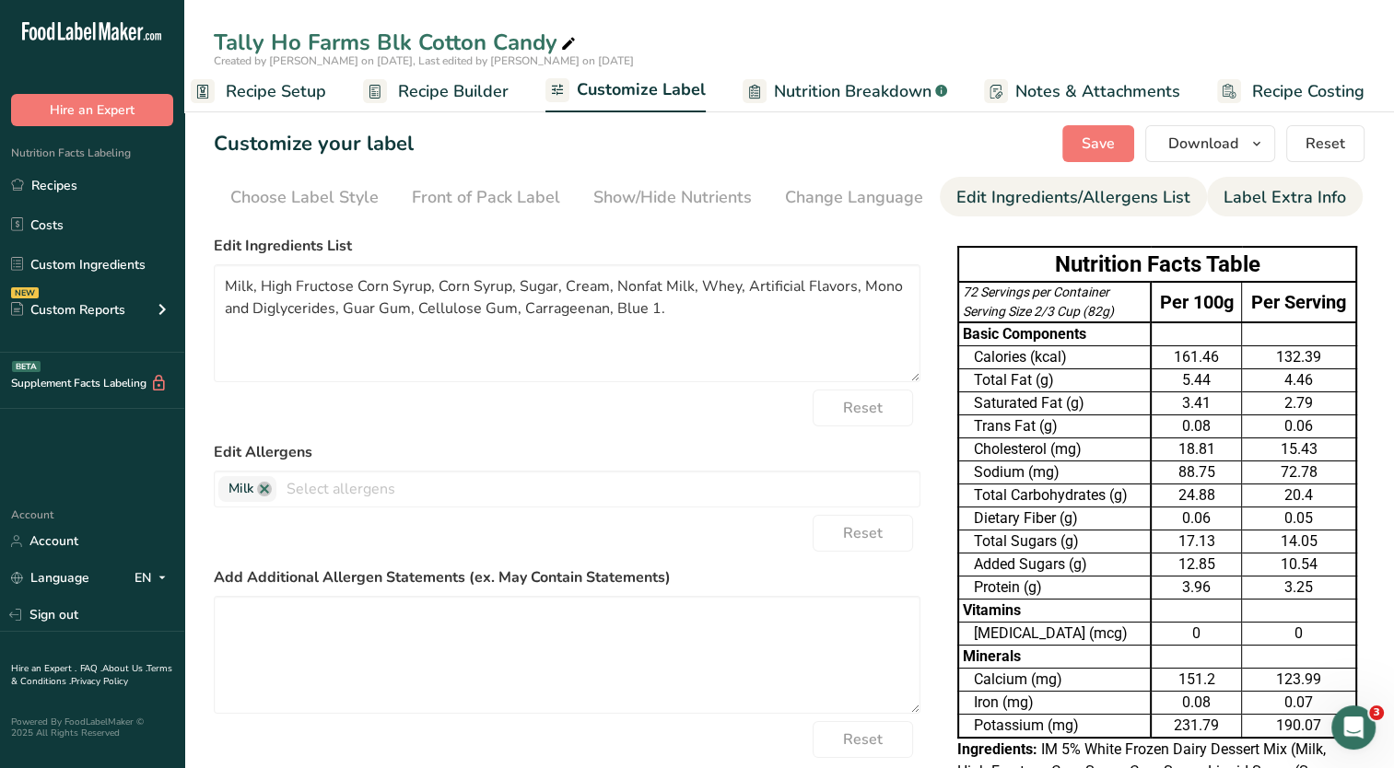
click at [1229, 205] on div "Label Extra Info" at bounding box center [1284, 197] width 123 height 25
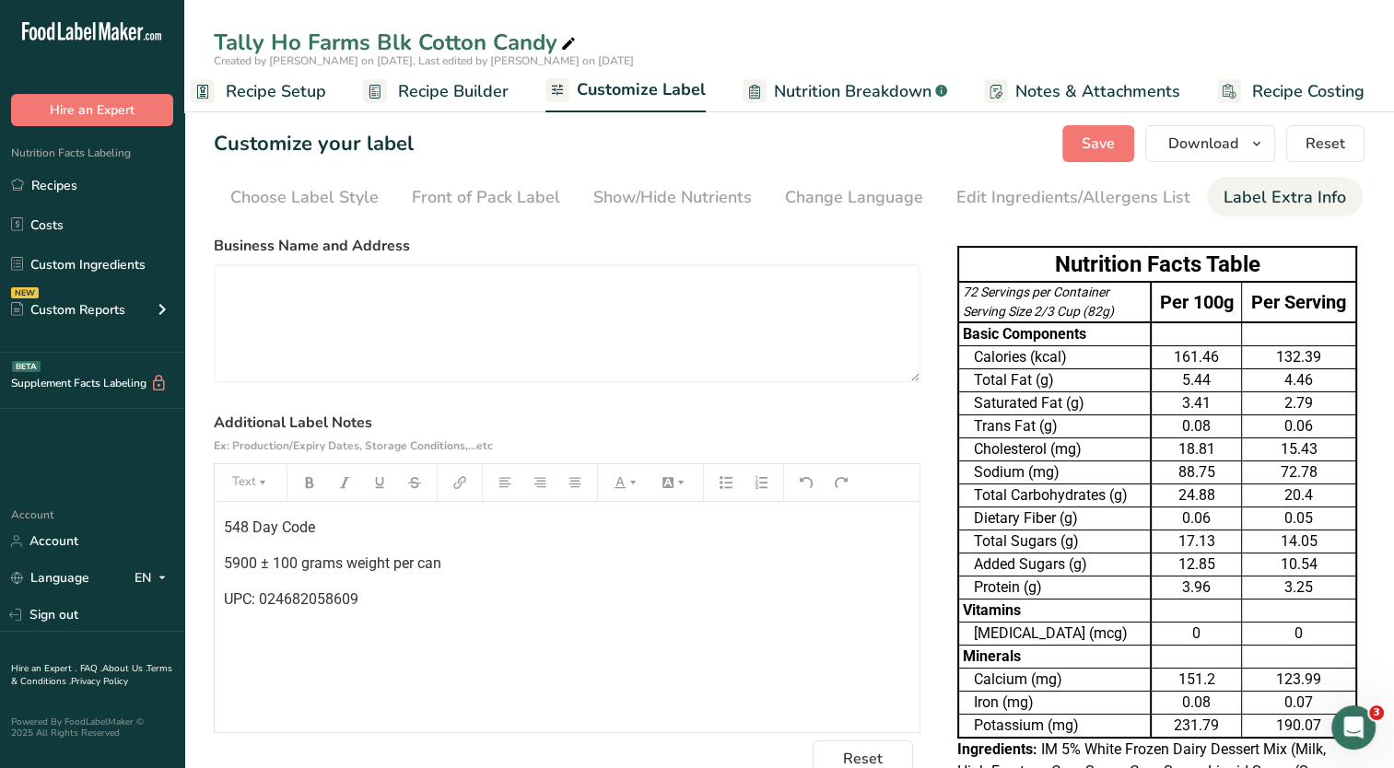
click at [386, 605] on p "UPC: 024682058609" at bounding box center [567, 600] width 686 height 22
click at [1098, 142] on span "Save" at bounding box center [1097, 144] width 33 height 22
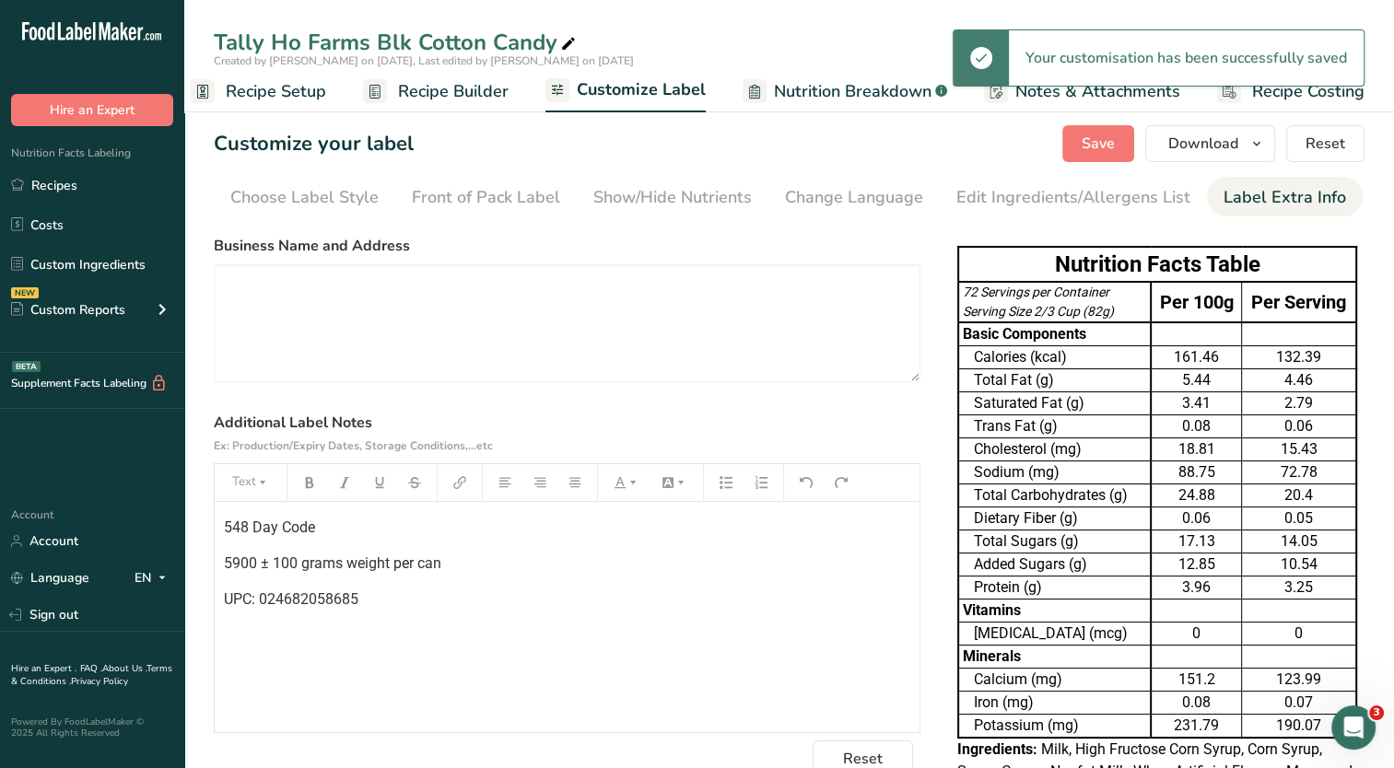
drag, startPoint x: 271, startPoint y: 90, endPoint x: 512, endPoint y: 407, distance: 398.3
click at [271, 90] on span "Recipe Setup" at bounding box center [276, 91] width 100 height 25
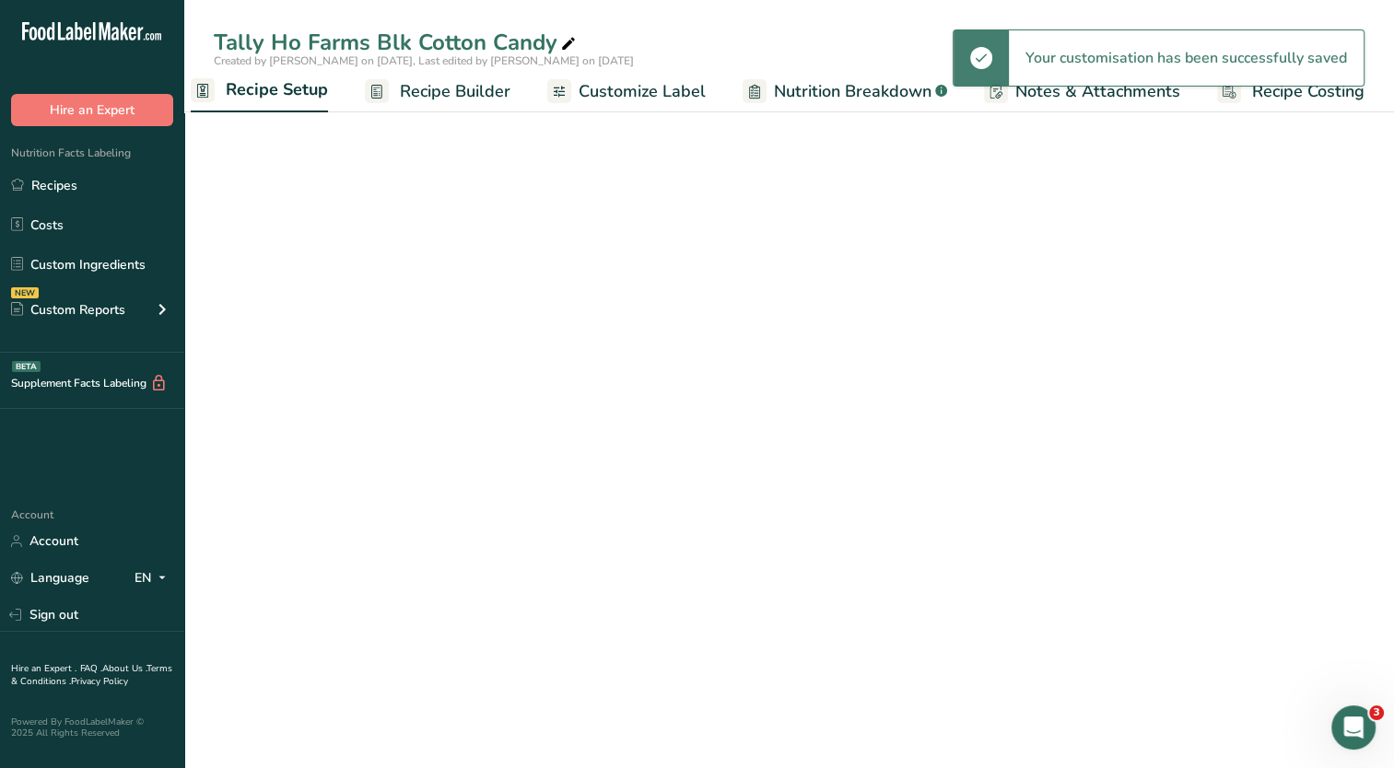
scroll to position [0, 6]
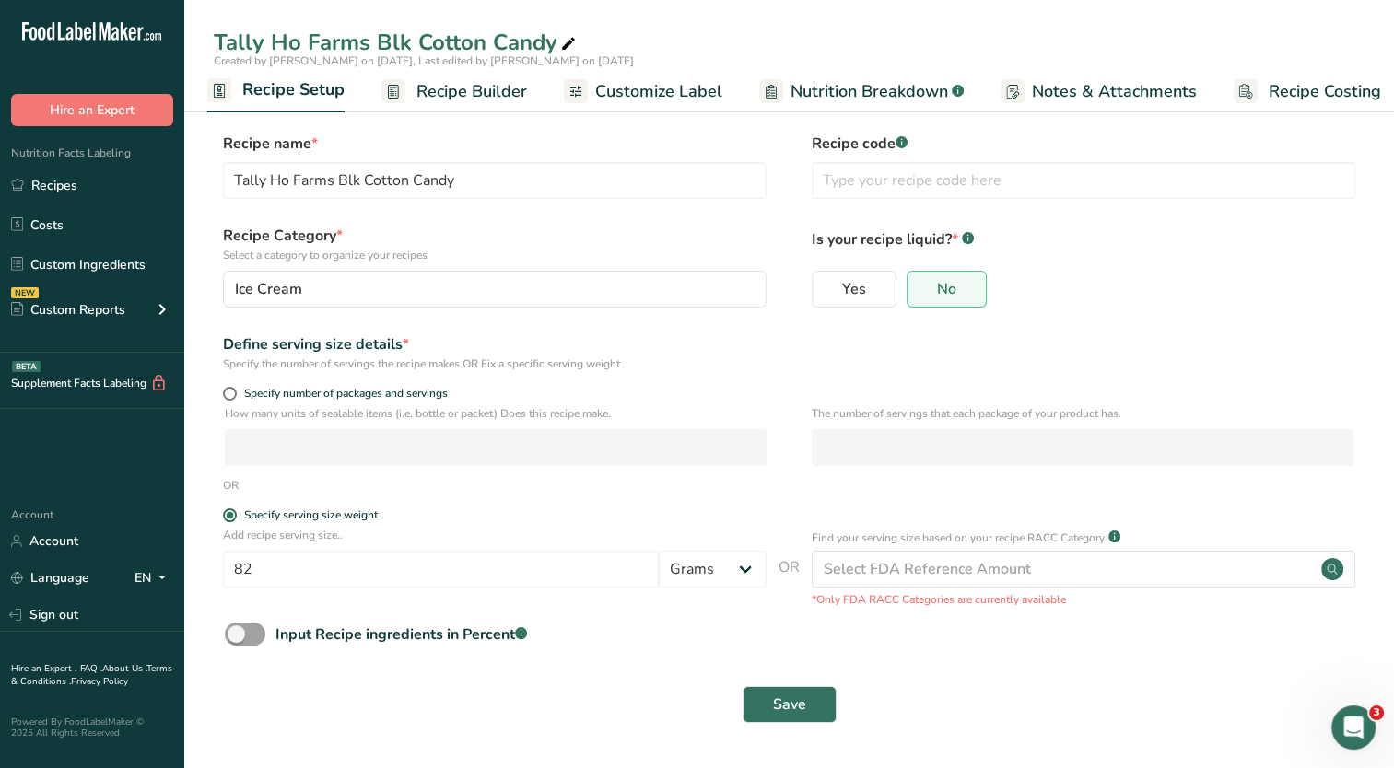
click at [450, 83] on span "Recipe Builder" at bounding box center [471, 91] width 111 height 25
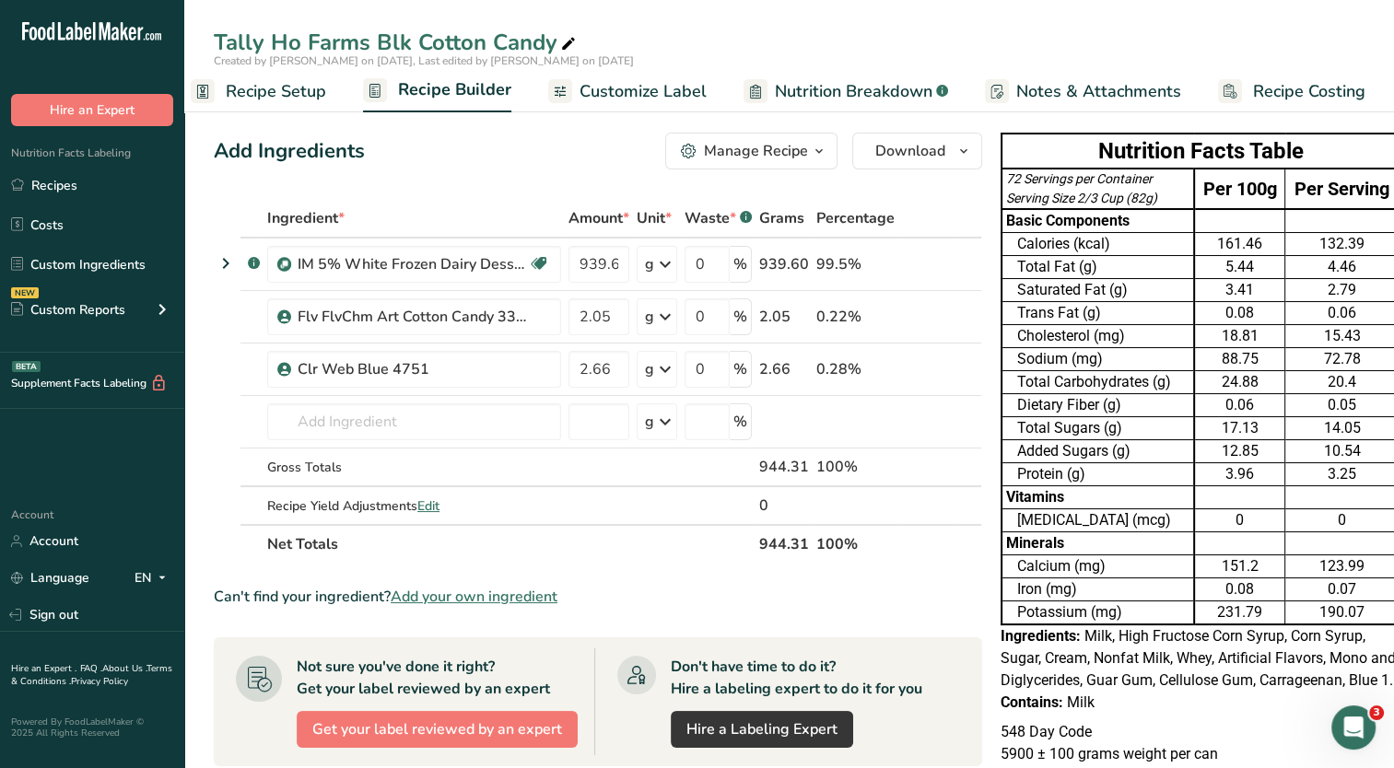
click at [292, 96] on span "Recipe Setup" at bounding box center [276, 91] width 100 height 25
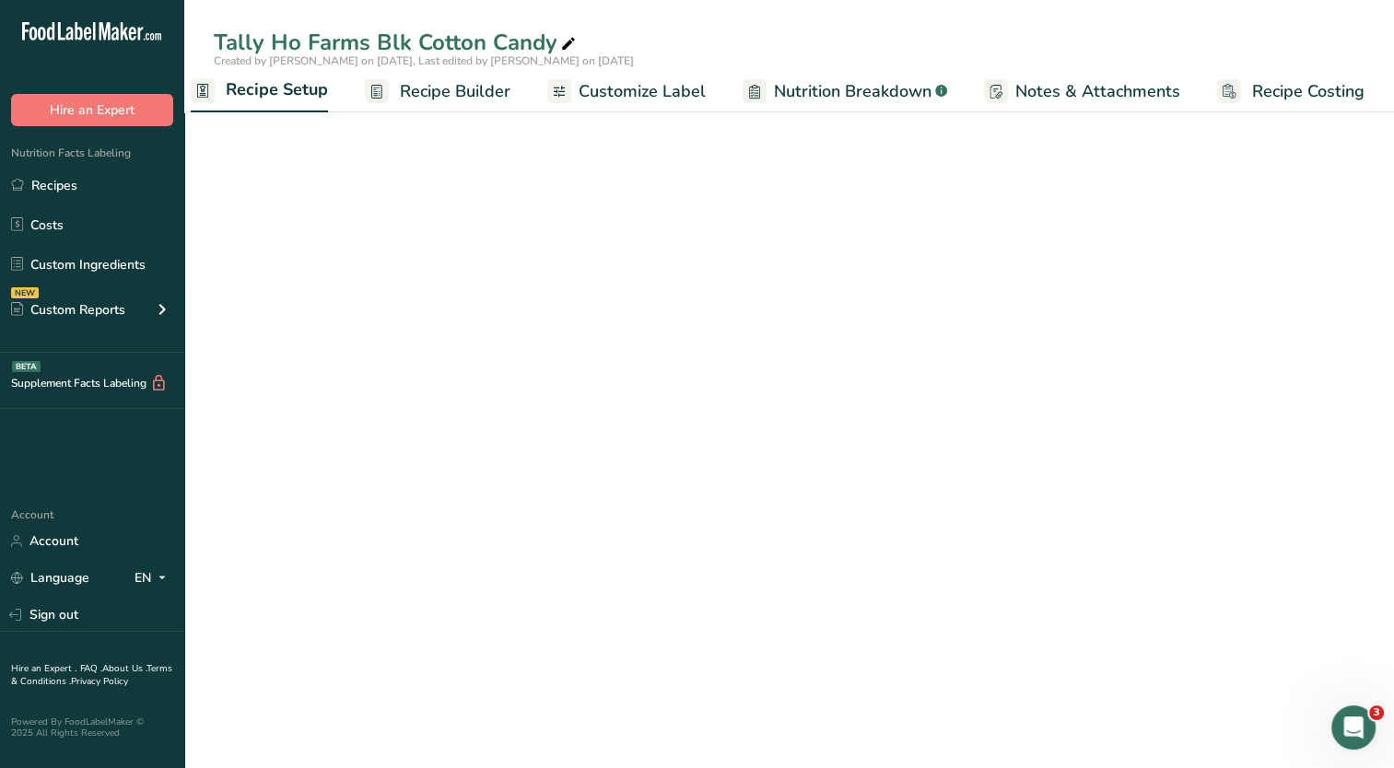
scroll to position [0, 6]
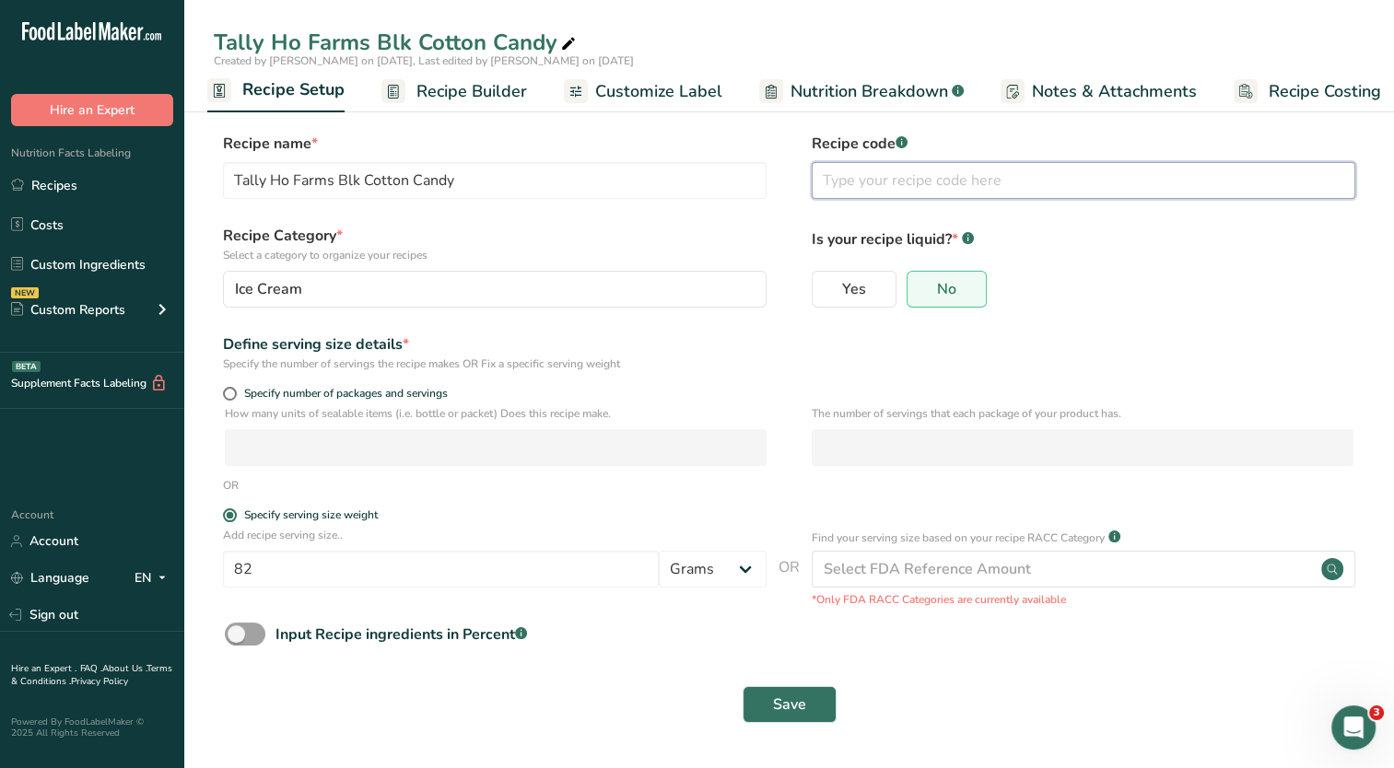
click at [868, 181] on input "text" at bounding box center [1083, 180] width 543 height 37
click at [904, 182] on input "text" at bounding box center [1083, 180] width 543 height 37
type input "30221"
click at [817, 707] on button "Save" at bounding box center [789, 704] width 94 height 37
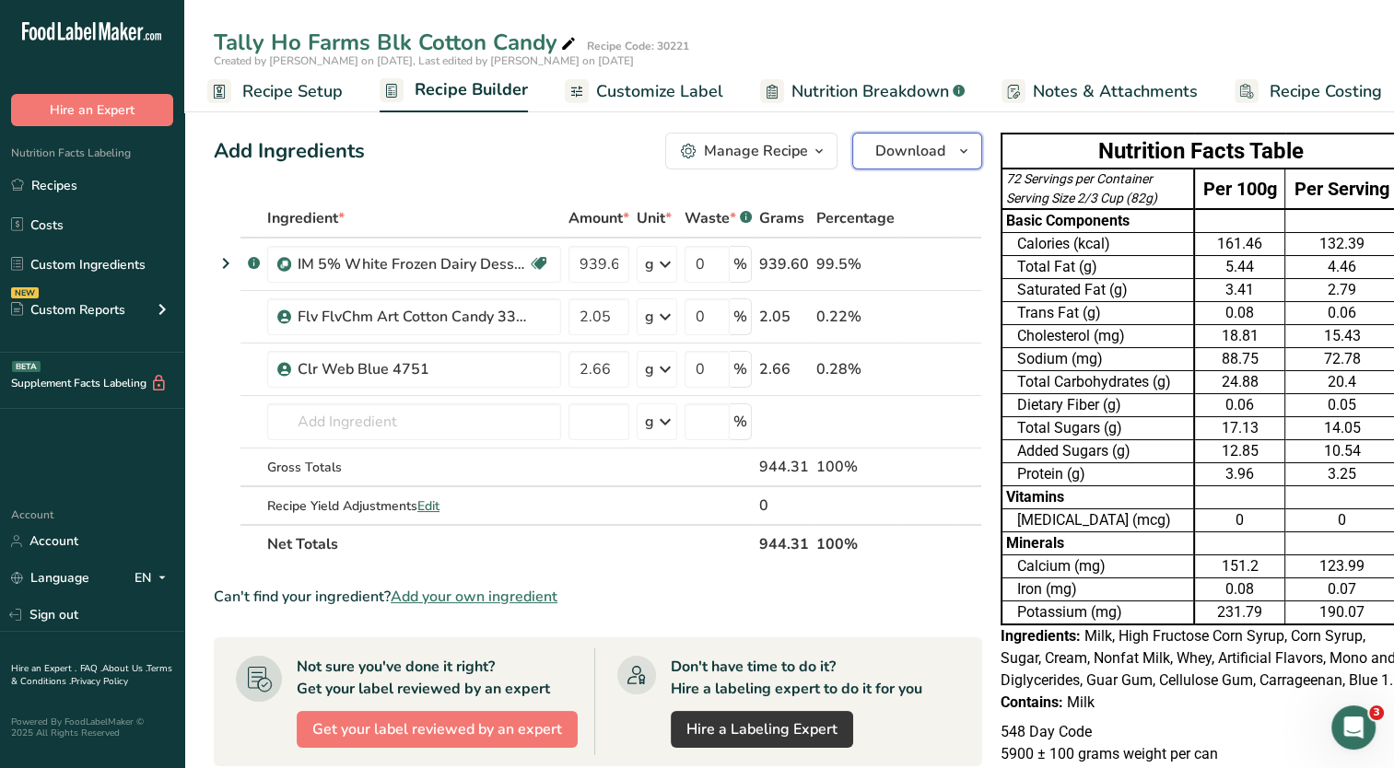
click at [968, 151] on span "button" at bounding box center [963, 151] width 22 height 22
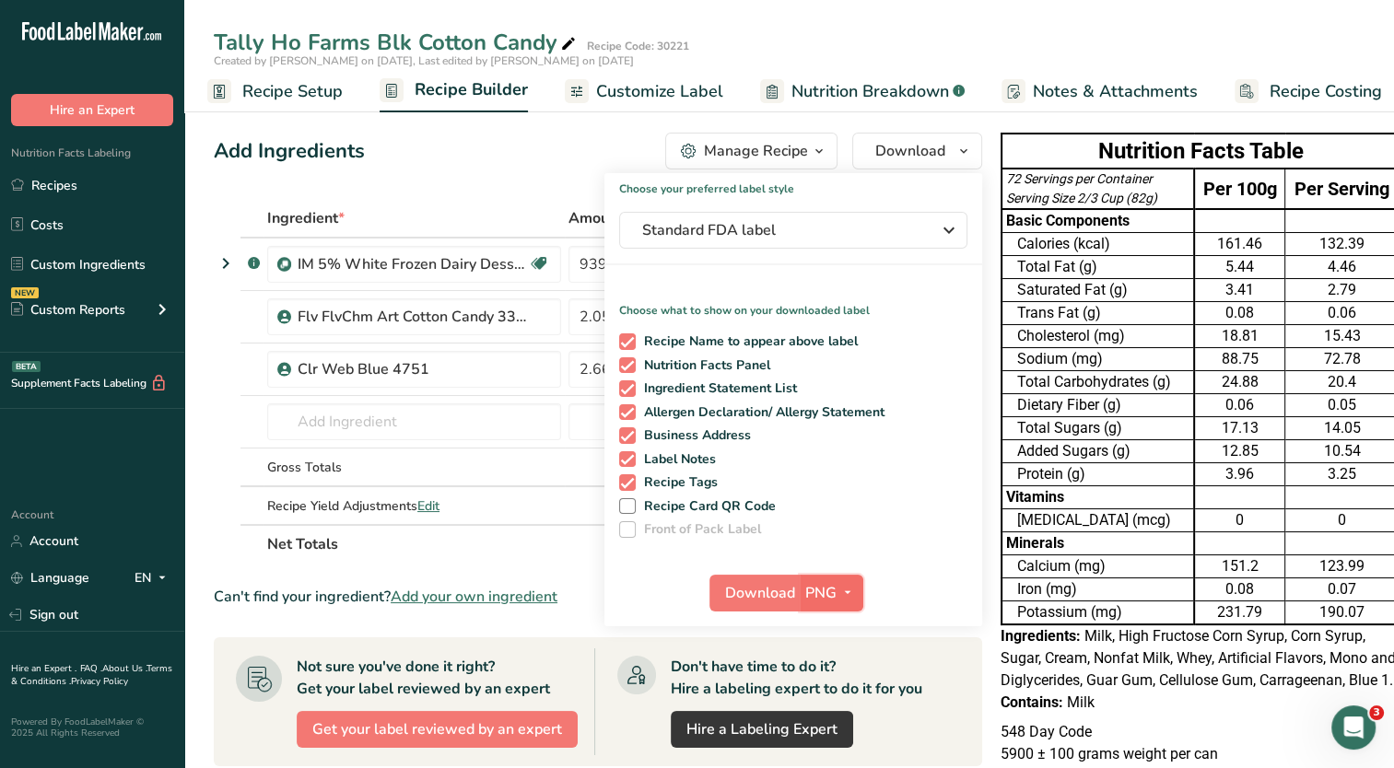
click at [842, 587] on icon "button" at bounding box center [847, 592] width 15 height 23
click at [831, 721] on link "PDF" at bounding box center [833, 722] width 59 height 30
click at [755, 601] on span "Download" at bounding box center [761, 593] width 70 height 22
click at [519, 556] on th "Net Totals" at bounding box center [509, 543] width 492 height 39
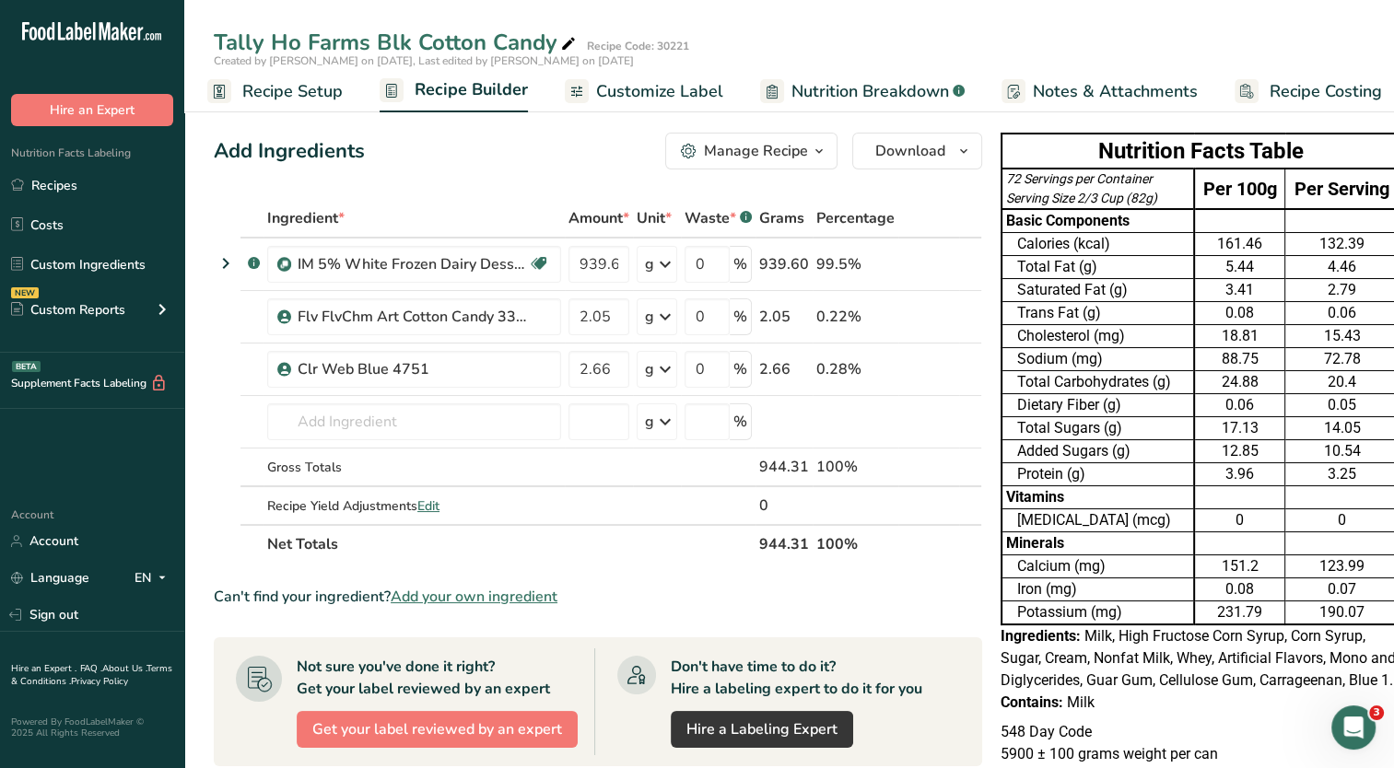
click at [666, 81] on span "Customize Label" at bounding box center [659, 91] width 127 height 25
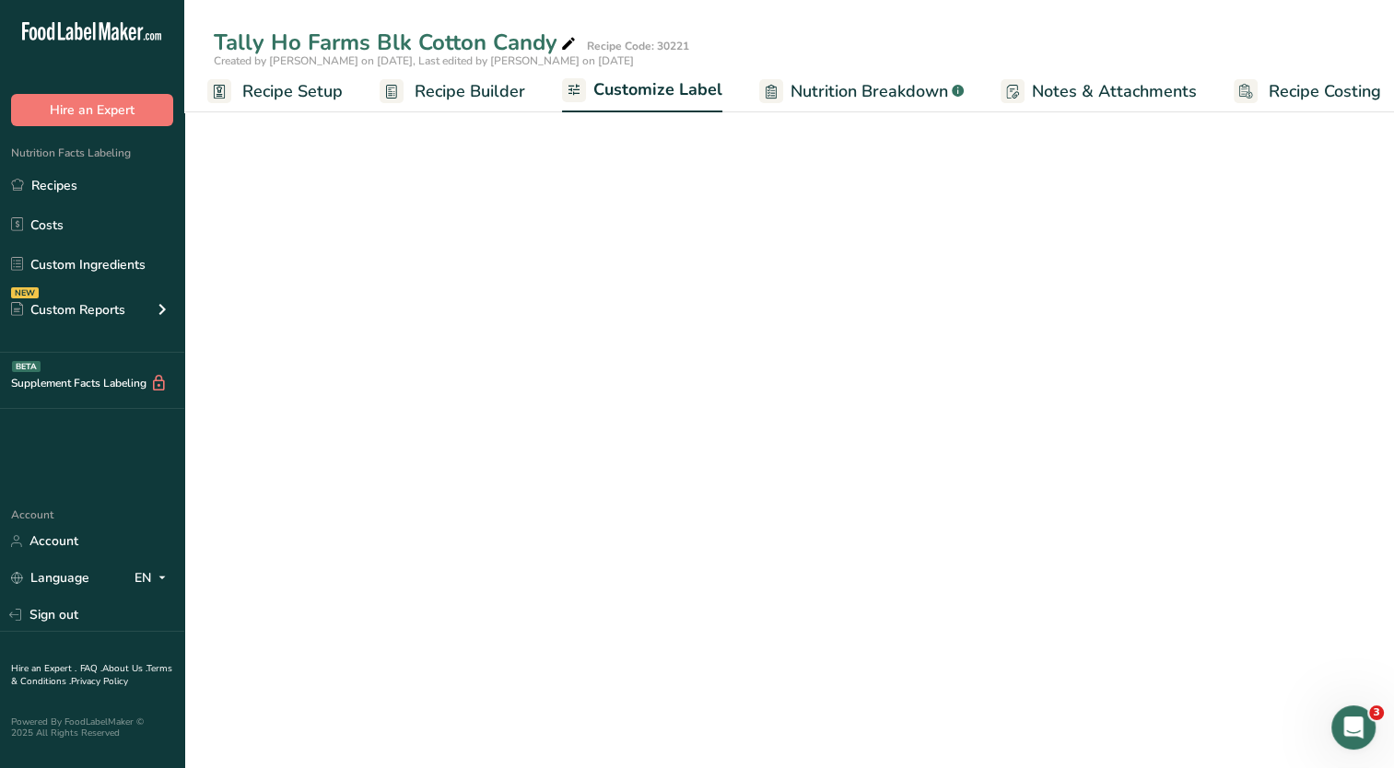
scroll to position [0, 23]
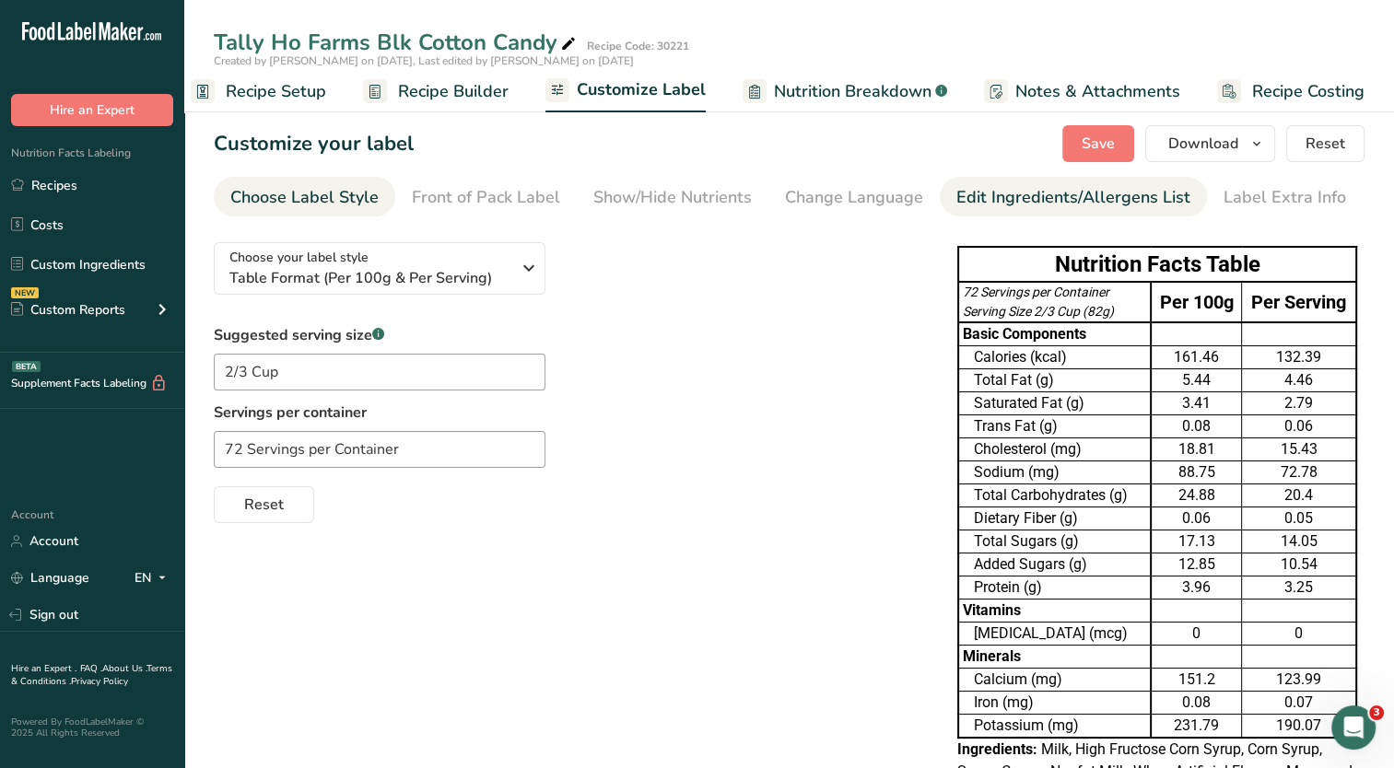
click at [1131, 208] on div "Edit Ingredients/Allergens List" at bounding box center [1073, 197] width 234 height 25
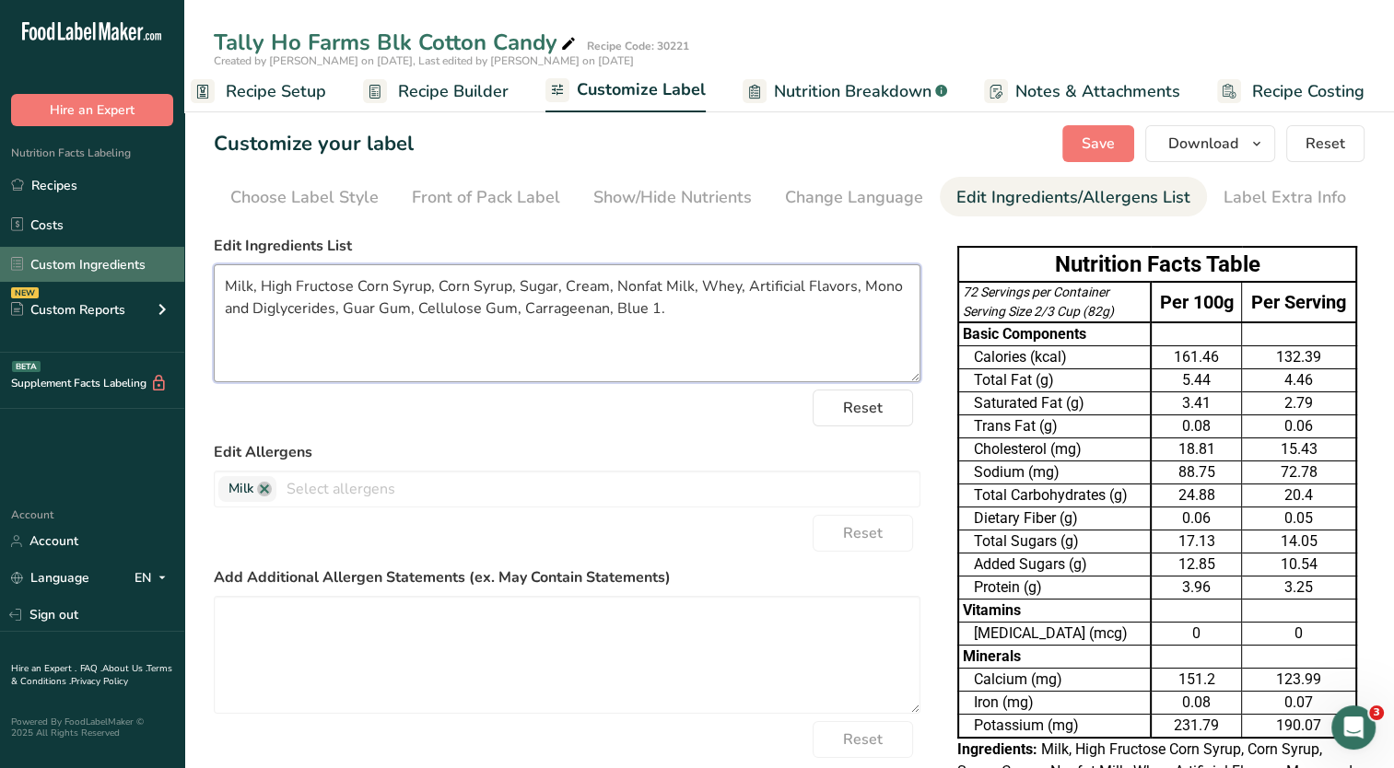
drag, startPoint x: 699, startPoint y: 311, endPoint x: 156, endPoint y: 272, distance: 544.9
click at [156, 272] on div ".a-20{fill:#fff;} Hire an Expert Nutrition Facts Labeling Recipes Costs Custom …" at bounding box center [697, 476] width 1394 height 952
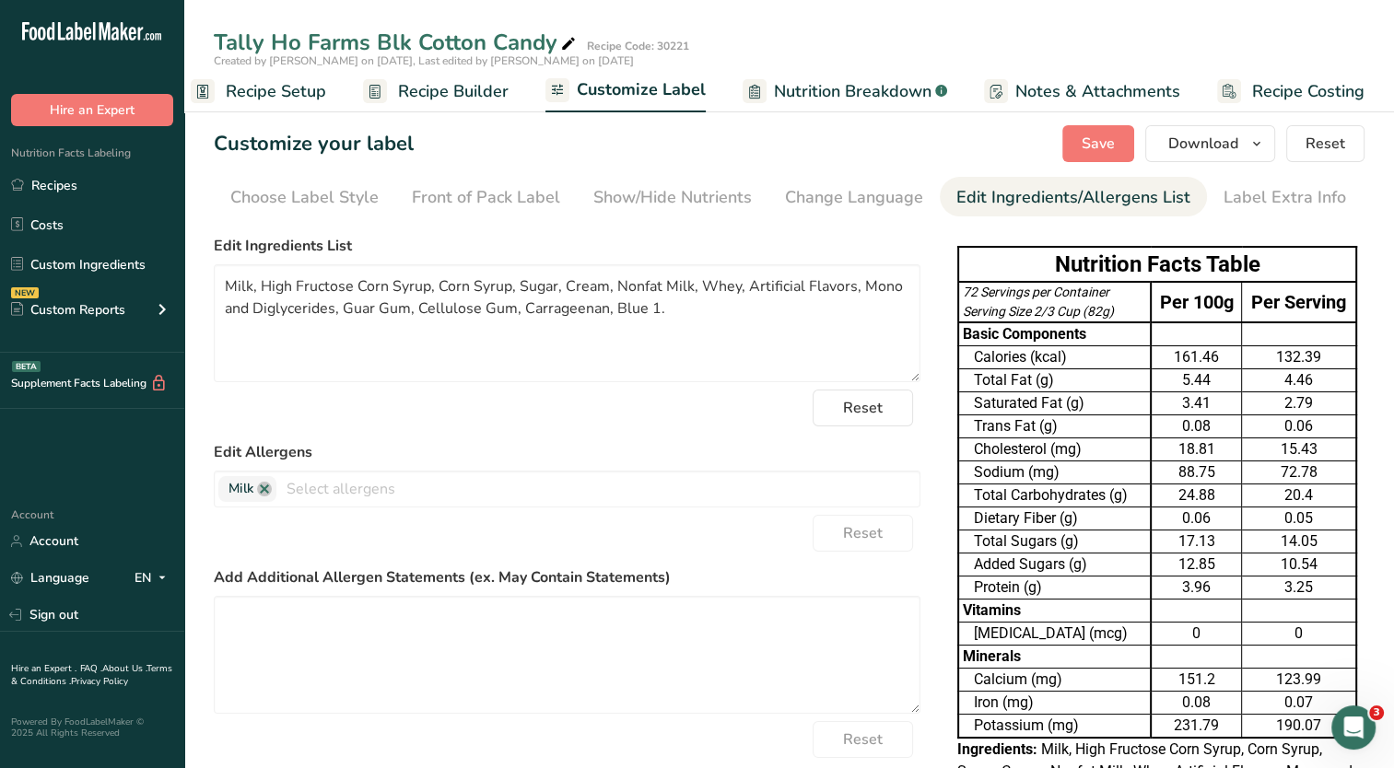
click at [398, 89] on span "Recipe Builder" at bounding box center [453, 91] width 111 height 25
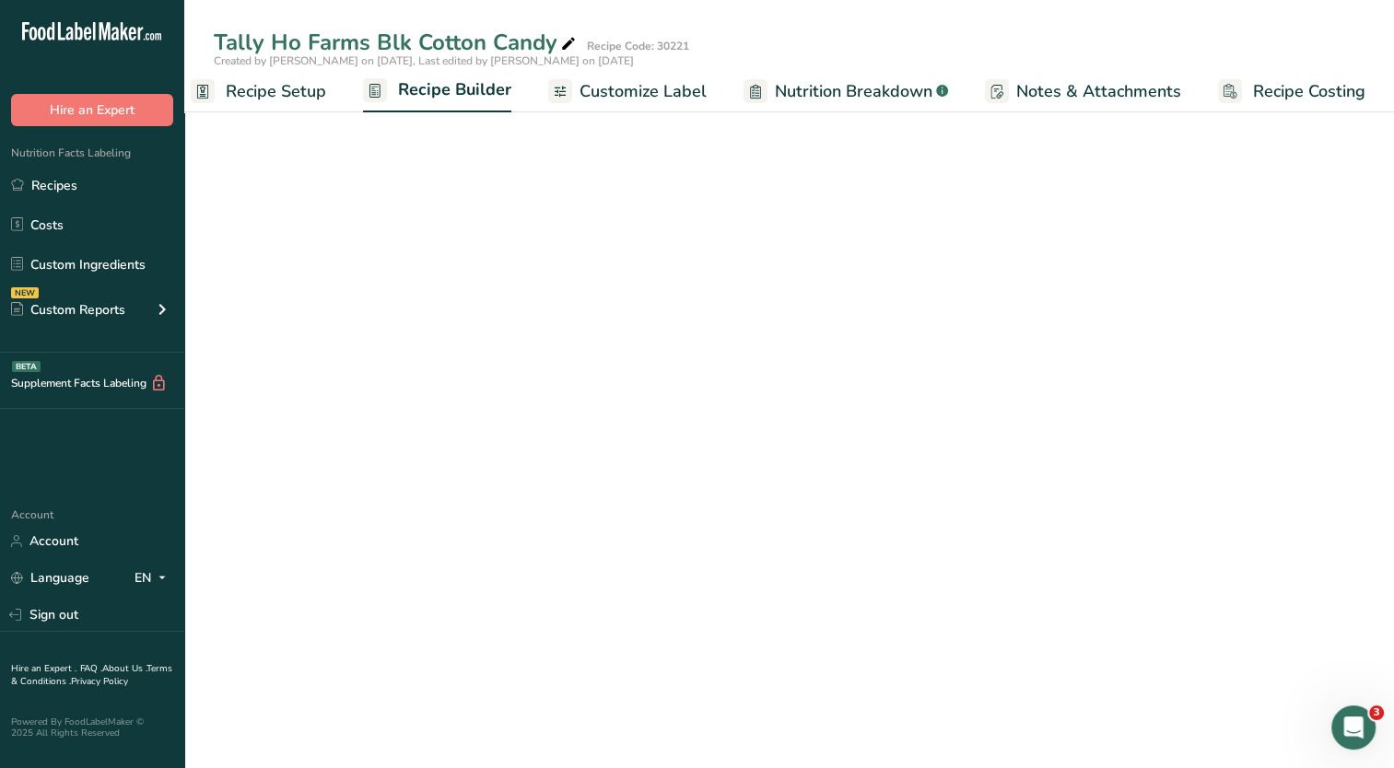
click at [668, 94] on span "Customize Label" at bounding box center [642, 91] width 127 height 25
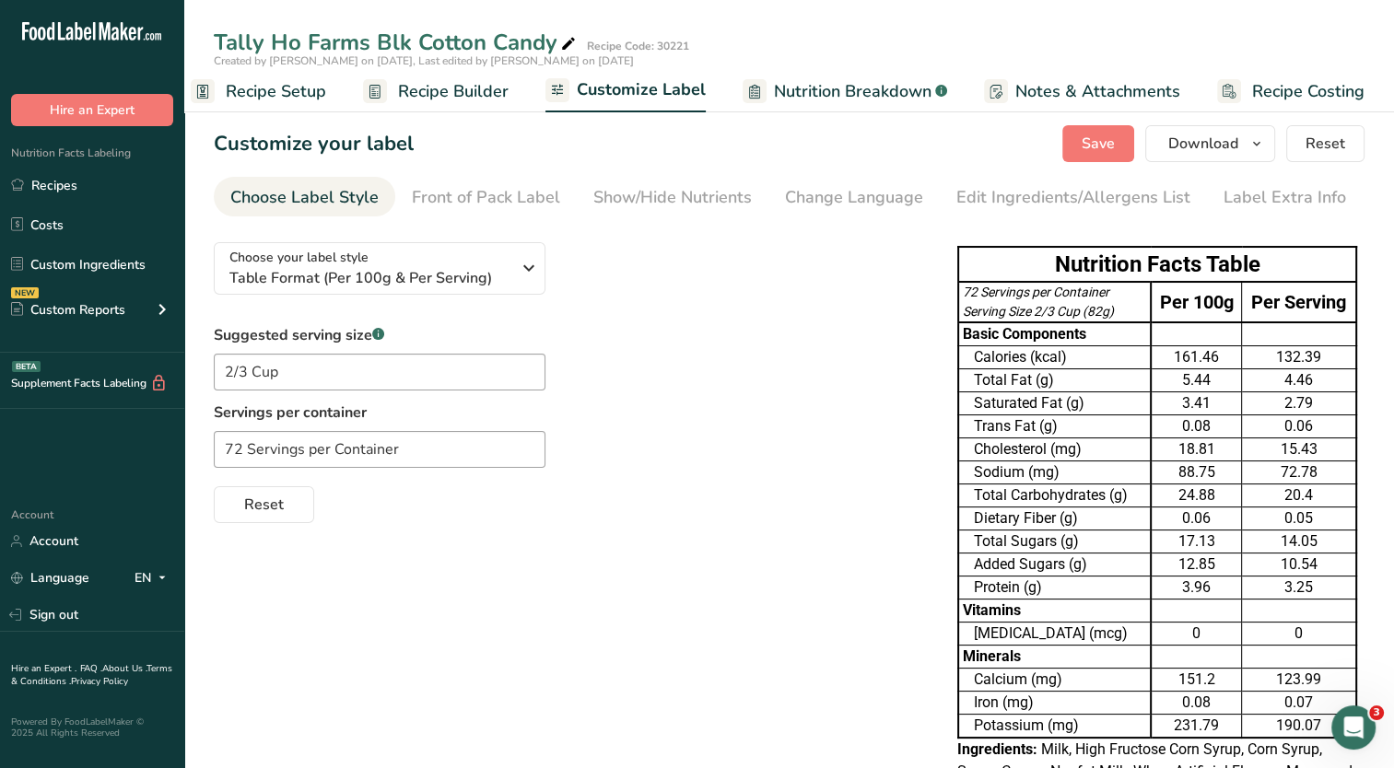
click at [349, 202] on div "Choose Label Style" at bounding box center [304, 197] width 148 height 25
click at [615, 274] on div "Choose your label style Table Format (Per 100g & Per Serving) USA (FDA) Standar…" at bounding box center [567, 376] width 707 height 296
click at [1245, 145] on button "Download" at bounding box center [1210, 143] width 130 height 37
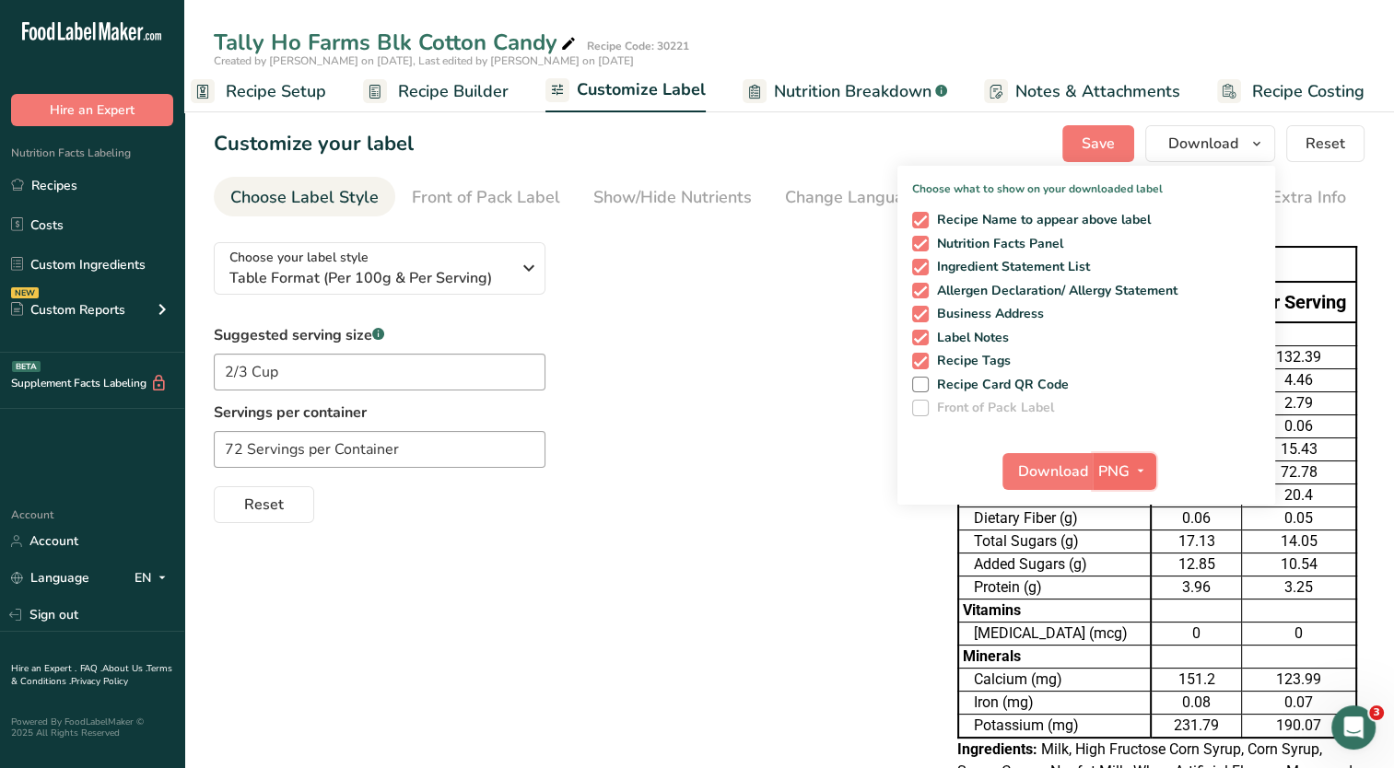
click at [1141, 463] on icon "button" at bounding box center [1140, 471] width 15 height 23
click at [1125, 607] on link "PDF" at bounding box center [1126, 600] width 59 height 30
click at [1038, 462] on span "Download" at bounding box center [1054, 472] width 70 height 22
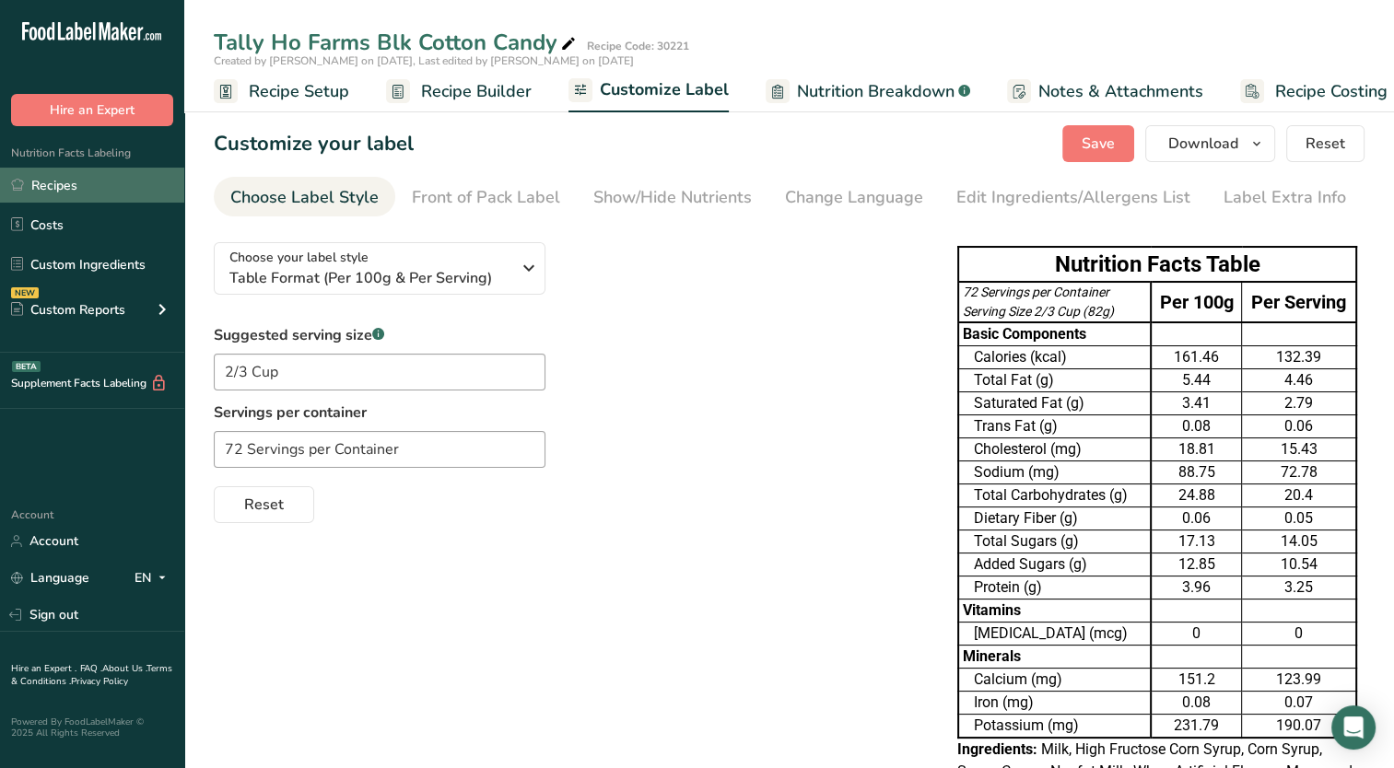
click at [60, 181] on link "Recipes" at bounding box center [92, 185] width 184 height 35
